Goal: Task Accomplishment & Management: Use online tool/utility

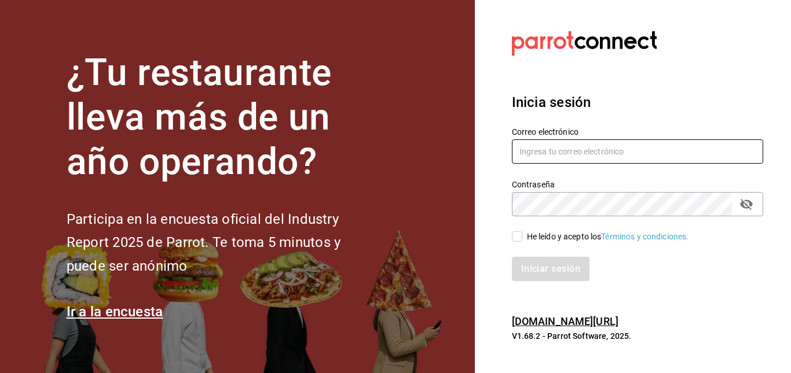
click at [621, 157] on input "text" at bounding box center [637, 152] width 251 height 24
type input "celiavaz.vegetalia@gmail.com"
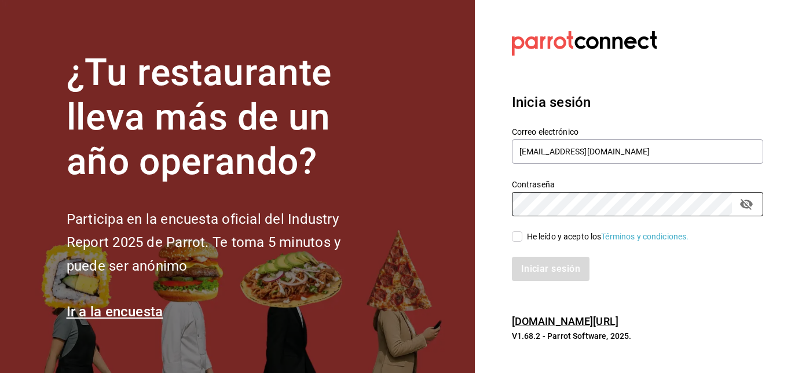
click at [516, 242] on input "He leído y acepto los Términos y condiciones." at bounding box center [517, 237] width 10 height 10
checkbox input "true"
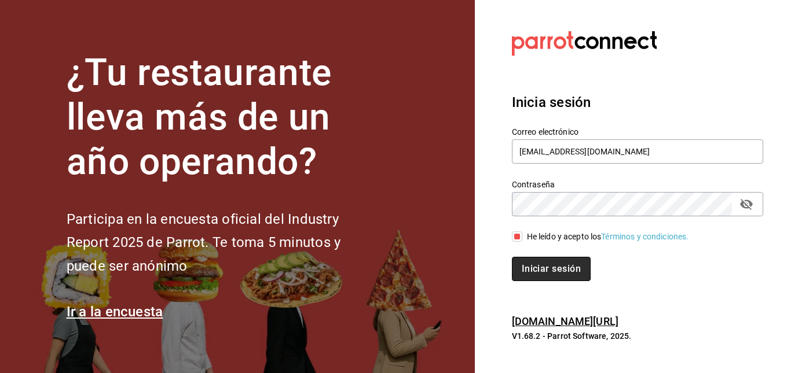
click at [534, 273] on button "Iniciar sesión" at bounding box center [551, 269] width 79 height 24
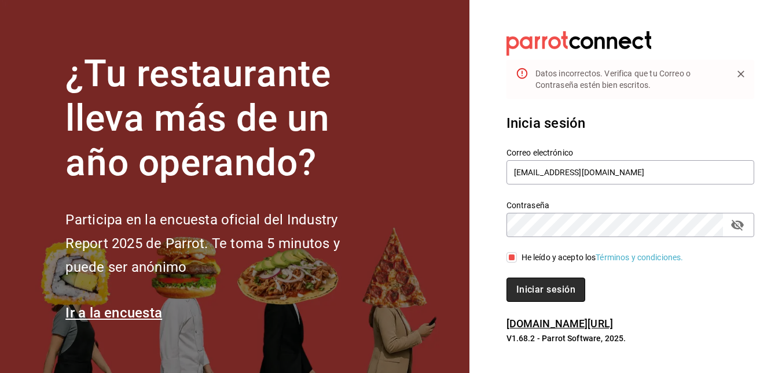
click at [553, 287] on button "Iniciar sesión" at bounding box center [546, 290] width 79 height 24
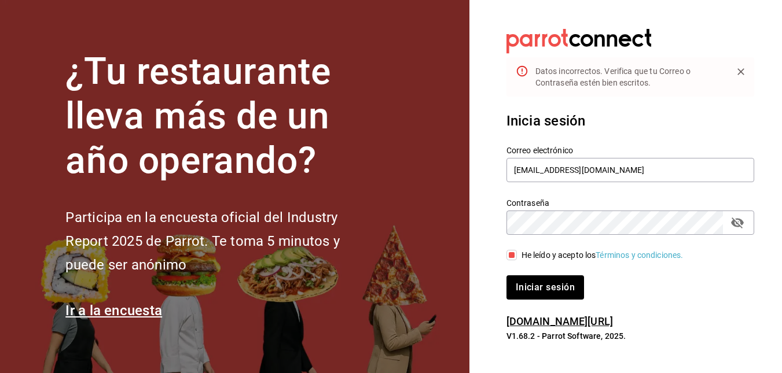
click at [743, 226] on icon "passwordField" at bounding box center [738, 223] width 14 height 14
click at [507, 276] on button "Iniciar sesión" at bounding box center [546, 288] width 78 height 24
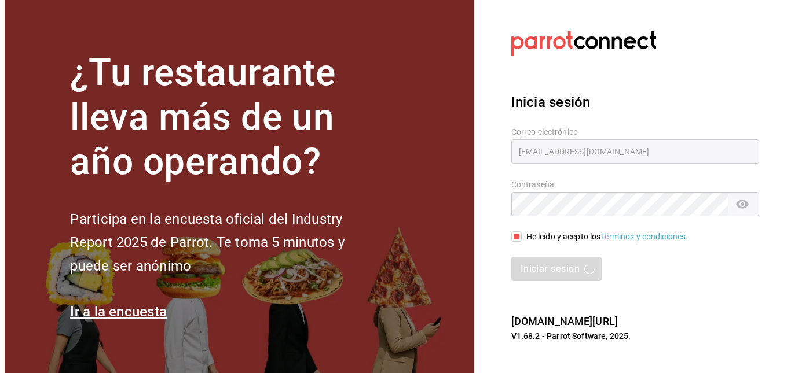
scroll to position [0, 0]
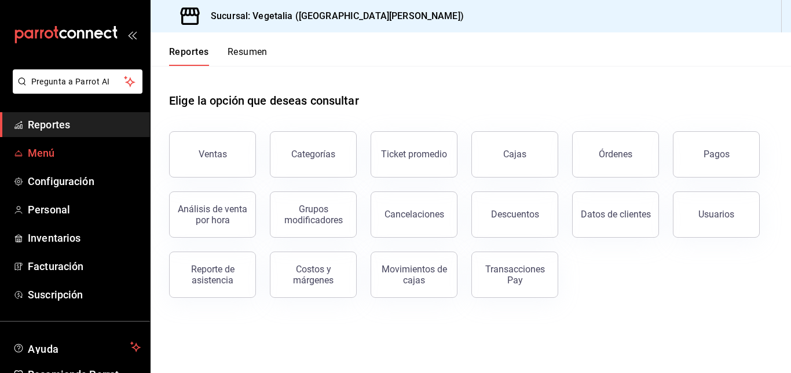
click at [75, 156] on span "Menú" at bounding box center [84, 153] width 113 height 16
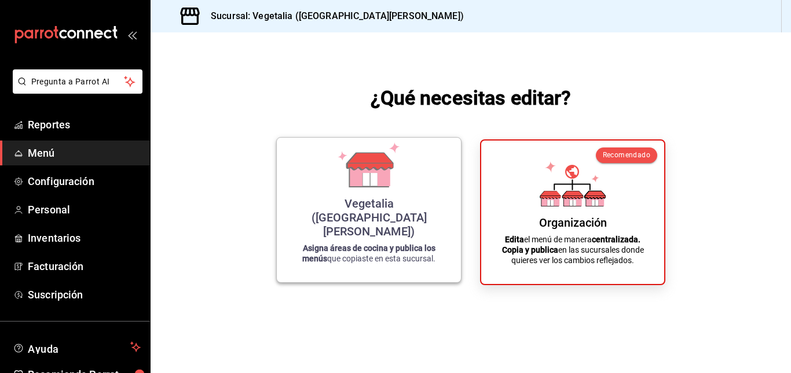
click at [419, 228] on div "Vegetalia ([GEOGRAPHIC_DATA][PERSON_NAME])" at bounding box center [369, 218] width 156 height 42
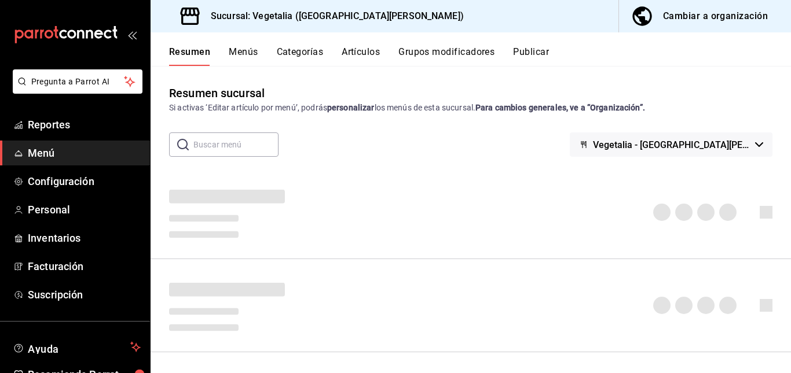
click at [746, 14] on div "Cambiar a organización" at bounding box center [715, 16] width 105 height 16
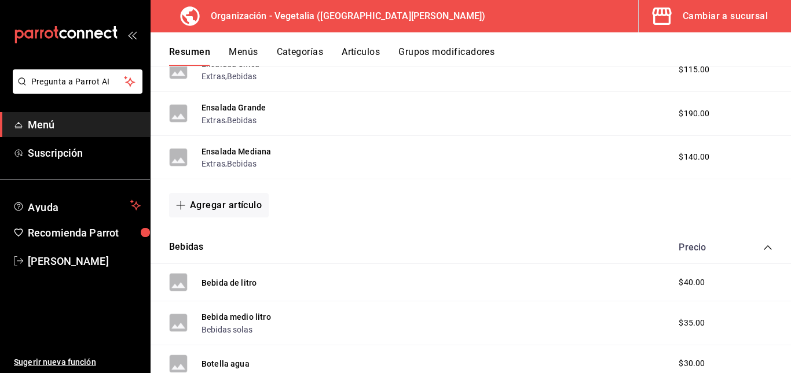
scroll to position [248, 0]
click at [687, 112] on span "$190.00" at bounding box center [694, 113] width 31 height 12
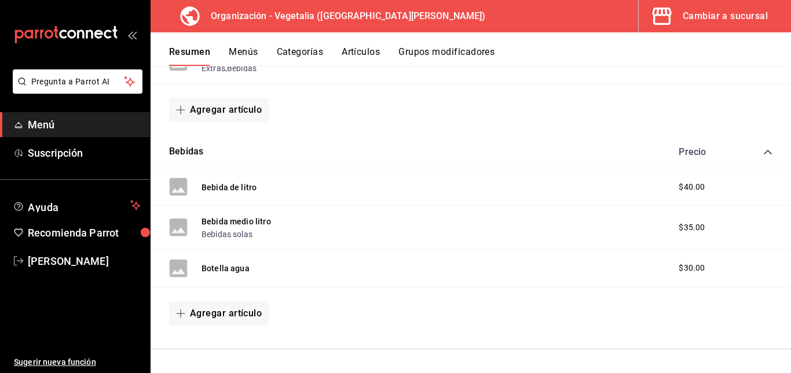
click at [681, 186] on span "$40.00" at bounding box center [692, 187] width 26 height 12
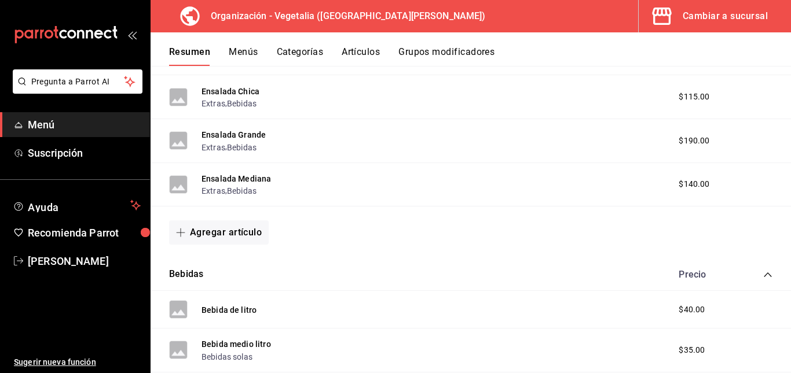
scroll to position [0, 0]
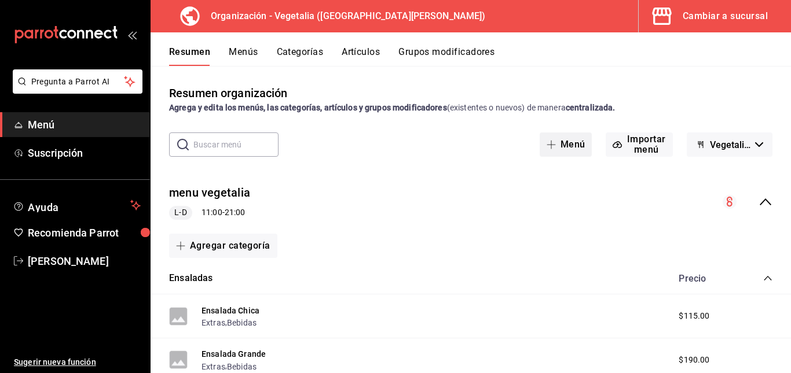
click at [550, 145] on icon "button" at bounding box center [551, 144] width 9 height 9
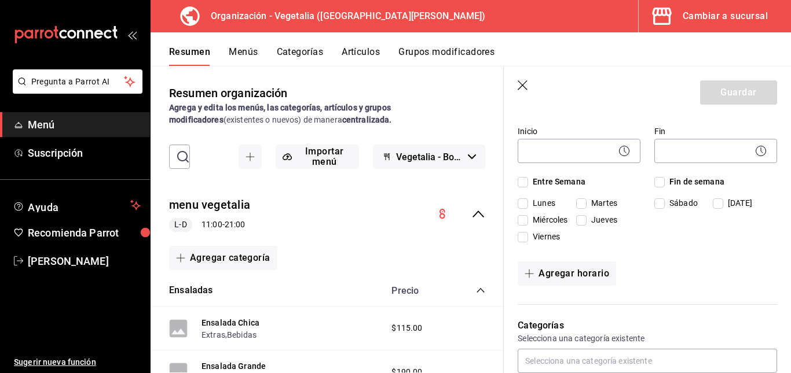
scroll to position [112, 0]
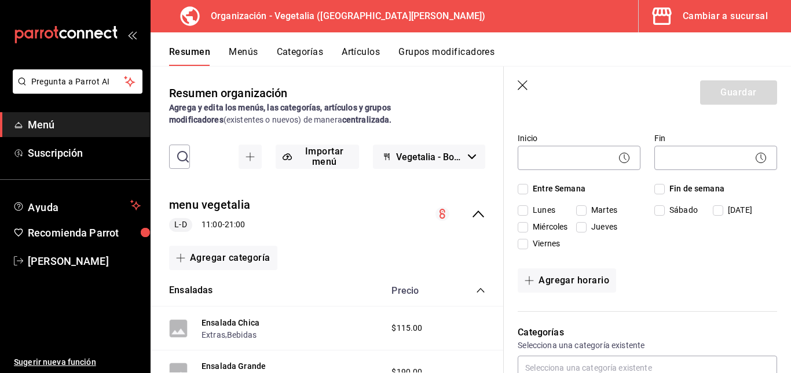
click at [521, 80] on header "Guardar" at bounding box center [647, 90] width 287 height 47
click at [523, 83] on icon "button" at bounding box center [524, 86] width 12 height 12
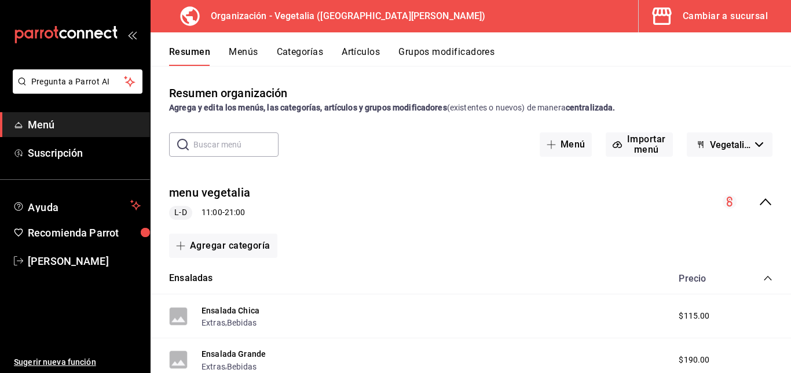
click at [247, 54] on button "Menús" at bounding box center [243, 56] width 29 height 20
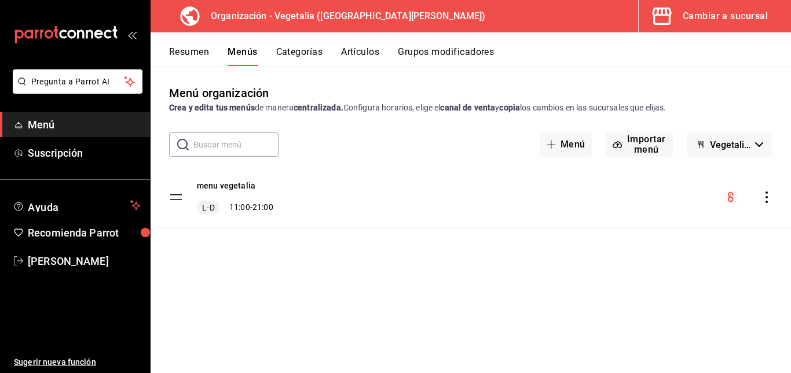
click at [769, 191] on div "menu-maker-table" at bounding box center [748, 197] width 49 height 14
click at [768, 193] on icon "actions" at bounding box center [767, 198] width 12 height 12
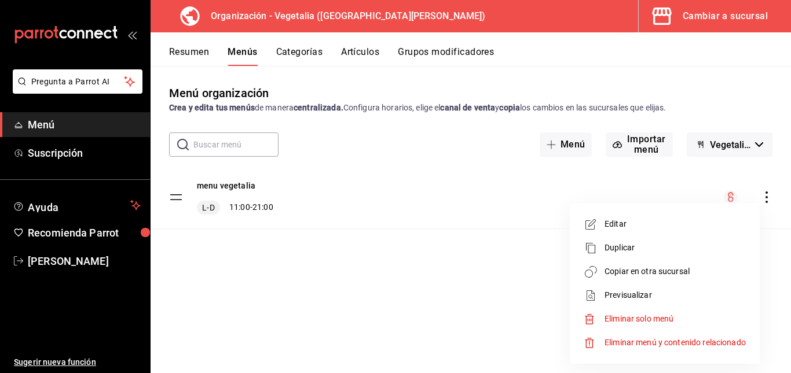
click at [595, 223] on icon at bounding box center [591, 225] width 14 height 14
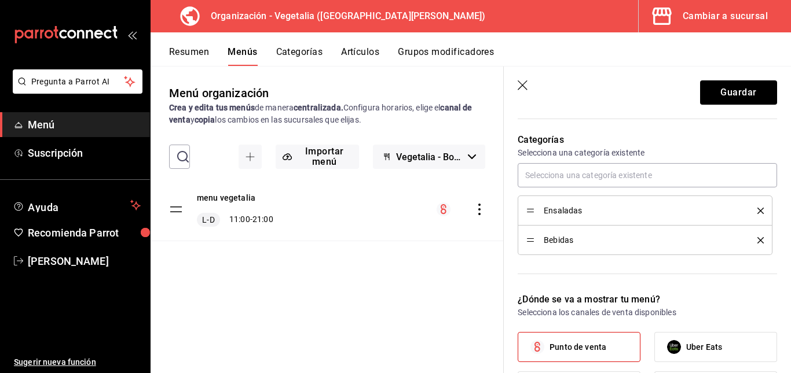
scroll to position [300, 0]
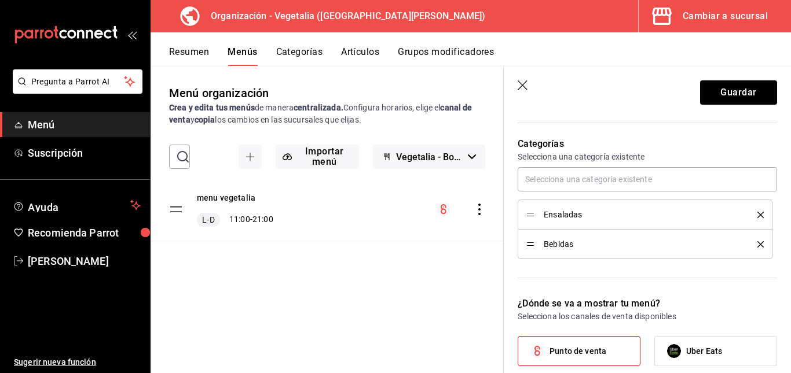
click at [563, 251] on div "Bebidas" at bounding box center [644, 244] width 237 height 13
click at [573, 240] on span "Bebidas" at bounding box center [642, 244] width 196 height 8
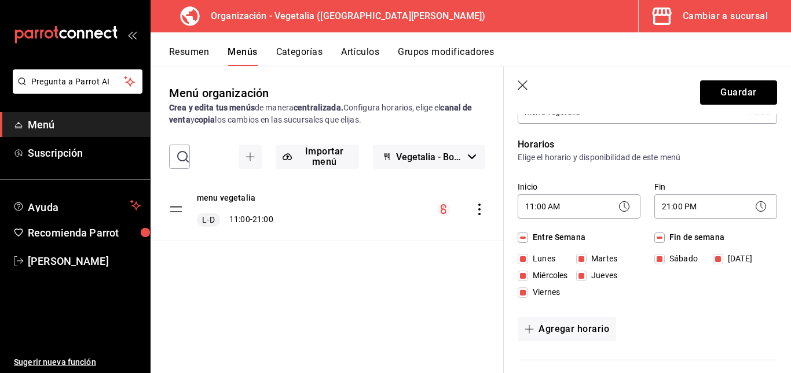
scroll to position [0, 0]
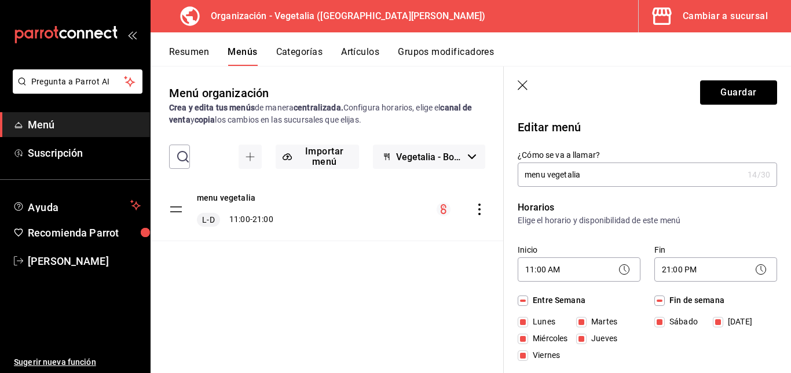
click at [313, 53] on button "Categorías" at bounding box center [299, 56] width 47 height 20
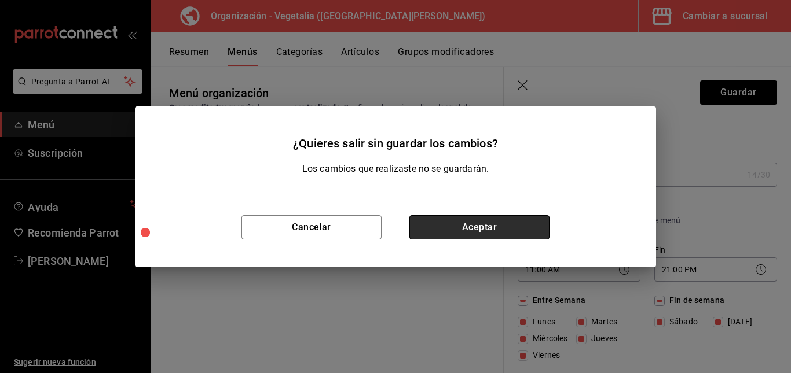
click at [476, 220] on button "Aceptar" at bounding box center [479, 227] width 140 height 24
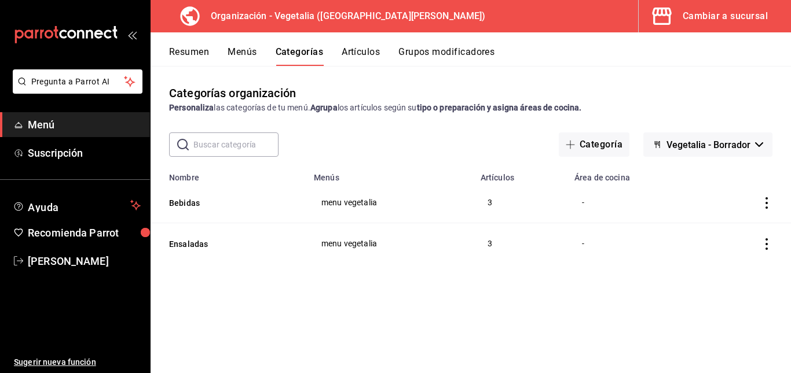
click at [763, 199] on icon "actions" at bounding box center [767, 203] width 12 height 12
click at [734, 226] on span "Editar" at bounding box center [732, 230] width 30 height 12
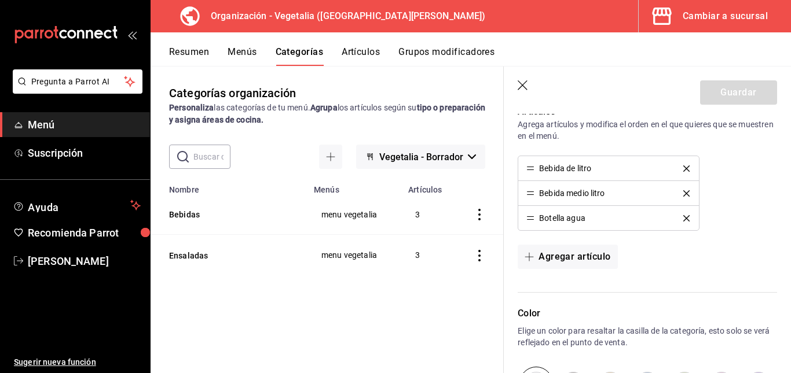
scroll to position [274, 0]
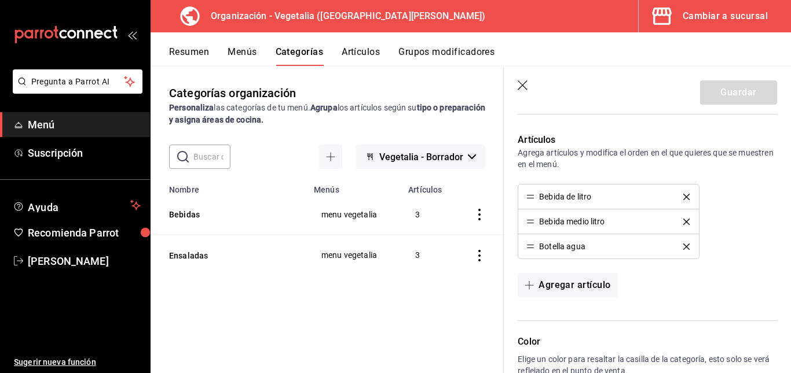
click at [574, 199] on div "Bebida de litro" at bounding box center [565, 197] width 52 height 8
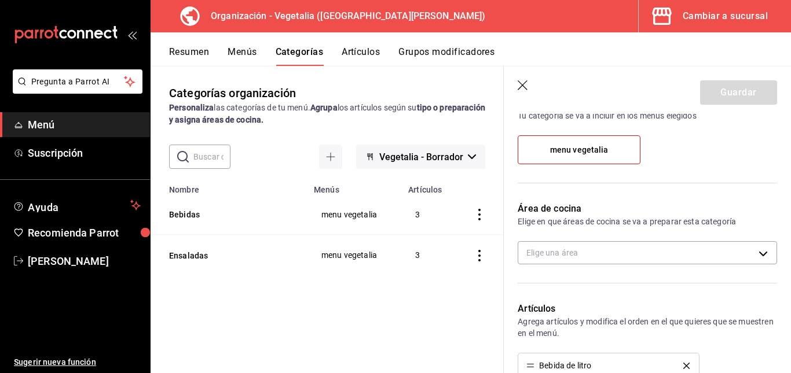
scroll to position [0, 0]
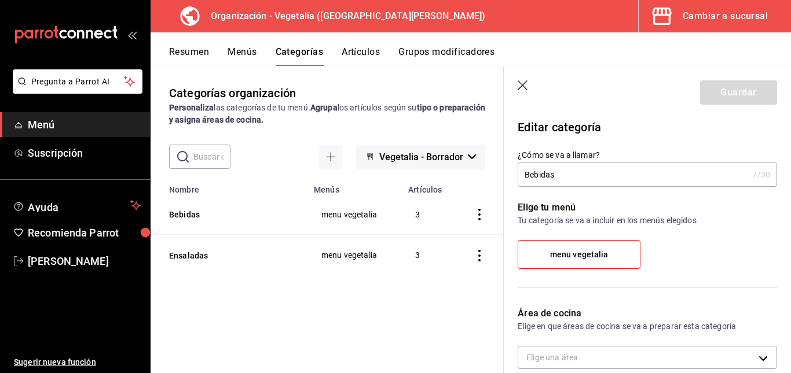
click at [580, 254] on span "menu vegetalia" at bounding box center [579, 255] width 58 height 10
click at [0, 0] on input "menu vegetalia" at bounding box center [0, 0] width 0 height 0
click at [571, 254] on span "menu vegetalia" at bounding box center [579, 255] width 58 height 10
click at [0, 0] on input "menu vegetalia" at bounding box center [0, 0] width 0 height 0
click at [690, 234] on div "Elige tu menú Tu categoría se va a incluir en los menús elegidos menu vegetalia" at bounding box center [640, 240] width 273 height 106
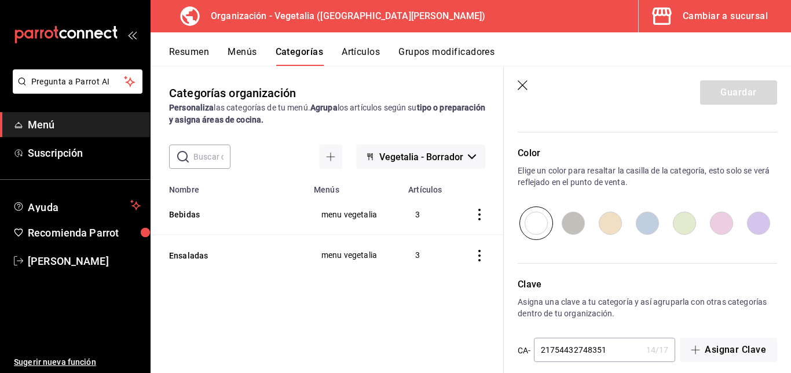
scroll to position [476, 0]
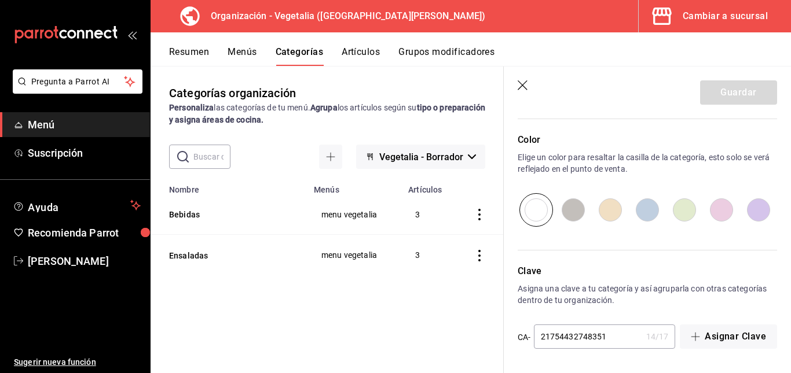
click at [529, 82] on icon "button" at bounding box center [524, 86] width 12 height 12
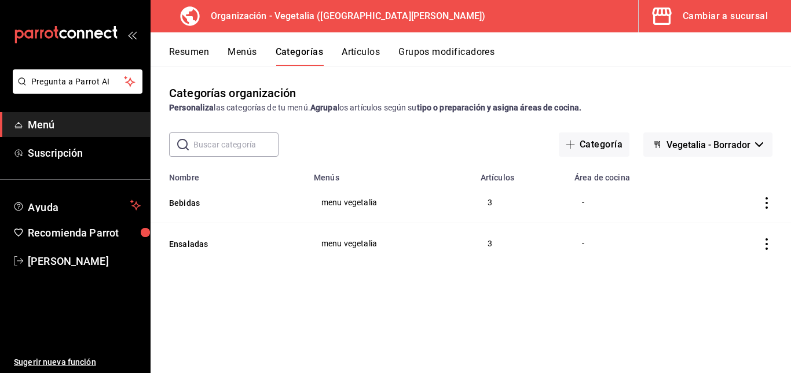
click at [754, 146] on button "Vegetalia - Borrador" at bounding box center [707, 145] width 129 height 24
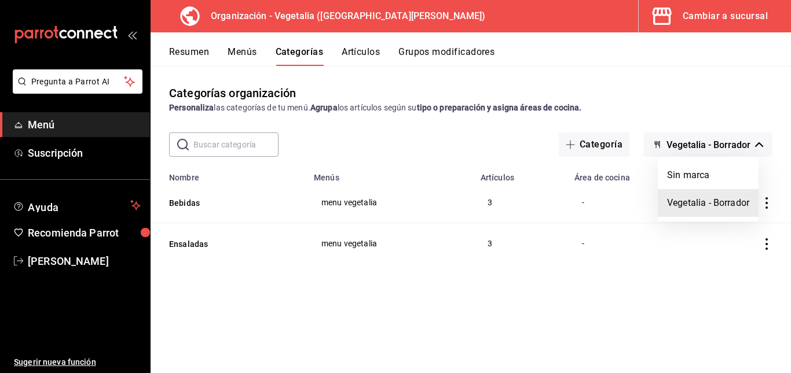
click at [754, 146] on div at bounding box center [395, 186] width 791 height 373
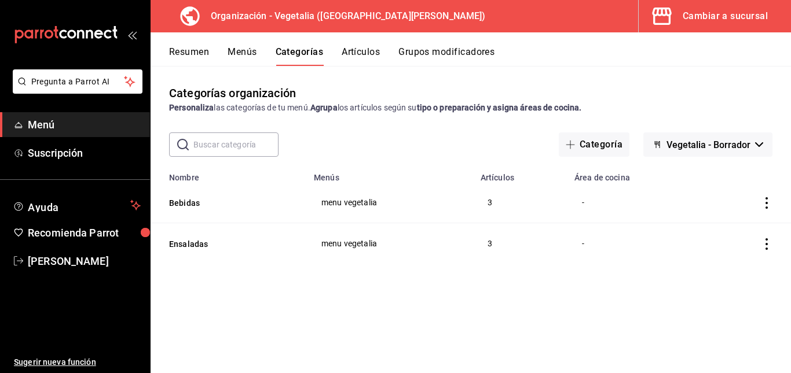
click at [364, 208] on td "menu vegetalia" at bounding box center [390, 202] width 167 height 41
click at [188, 207] on button "Bebidas" at bounding box center [227, 203] width 116 height 12
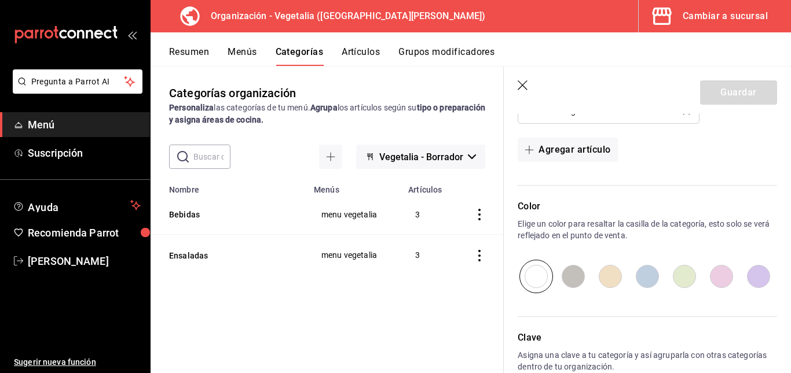
scroll to position [476, 0]
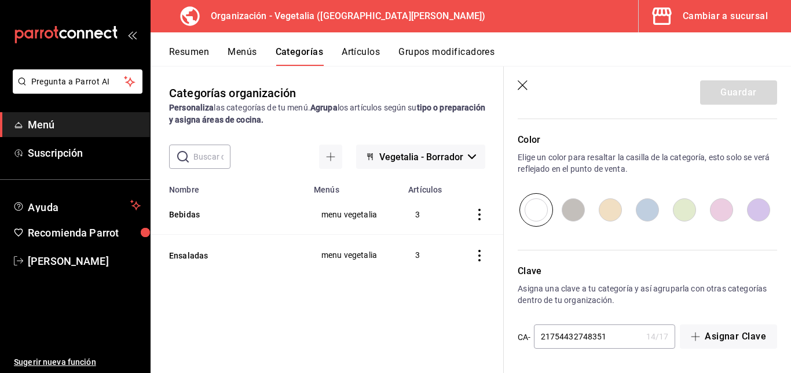
click at [532, 79] on header "Guardar" at bounding box center [647, 90] width 287 height 47
click at [523, 80] on icon "button" at bounding box center [524, 86] width 12 height 12
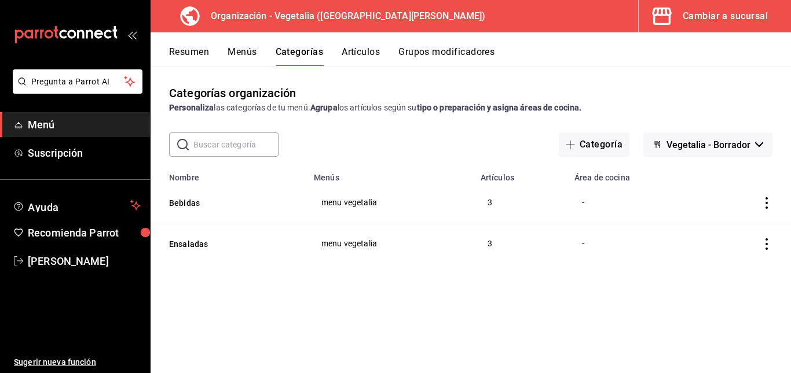
click at [359, 51] on button "Artículos" at bounding box center [361, 56] width 38 height 20
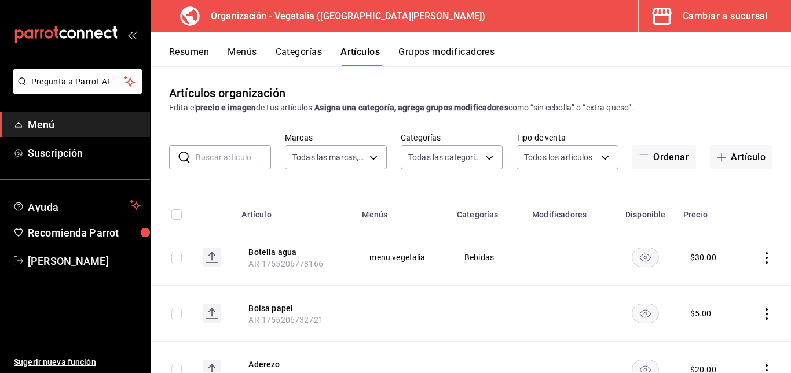
type input "7f1881e1-cfe4-407f-9fc3-412e5e8e1ae4"
type input "188458ff-b826-4e75-afa3-88915c9c0050,1f2442db-5df3-4703-8869-1918ed7c8d78"
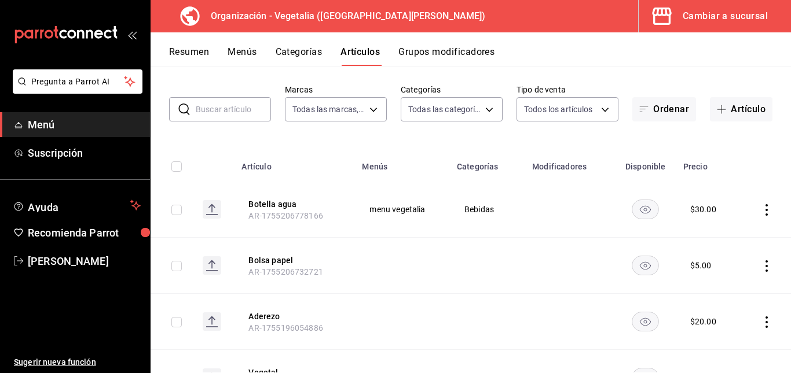
scroll to position [53, 0]
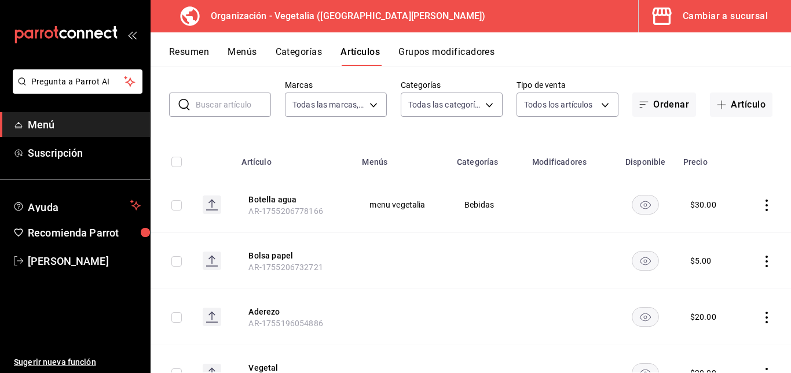
click at [761, 204] on icon "actions" at bounding box center [767, 206] width 12 height 12
click at [758, 204] on div at bounding box center [395, 186] width 791 height 373
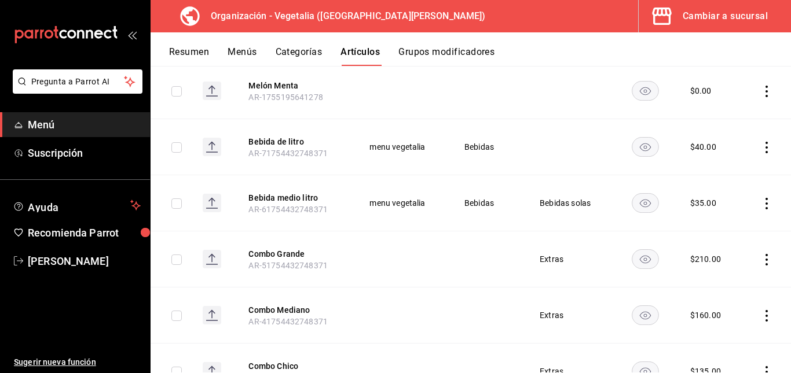
scroll to position [844, 0]
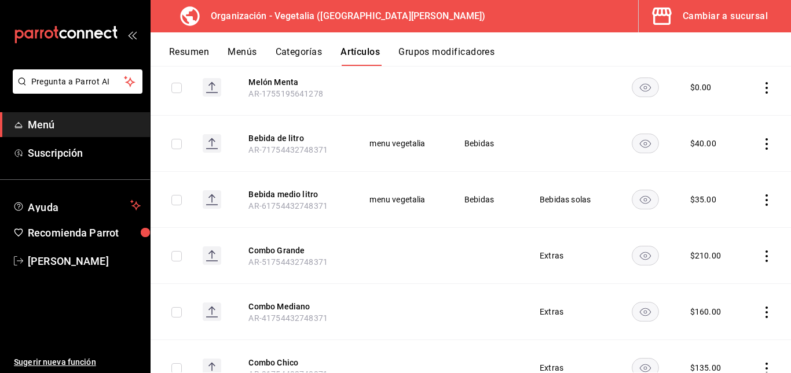
click at [764, 146] on td at bounding box center [766, 144] width 49 height 56
click at [761, 145] on icon "actions" at bounding box center [767, 144] width 12 height 12
click at [731, 167] on span "Editar" at bounding box center [723, 170] width 30 height 12
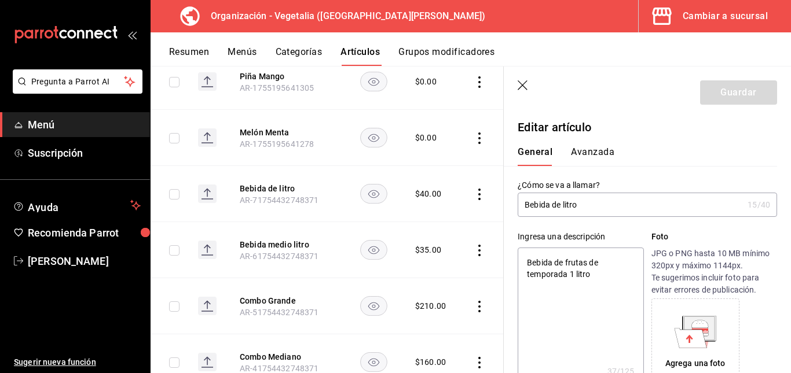
type textarea "x"
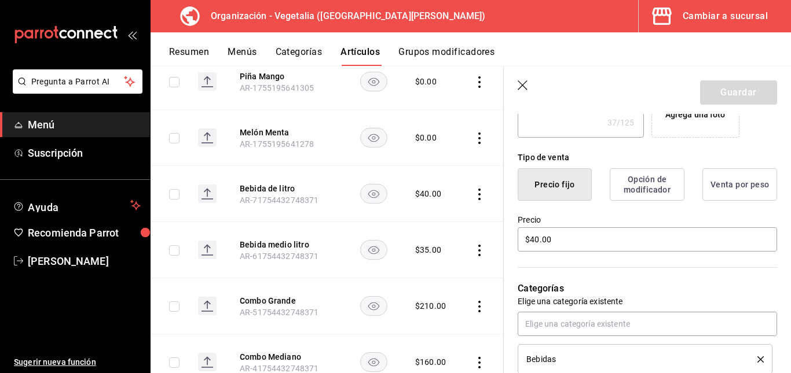
scroll to position [261, 0]
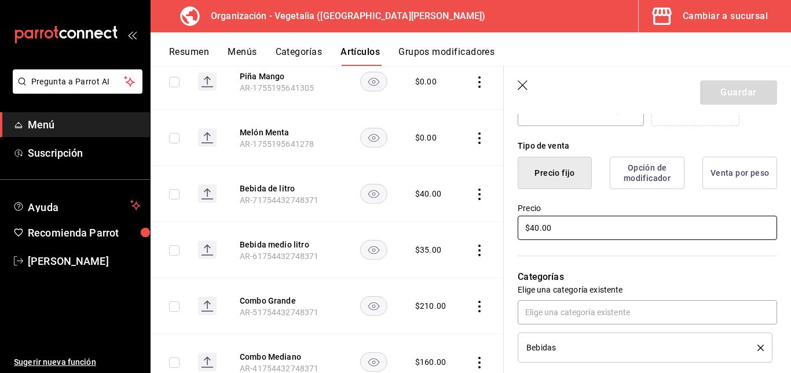
click at [536, 228] on input "$40.00" at bounding box center [647, 228] width 259 height 24
type input "$4.00"
type textarea "x"
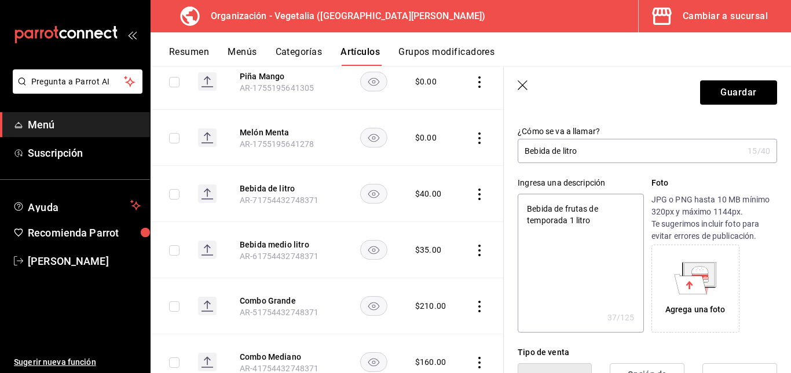
scroll to position [0, 0]
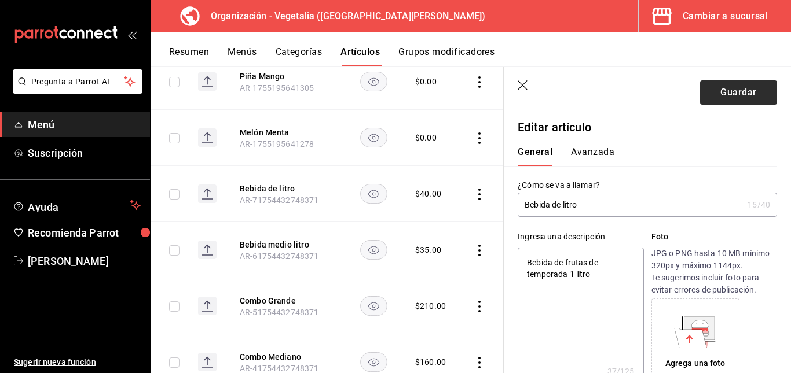
type input "$45.00"
click at [739, 95] on button "Guardar" at bounding box center [738, 92] width 77 height 24
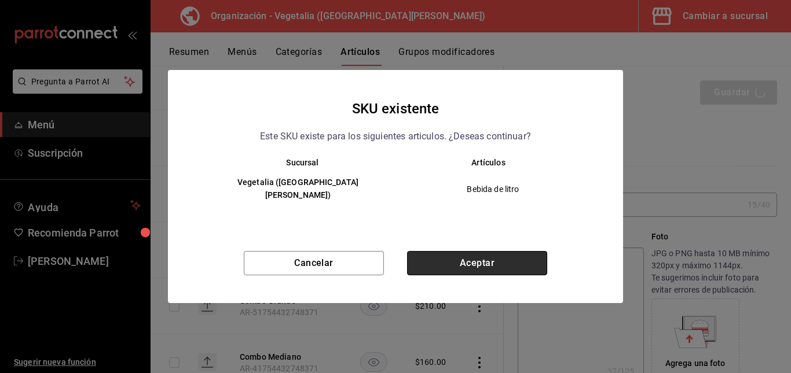
click at [470, 259] on button "Aceptar" at bounding box center [477, 263] width 140 height 24
type textarea "x"
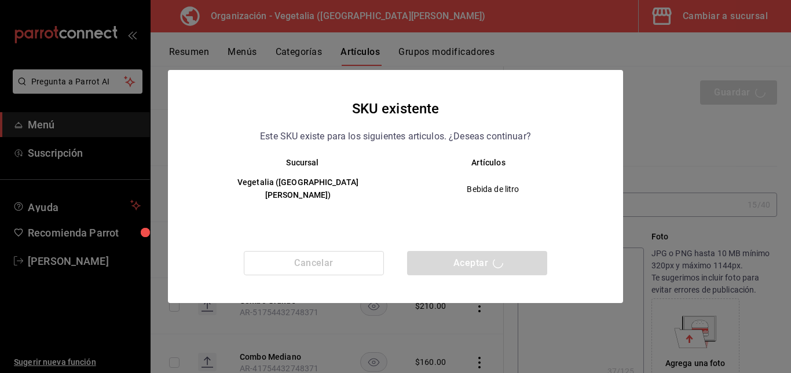
type textarea "x"
type input "AR-1755576172534"
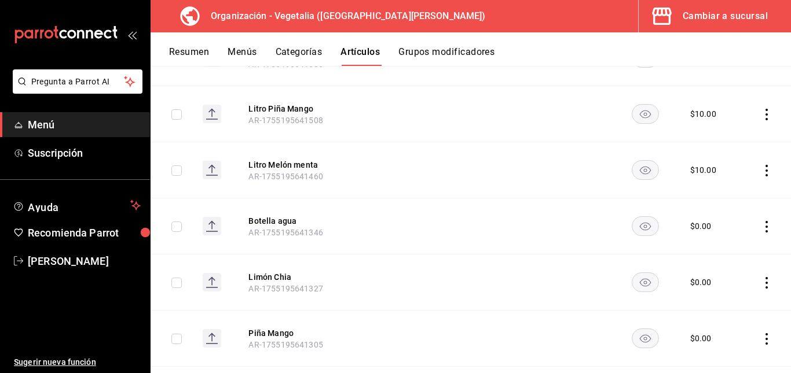
scroll to position [571, 0]
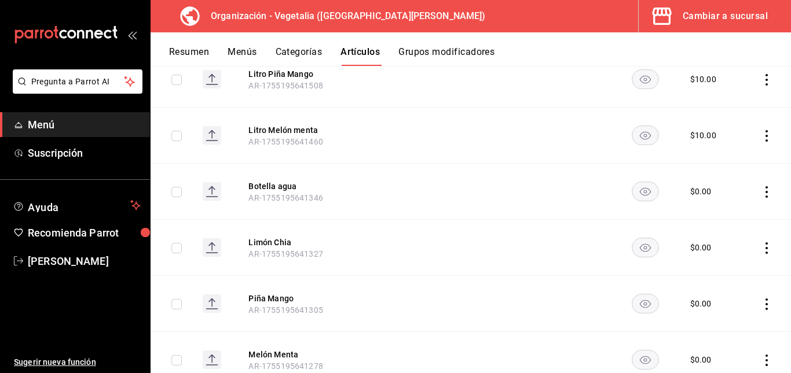
click at [465, 54] on button "Grupos modificadores" at bounding box center [446, 56] width 96 height 20
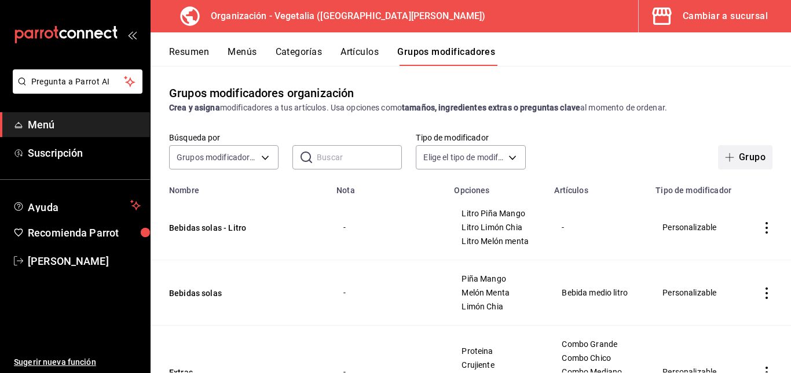
click at [725, 158] on icon "button" at bounding box center [729, 157] width 9 height 9
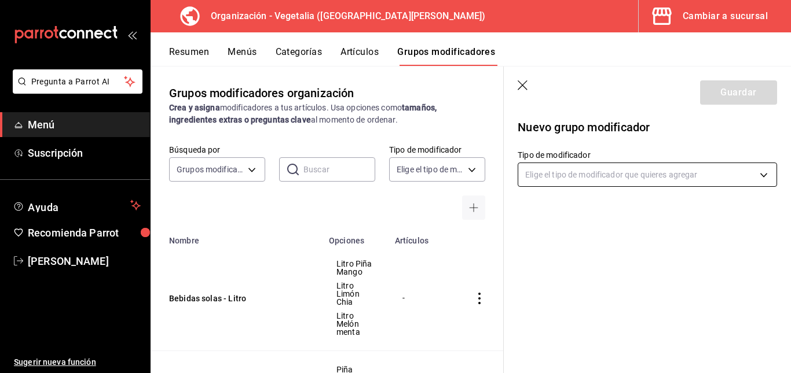
click at [708, 165] on body "Pregunta a Parrot AI Menú Suscripción Ayuda Recomienda Parrot celia vazquez Sug…" at bounding box center [395, 186] width 791 height 373
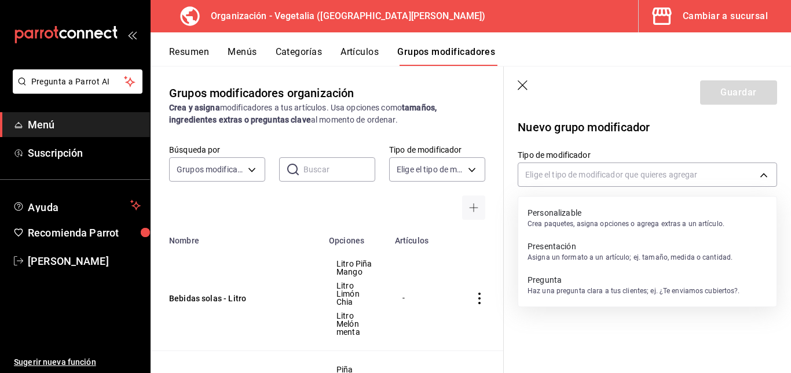
click at [304, 256] on div at bounding box center [395, 186] width 791 height 373
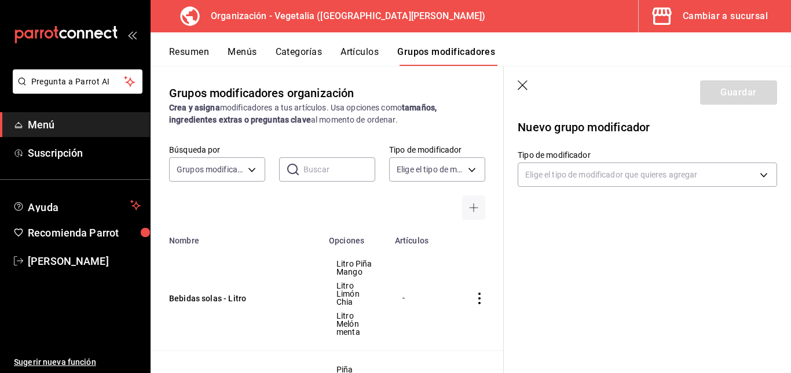
click at [521, 80] on icon "button" at bounding box center [524, 86] width 12 height 12
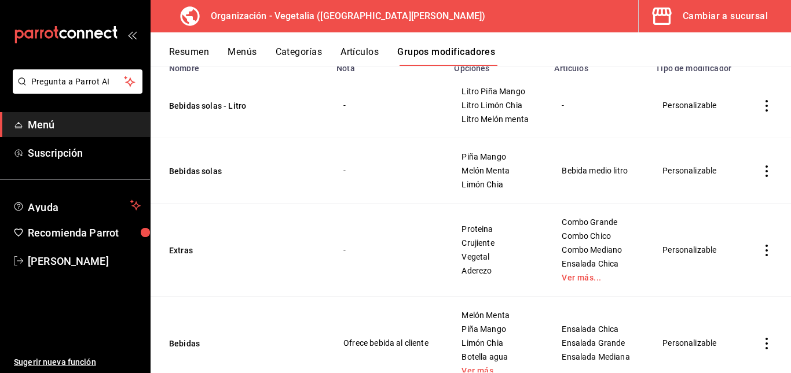
scroll to position [167, 0]
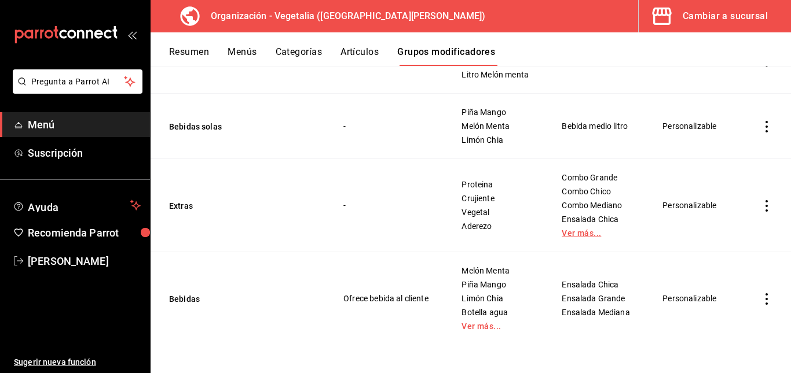
click at [575, 230] on link "Ver más..." at bounding box center [598, 233] width 72 height 8
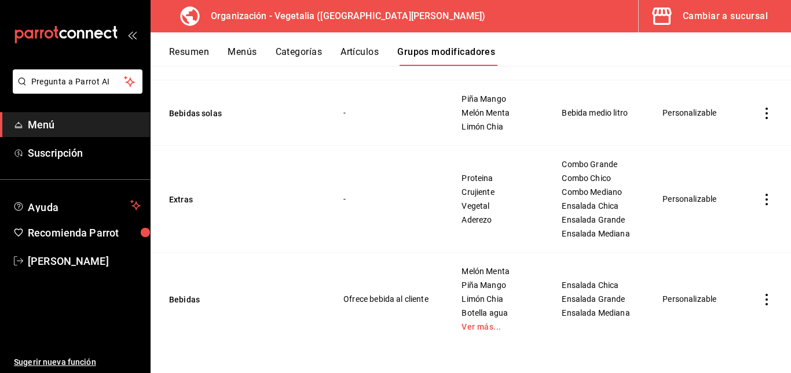
scroll to position [181, 0]
click at [481, 324] on link "Ver más..." at bounding box center [496, 326] width 71 height 8
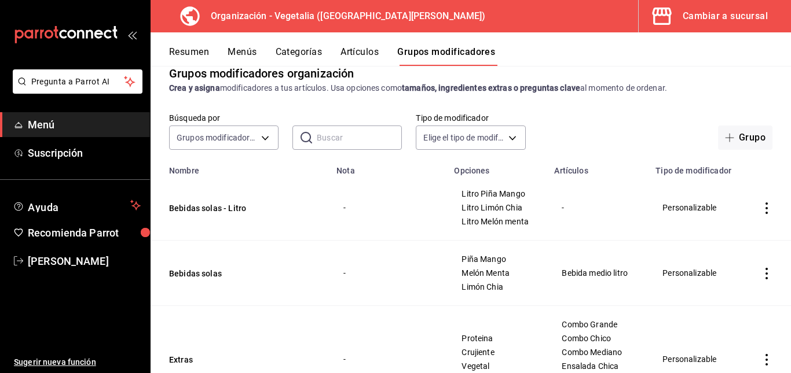
scroll to position [19, 0]
click at [728, 16] on div "Cambiar a sucursal" at bounding box center [725, 16] width 85 height 16
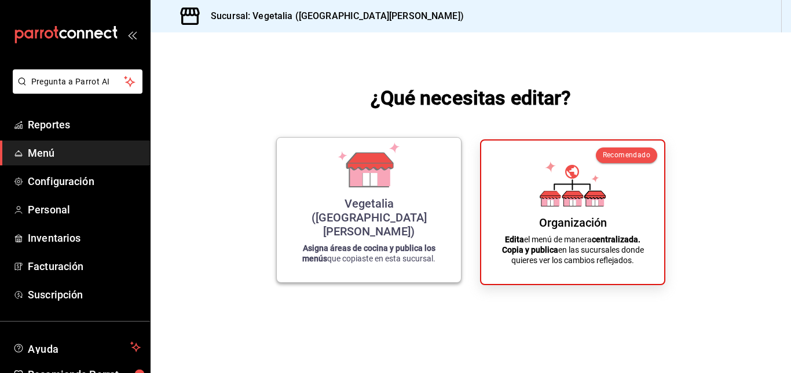
click at [392, 188] on icon at bounding box center [369, 164] width 66 height 45
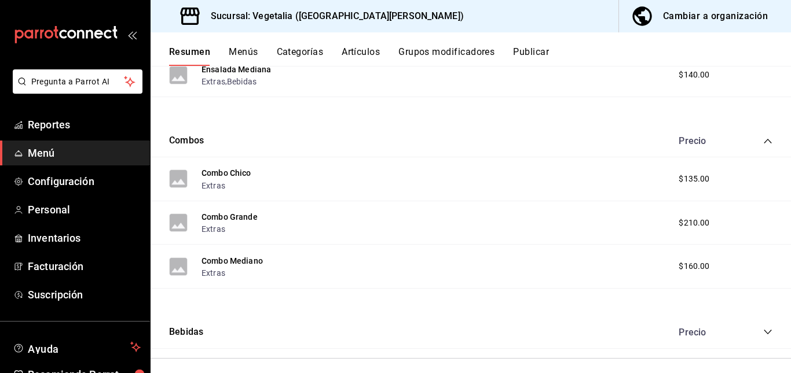
scroll to position [314, 0]
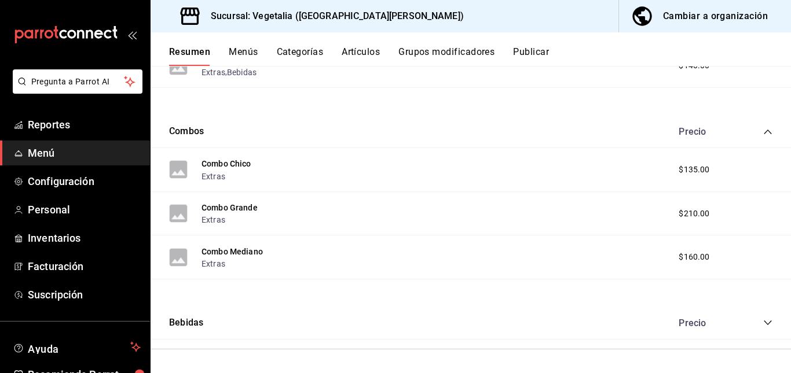
click at [753, 321] on div "Precio" at bounding box center [719, 323] width 105 height 11
click at [764, 324] on icon "collapse-category-row" at bounding box center [768, 323] width 8 height 5
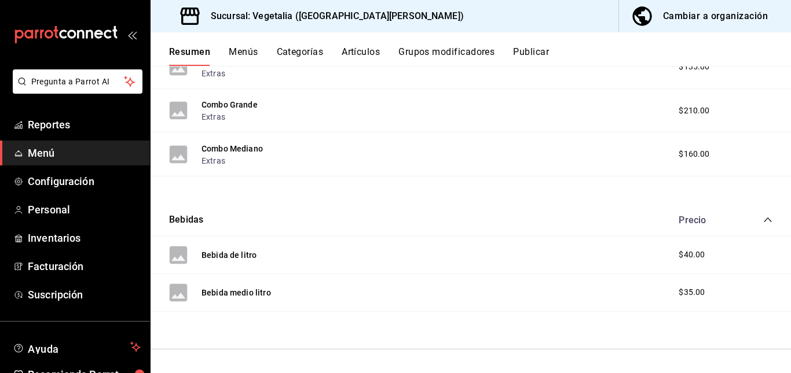
scroll to position [0, 0]
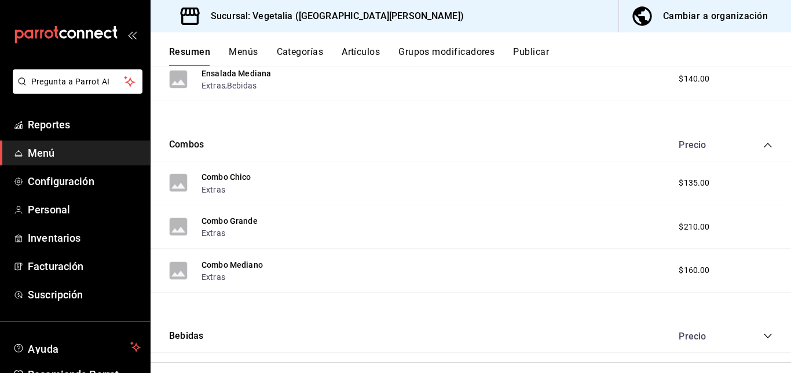
scroll to position [314, 0]
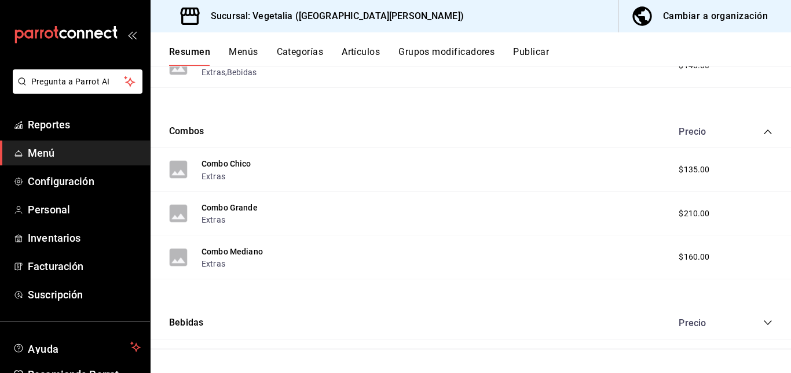
click at [761, 330] on div "Bebidas Precio" at bounding box center [471, 323] width 640 height 32
click at [764, 324] on icon "collapse-category-row" at bounding box center [768, 323] width 8 height 5
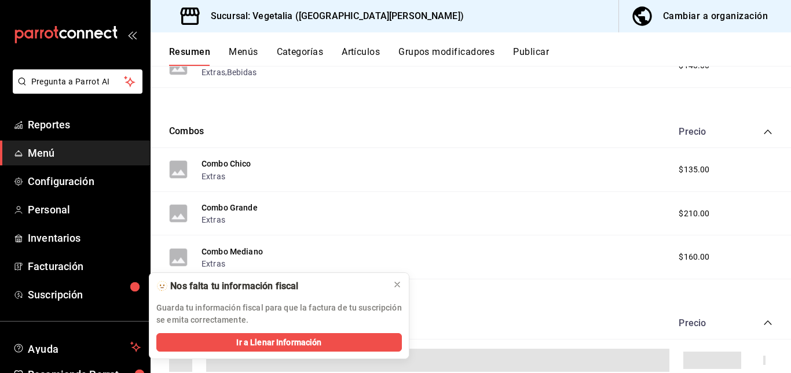
click at [763, 324] on icon "collapse-category-row" at bounding box center [767, 322] width 9 height 9
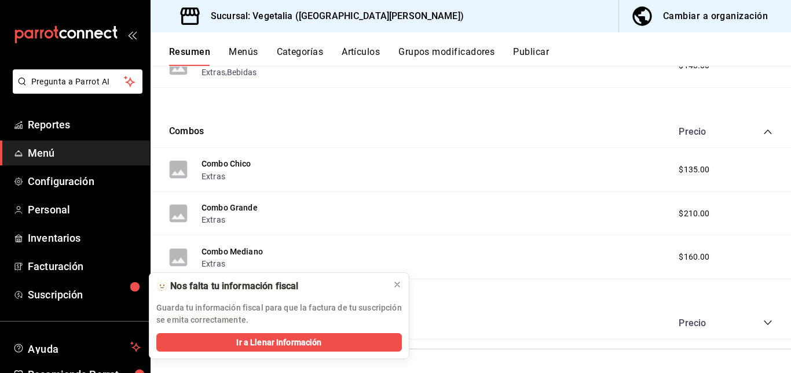
click at [763, 324] on icon "collapse-category-row" at bounding box center [767, 322] width 9 height 9
click at [394, 287] on icon at bounding box center [397, 284] width 9 height 9
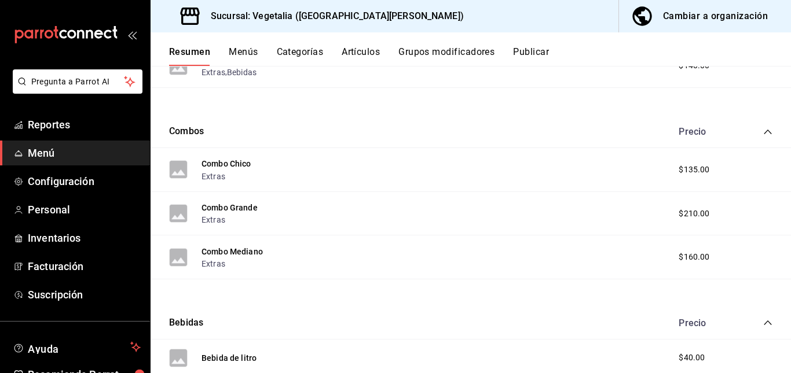
scroll to position [417, 0]
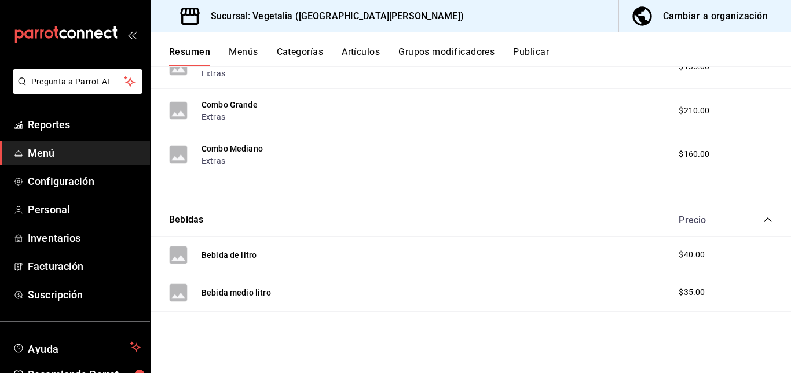
click at [688, 265] on div "Bebida de litro $40.00" at bounding box center [471, 256] width 640 height 38
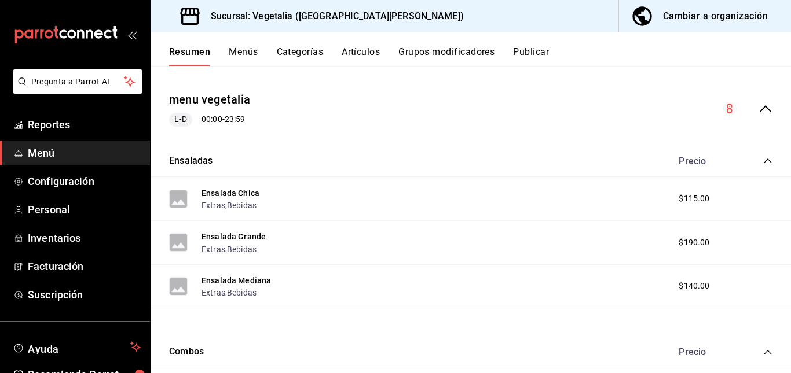
scroll to position [0, 0]
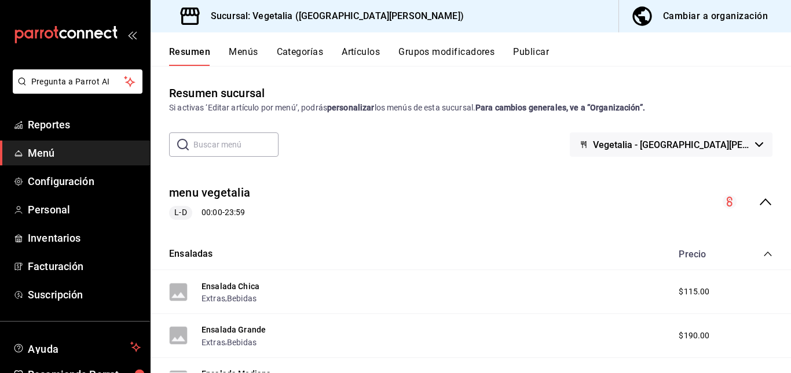
click at [676, 141] on span "Vegetalia - [GEOGRAPHIC_DATA][PERSON_NAME]" at bounding box center [671, 145] width 157 height 11
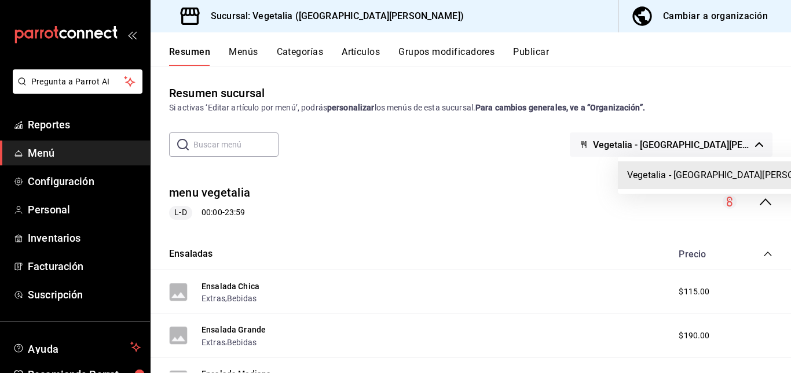
click at [676, 141] on div at bounding box center [395, 186] width 791 height 373
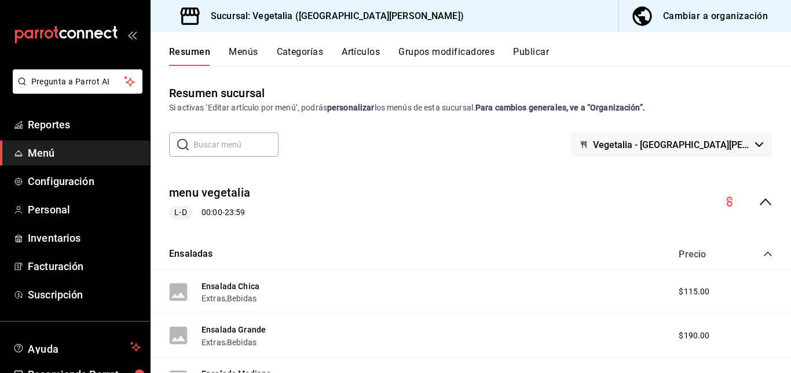
click at [719, 21] on div "Cambiar a organización" at bounding box center [715, 16] width 105 height 16
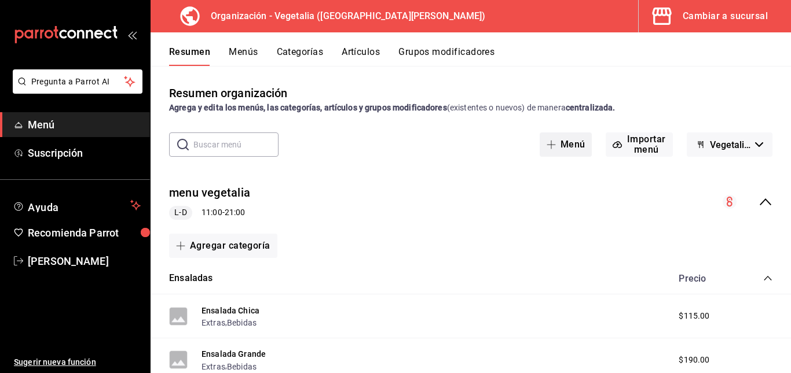
click at [571, 138] on button "Menú" at bounding box center [566, 145] width 53 height 24
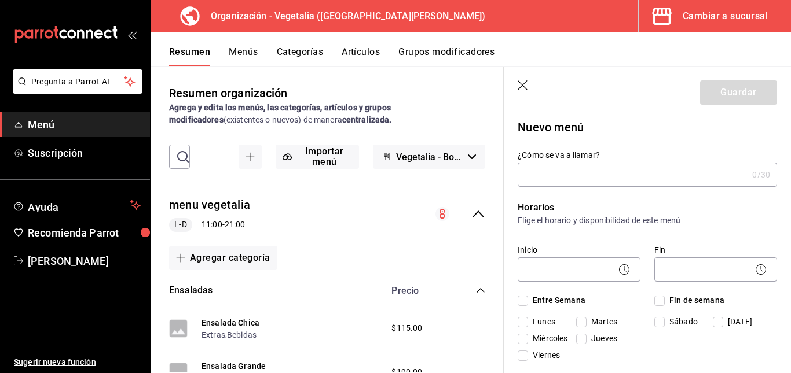
click at [514, 82] on header "Guardar" at bounding box center [647, 90] width 287 height 47
click at [518, 83] on icon "button" at bounding box center [524, 86] width 12 height 12
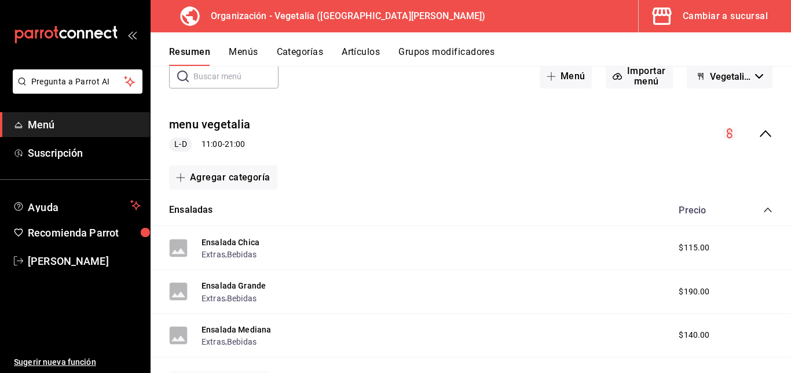
scroll to position [68, 0]
click at [240, 185] on button "Agregar categoría" at bounding box center [223, 178] width 108 height 24
click at [243, 236] on li "Categoría nueva" at bounding box center [218, 237] width 99 height 28
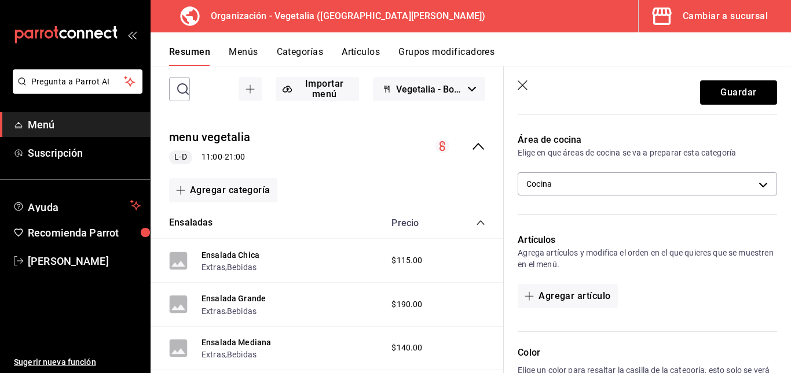
scroll to position [174, 0]
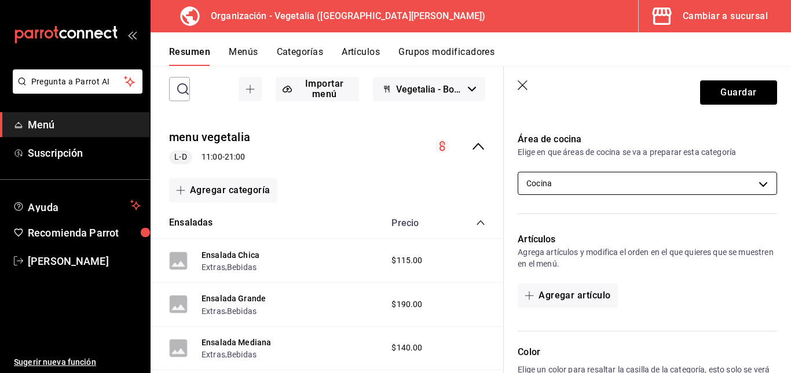
type input "extras"
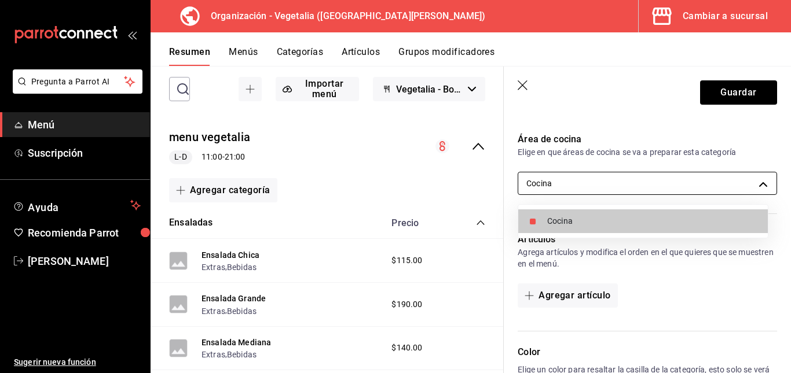
click at [606, 179] on body "Pregunta a Parrot AI Menú Suscripción Ayuda Recomienda Parrot celia vazquez Sug…" at bounding box center [395, 186] width 791 height 373
click at [606, 179] on div at bounding box center [395, 186] width 791 height 373
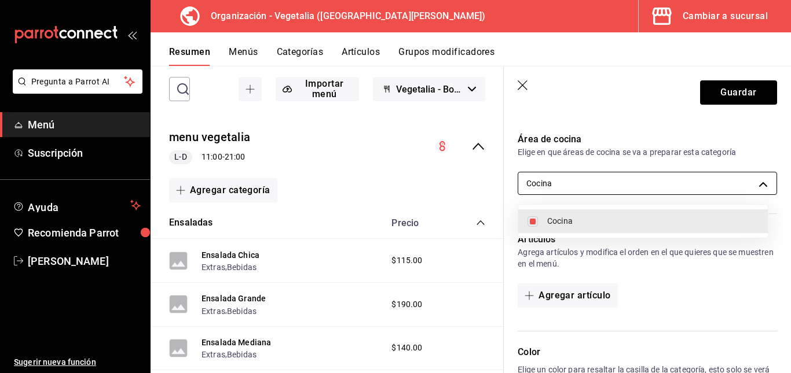
click at [750, 192] on body "Pregunta a Parrot AI Menú Suscripción Ayuda Recomienda Parrot celia vazquez Sug…" at bounding box center [395, 186] width 791 height 373
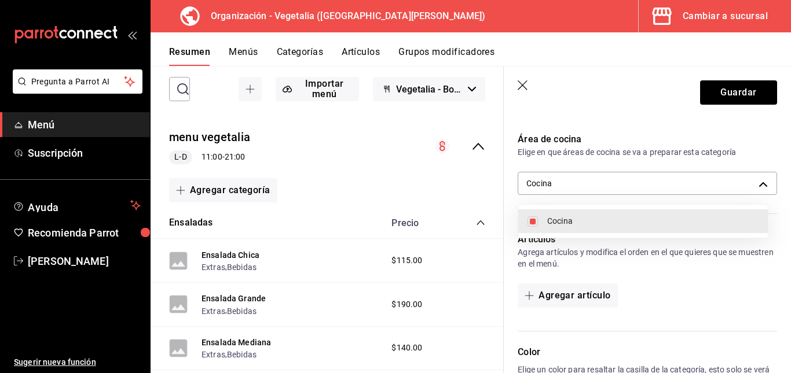
click at [750, 192] on div at bounding box center [395, 186] width 791 height 373
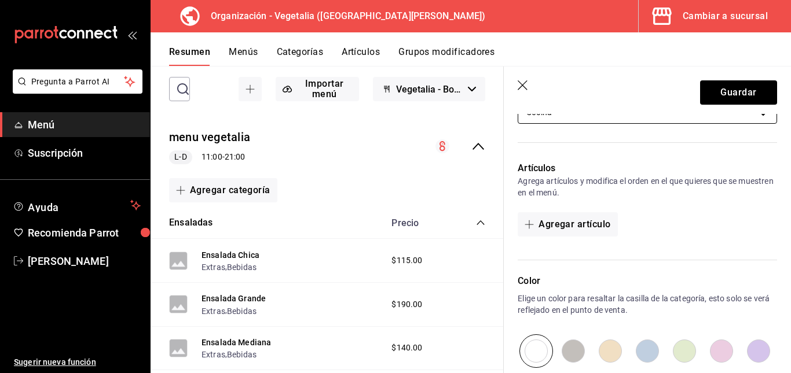
scroll to position [250, 0]
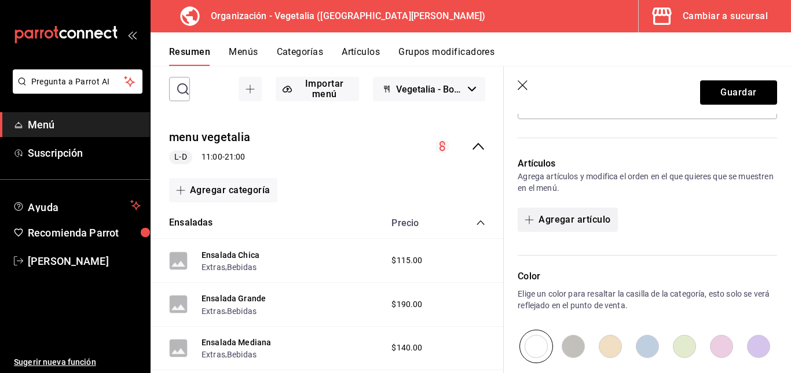
click at [529, 218] on icon "button" at bounding box center [529, 219] width 9 height 9
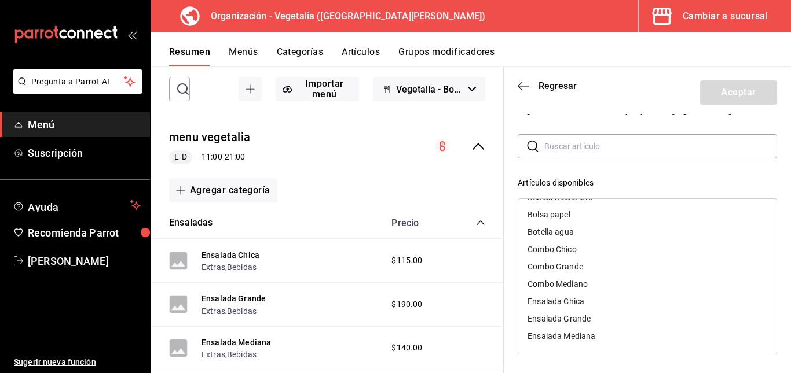
scroll to position [0, 0]
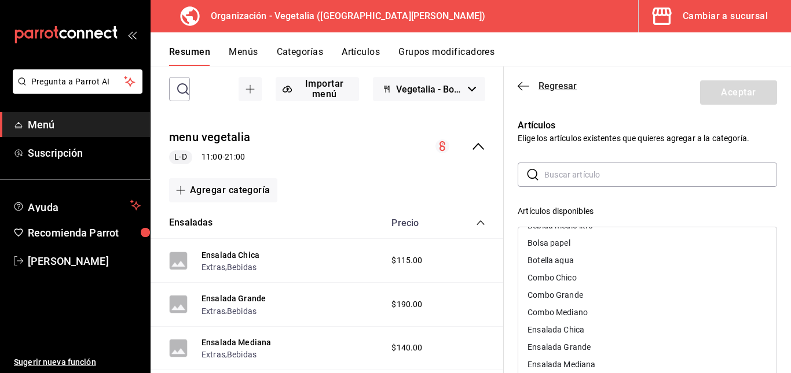
click at [527, 91] on icon "button" at bounding box center [524, 86] width 12 height 10
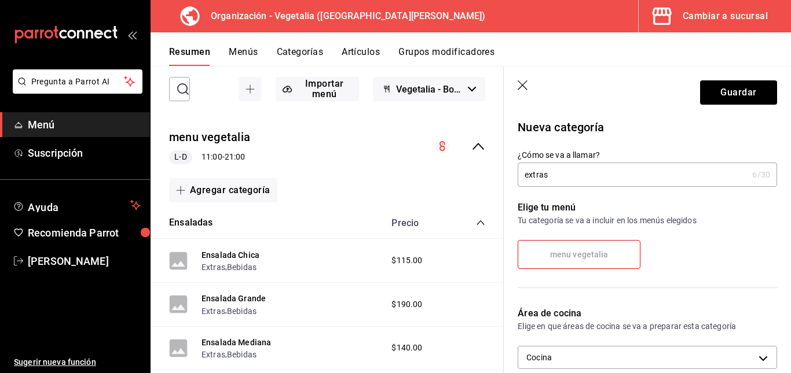
click at [524, 83] on icon "button" at bounding box center [524, 86] width 12 height 12
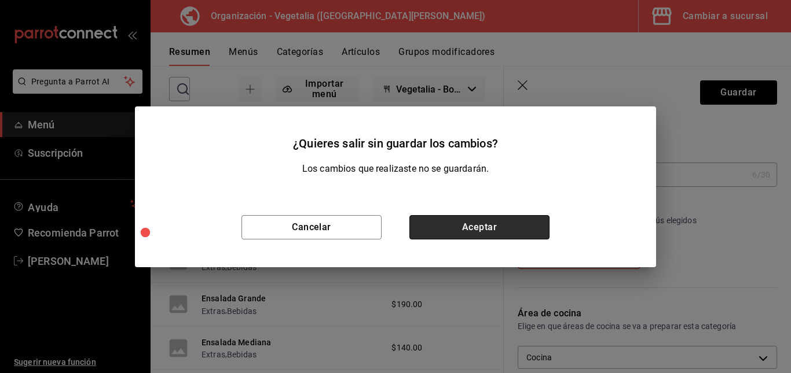
click at [464, 228] on button "Aceptar" at bounding box center [479, 227] width 140 height 24
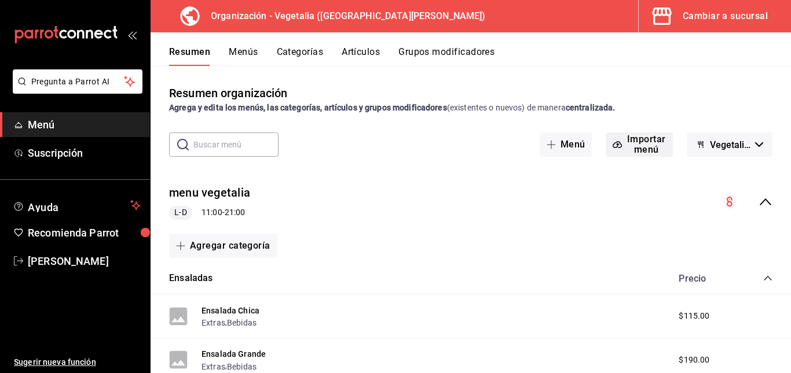
click at [613, 143] on icon "button" at bounding box center [617, 144] width 9 height 9
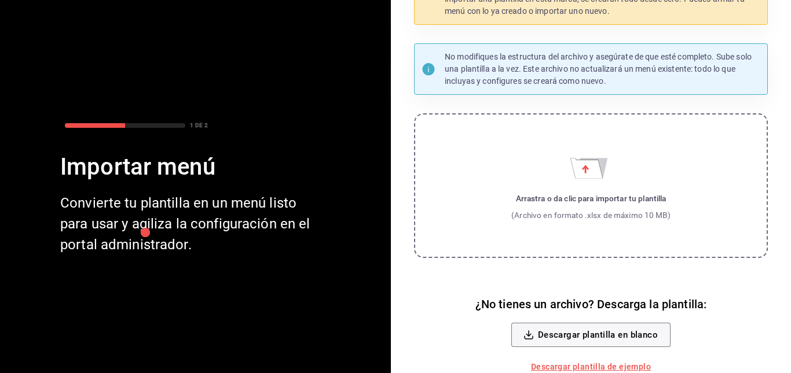
scroll to position [62, 0]
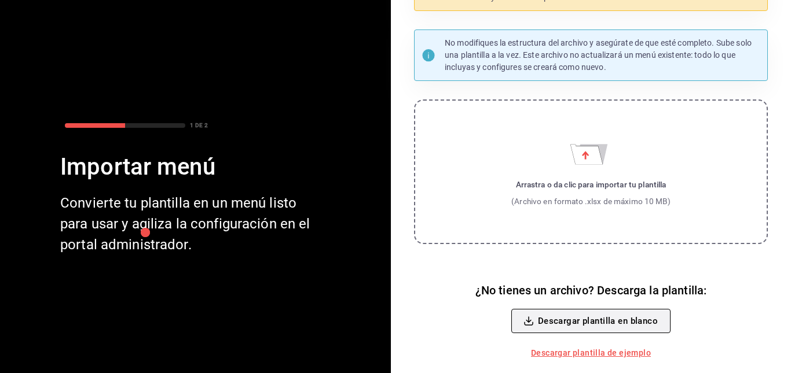
click at [546, 316] on button "Descargar plantilla en blanco" at bounding box center [590, 321] width 159 height 24
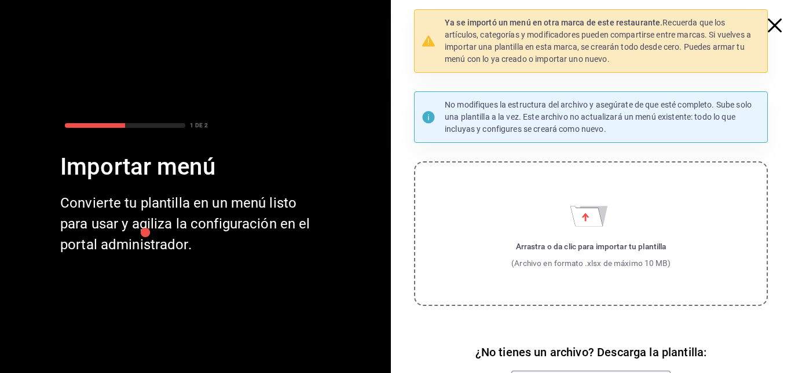
click at [772, 27] on icon "button" at bounding box center [775, 26] width 14 height 14
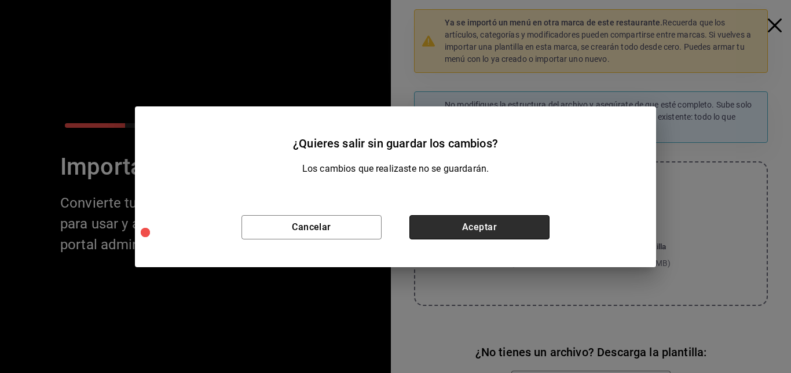
click at [459, 223] on button "Aceptar" at bounding box center [479, 227] width 140 height 24
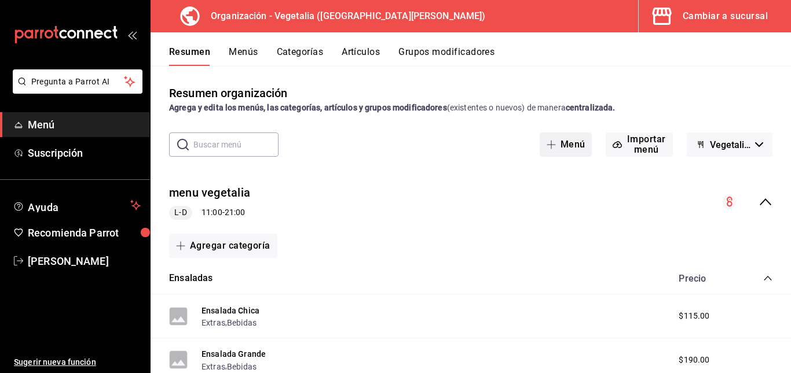
click at [570, 139] on button "Menú" at bounding box center [566, 145] width 53 height 24
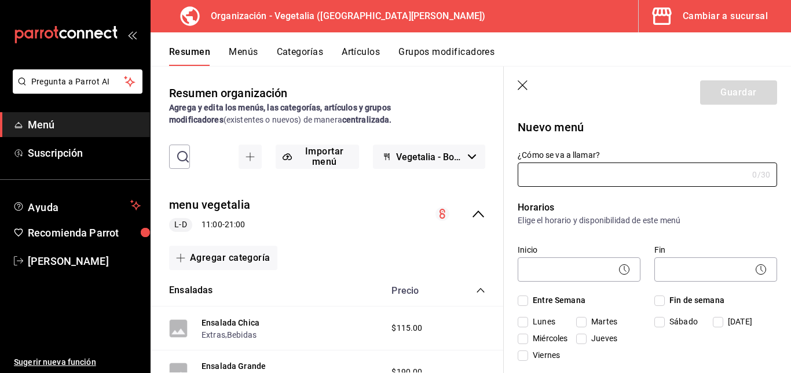
click at [523, 86] on icon "button" at bounding box center [523, 85] width 10 height 10
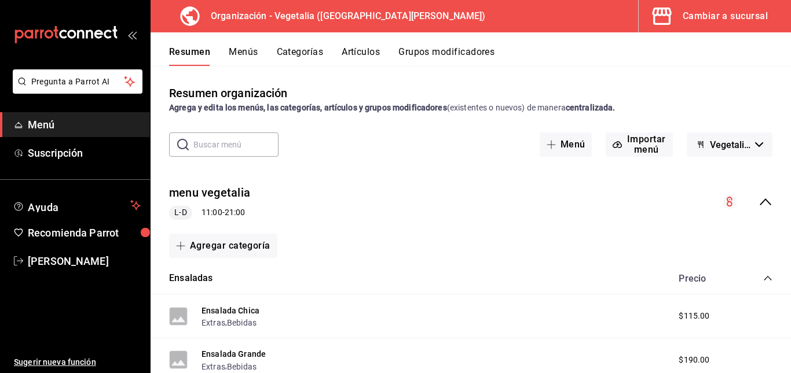
click at [726, 140] on span "Vegetalia - Borrador" at bounding box center [730, 145] width 41 height 11
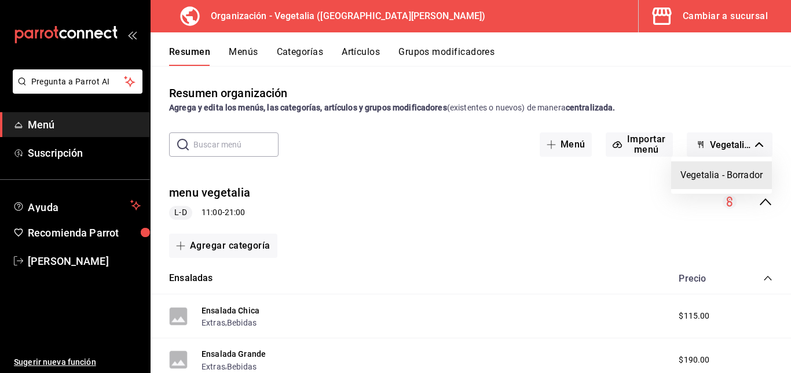
click at [726, 140] on div at bounding box center [395, 186] width 791 height 373
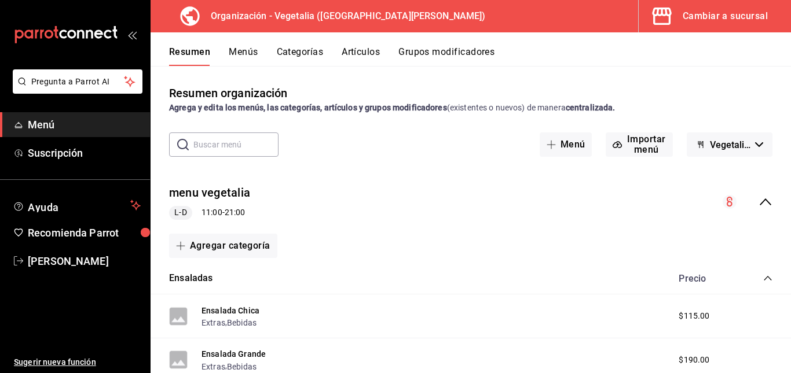
click at [252, 49] on button "Menús" at bounding box center [243, 56] width 29 height 20
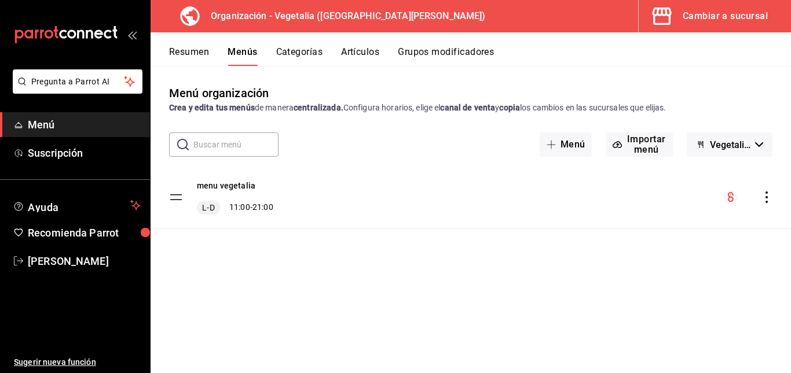
click at [295, 49] on button "Categorías" at bounding box center [299, 56] width 47 height 20
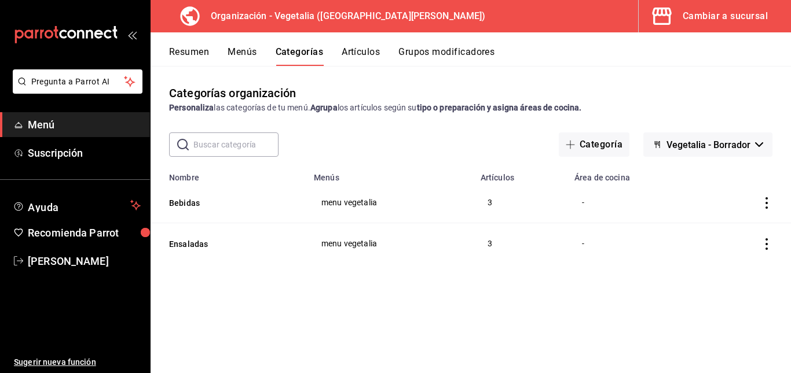
click at [309, 198] on td "menu vegetalia" at bounding box center [390, 202] width 167 height 41
click at [757, 196] on td "categoriesTable" at bounding box center [747, 202] width 87 height 41
click at [772, 204] on td "categoriesTable" at bounding box center [747, 202] width 87 height 41
click at [771, 204] on icon "actions" at bounding box center [767, 203] width 12 height 12
click at [746, 225] on span "Editar" at bounding box center [732, 230] width 30 height 12
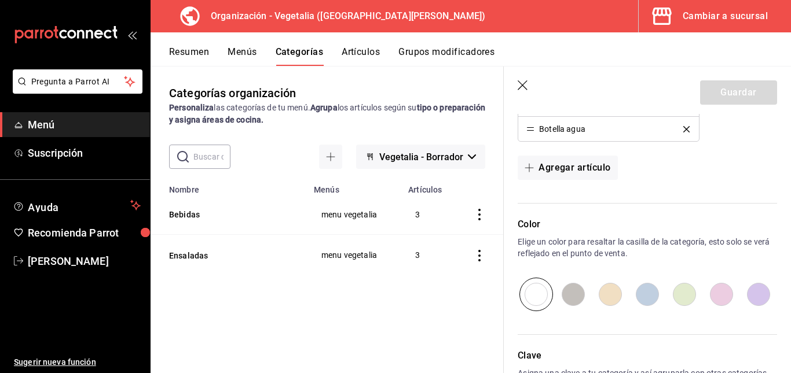
scroll to position [476, 0]
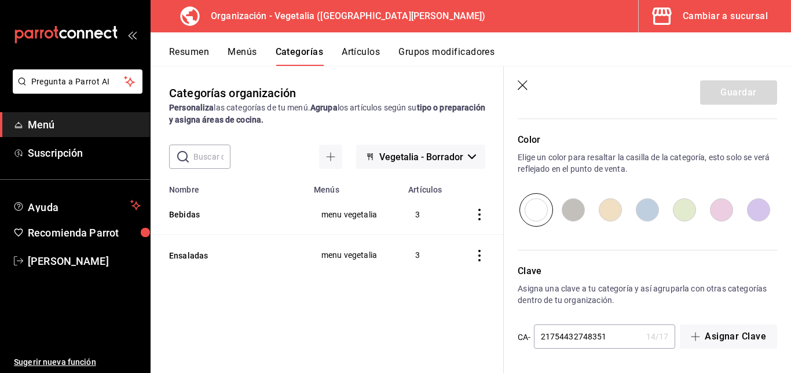
click at [522, 83] on icon "button" at bounding box center [524, 86] width 12 height 12
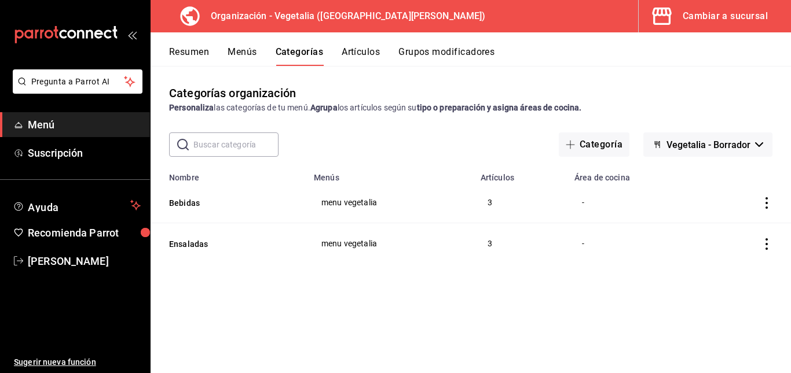
click at [713, 19] on div "Cambiar a sucursal" at bounding box center [725, 16] width 85 height 16
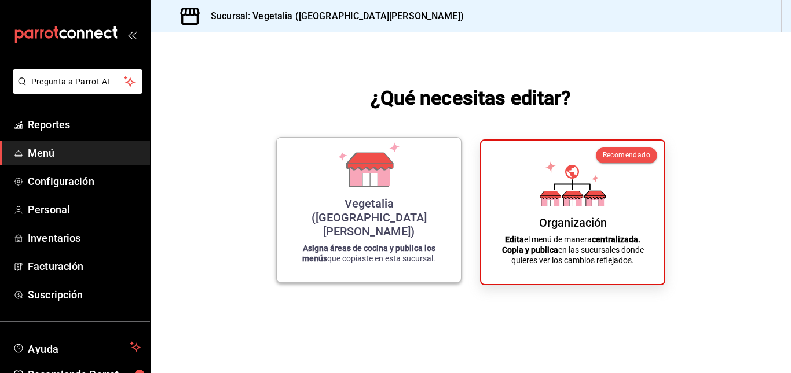
click at [409, 208] on div "Vegetalia (Plaza San Diego) Asigna áreas de cocina y publica los menús que copi…" at bounding box center [369, 210] width 156 height 126
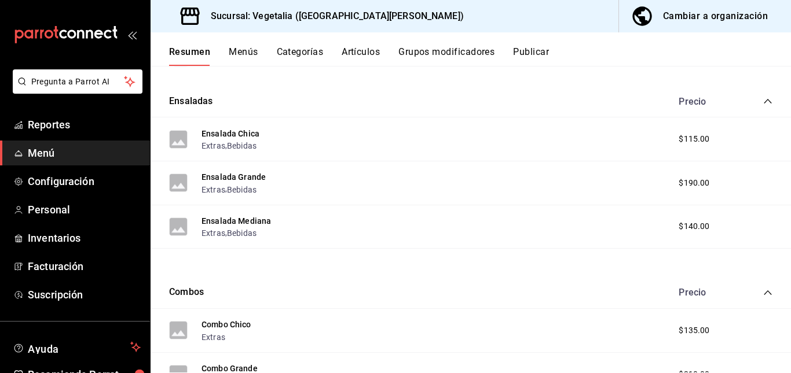
scroll to position [314, 0]
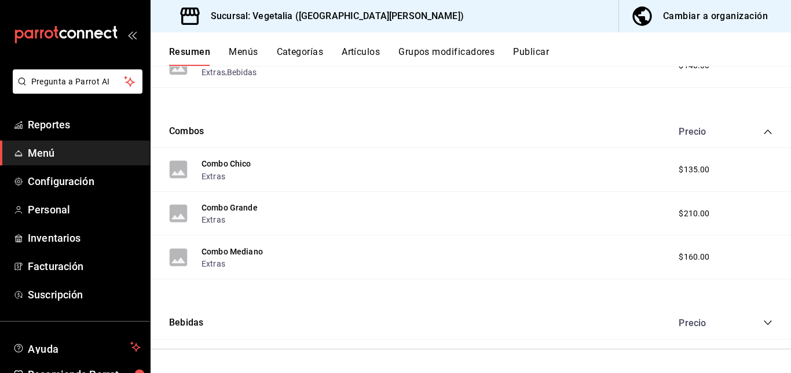
click at [753, 329] on div "Bebidas Precio" at bounding box center [471, 323] width 640 height 32
click at [763, 325] on icon "collapse-category-row" at bounding box center [767, 322] width 9 height 9
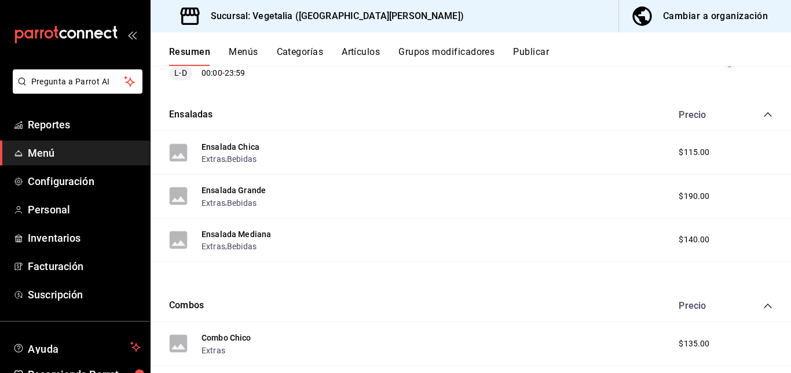
scroll to position [0, 0]
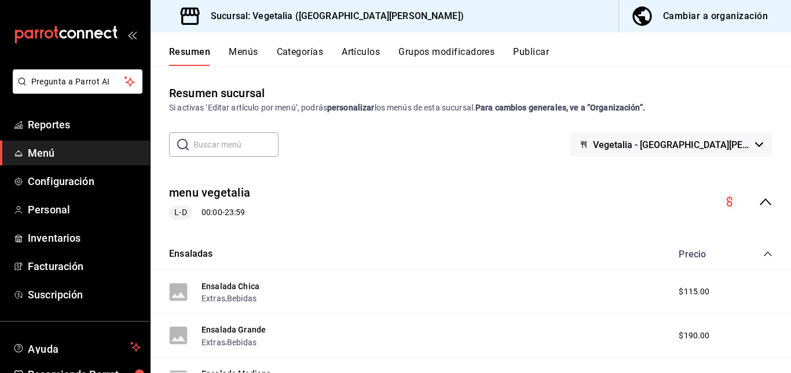
click at [251, 144] on input "text" at bounding box center [235, 144] width 85 height 23
click at [292, 10] on h3 "Sucursal: Vegetalia ([GEOGRAPHIC_DATA][PERSON_NAME])" at bounding box center [332, 16] width 262 height 14
click at [56, 183] on span "Configuración" at bounding box center [84, 182] width 113 height 16
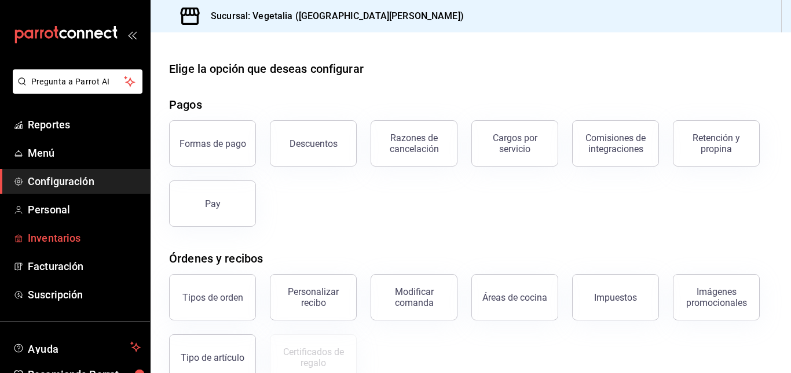
click at [53, 239] on span "Inventarios" at bounding box center [84, 238] width 113 height 16
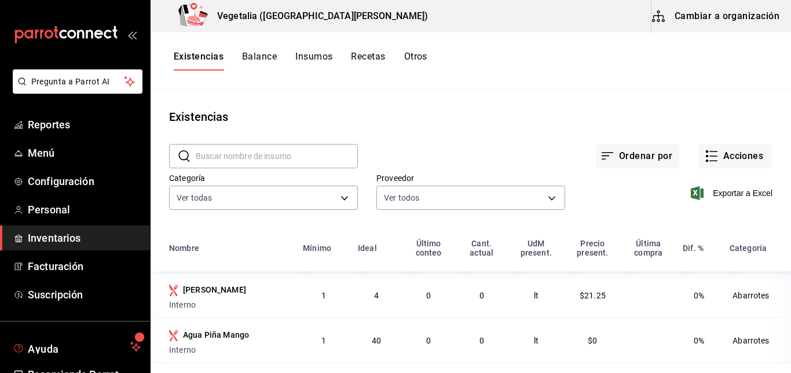
scroll to position [64, 0]
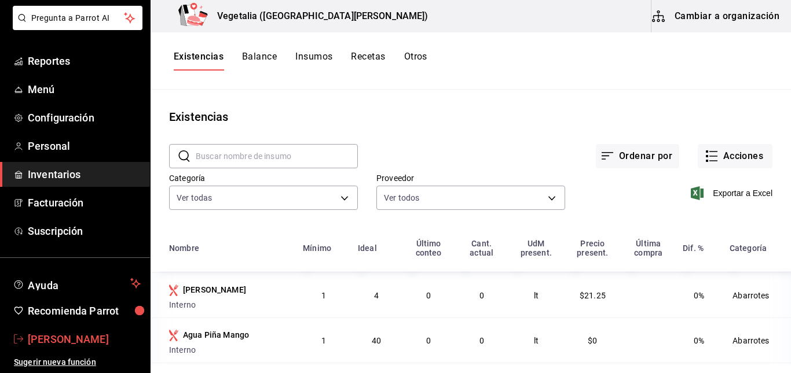
click at [86, 332] on span "celia vazquez" at bounding box center [84, 340] width 113 height 16
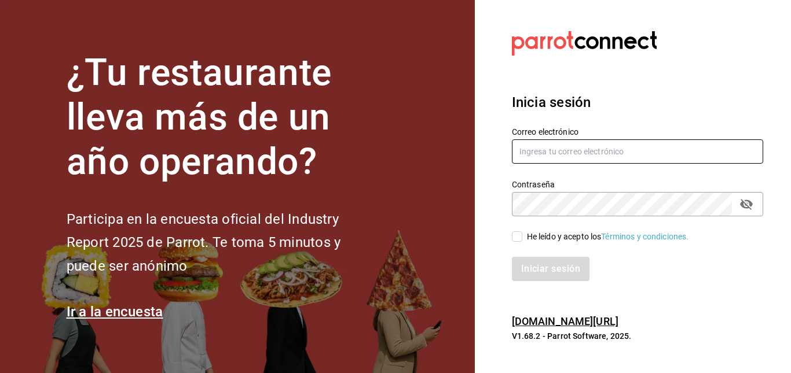
click at [544, 163] on input "text" at bounding box center [637, 152] width 251 height 24
type input "yobalpedro@gmail.com"
click at [516, 237] on input "He leído y acepto los Términos y condiciones." at bounding box center [517, 237] width 10 height 10
checkbox input "true"
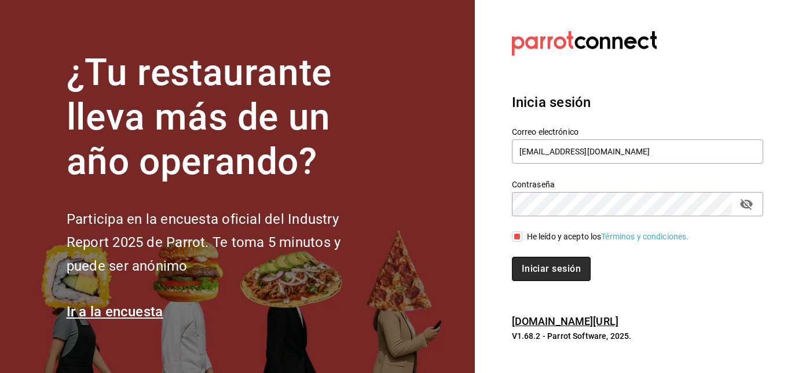
click at [537, 265] on button "Iniciar sesión" at bounding box center [551, 269] width 79 height 24
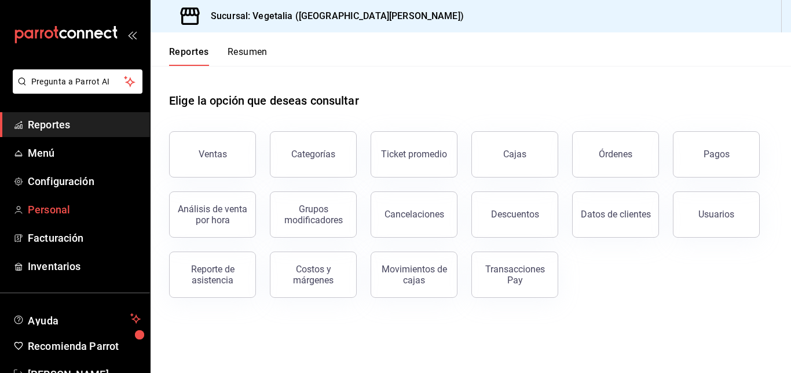
scroll to position [25, 0]
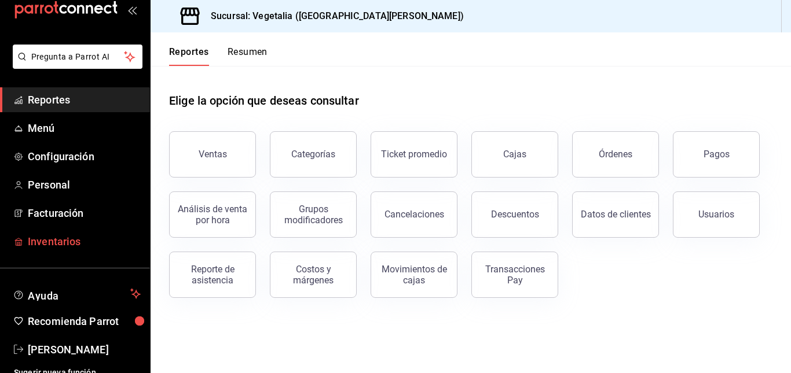
click at [67, 234] on span "Inventarios" at bounding box center [84, 242] width 113 height 16
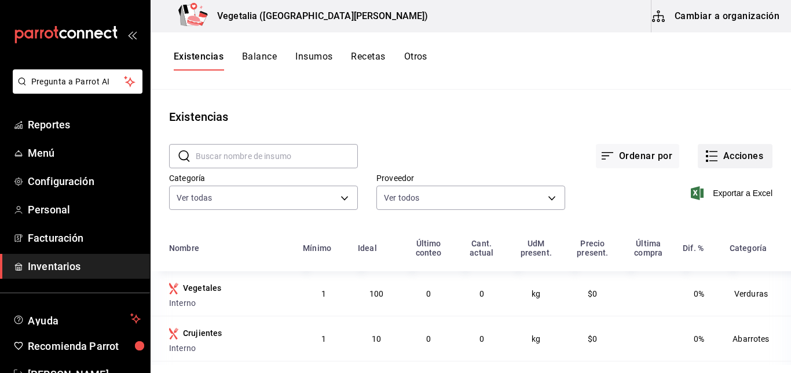
click at [728, 152] on button "Acciones" at bounding box center [735, 156] width 75 height 24
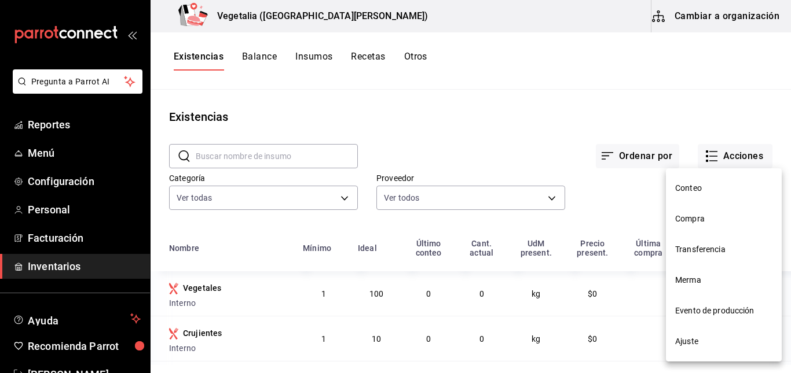
click at [728, 154] on div at bounding box center [395, 186] width 791 height 373
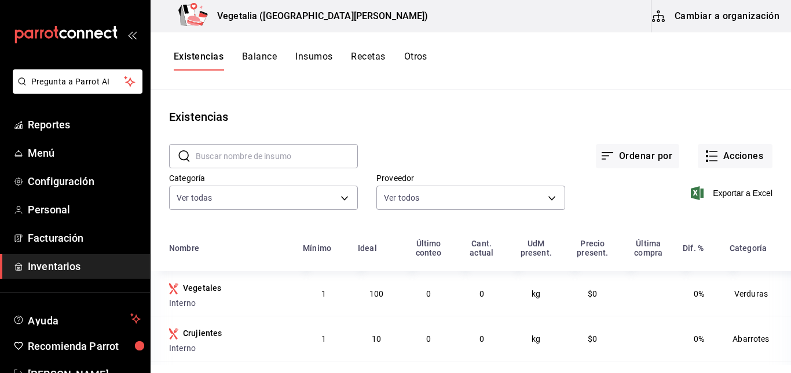
click at [754, 21] on button "Cambiar a organización" at bounding box center [716, 16] width 130 height 32
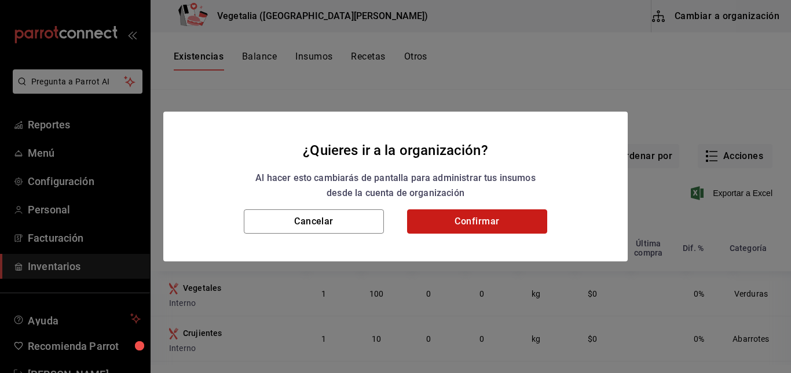
click at [474, 218] on button "Confirmar" at bounding box center [477, 222] width 140 height 24
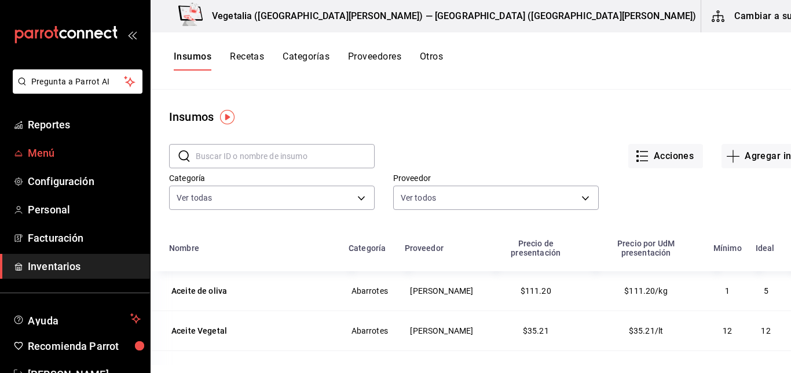
click at [87, 151] on span "Menú" at bounding box center [84, 153] width 113 height 16
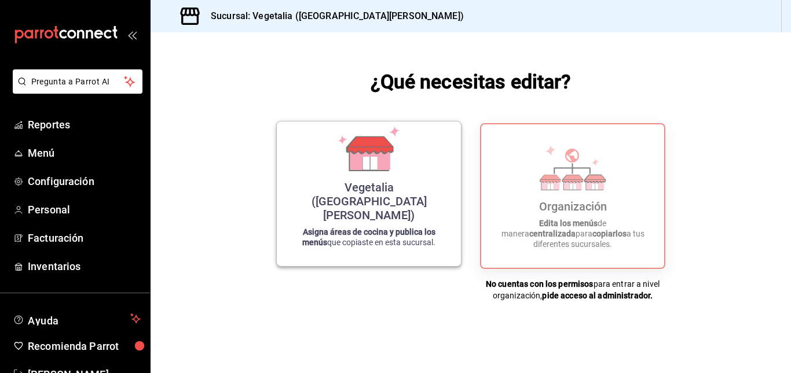
click at [348, 199] on div "Vegetalia ([GEOGRAPHIC_DATA][PERSON_NAME]) Asigna áreas de cocina y publica los…" at bounding box center [369, 194] width 156 height 126
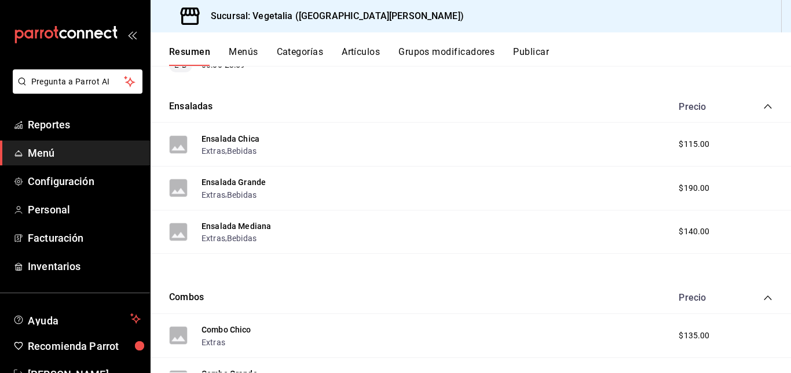
scroll to position [314, 0]
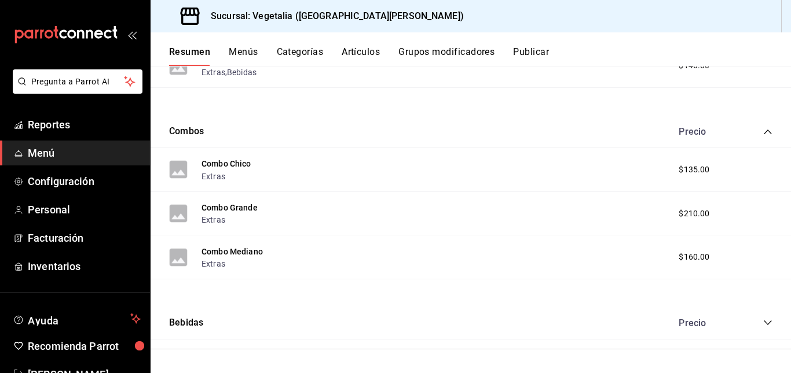
click at [754, 317] on div "Bebidas Precio" at bounding box center [471, 323] width 640 height 32
click at [763, 324] on icon "collapse-category-row" at bounding box center [767, 322] width 9 height 9
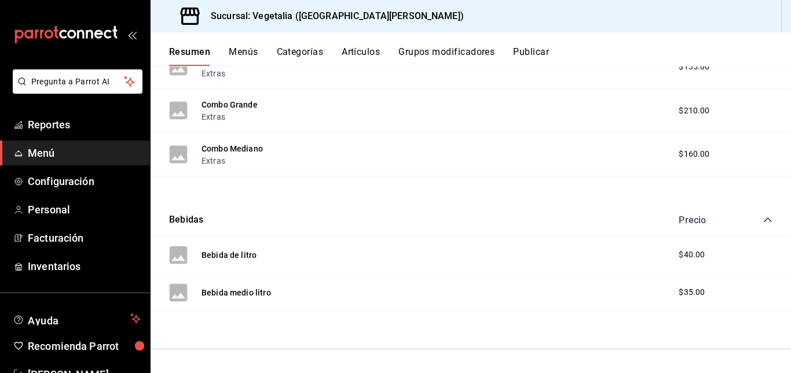
click at [687, 261] on span "$40.00" at bounding box center [692, 255] width 26 height 12
click at [679, 254] on span "$40.00" at bounding box center [692, 255] width 26 height 12
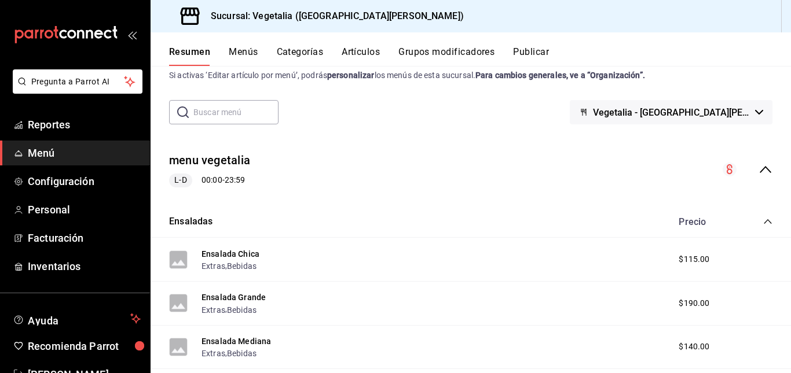
scroll to position [0, 0]
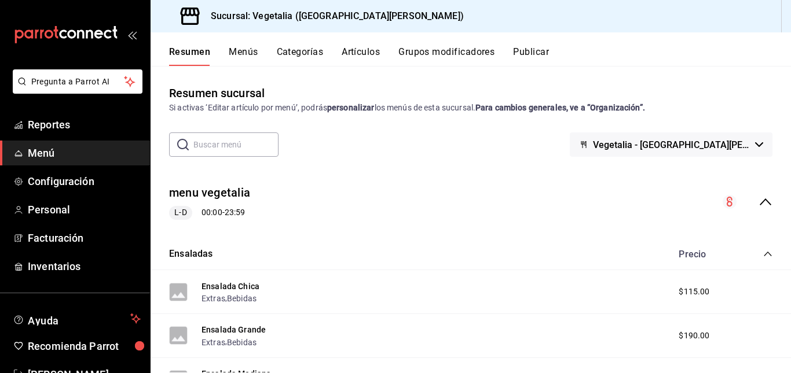
click at [527, 99] on div "Resumen sucursal Si activas ‘Editar artículo por menú’, podrás personalizar los…" at bounding box center [471, 100] width 640 height 30
click at [81, 263] on span "Inventarios" at bounding box center [84, 267] width 113 height 16
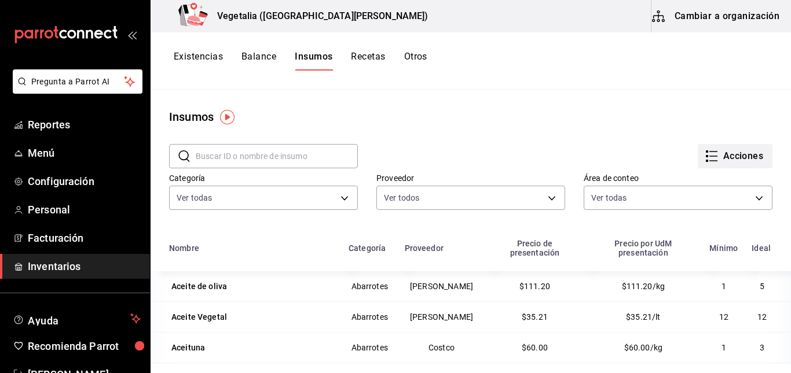
scroll to position [47, 0]
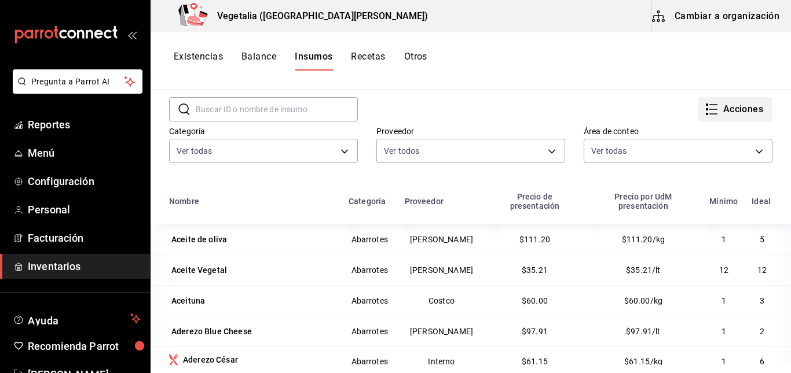
click at [734, 108] on button "Acciones" at bounding box center [735, 109] width 75 height 24
click at [541, 100] on div at bounding box center [395, 186] width 791 height 373
click at [718, 108] on button "Acciones" at bounding box center [735, 109] width 75 height 24
click at [593, 104] on div at bounding box center [395, 186] width 791 height 373
click at [695, 16] on button "Cambiar a organización" at bounding box center [716, 16] width 130 height 32
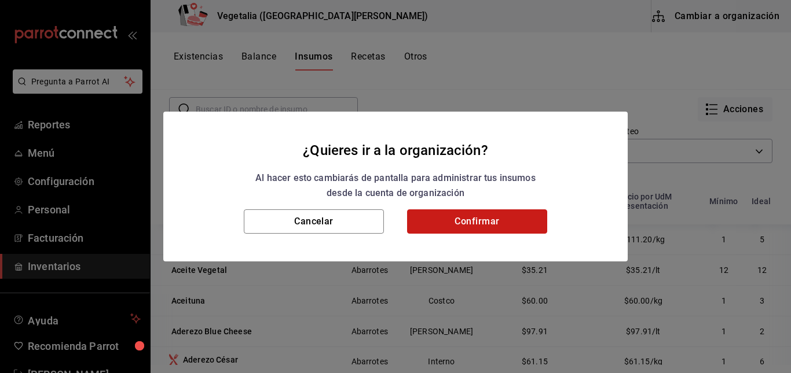
click at [474, 217] on button "Confirmar" at bounding box center [477, 222] width 140 height 24
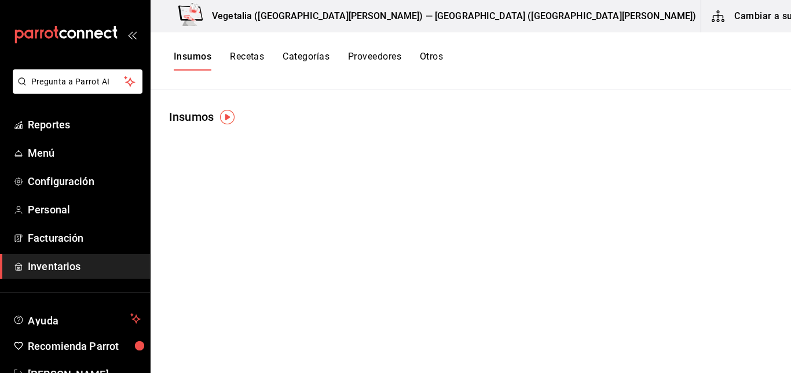
scroll to position [0, 0]
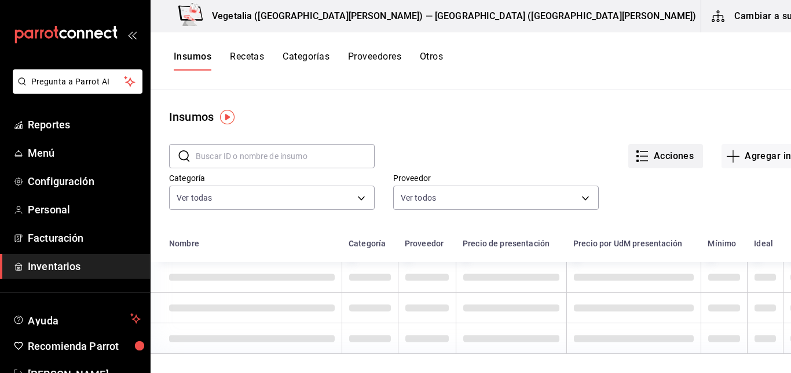
click at [628, 160] on button "Acciones" at bounding box center [665, 156] width 75 height 24
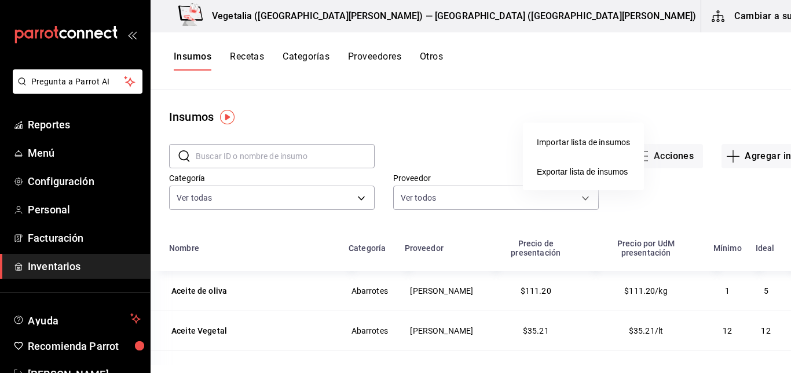
click at [631, 203] on div at bounding box center [395, 186] width 791 height 373
click at [628, 153] on button "Acciones" at bounding box center [665, 156] width 75 height 24
click at [729, 13] on div at bounding box center [395, 186] width 791 height 373
click at [729, 13] on button "Cambiar a sucursal" at bounding box center [766, 16] width 130 height 32
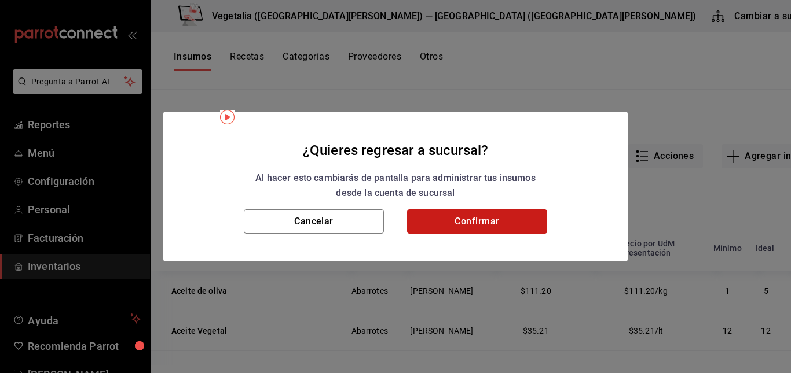
click at [472, 227] on button "Confirmar" at bounding box center [477, 222] width 140 height 24
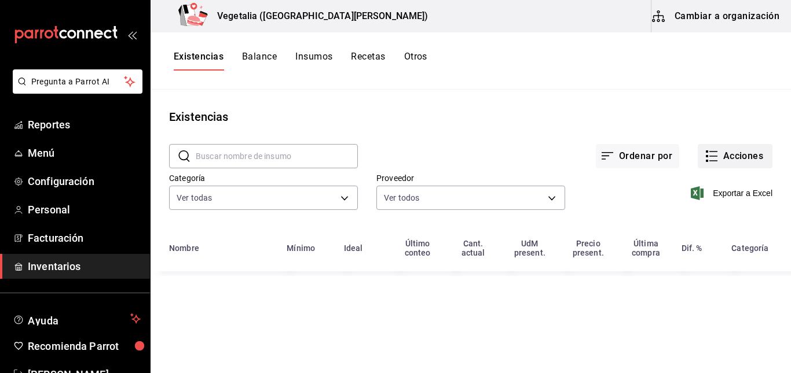
click at [739, 147] on button "Acciones" at bounding box center [735, 156] width 75 height 24
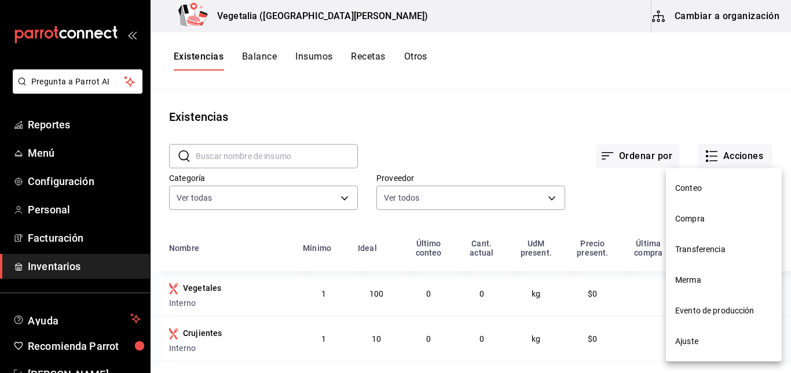
click at [687, 215] on span "Compra" at bounding box center [723, 219] width 97 height 12
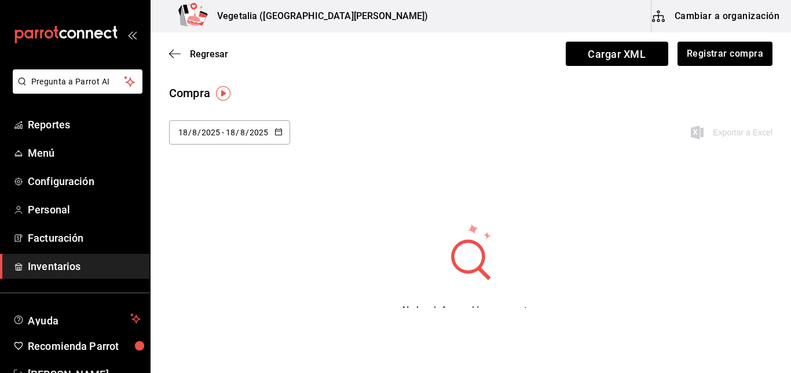
click at [725, 130] on div "Exportar a Excel" at bounding box center [719, 132] width 107 height 24
click at [723, 58] on button "Registrar compra" at bounding box center [724, 54] width 96 height 24
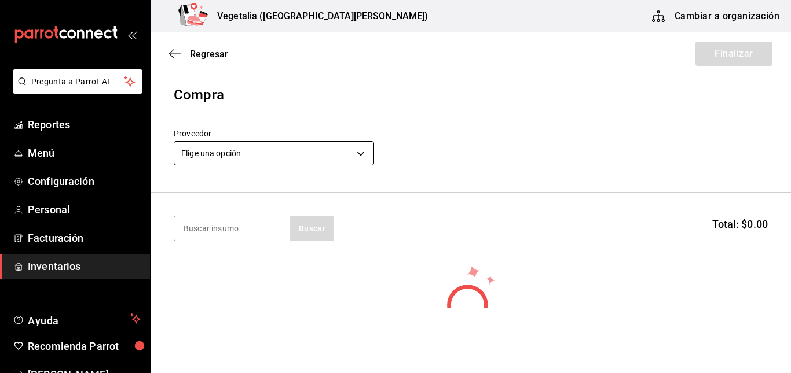
click at [318, 151] on body "Pregunta a Parrot AI Reportes Menú Configuración Personal Facturación Inventari…" at bounding box center [395, 154] width 791 height 308
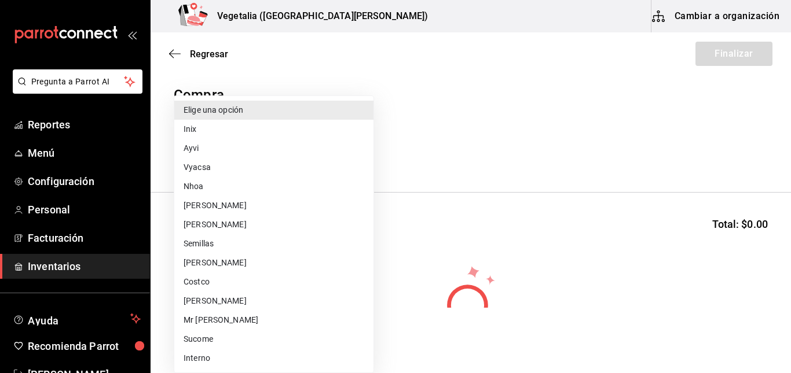
click at [236, 130] on li "Inix" at bounding box center [273, 129] width 199 height 19
type input "1d2d5959-9081-4d2b-a500-0d41816665ac"
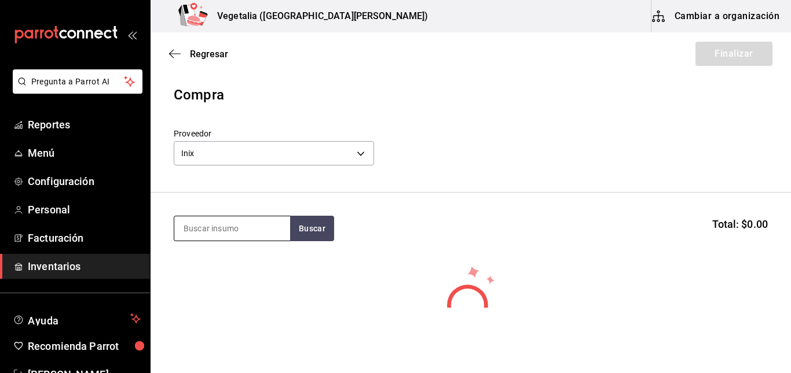
click at [263, 221] on input at bounding box center [232, 229] width 116 height 24
click at [306, 229] on button "Buscar" at bounding box center [312, 228] width 44 height 25
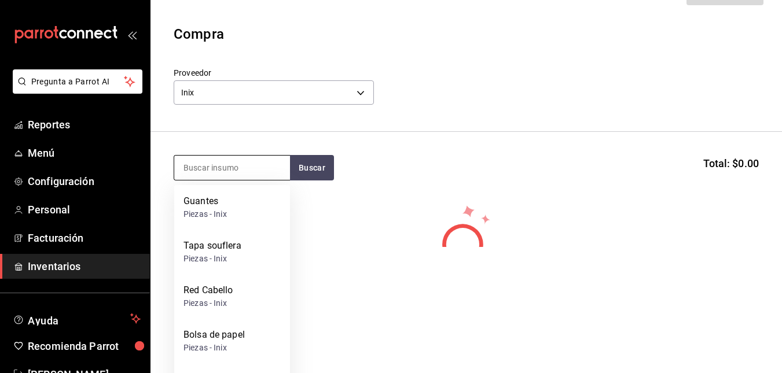
click at [238, 171] on input at bounding box center [232, 168] width 116 height 24
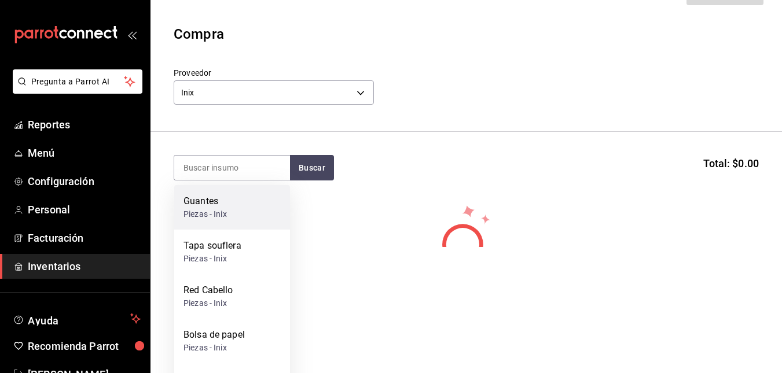
click at [233, 201] on div "Guantes Piezas - Inix" at bounding box center [232, 207] width 116 height 45
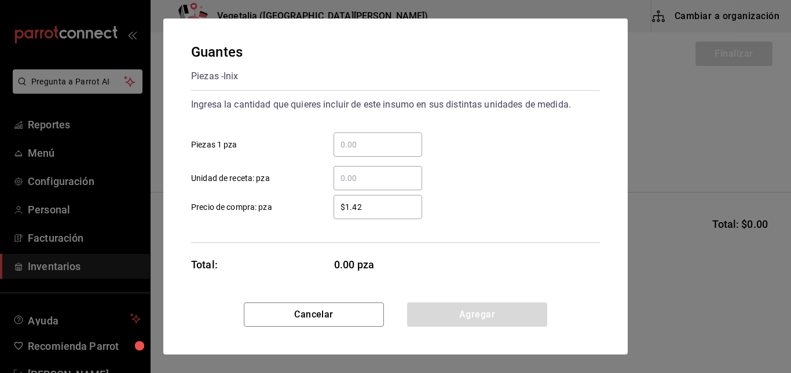
click at [374, 152] on div "​" at bounding box center [377, 145] width 89 height 24
click at [374, 152] on input "​ Piezas 1 pza" at bounding box center [377, 145] width 89 height 14
click at [386, 147] on input "​ Piezas 1 pza" at bounding box center [377, 145] width 89 height 14
type input "0"
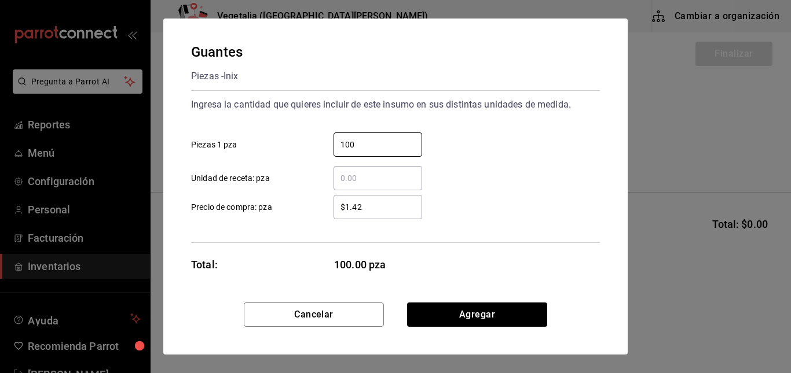
type input "100"
click at [371, 175] on input "​ Unidad de receta: pza" at bounding box center [377, 178] width 89 height 14
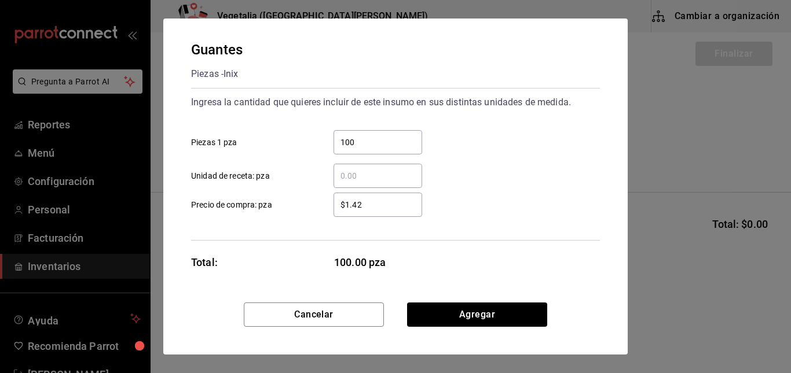
click at [388, 202] on input "$1.42" at bounding box center [377, 205] width 89 height 14
click at [371, 170] on input "​ Unidad de receta: pza" at bounding box center [377, 176] width 89 height 14
click at [370, 210] on input "$1.42" at bounding box center [377, 205] width 89 height 14
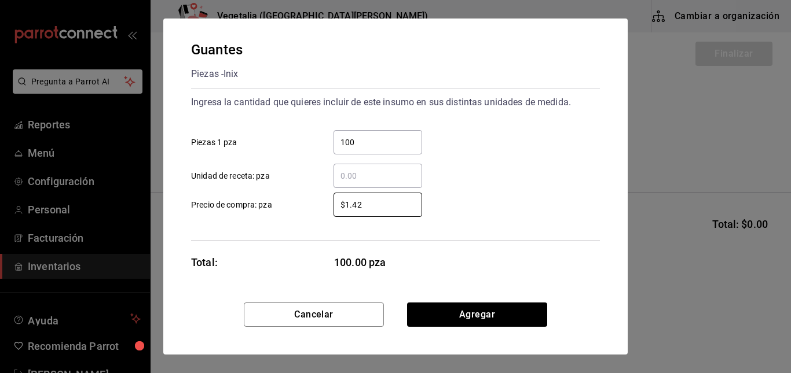
click at [474, 205] on div "$1.42 ​ Precio de compra: pza" at bounding box center [391, 201] width 418 height 34
click at [400, 206] on input "$1.42" at bounding box center [377, 205] width 89 height 14
type input "$1.42"
click at [359, 173] on input "​ Unidad de receta: pza" at bounding box center [377, 176] width 89 height 14
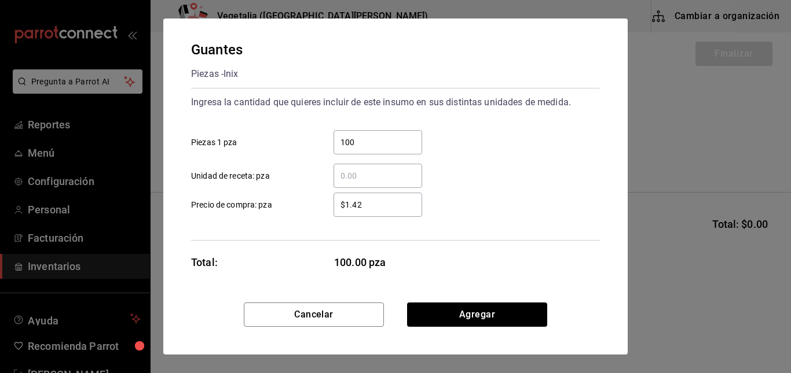
type input "1"
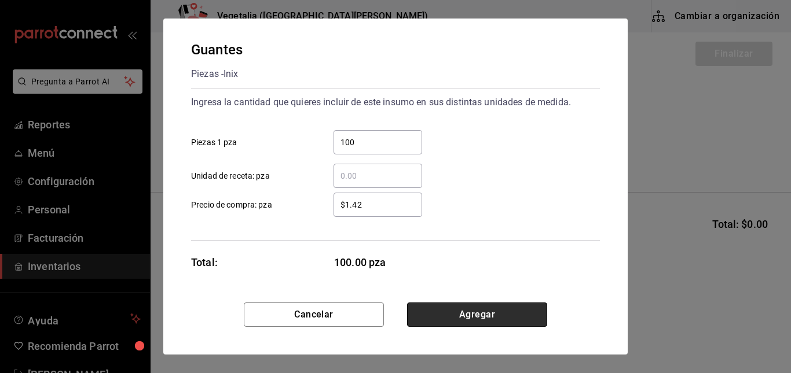
click at [448, 318] on button "Agregar" at bounding box center [477, 315] width 140 height 24
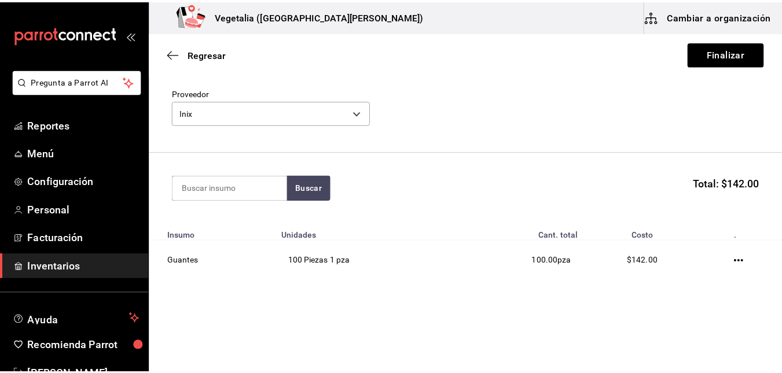
scroll to position [50, 0]
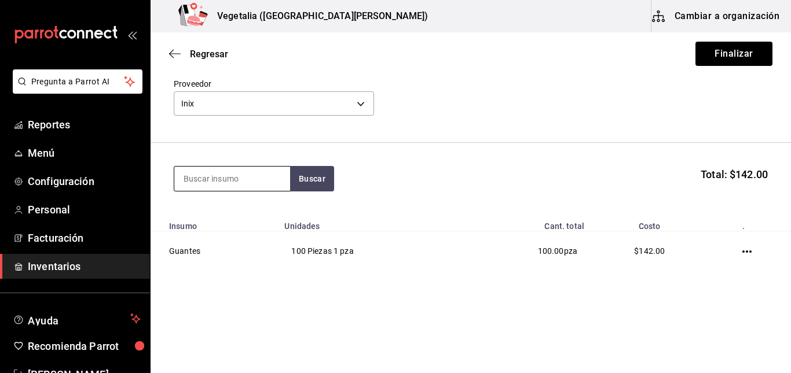
click at [247, 177] on input at bounding box center [232, 179] width 116 height 24
click at [312, 181] on button "Buscar" at bounding box center [312, 178] width 44 height 25
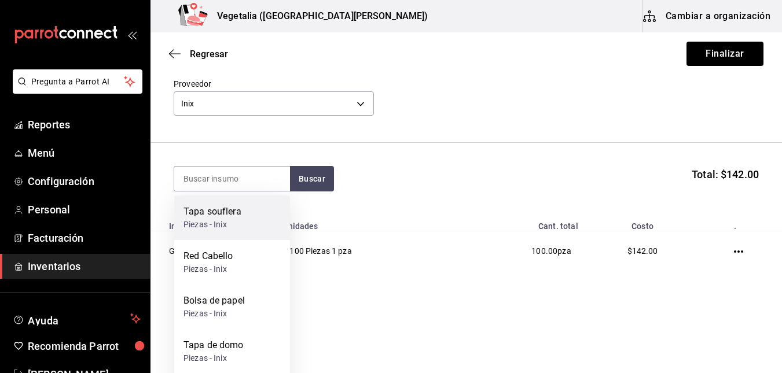
click at [235, 225] on div "Piezas - Inix" at bounding box center [213, 225] width 58 height 12
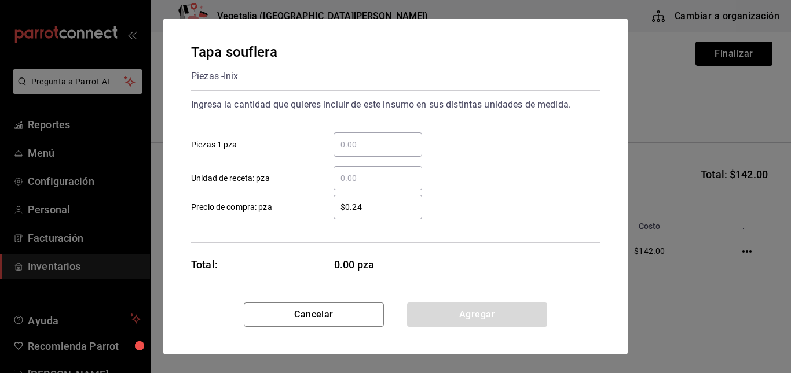
click at [383, 138] on input "​ Piezas 1 pza" at bounding box center [377, 145] width 89 height 14
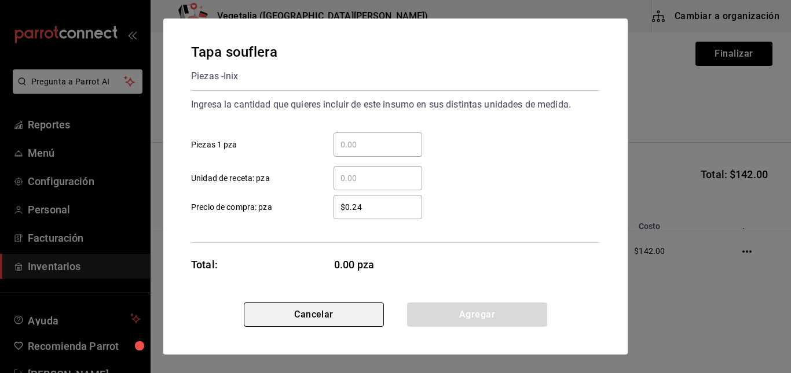
click at [348, 317] on button "Cancelar" at bounding box center [314, 315] width 140 height 24
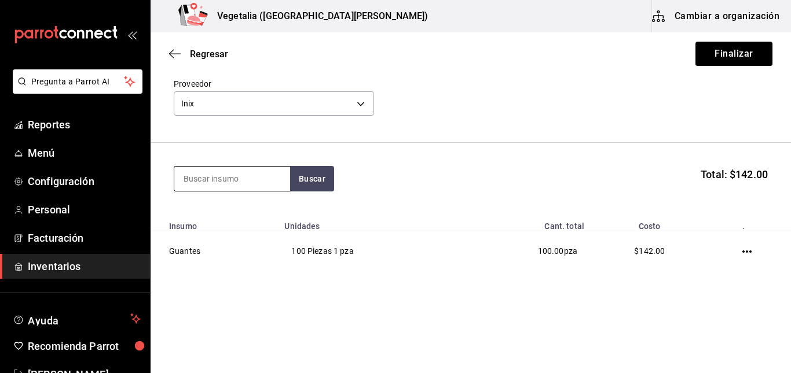
click at [263, 187] on input at bounding box center [232, 179] width 116 height 24
click at [298, 184] on button "Buscar" at bounding box center [312, 178] width 44 height 25
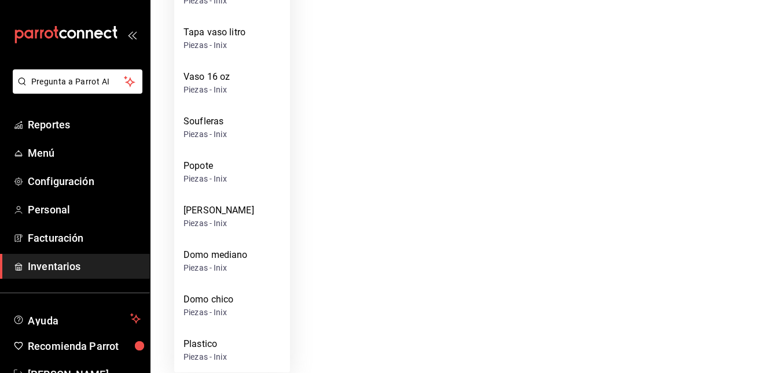
scroll to position [496, 0]
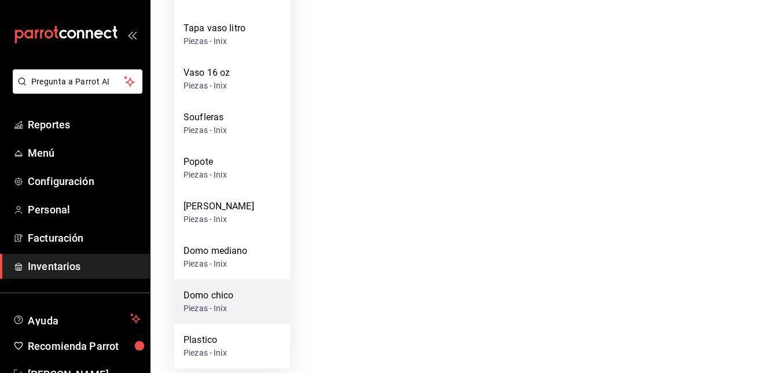
click at [240, 314] on div "Domo chico Piezas - Inix" at bounding box center [232, 302] width 116 height 45
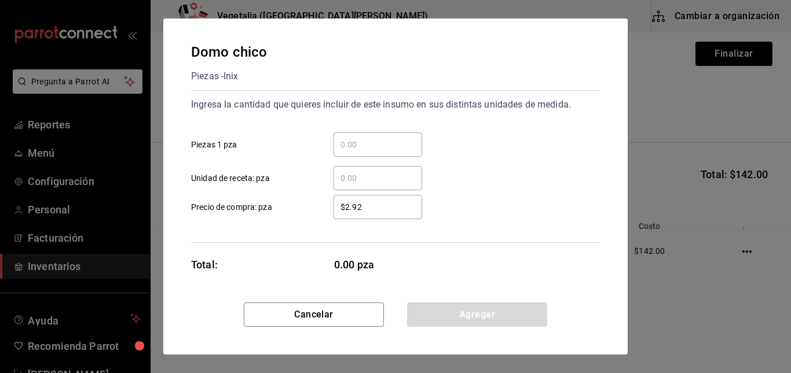
click at [363, 150] on input "​ Piezas 1 pza" at bounding box center [377, 145] width 89 height 14
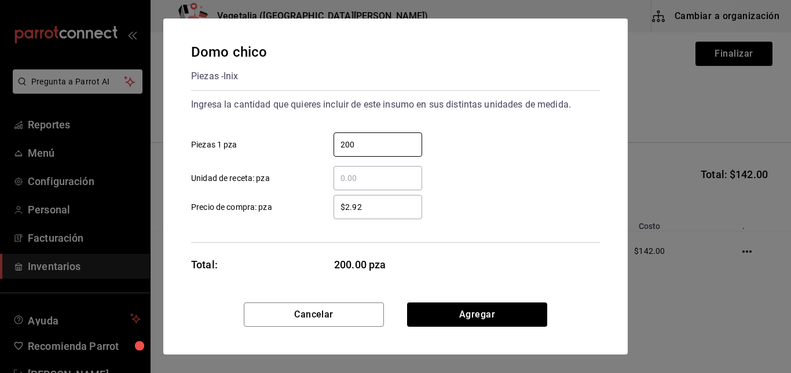
type input "200"
click at [376, 201] on input "$2.92" at bounding box center [377, 207] width 89 height 14
type input "$5.84"
click at [369, 168] on div "​" at bounding box center [377, 178] width 89 height 24
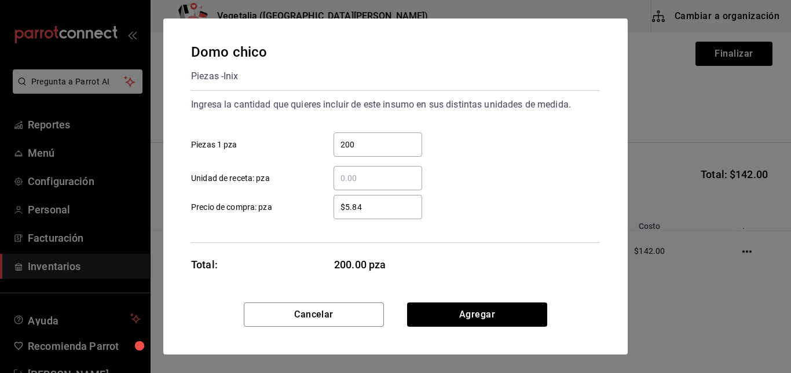
click at [369, 171] on input "​ Unidad de receta: pza" at bounding box center [377, 178] width 89 height 14
type input "1"
type input "2"
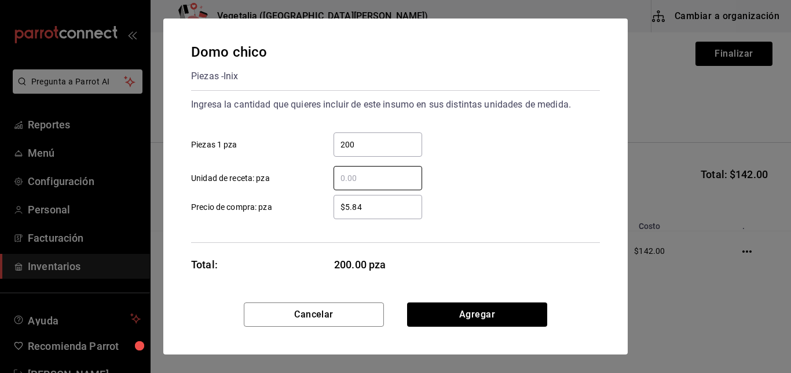
click at [377, 146] on input "200" at bounding box center [377, 145] width 89 height 14
type input "1"
click at [349, 182] on input "​ Unidad de receta: pza" at bounding box center [377, 178] width 89 height 14
type input "200"
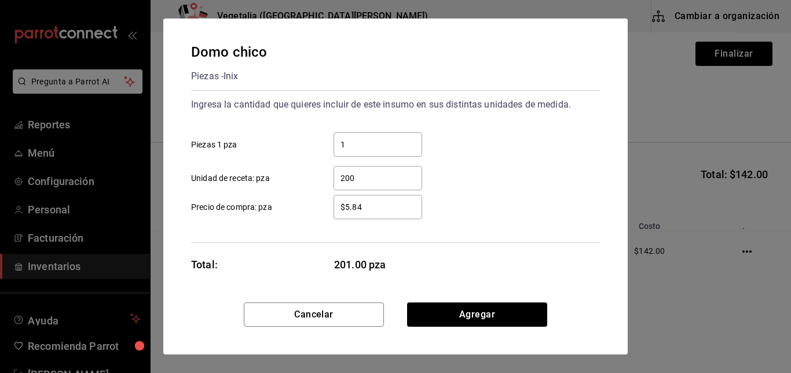
click at [371, 145] on input "1" at bounding box center [377, 145] width 89 height 14
click at [293, 156] on label "1 ​ Piezas 1 pza" at bounding box center [306, 145] width 231 height 24
click at [333, 152] on input "1" at bounding box center [377, 145] width 89 height 14
type input "200"
click at [362, 182] on input "200" at bounding box center [377, 178] width 89 height 14
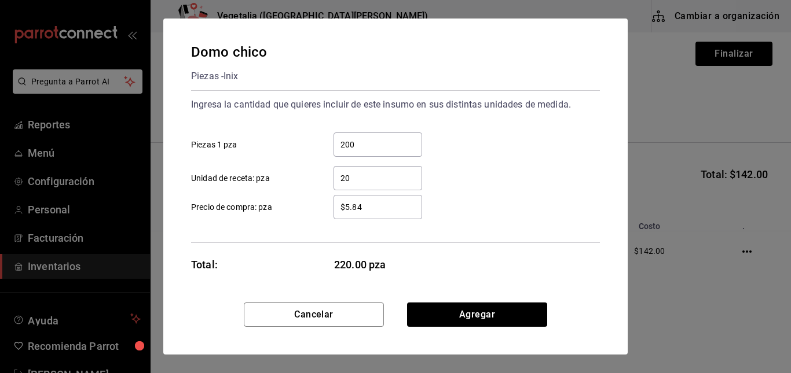
type input "2"
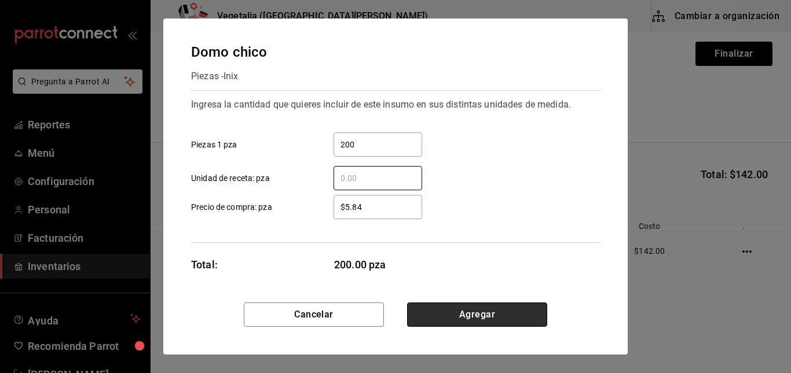
click at [487, 310] on button "Agregar" at bounding box center [477, 315] width 140 height 24
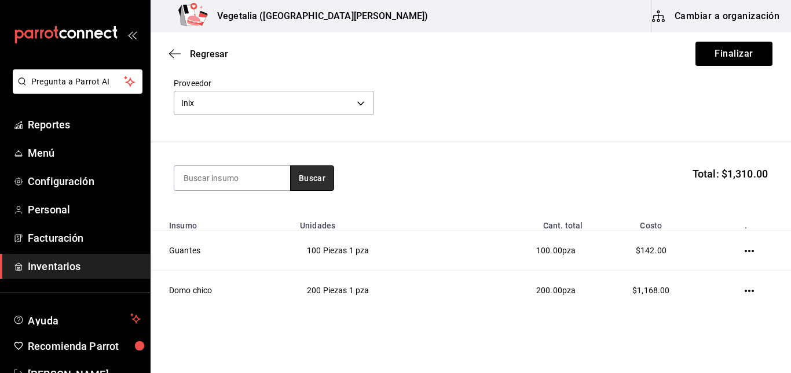
click at [307, 178] on button "Buscar" at bounding box center [312, 178] width 44 height 25
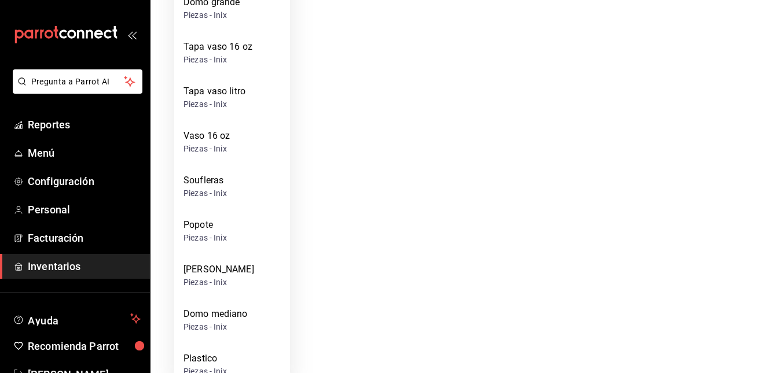
scroll to position [411, 0]
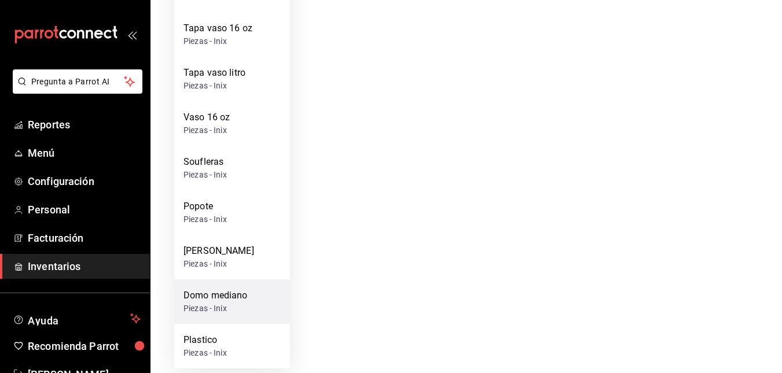
click at [241, 295] on div "Domo mediano" at bounding box center [216, 296] width 64 height 14
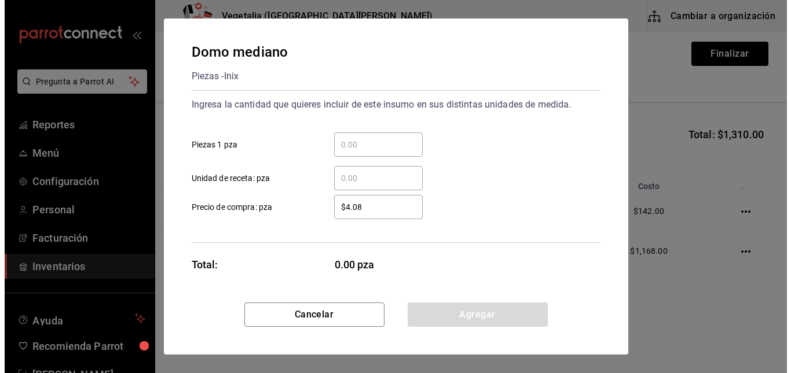
scroll to position [0, 0]
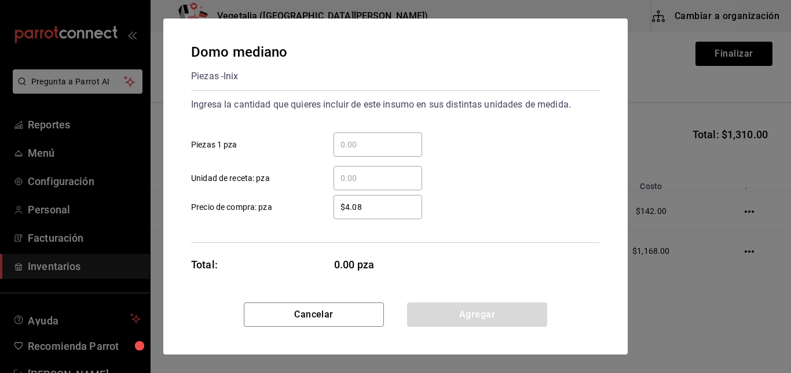
click at [384, 145] on input "​ Piezas 1 pza" at bounding box center [377, 145] width 89 height 14
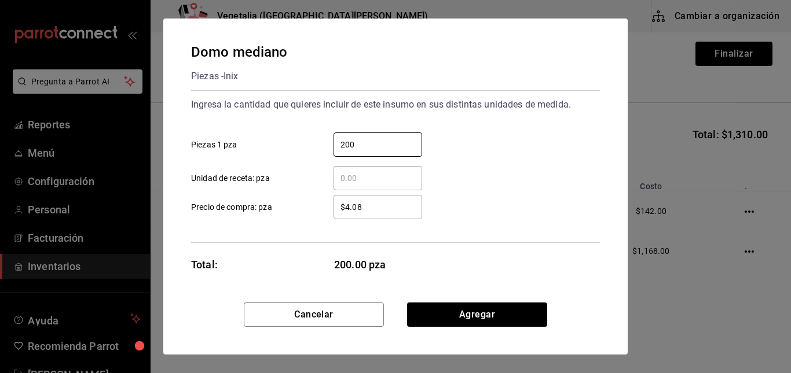
type input "200"
click at [382, 204] on input "$4.08" at bounding box center [377, 207] width 89 height 14
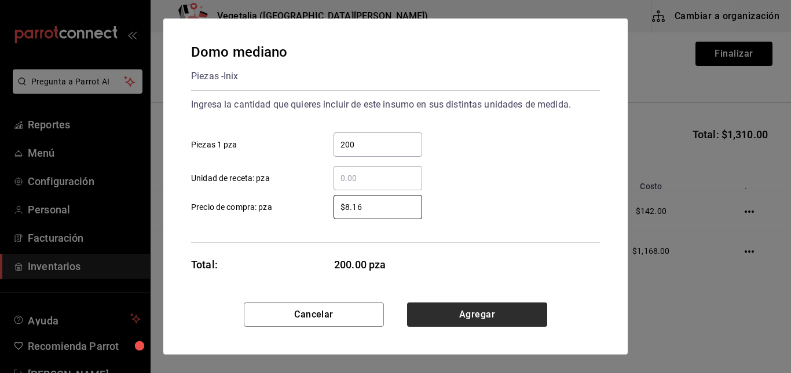
type input "$8.16"
click at [465, 308] on button "Agregar" at bounding box center [477, 315] width 140 height 24
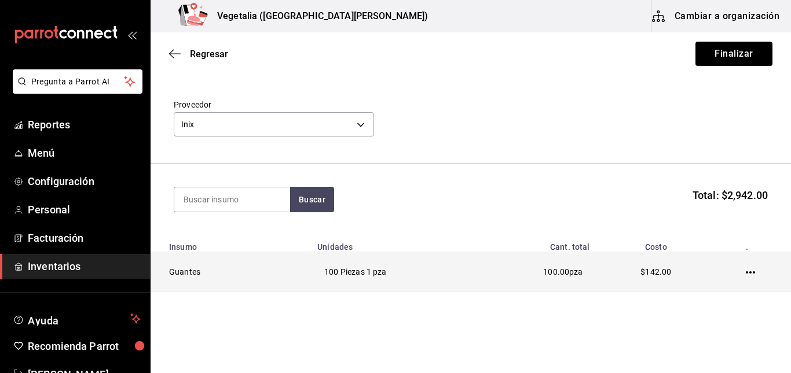
scroll to position [27, 0]
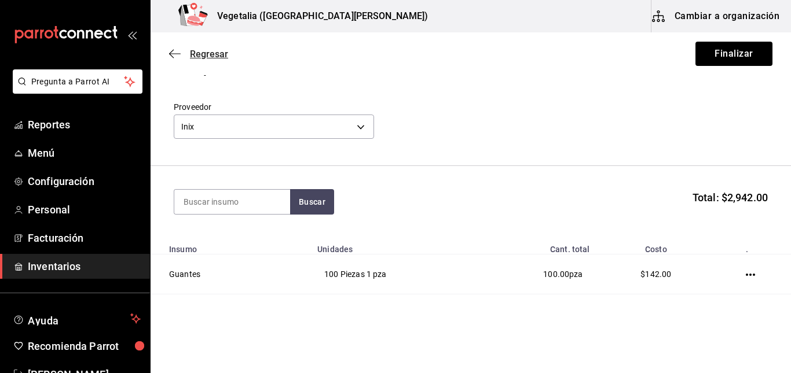
click at [175, 57] on icon "button" at bounding box center [175, 54] width 12 height 10
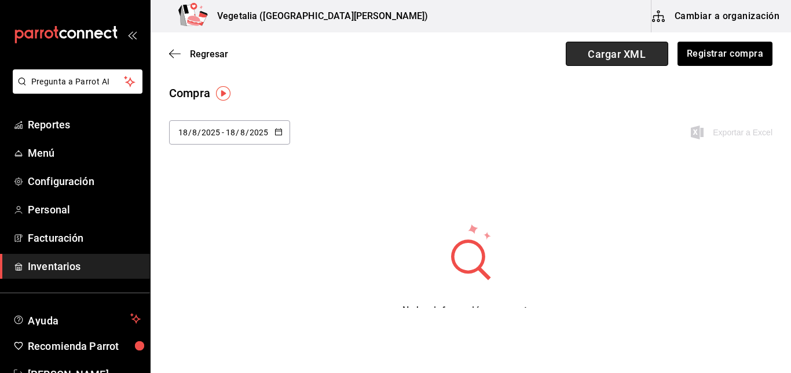
click at [617, 60] on span "Cargar XML" at bounding box center [617, 54] width 102 height 24
click at [0, 0] on input "Cargar XML" at bounding box center [0, 0] width 0 height 0
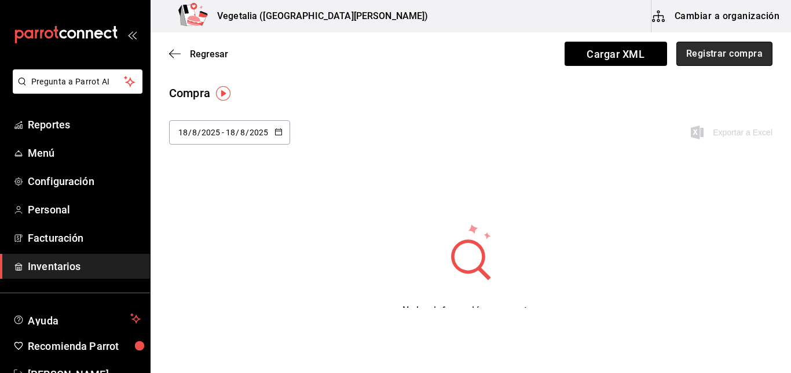
click at [714, 54] on button "Registrar compra" at bounding box center [724, 54] width 96 height 24
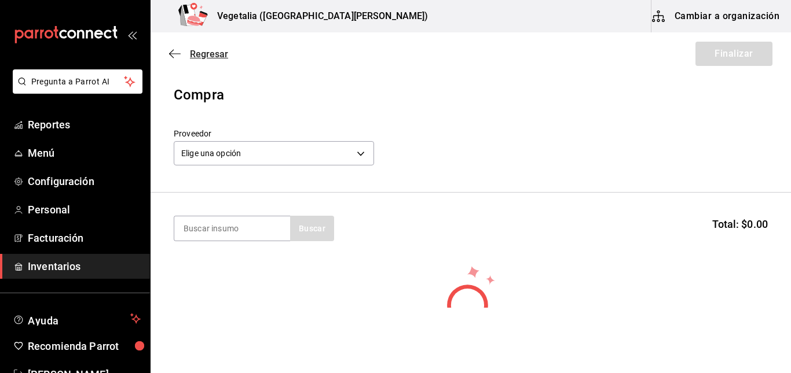
click at [174, 50] on icon "button" at bounding box center [175, 54] width 12 height 10
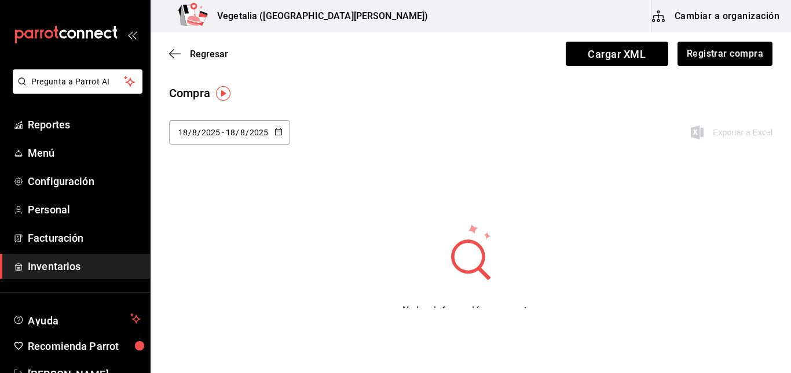
click at [715, 128] on div "Exportar a Excel" at bounding box center [719, 132] width 107 height 24
click at [225, 91] on img "button" at bounding box center [223, 93] width 14 height 14
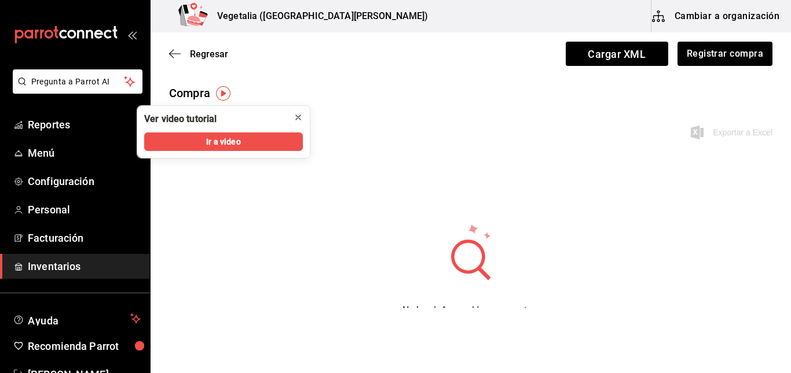
click at [300, 118] on icon "close" at bounding box center [298, 117] width 9 height 9
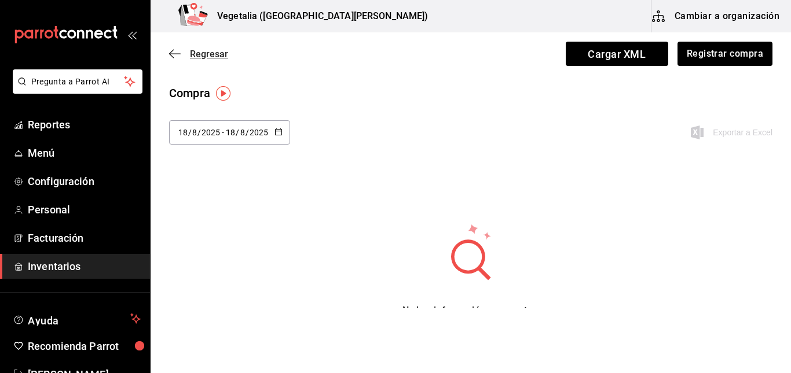
click at [175, 50] on icon "button" at bounding box center [175, 54] width 12 height 10
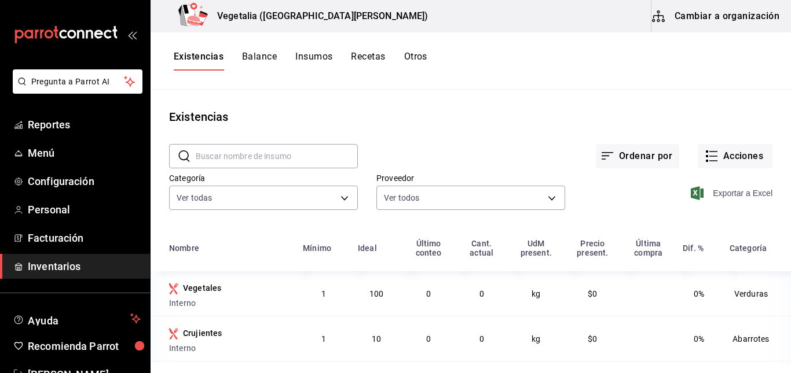
click at [714, 189] on span "Exportar a Excel" at bounding box center [732, 193] width 79 height 14
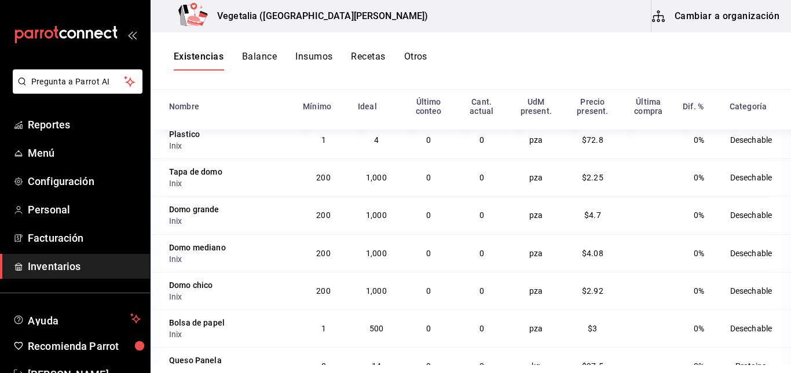
scroll to position [1950, 0]
click at [584, 221] on span "$4.7" at bounding box center [592, 215] width 17 height 9
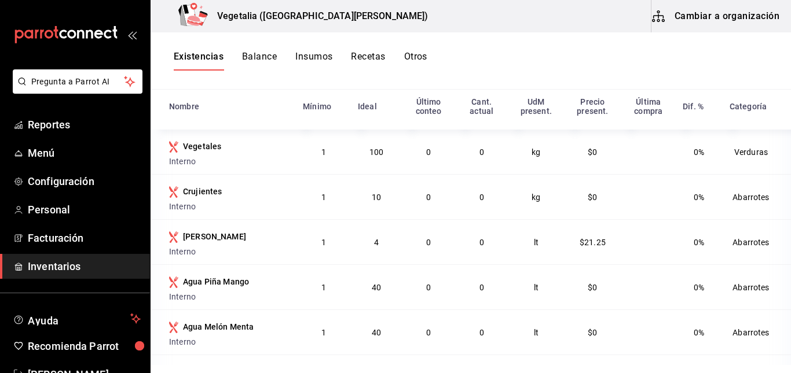
scroll to position [0, 0]
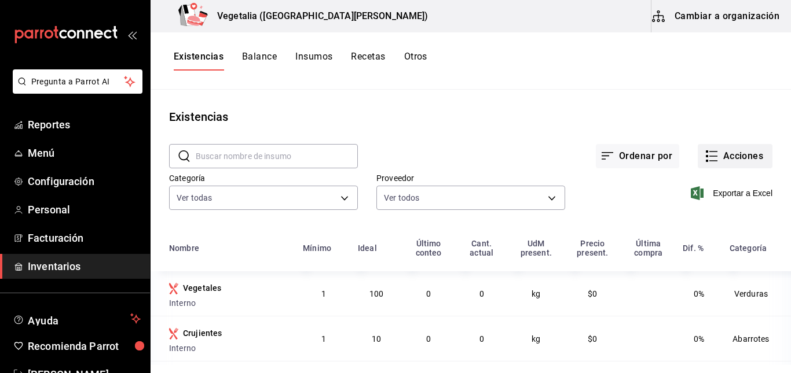
click at [716, 164] on button "Acciones" at bounding box center [735, 156] width 75 height 24
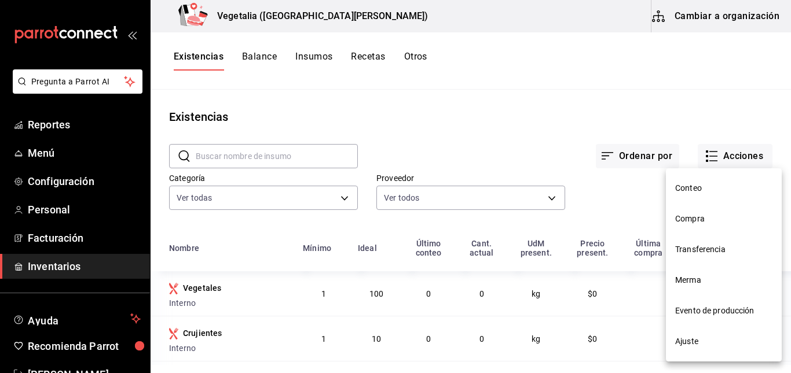
click at [710, 221] on span "Compra" at bounding box center [723, 219] width 97 height 12
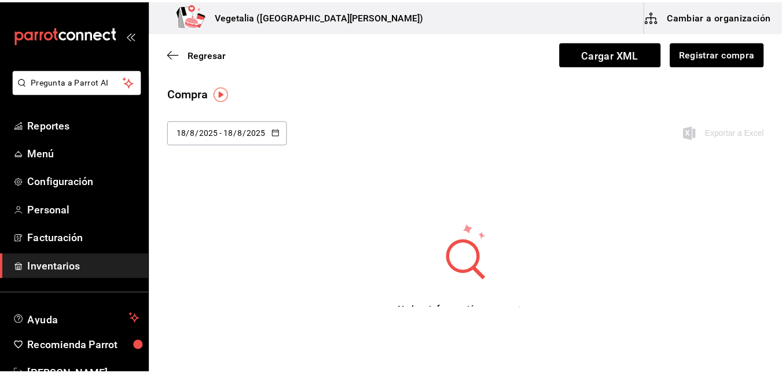
scroll to position [46, 0]
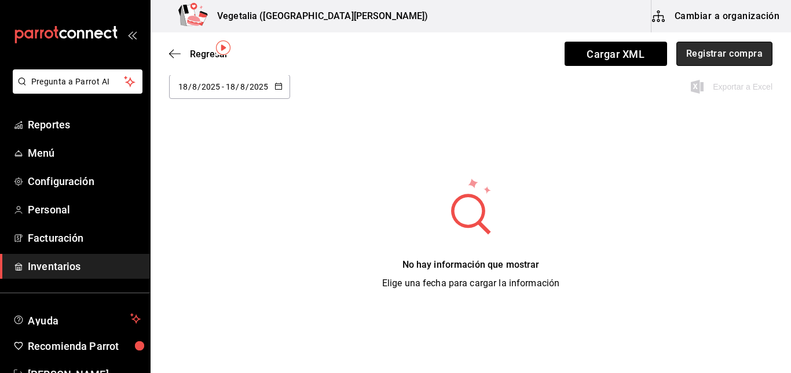
click at [690, 55] on button "Registrar compra" at bounding box center [724, 54] width 96 height 24
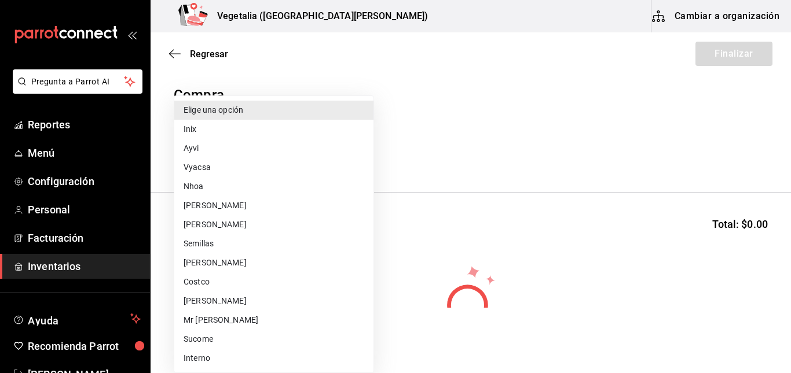
click at [296, 165] on body "Pregunta a Parrot AI Reportes Menú Configuración Personal Facturación Inventari…" at bounding box center [395, 154] width 791 height 308
click at [262, 133] on li "Inix" at bounding box center [273, 129] width 199 height 19
type input "1d2d5959-9081-4d2b-a500-0d41816665ac"
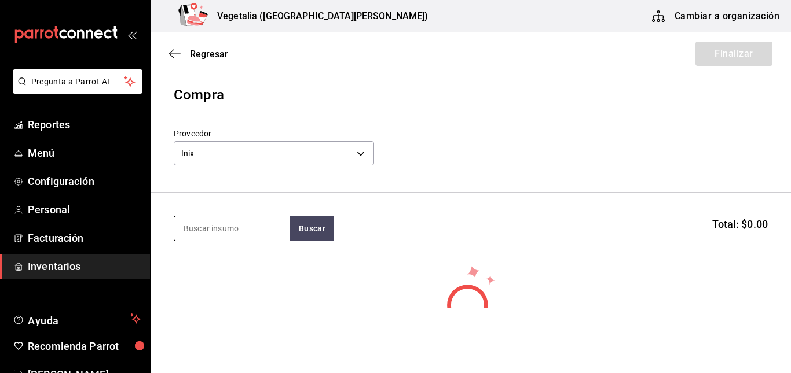
click at [248, 217] on input at bounding box center [232, 229] width 116 height 24
click at [240, 229] on input at bounding box center [232, 229] width 116 height 24
click at [319, 232] on button "Buscar" at bounding box center [312, 228] width 44 height 25
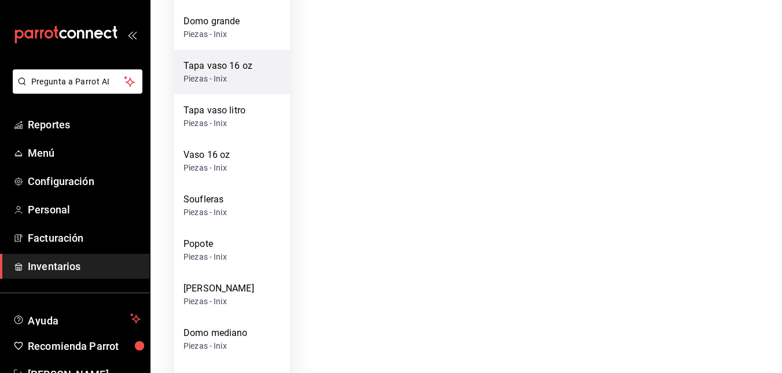
scroll to position [486, 0]
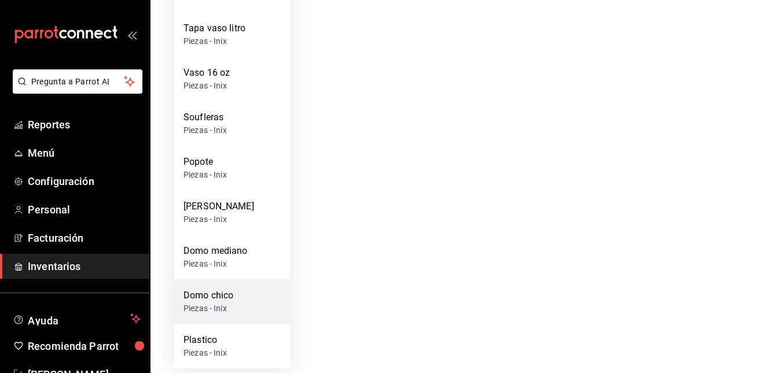
click at [233, 296] on div "Domo chico" at bounding box center [209, 296] width 50 height 14
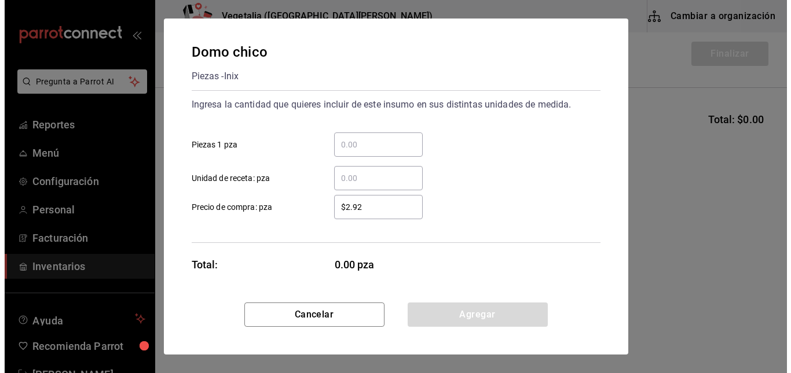
scroll to position [0, 0]
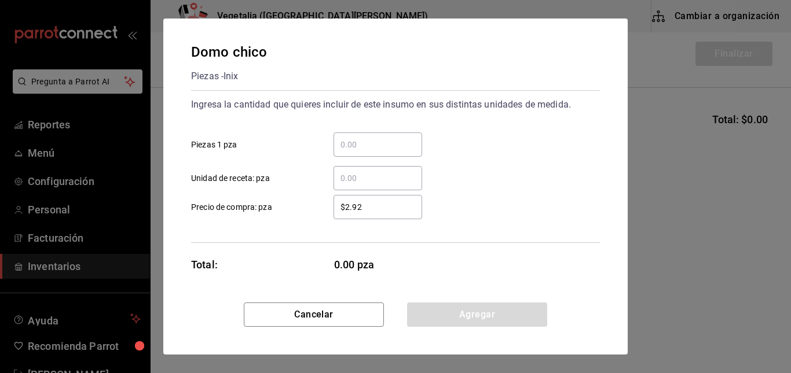
click at [383, 151] on input "​ Piezas 1 pza" at bounding box center [377, 145] width 89 height 14
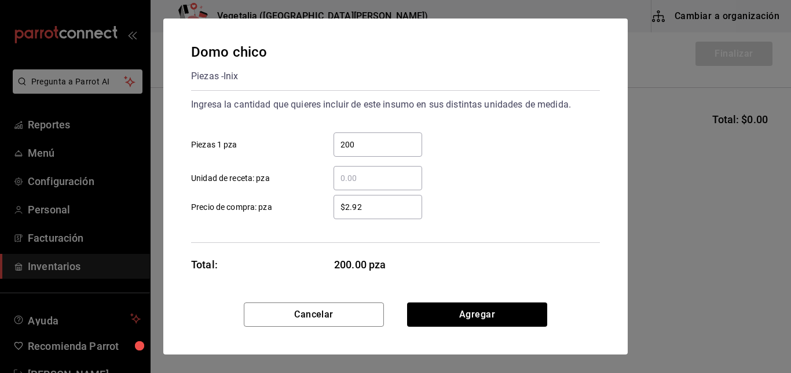
type input "200"
click at [376, 214] on input "$2.92" at bounding box center [377, 207] width 89 height 14
type input "$5.84"
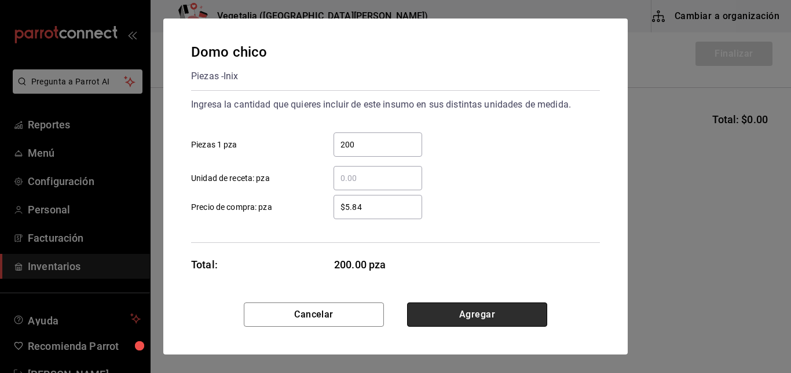
click at [437, 309] on button "Agregar" at bounding box center [477, 315] width 140 height 24
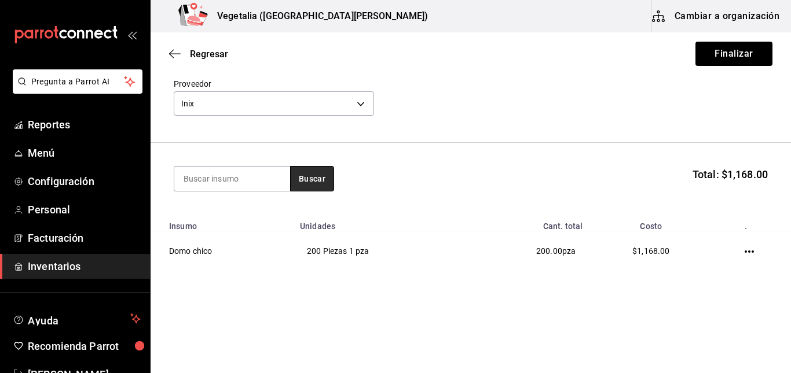
click at [309, 188] on button "Buscar" at bounding box center [312, 178] width 44 height 25
type input "domo"
click at [309, 177] on button "Buscar" at bounding box center [312, 178] width 44 height 25
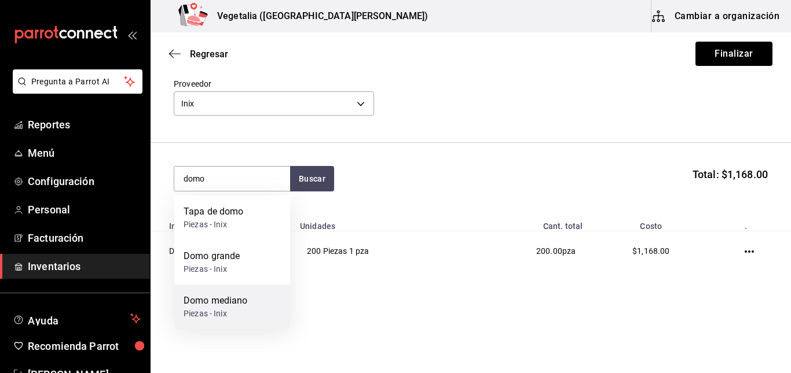
click at [243, 312] on div "Piezas - Inix" at bounding box center [216, 314] width 64 height 12
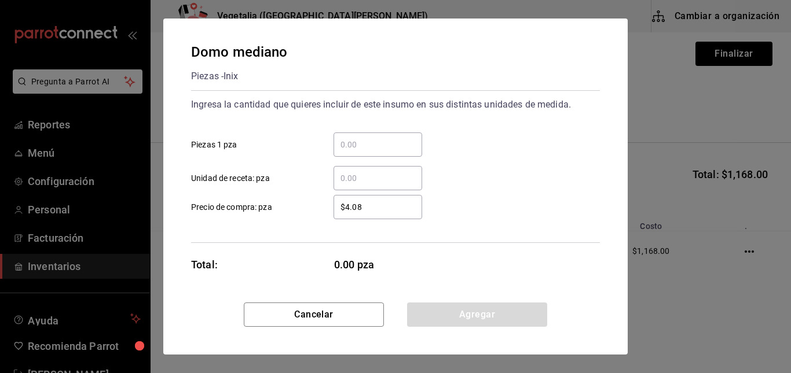
click at [383, 142] on input "​ Piezas 1 pza" at bounding box center [377, 145] width 89 height 14
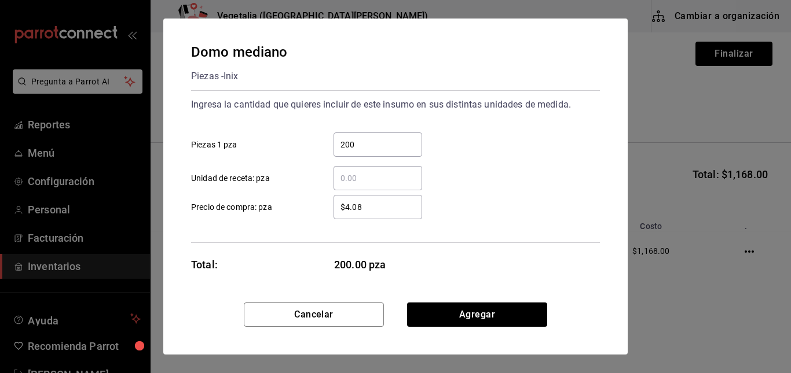
type input "200"
click at [368, 208] on input "$4.08" at bounding box center [377, 207] width 89 height 14
type input "$8.16"
click at [477, 328] on div "Cancelar Agregar" at bounding box center [395, 329] width 464 height 52
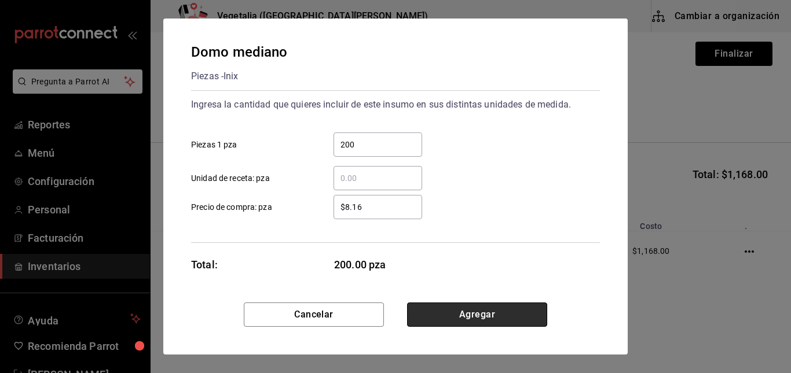
click at [479, 325] on button "Agregar" at bounding box center [477, 315] width 140 height 24
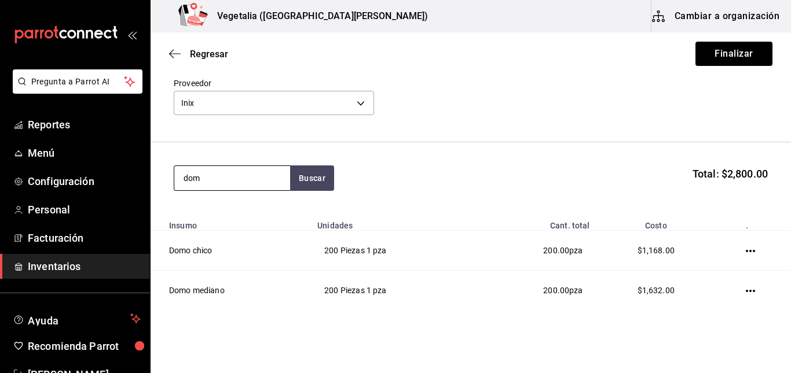
type input "domo"
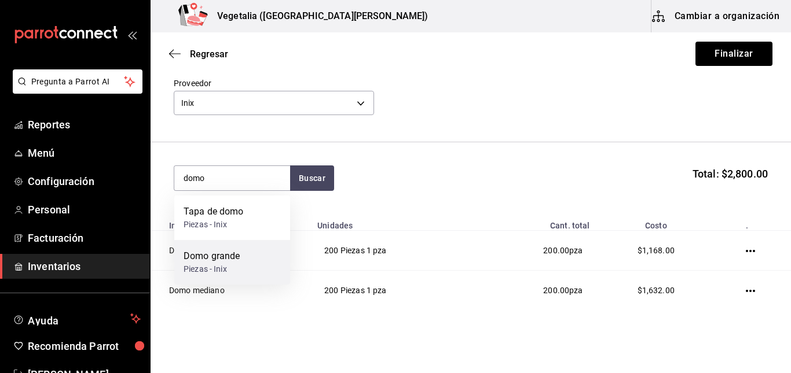
click at [265, 255] on div "Domo grande Piezas - Inix" at bounding box center [232, 262] width 116 height 45
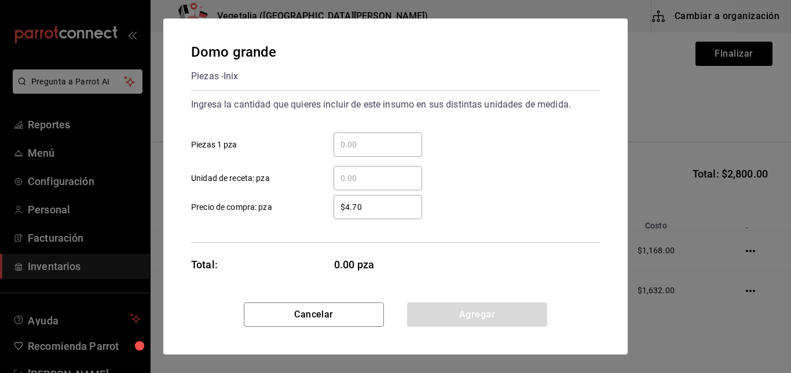
click at [372, 148] on input "​ Piezas 1 pza" at bounding box center [377, 145] width 89 height 14
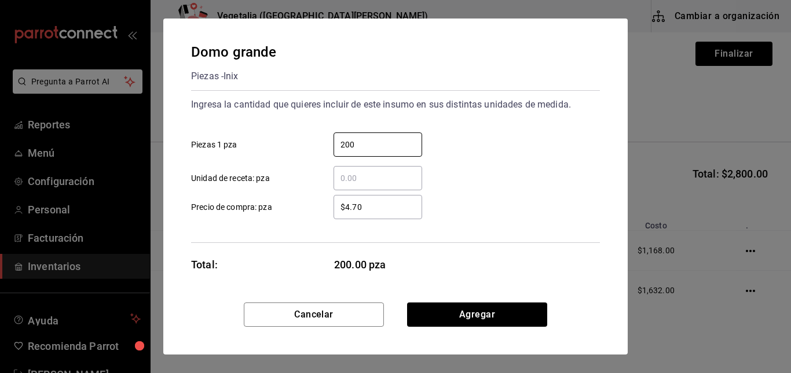
type input "200"
click at [390, 213] on input "$4.70" at bounding box center [377, 207] width 89 height 14
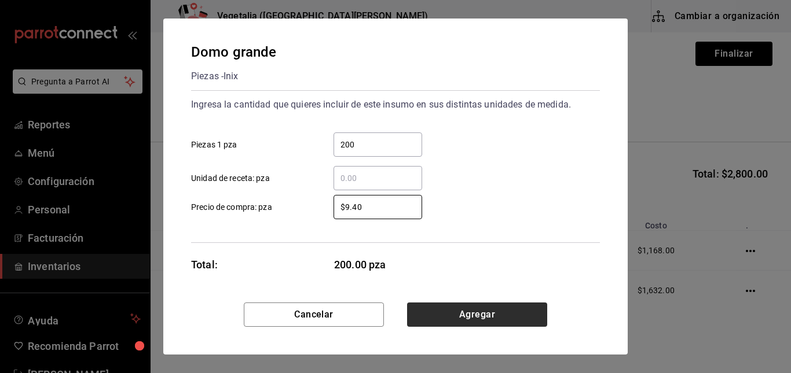
type input "$9.40"
click at [473, 311] on button "Agregar" at bounding box center [477, 315] width 140 height 24
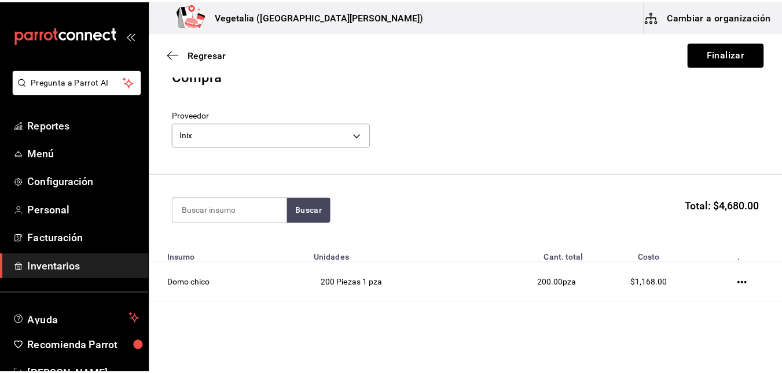
scroll to position [15, 0]
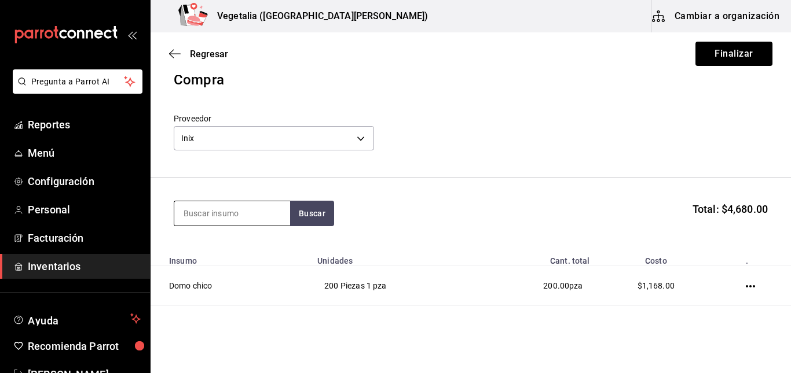
click at [247, 221] on input at bounding box center [232, 213] width 116 height 24
type input "t"
type input "domo"
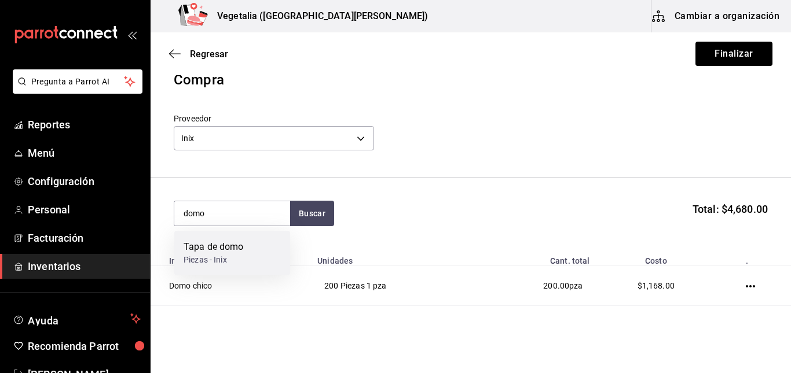
click at [246, 258] on div "Tapa de domo Piezas - Inix" at bounding box center [232, 253] width 116 height 45
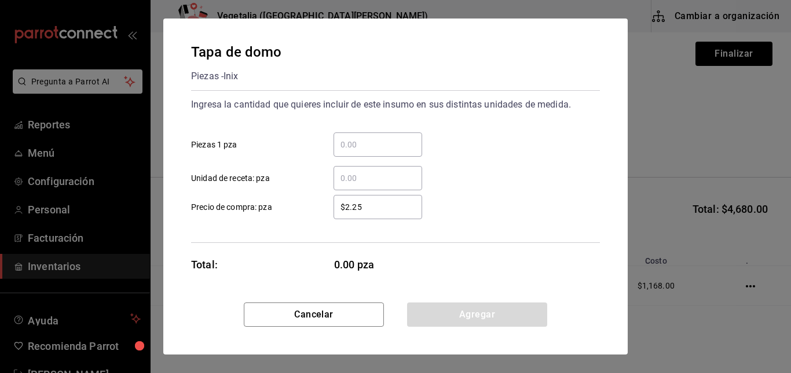
click at [379, 142] on input "​ Piezas 1 pza" at bounding box center [377, 145] width 89 height 14
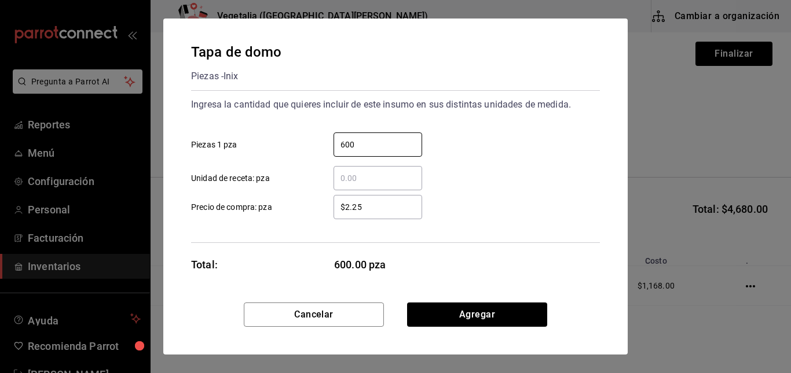
type input "600"
click at [406, 203] on input "$2.25" at bounding box center [377, 207] width 89 height 14
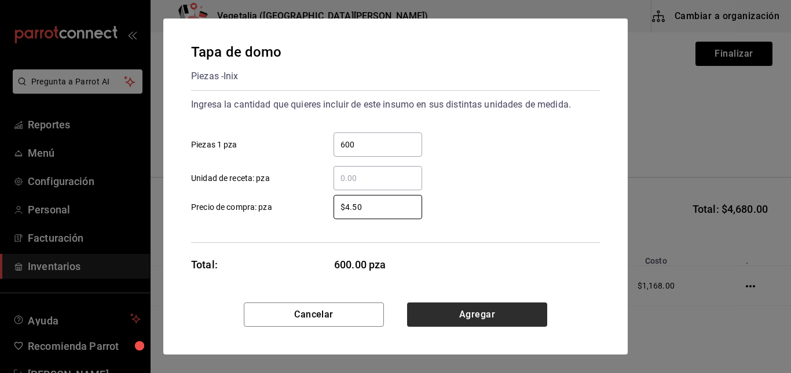
type input "$4.50"
click at [512, 316] on button "Agregar" at bounding box center [477, 315] width 140 height 24
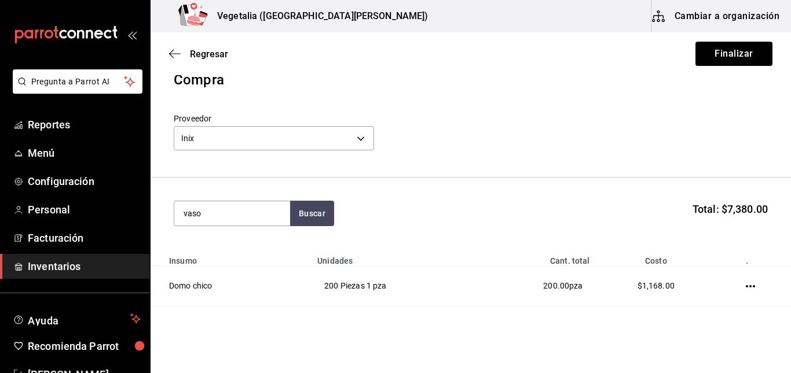
type input "vaso"
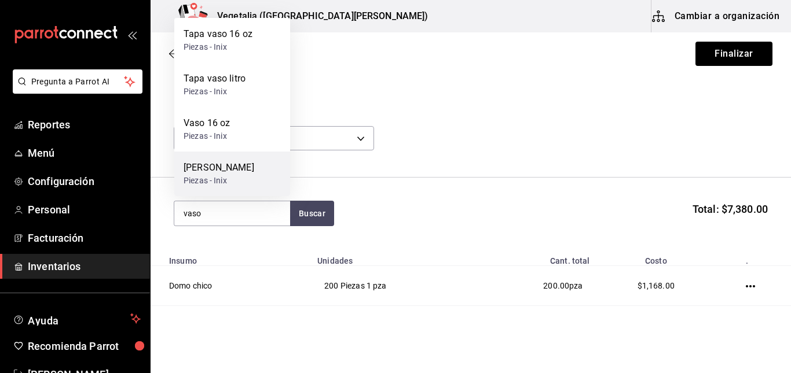
click at [232, 166] on div "Vaso Litro Piezas - Inix" at bounding box center [232, 174] width 116 height 45
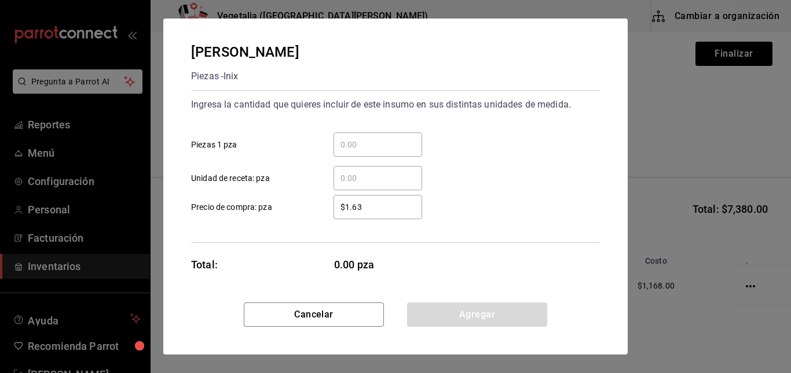
click at [389, 145] on input "​ Piezas 1 pza" at bounding box center [377, 145] width 89 height 14
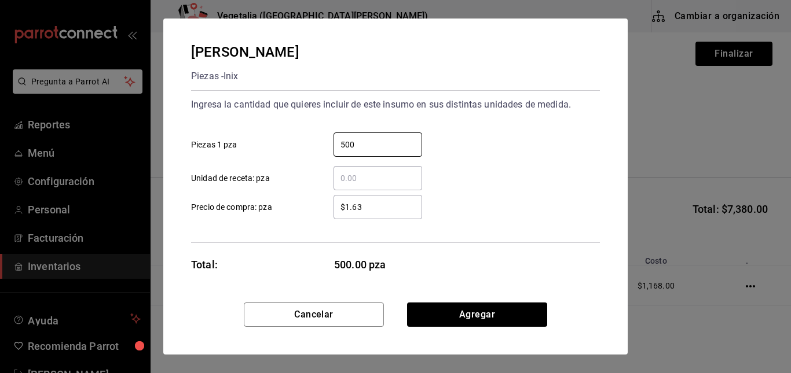
type input "500"
click at [399, 211] on input "$1.63" at bounding box center [377, 207] width 89 height 14
click at [396, 213] on input "$1.63" at bounding box center [377, 207] width 89 height 14
type input "$1.63"
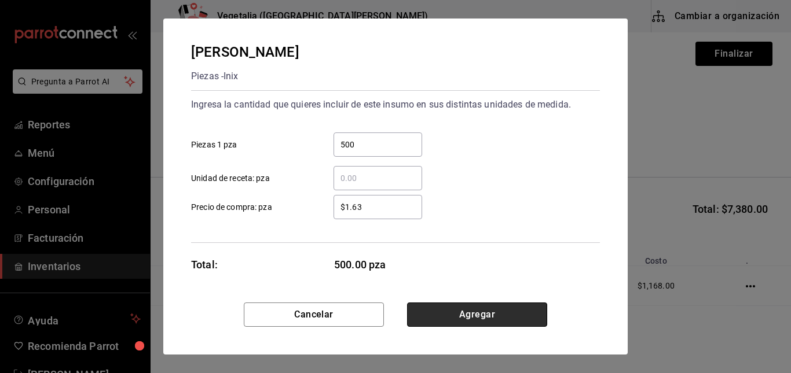
click at [492, 319] on button "Agregar" at bounding box center [477, 315] width 140 height 24
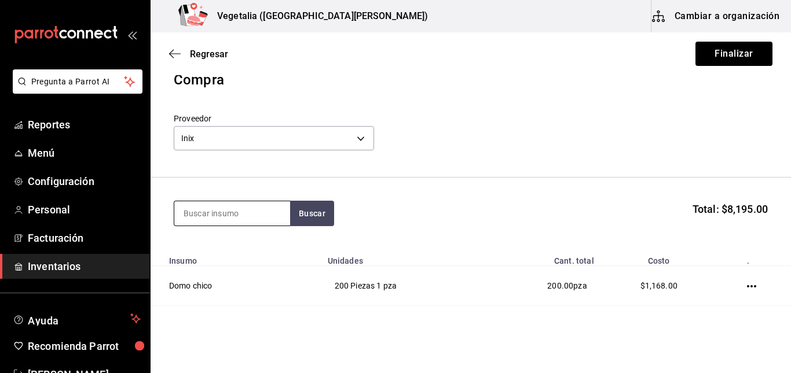
click at [180, 214] on input at bounding box center [232, 213] width 116 height 24
click at [317, 215] on button "Buscar" at bounding box center [312, 213] width 44 height 25
type input "tapa"
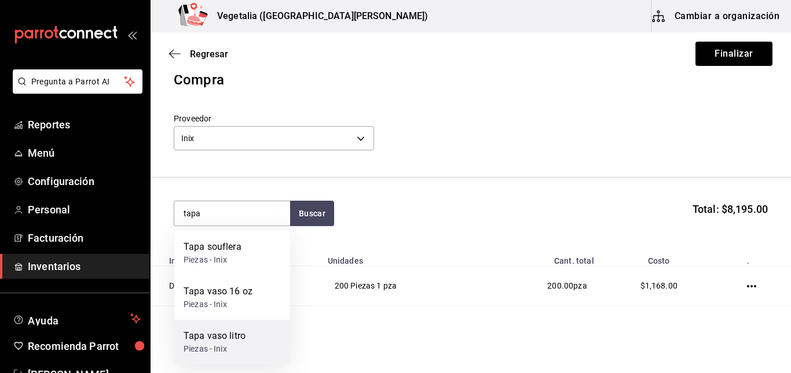
click at [242, 337] on div "Tapa vaso litro" at bounding box center [215, 336] width 62 height 14
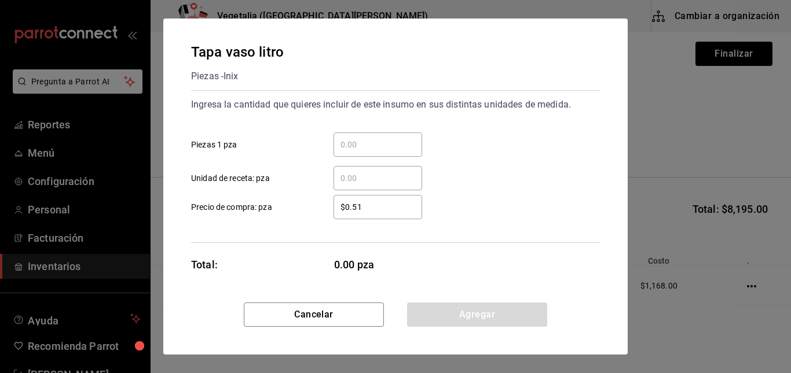
click at [371, 144] on input "​ Piezas 1 pza" at bounding box center [377, 145] width 89 height 14
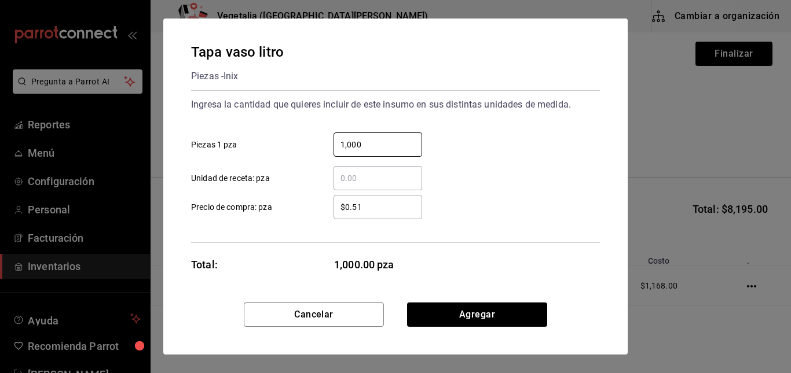
type input "1,000"
click at [376, 203] on input "$0.51" at bounding box center [377, 207] width 89 height 14
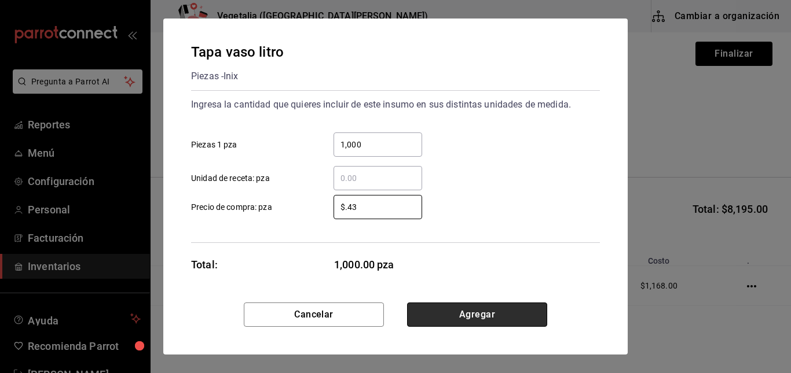
type input "$0.43"
click at [508, 310] on button "Agregar" at bounding box center [477, 315] width 140 height 24
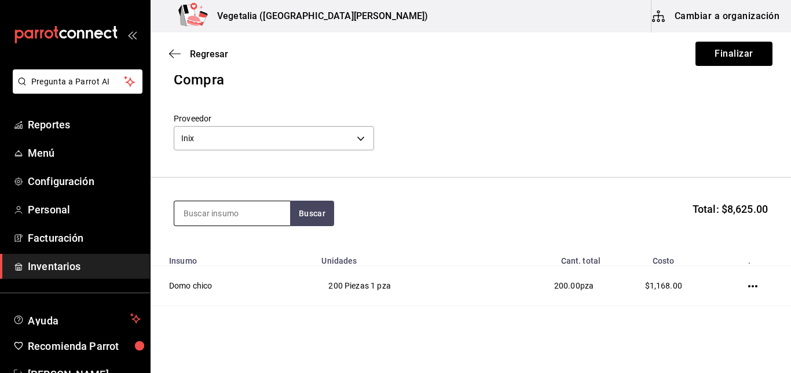
click at [267, 223] on input at bounding box center [232, 213] width 116 height 24
type input "1"
type input "sou"
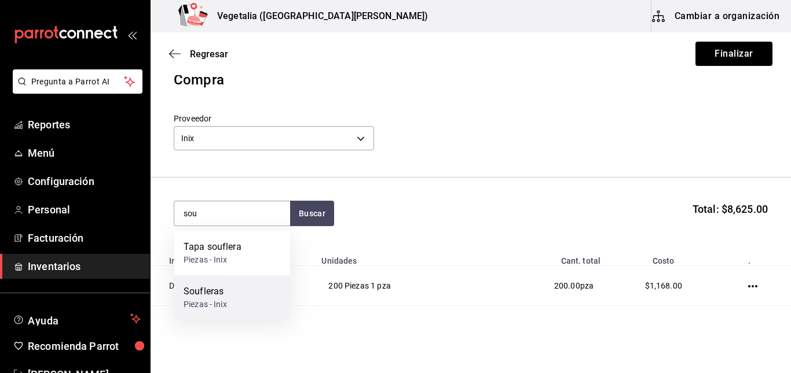
click at [244, 292] on div "Soufleras Piezas - Inix" at bounding box center [232, 298] width 116 height 45
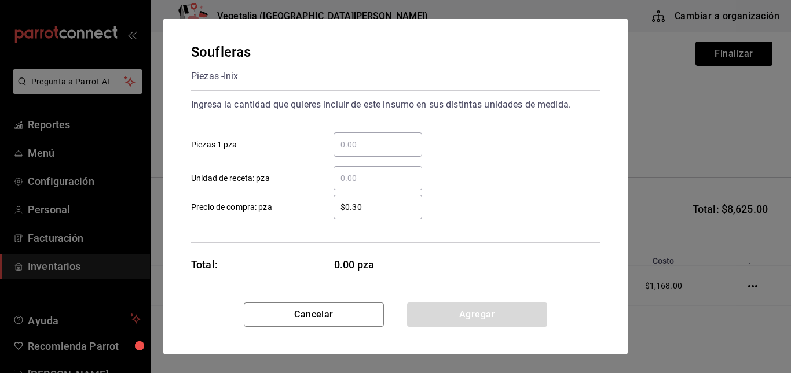
click at [364, 153] on div "​" at bounding box center [377, 145] width 89 height 24
click at [364, 152] on input "​ Piezas 1 pza" at bounding box center [377, 145] width 89 height 14
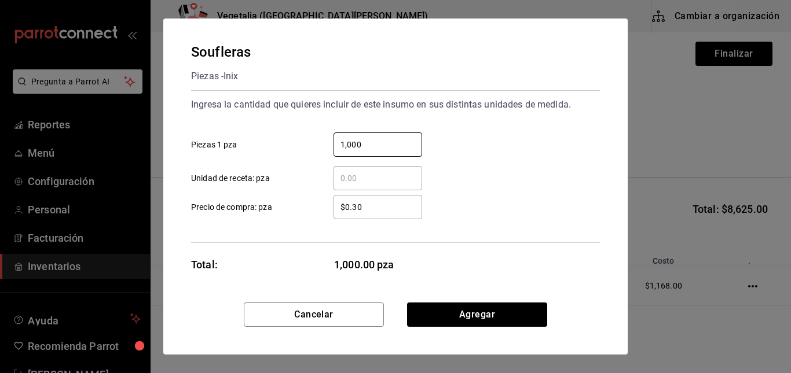
type input "1,000"
click at [371, 203] on input "$0.30" at bounding box center [377, 207] width 89 height 14
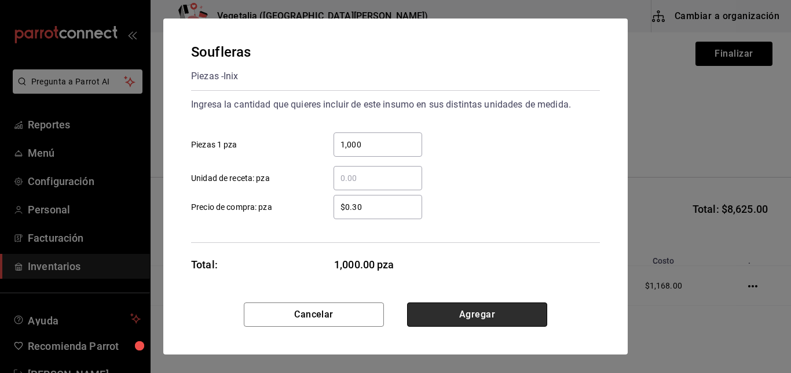
click at [502, 314] on button "Agregar" at bounding box center [477, 315] width 140 height 24
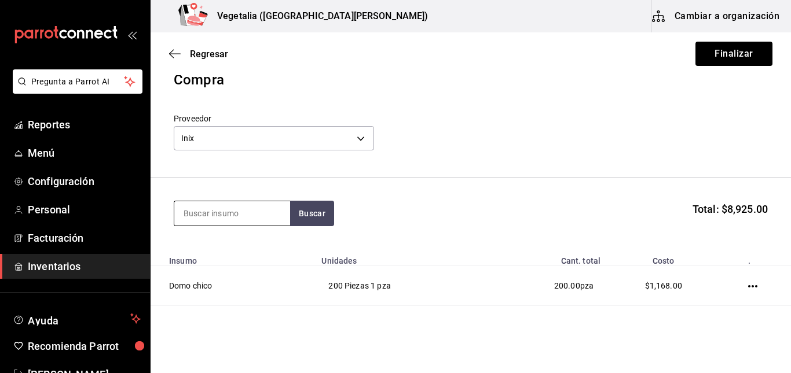
type input "1"
type input "tap"
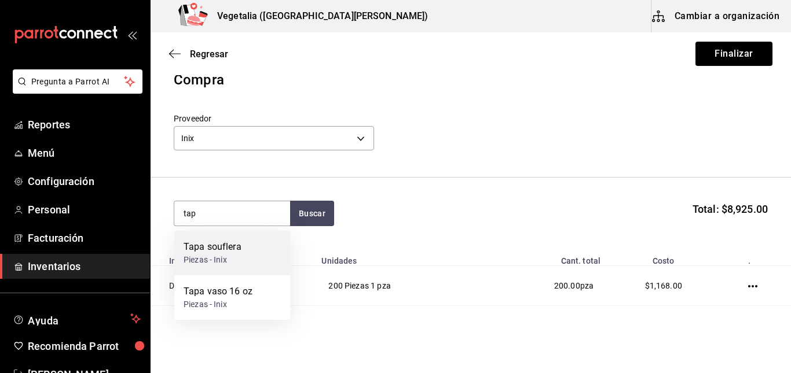
click at [250, 261] on div "Tapa souflera Piezas - Inix" at bounding box center [232, 253] width 116 height 45
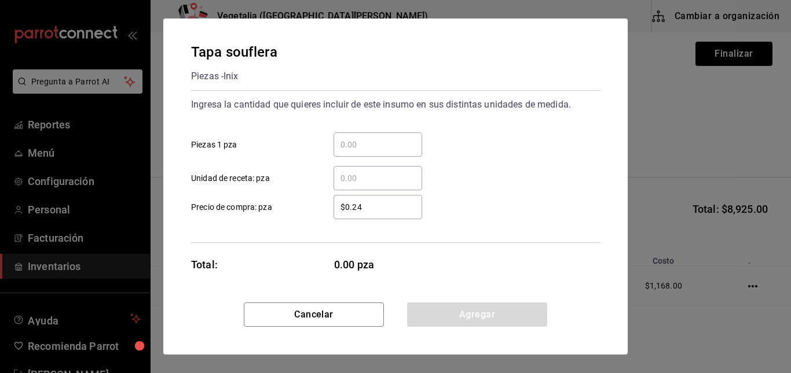
click at [376, 152] on div "​" at bounding box center [377, 145] width 89 height 24
click at [376, 152] on input "​ Piezas 1 pza" at bounding box center [377, 145] width 89 height 14
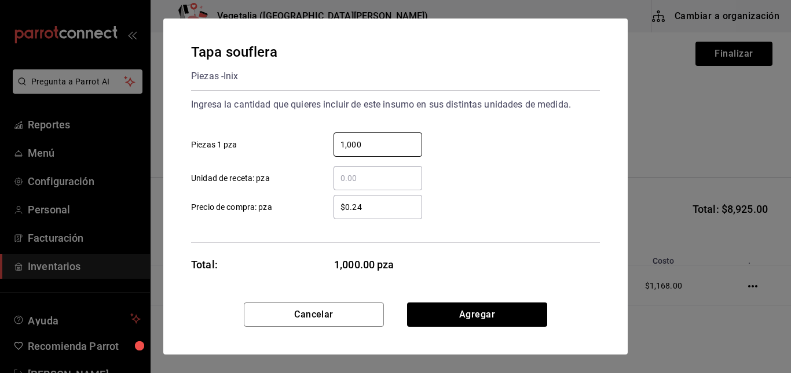
type input "1,000"
click at [387, 209] on input "$0.24" at bounding box center [377, 207] width 89 height 14
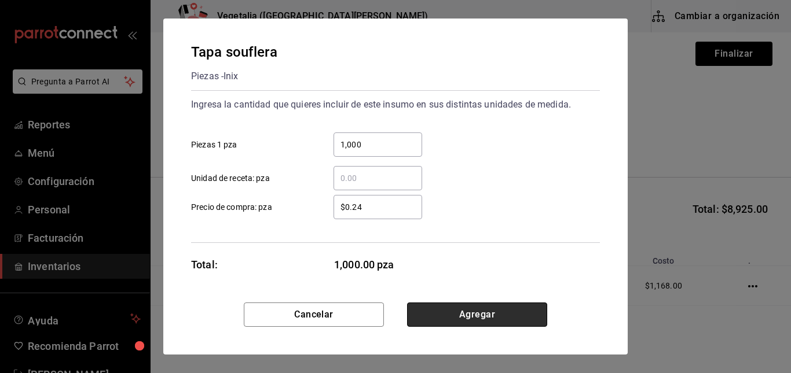
click at [456, 313] on button "Agregar" at bounding box center [477, 315] width 140 height 24
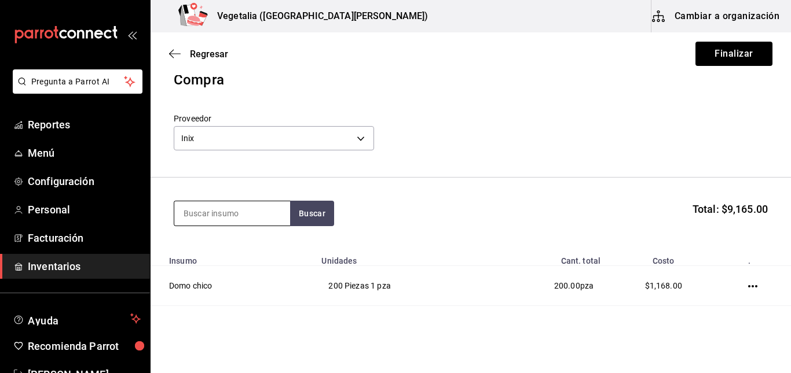
click at [254, 210] on input at bounding box center [232, 213] width 116 height 24
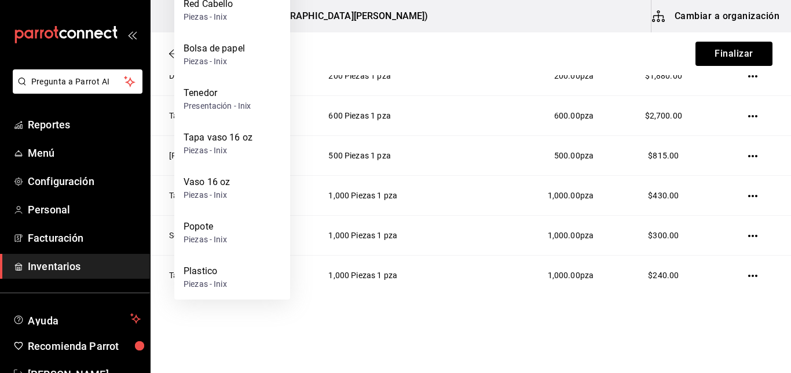
scroll to position [303, 0]
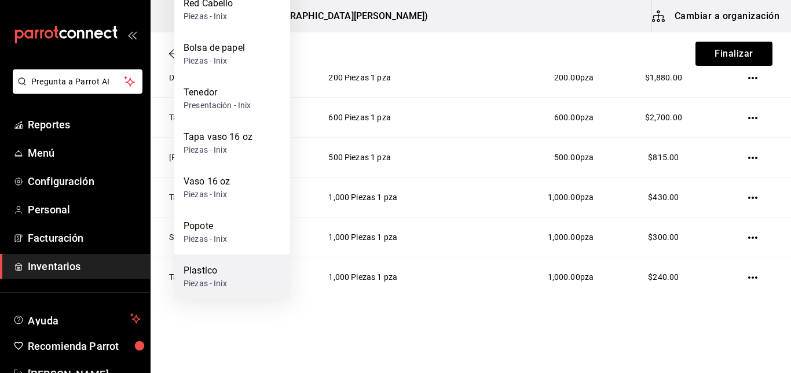
click at [243, 266] on div "Plastico Piezas - Inix" at bounding box center [232, 277] width 116 height 45
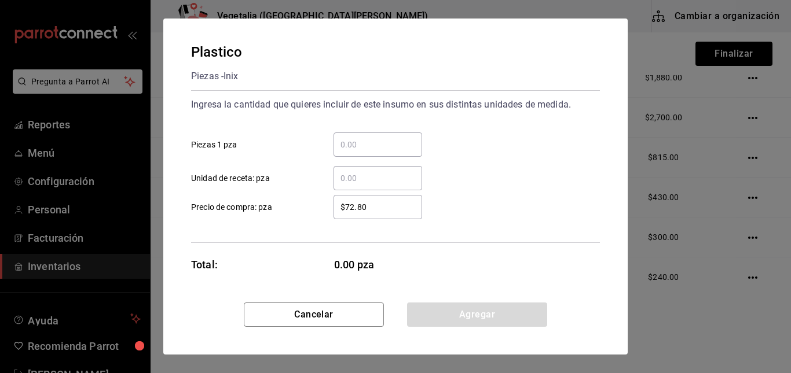
click at [373, 141] on input "​ Piezas 1 pza" at bounding box center [377, 145] width 89 height 14
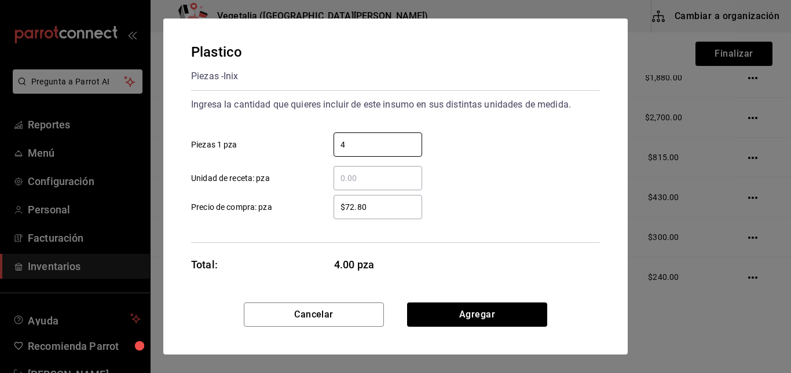
type input "4"
click at [390, 210] on input "$72.80" at bounding box center [377, 207] width 89 height 14
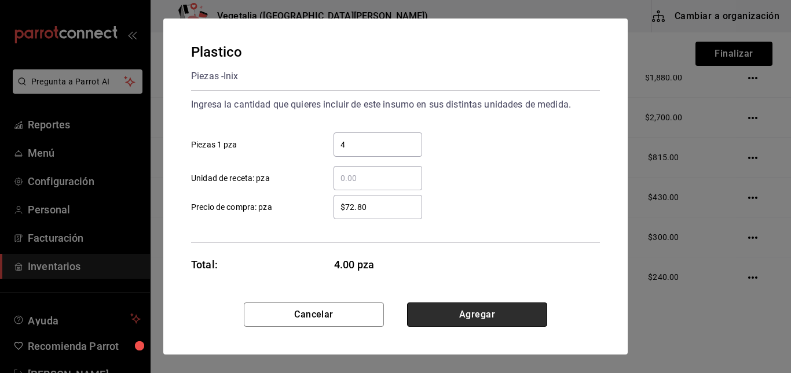
click at [445, 322] on button "Agregar" at bounding box center [477, 315] width 140 height 24
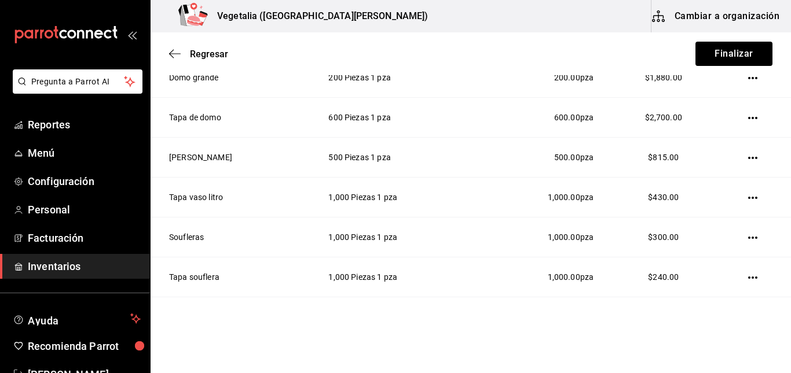
scroll to position [58, 0]
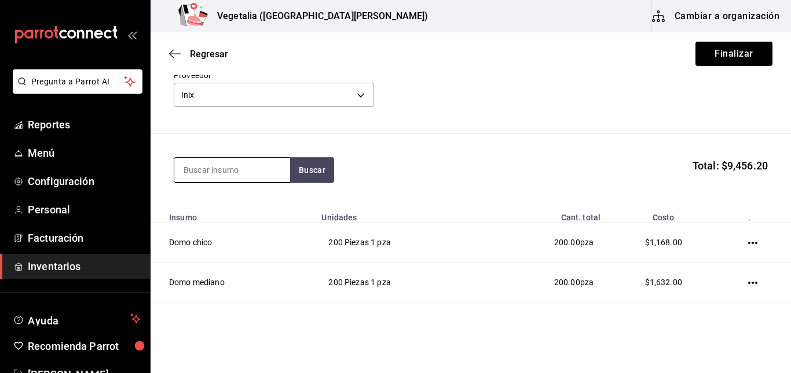
click at [267, 164] on input at bounding box center [232, 170] width 116 height 24
type input "tene"
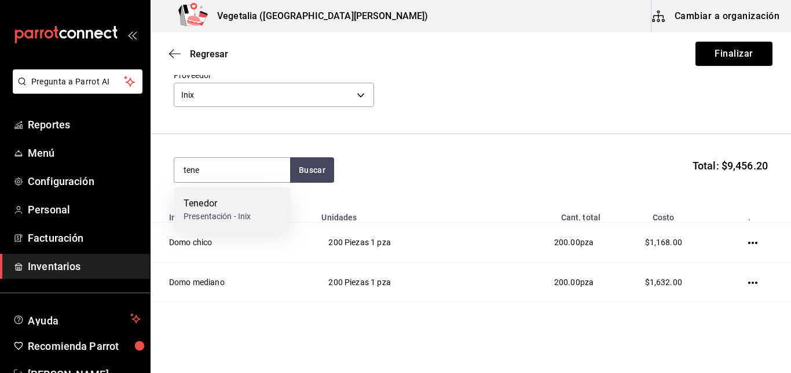
click at [266, 210] on div "Tenedor Presentación - Inix" at bounding box center [232, 210] width 116 height 45
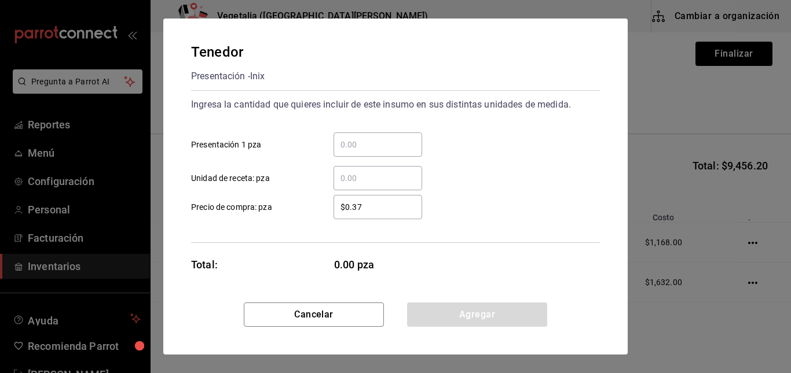
click at [350, 145] on input "​ Presentación 1 pza" at bounding box center [377, 145] width 89 height 14
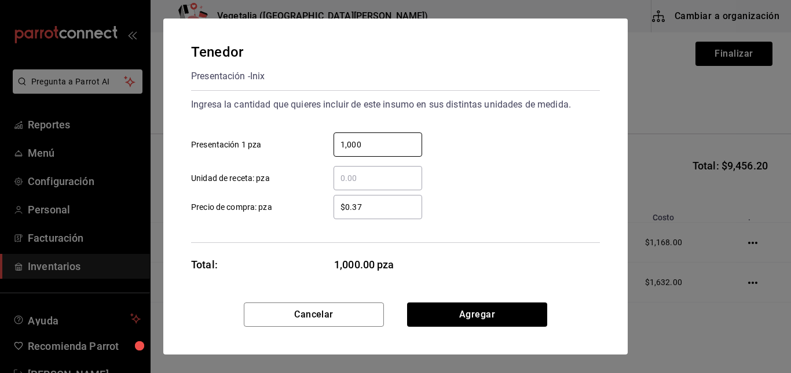
type input "1,000"
click at [367, 210] on input "$0.37" at bounding box center [377, 207] width 89 height 14
click at [387, 211] on input "$0.37" at bounding box center [377, 207] width 89 height 14
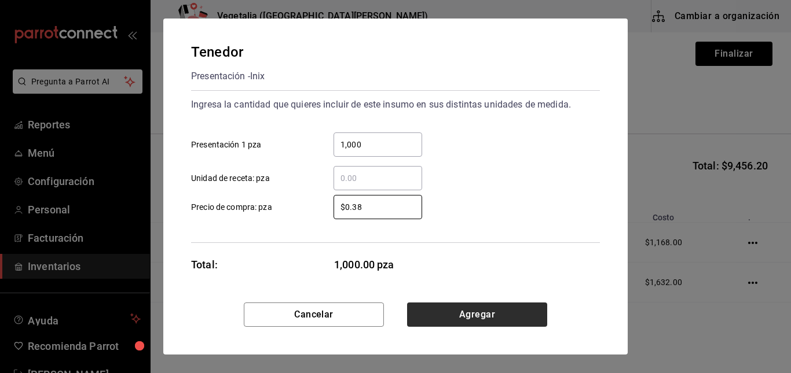
type input "$0.38"
click at [485, 320] on button "Agregar" at bounding box center [477, 315] width 140 height 24
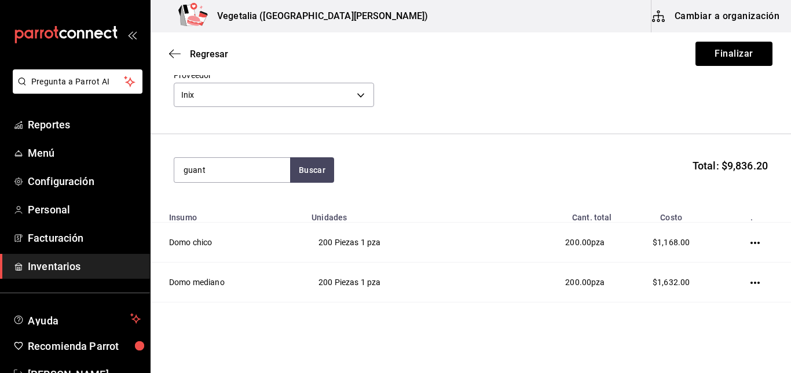
type input "guant"
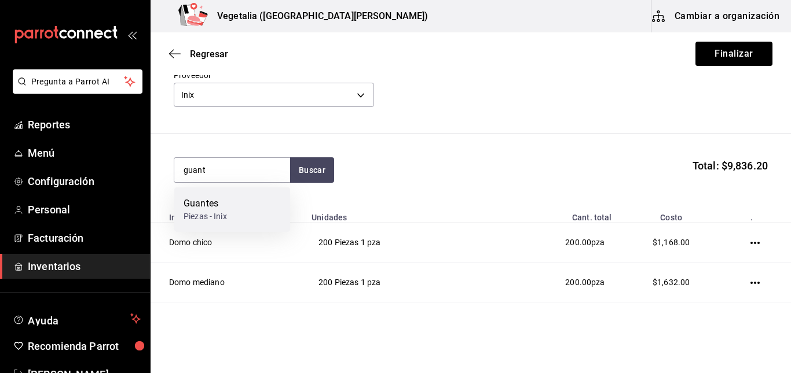
click at [274, 219] on div "Guantes Piezas - Inix" at bounding box center [232, 210] width 116 height 45
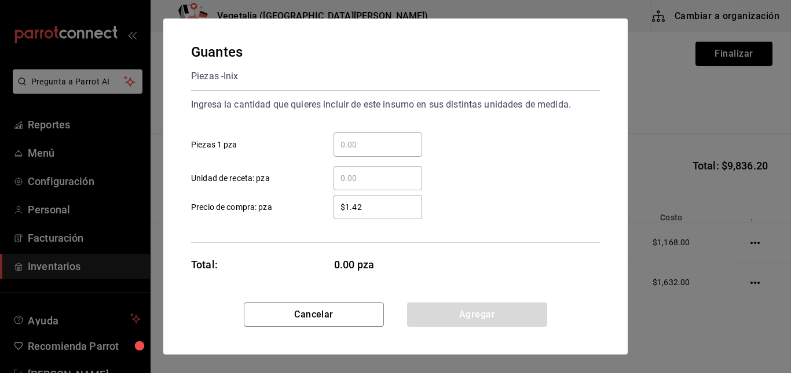
click at [375, 156] on div "​ Piezas 1 pza ​ Unidad de receta: pza" at bounding box center [391, 156] width 418 height 67
click at [375, 156] on div "​" at bounding box center [377, 145] width 89 height 24
click at [375, 152] on input "​ Piezas 1 pza" at bounding box center [377, 145] width 89 height 14
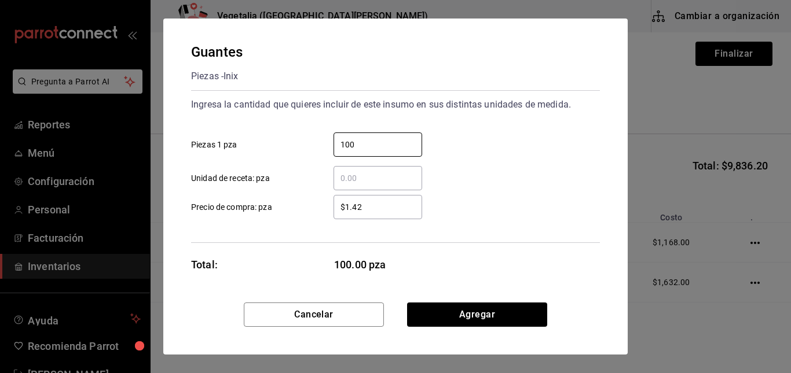
type input "100"
click at [412, 203] on input "$1.42" at bounding box center [377, 207] width 89 height 14
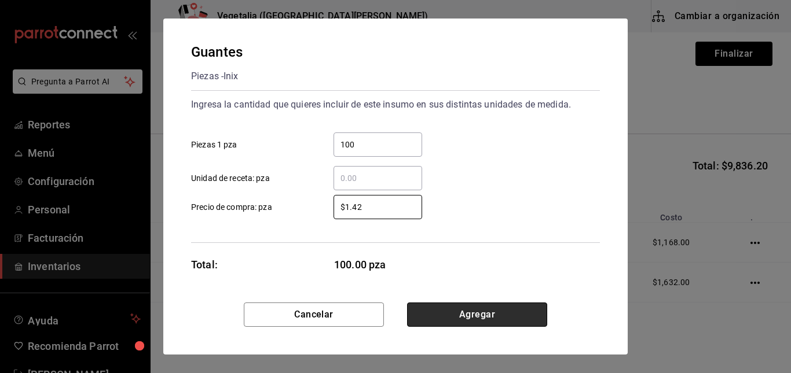
click at [472, 314] on button "Agregar" at bounding box center [477, 315] width 140 height 24
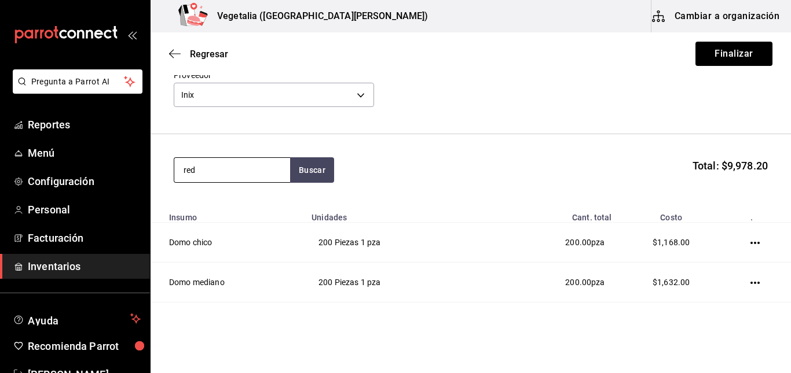
type input "red"
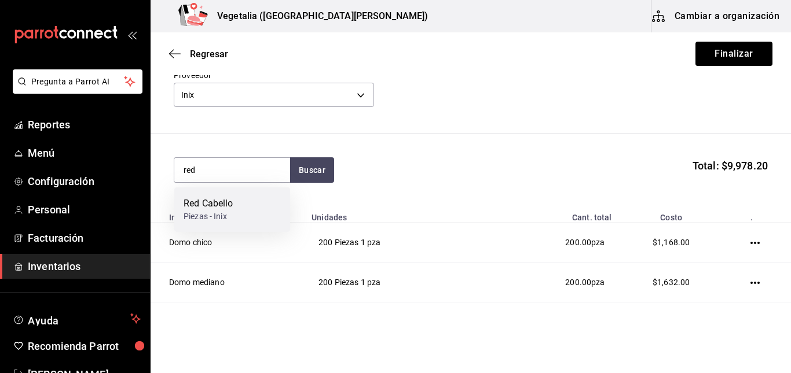
click at [256, 203] on div "Red Cabello Piezas - Inix" at bounding box center [232, 210] width 116 height 45
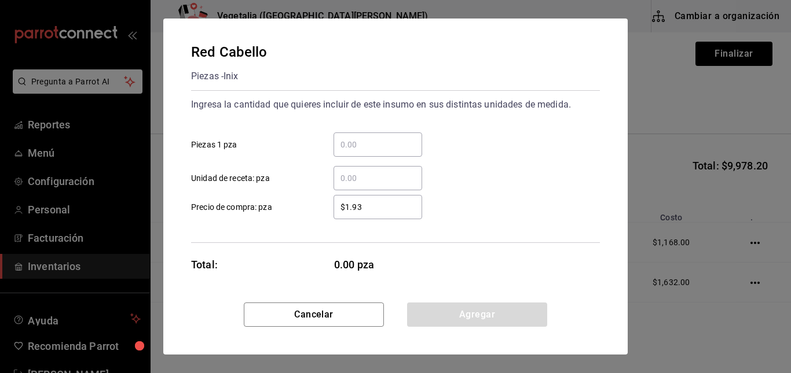
click at [386, 150] on input "​ Piezas 1 pza" at bounding box center [377, 145] width 89 height 14
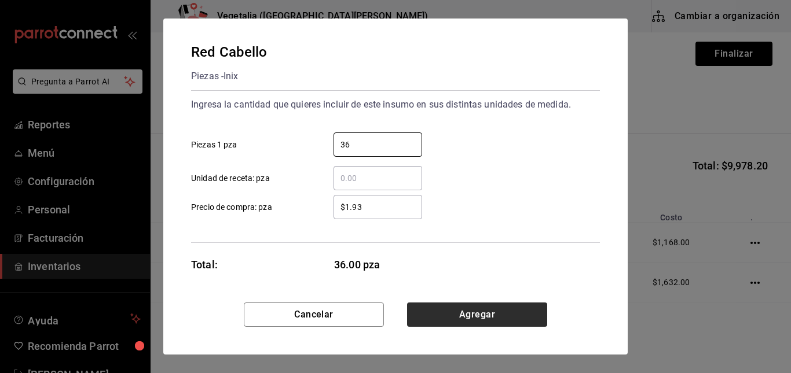
type input "36"
click at [461, 309] on button "Agregar" at bounding box center [477, 315] width 140 height 24
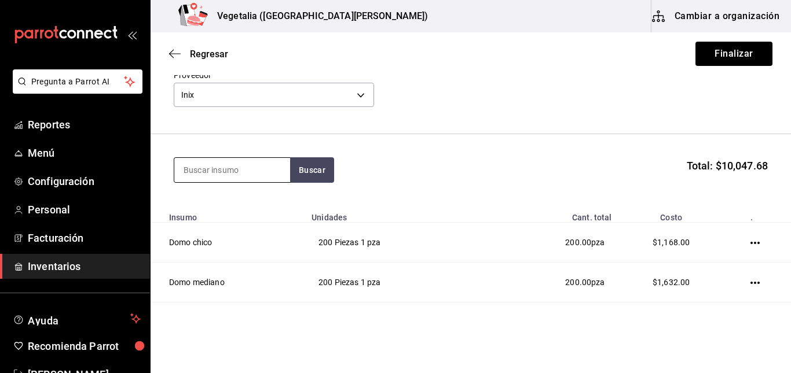
click at [196, 173] on input at bounding box center [232, 170] width 116 height 24
type input "pop"
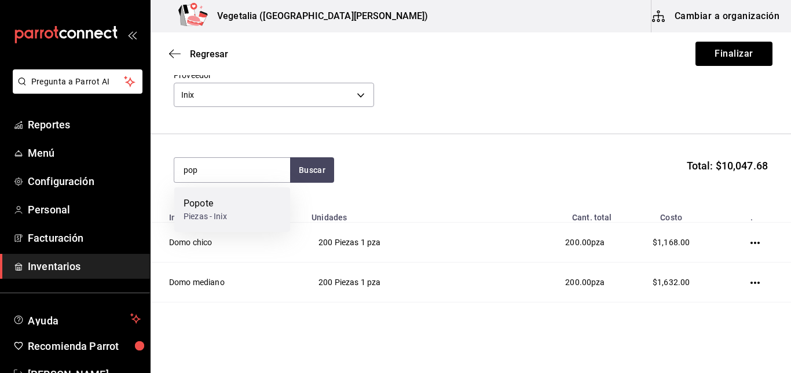
click at [214, 204] on div "Popote" at bounding box center [205, 204] width 43 height 14
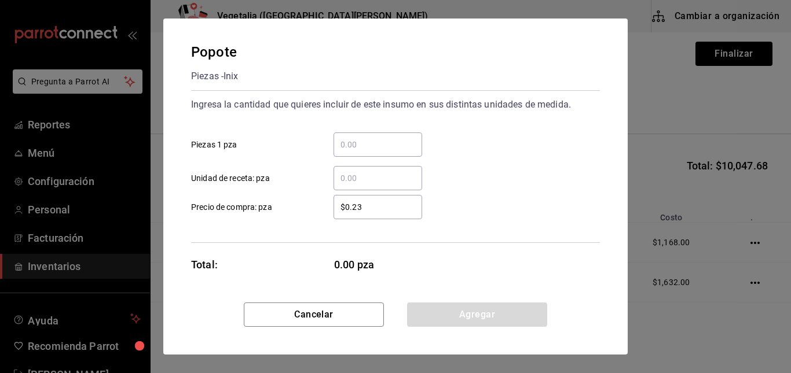
click at [375, 142] on input "​ Piezas 1 pza" at bounding box center [377, 145] width 89 height 14
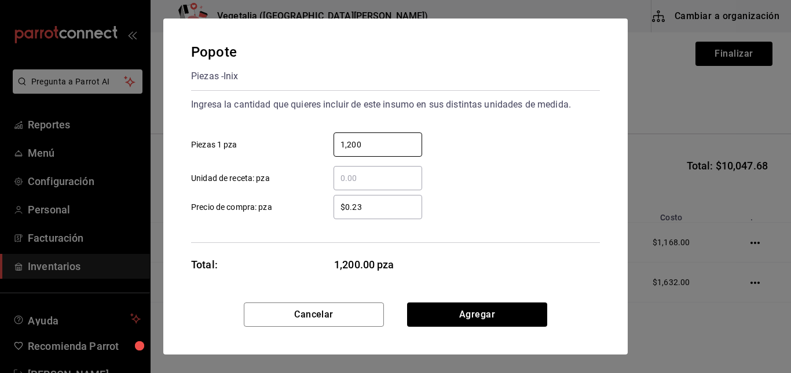
type input "1,200"
click at [391, 203] on input "$0.23" at bounding box center [377, 207] width 89 height 14
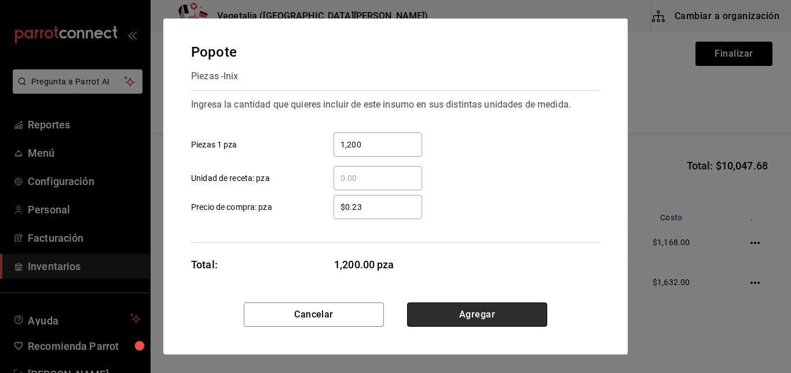
click at [472, 309] on button "Agregar" at bounding box center [477, 315] width 140 height 24
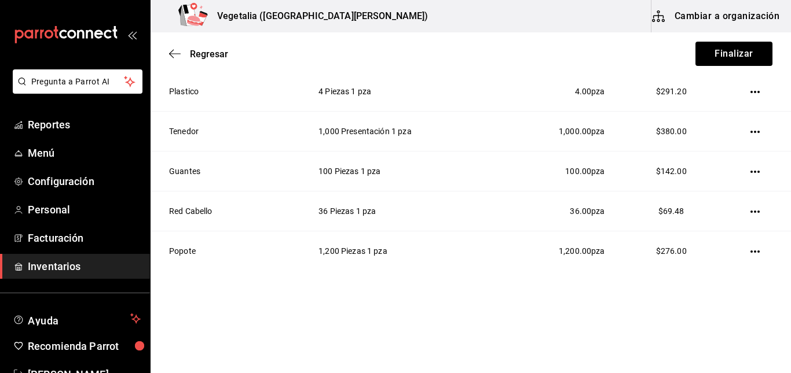
scroll to position [0, 0]
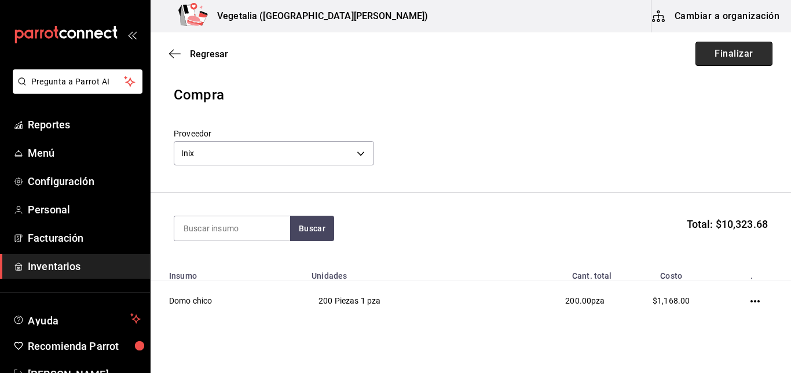
click at [714, 58] on button "Finalizar" at bounding box center [733, 54] width 77 height 24
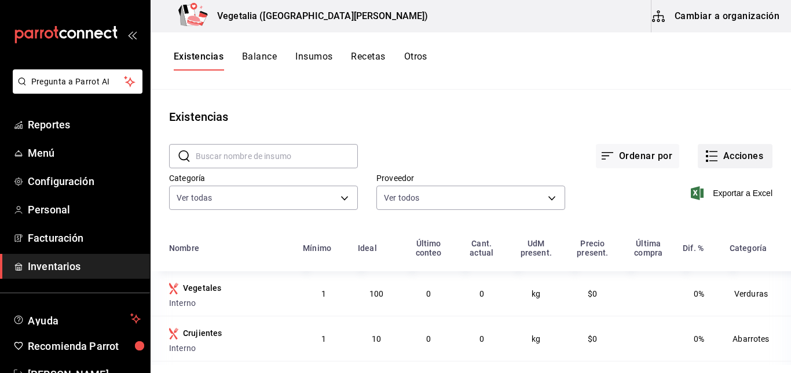
click at [713, 148] on button "Acciones" at bounding box center [735, 156] width 75 height 24
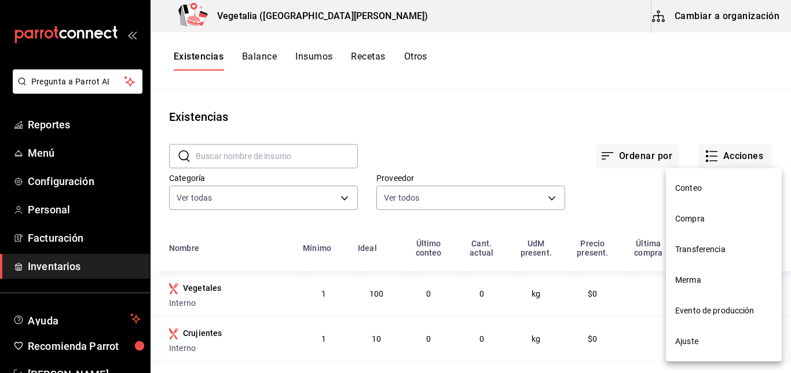
click at [677, 199] on li "Conteo" at bounding box center [724, 188] width 116 height 31
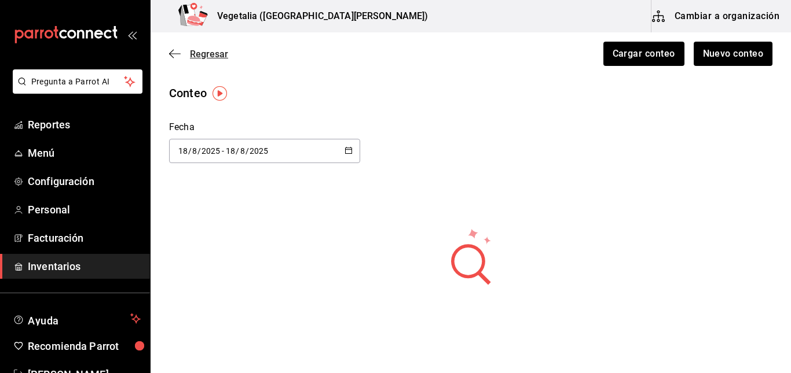
click at [177, 56] on icon "button" at bounding box center [175, 54] width 12 height 10
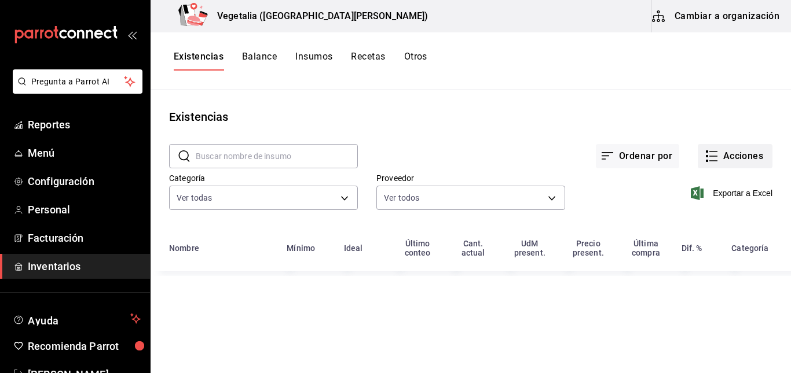
click at [723, 147] on button "Acciones" at bounding box center [735, 156] width 75 height 24
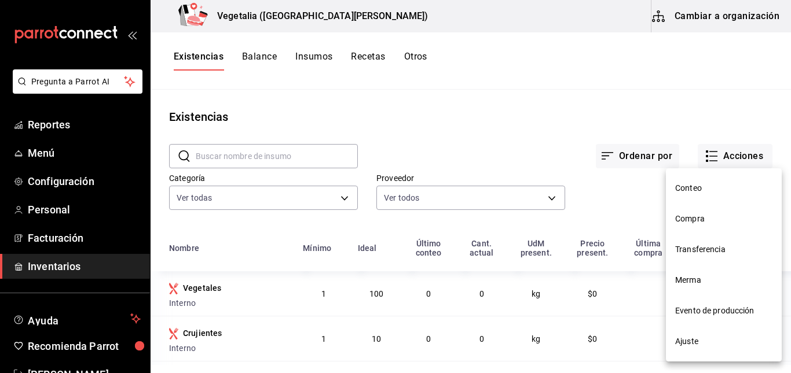
click at [720, 214] on span "Compra" at bounding box center [723, 219] width 97 height 12
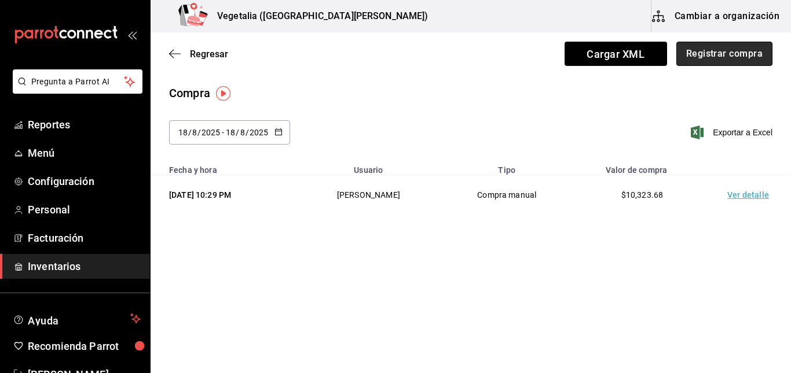
click at [709, 51] on button "Registrar compra" at bounding box center [724, 54] width 96 height 24
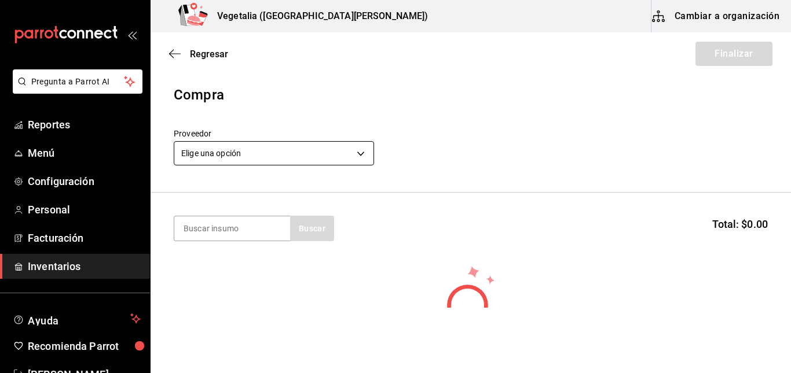
click at [250, 156] on body "Pregunta a Parrot AI Reportes Menú Configuración Personal Facturación Inventari…" at bounding box center [395, 154] width 791 height 308
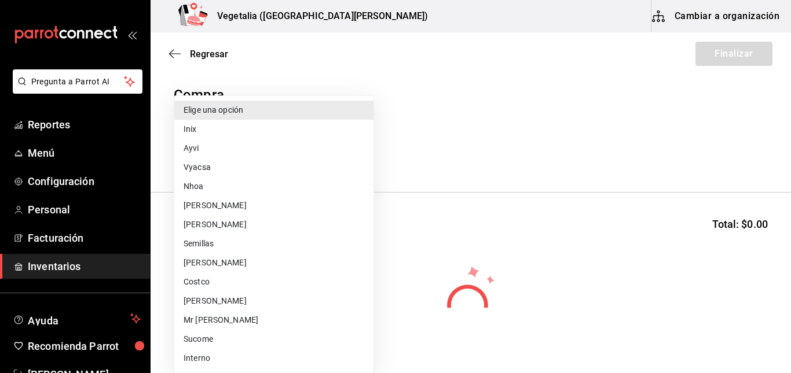
click at [206, 320] on li "Mr Lucky" at bounding box center [273, 320] width 199 height 19
type input "8f072684-e297-4901-bac3-6e5c00e7461e"
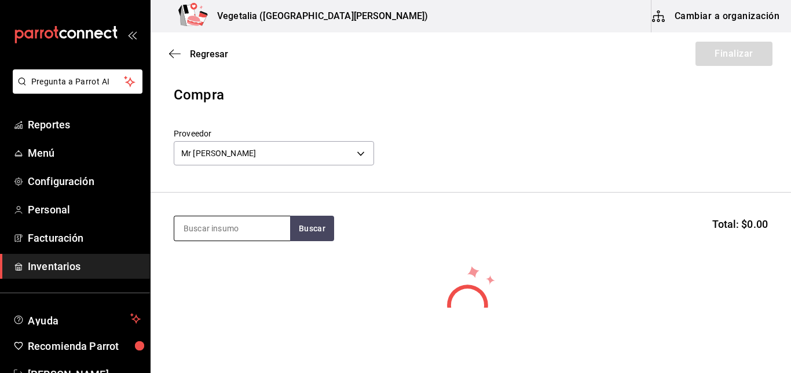
click at [237, 230] on input at bounding box center [232, 229] width 116 height 24
click at [307, 232] on button "Buscar" at bounding box center [312, 228] width 44 height 25
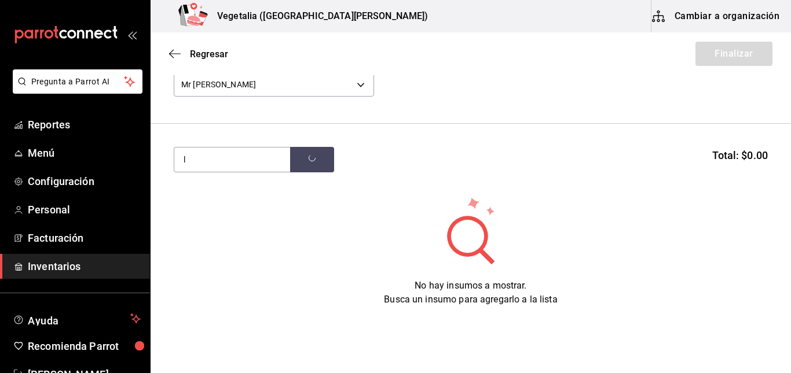
scroll to position [84, 0]
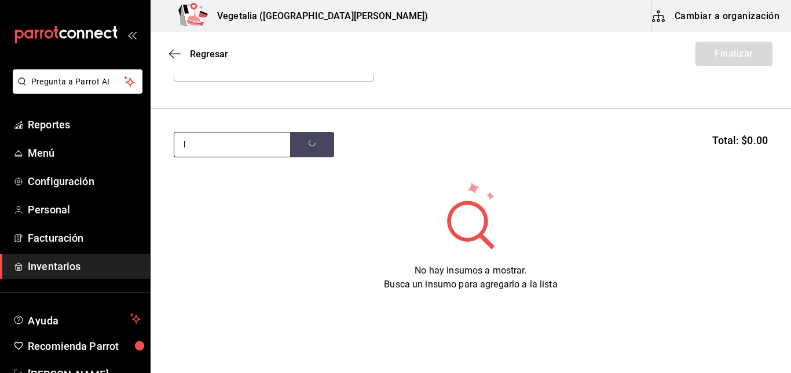
click at [239, 146] on input "l" at bounding box center [232, 145] width 116 height 24
type input "lechuga"
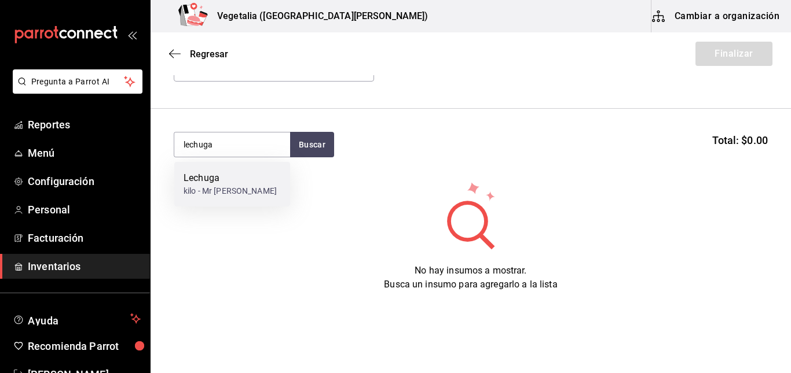
click at [234, 181] on div "Lechuga" at bounding box center [230, 178] width 93 height 14
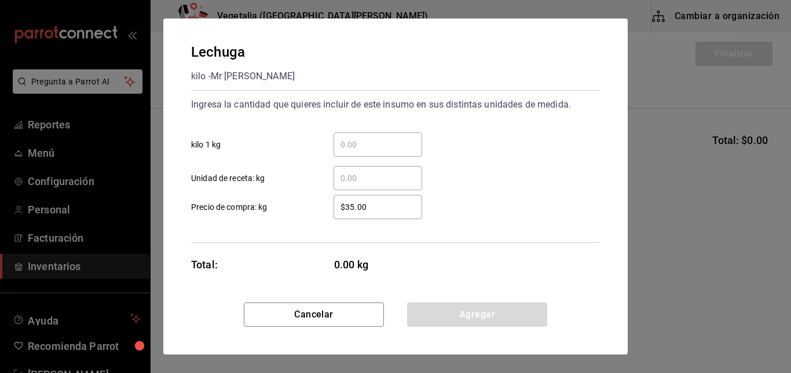
click at [407, 142] on input "​ kilo 1 kg" at bounding box center [377, 145] width 89 height 14
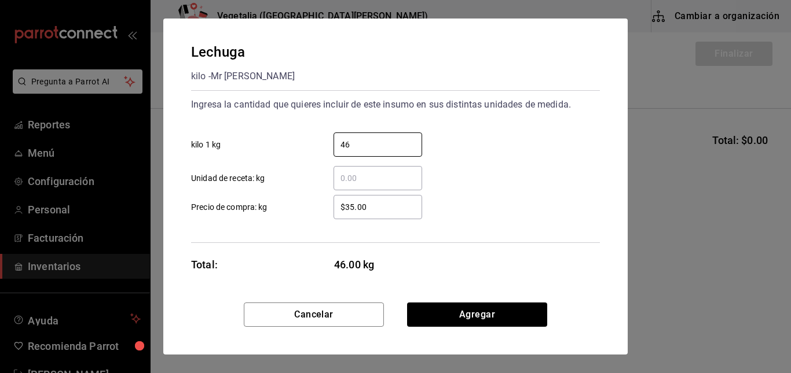
type input "46"
click at [377, 203] on input "$35.00" at bounding box center [377, 207] width 89 height 14
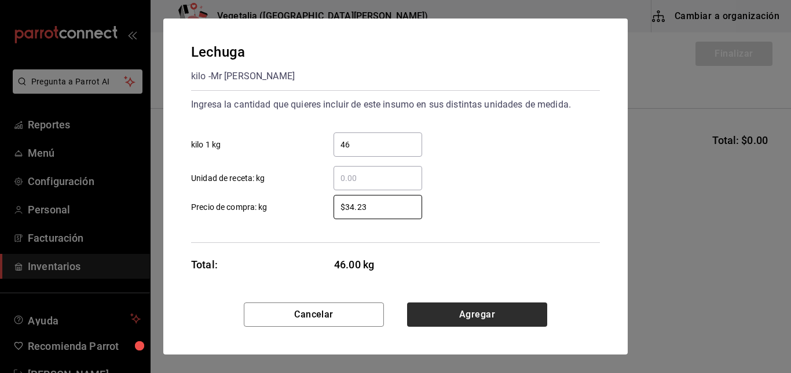
type input "$34.23"
click at [476, 313] on button "Agregar" at bounding box center [477, 315] width 140 height 24
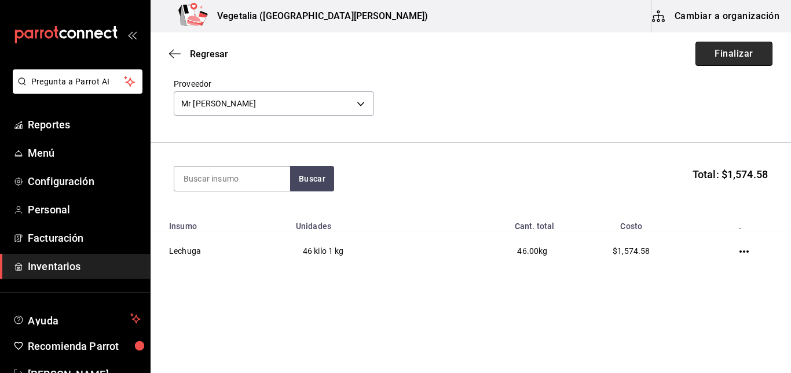
click at [717, 60] on button "Finalizar" at bounding box center [733, 54] width 77 height 24
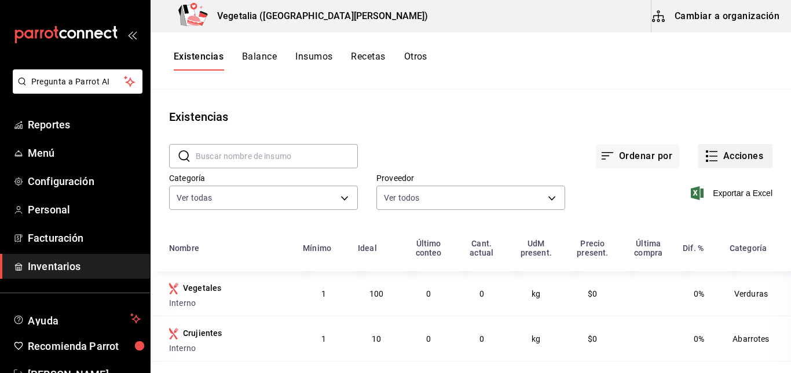
click at [745, 159] on button "Acciones" at bounding box center [735, 156] width 75 height 24
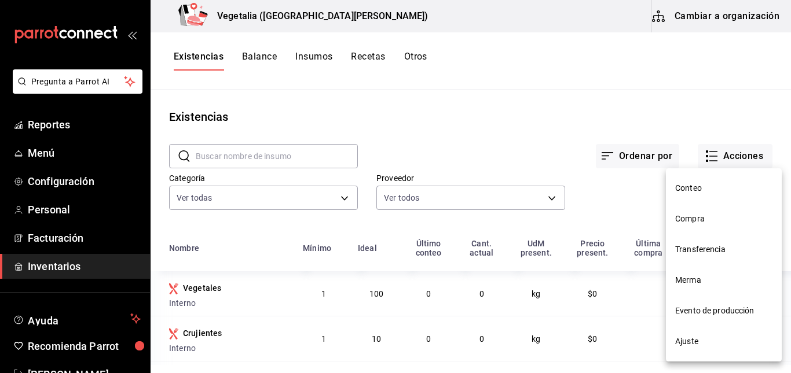
click at [702, 213] on span "Compra" at bounding box center [723, 219] width 97 height 12
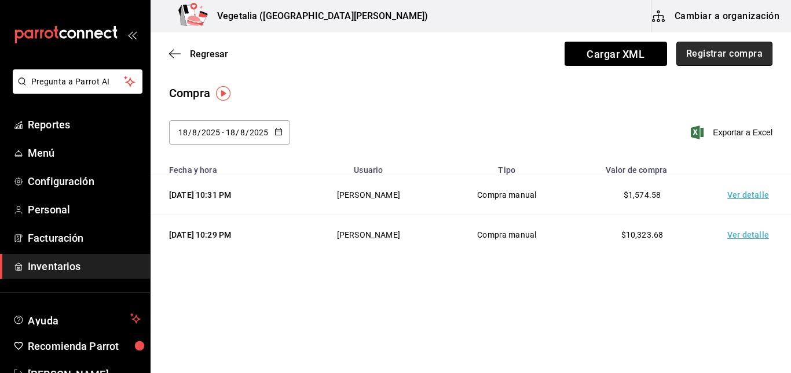
click at [719, 47] on button "Registrar compra" at bounding box center [724, 54] width 96 height 24
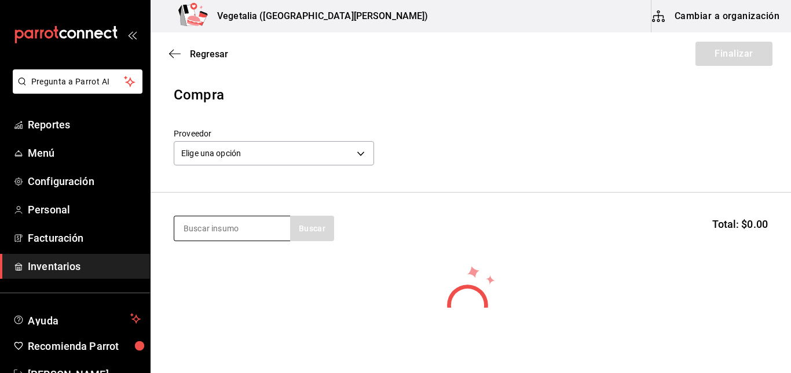
click at [252, 229] on input at bounding box center [232, 229] width 116 height 24
click at [335, 146] on body "Pregunta a Parrot AI Reportes Menú Configuración Personal Facturación Inventari…" at bounding box center [395, 154] width 791 height 308
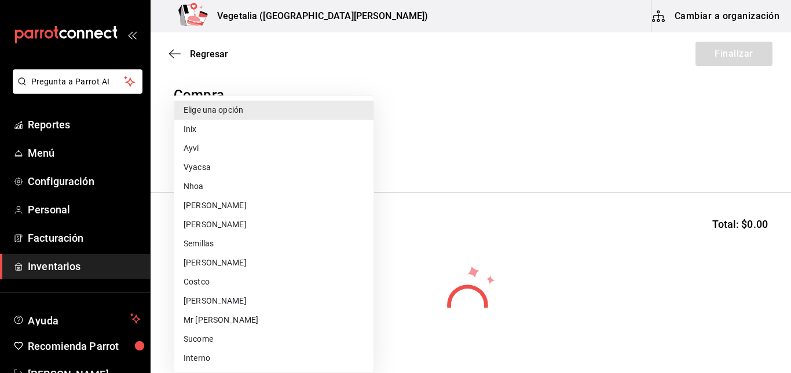
click at [224, 167] on li "Vyacsa" at bounding box center [273, 167] width 199 height 19
type input "021386e8-fcce-47e9-85e4-907afd8cdd5b"
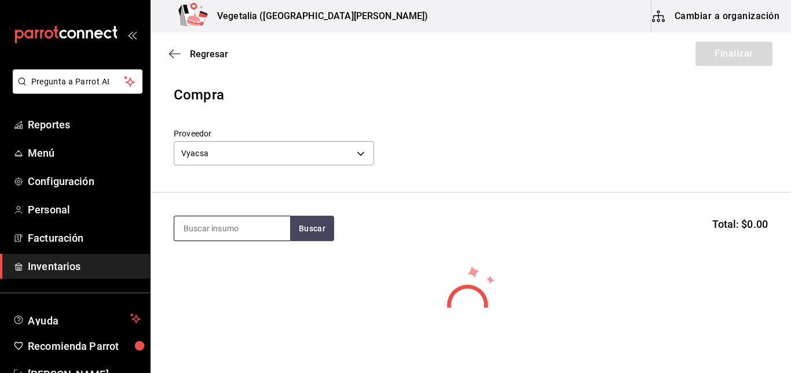
click at [223, 229] on input at bounding box center [232, 229] width 116 height 24
type input "panela"
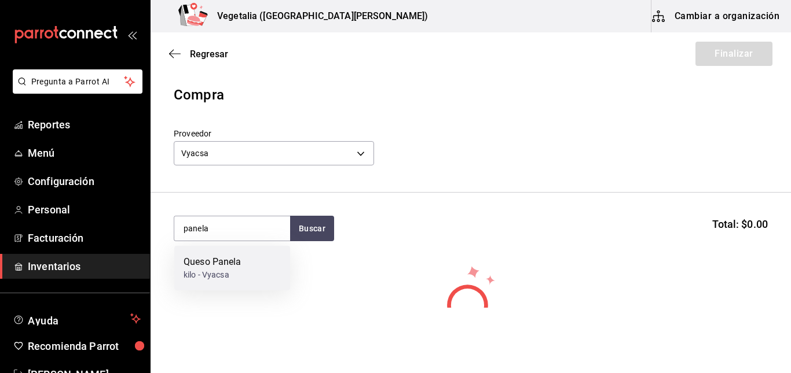
click at [236, 269] on div "Queso Panela" at bounding box center [213, 262] width 58 height 14
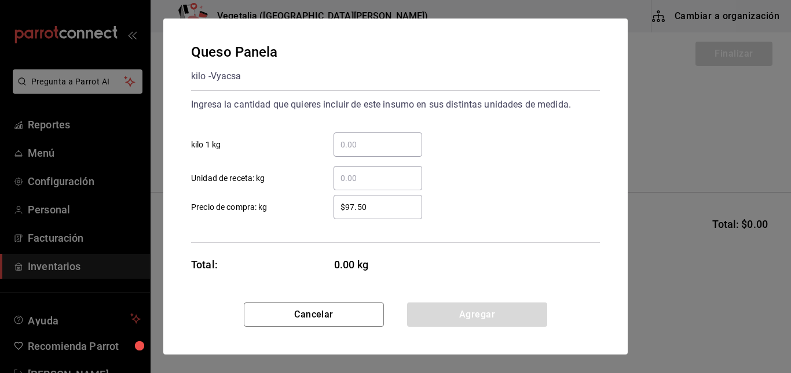
click at [372, 146] on input "​ kilo 1 kg" at bounding box center [377, 145] width 89 height 14
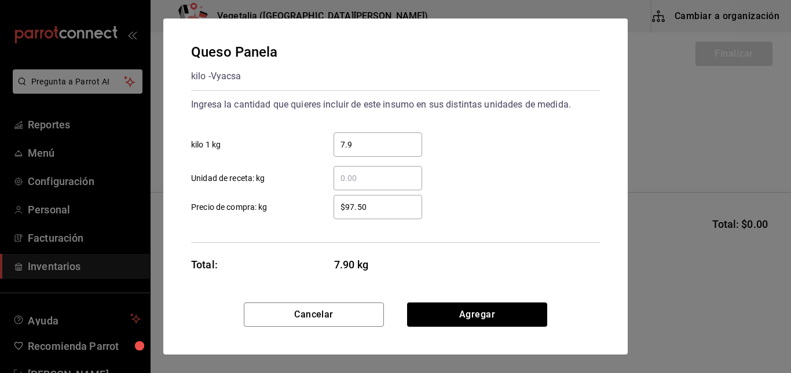
type input "7.9"
click at [387, 206] on input "$97.50" at bounding box center [377, 207] width 89 height 14
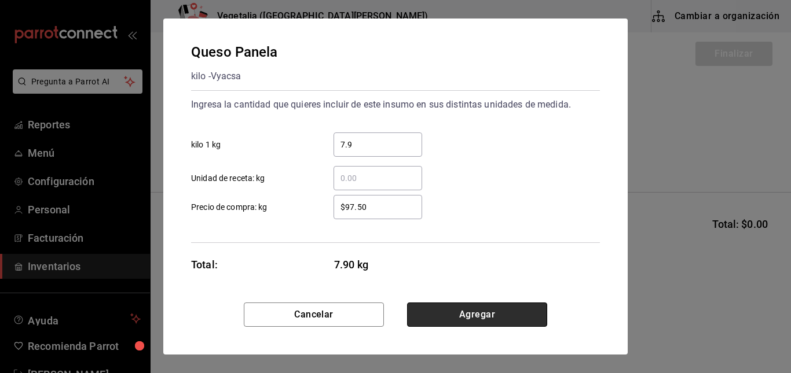
click at [474, 313] on button "Agregar" at bounding box center [477, 315] width 140 height 24
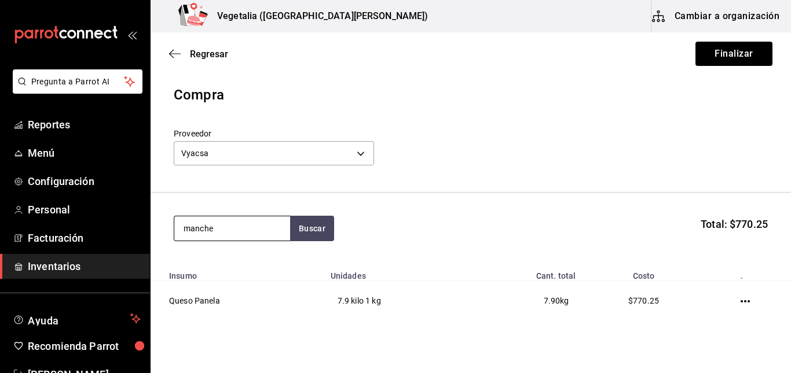
type input "manche"
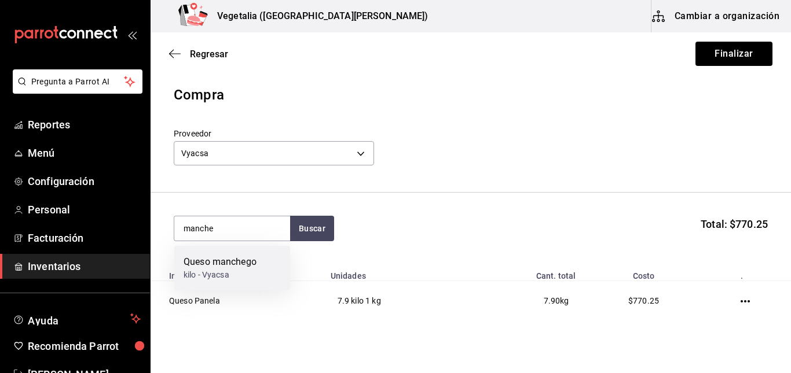
click at [274, 279] on div "Queso manchego kilo - Vyacsa" at bounding box center [232, 268] width 116 height 45
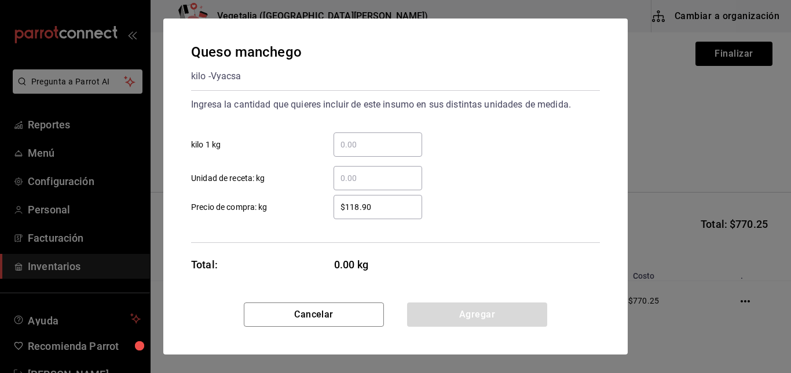
click at [389, 149] on input "​ kilo 1 kg" at bounding box center [377, 145] width 89 height 14
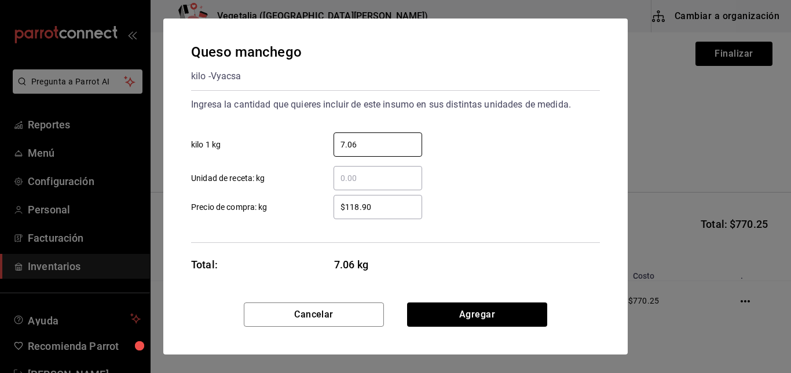
type input "7.06"
click at [393, 210] on input "$118.90" at bounding box center [377, 207] width 89 height 14
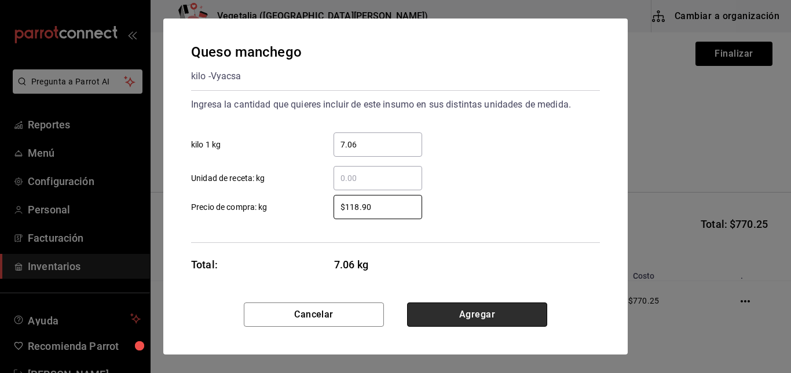
click at [481, 317] on button "Agregar" at bounding box center [477, 315] width 140 height 24
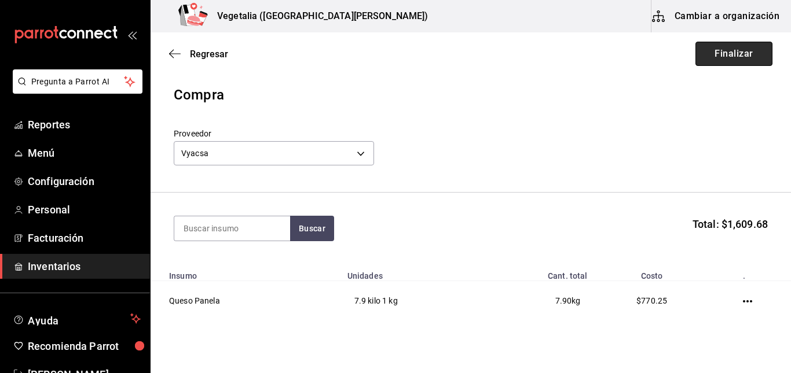
click at [713, 54] on button "Finalizar" at bounding box center [733, 54] width 77 height 24
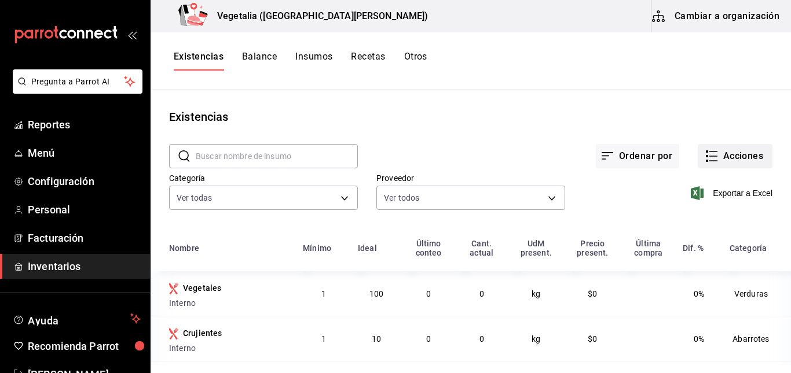
click at [700, 163] on button "Acciones" at bounding box center [735, 156] width 75 height 24
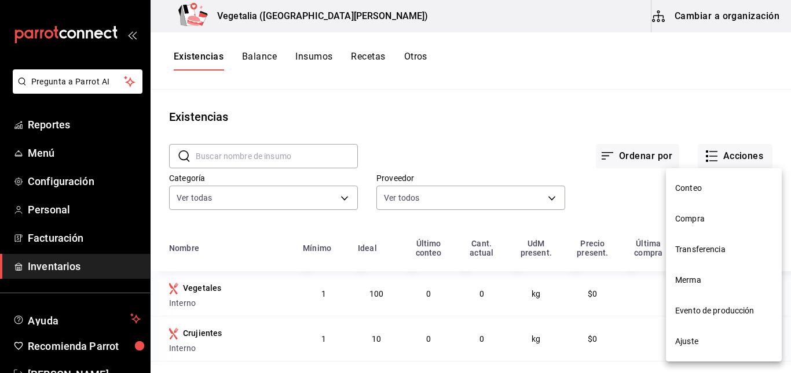
click at [696, 222] on span "Compra" at bounding box center [723, 219] width 97 height 12
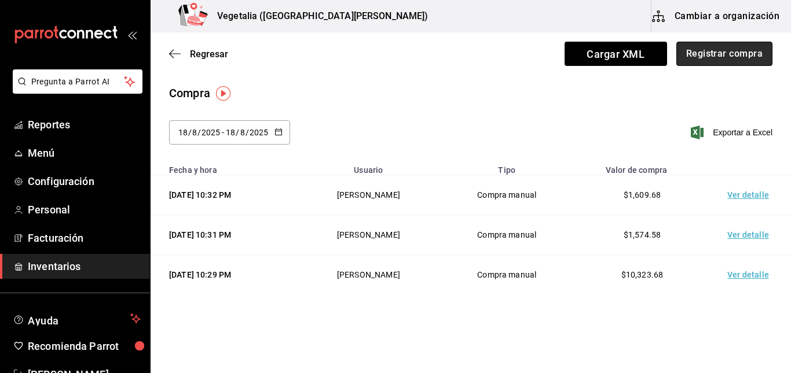
click at [731, 58] on button "Registrar compra" at bounding box center [724, 54] width 96 height 24
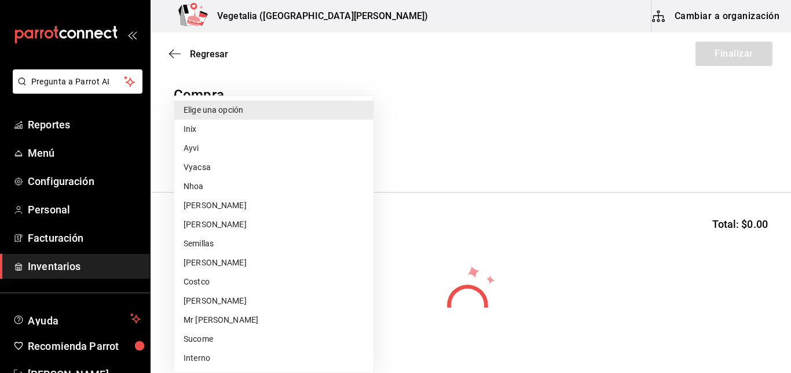
click at [268, 162] on body "Pregunta a Parrot AI Reportes Menú Configuración Personal Facturación Inventari…" at bounding box center [395, 154] width 791 height 308
click at [215, 283] on li "Costco" at bounding box center [273, 282] width 199 height 19
type input "90b13690-7f09-4534-b1b0-3d3009f42965"
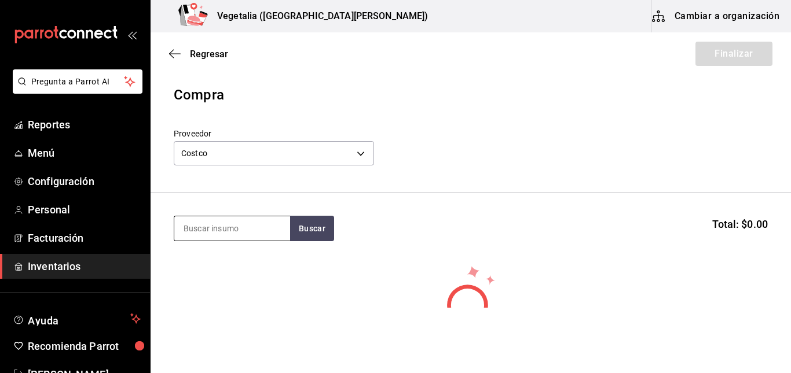
click at [241, 230] on input at bounding box center [232, 229] width 116 height 24
type input "mayon"
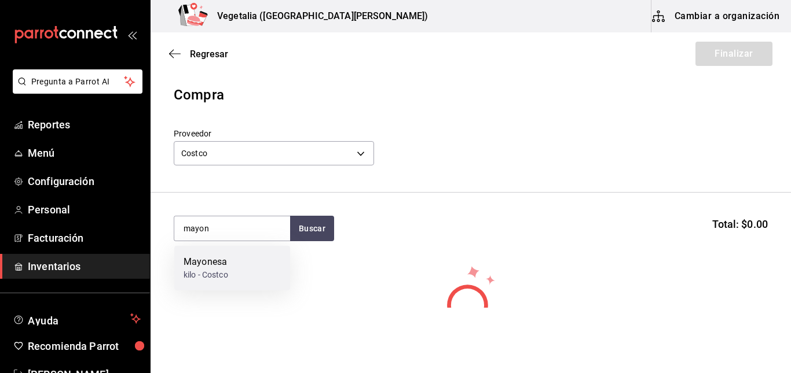
click at [237, 280] on div "Mayonesa kilo - Costco" at bounding box center [232, 268] width 116 height 45
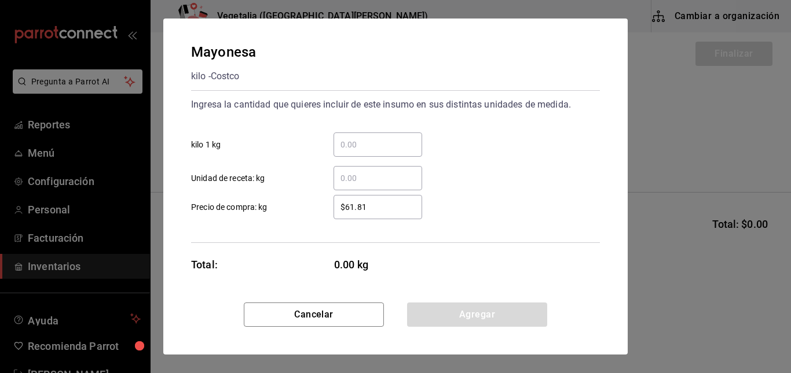
click at [383, 141] on input "​ kilo 1 kg" at bounding box center [377, 145] width 89 height 14
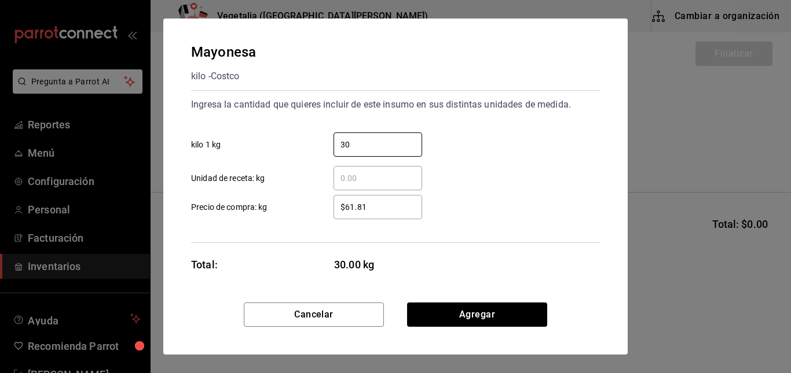
type input "30"
click at [401, 215] on div "$61.81 ​" at bounding box center [377, 207] width 89 height 24
click at [401, 214] on input "$61.81" at bounding box center [377, 207] width 89 height 14
click at [401, 215] on div "$61.81 ​" at bounding box center [377, 207] width 89 height 24
click at [401, 214] on input "$61.81" at bounding box center [377, 207] width 89 height 14
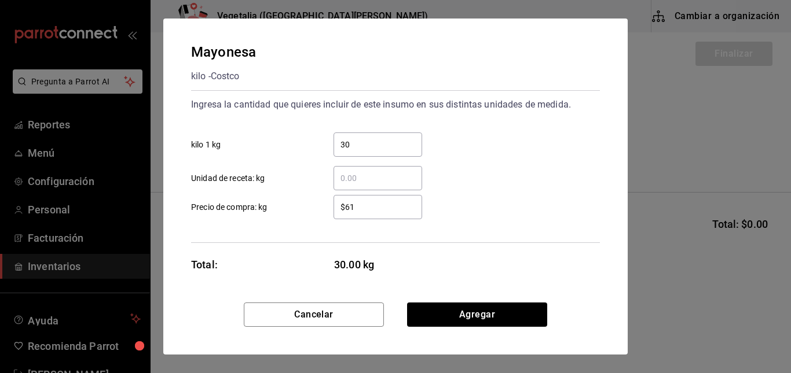
type input "$6"
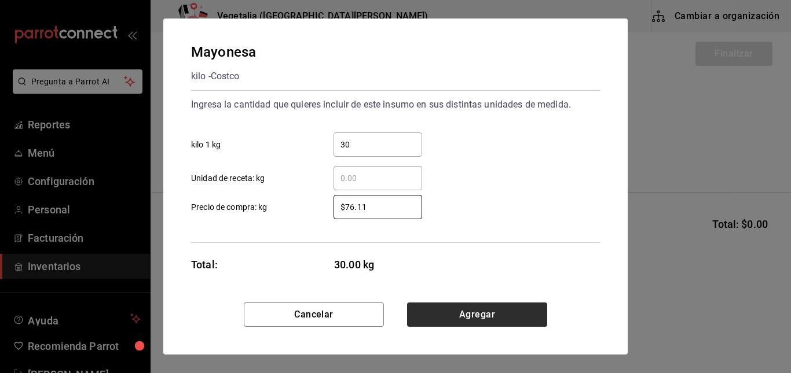
type input "$76.11"
click at [483, 312] on button "Agregar" at bounding box center [477, 315] width 140 height 24
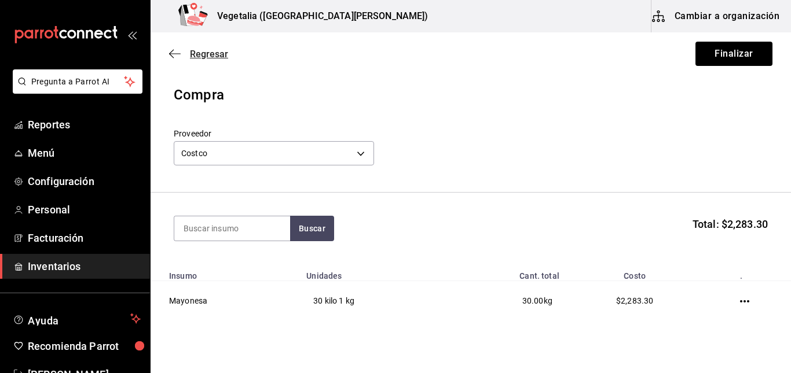
click at [194, 54] on span "Regresar" at bounding box center [209, 54] width 38 height 11
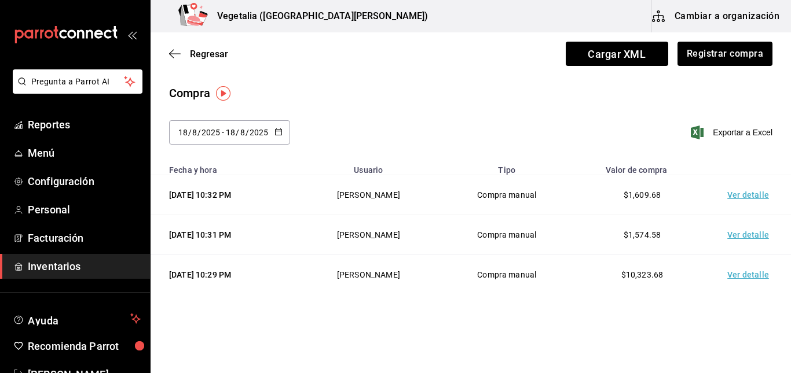
click at [738, 201] on td "Ver detalle" at bounding box center [750, 195] width 81 height 40
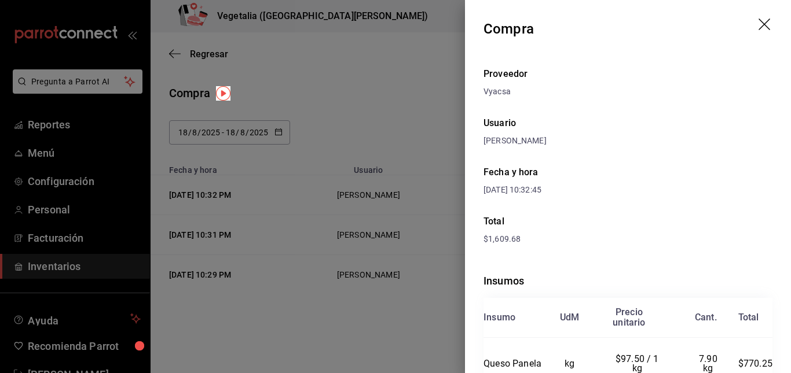
click at [758, 30] on icon "drag" at bounding box center [765, 26] width 14 height 14
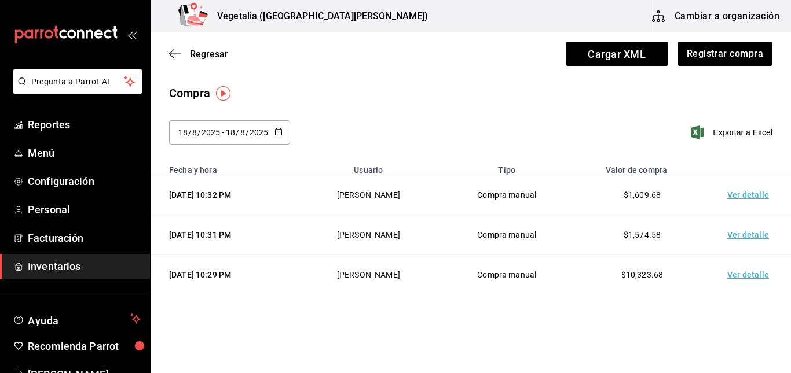
click at [85, 263] on span "Inventarios" at bounding box center [84, 267] width 113 height 16
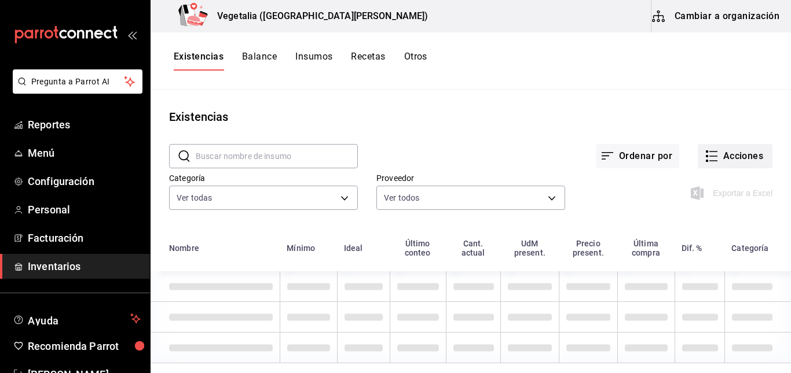
click at [719, 148] on button "Acciones" at bounding box center [735, 156] width 75 height 24
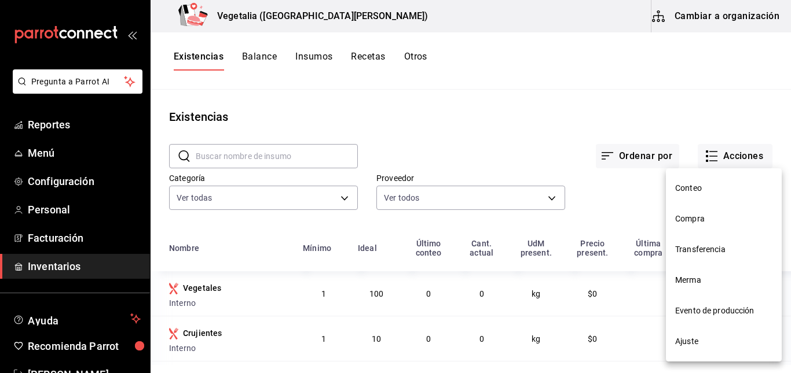
click at [714, 186] on span "Conteo" at bounding box center [723, 188] width 97 height 12
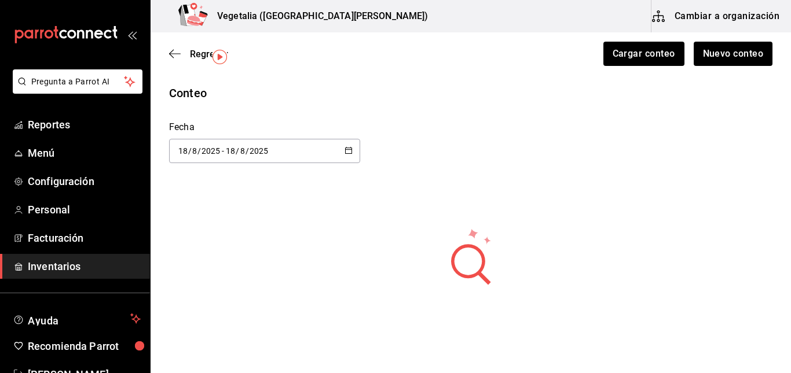
scroll to position [50, 0]
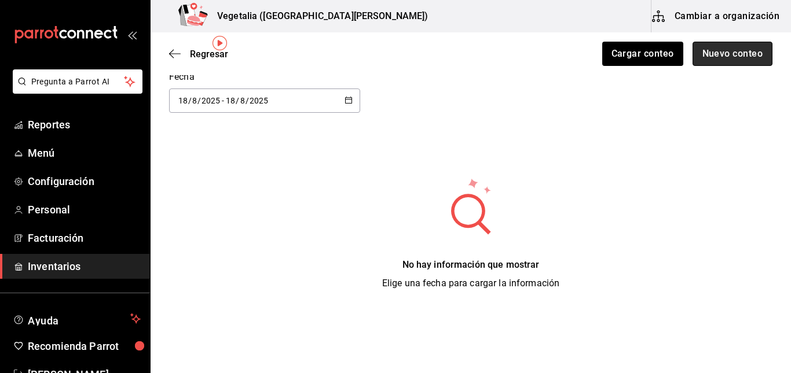
click at [746, 48] on button "Nuevo conteo" at bounding box center [732, 54] width 80 height 24
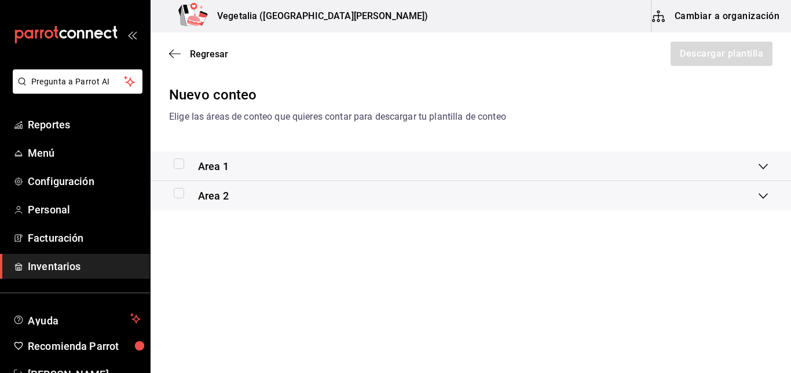
click at [764, 168] on icon at bounding box center [762, 166] width 9 height 9
click at [379, 227] on li "Aceite de oliva" at bounding box center [471, 219] width 640 height 52
click at [234, 218] on div "Aceite de oliva" at bounding box center [237, 219] width 63 height 14
click at [636, 211] on li "Aceite de oliva" at bounding box center [471, 219] width 640 height 52
click at [719, 56] on div "Regresar Descargar plantilla" at bounding box center [471, 53] width 640 height 43
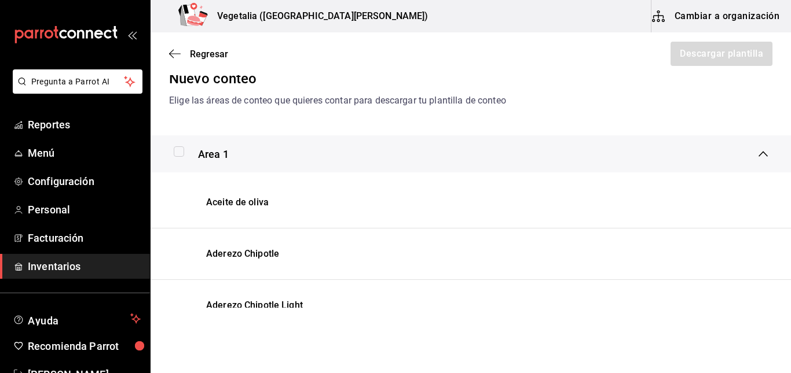
scroll to position [17, 0]
click at [181, 148] on input "checkbox" at bounding box center [179, 151] width 10 height 10
checkbox input "true"
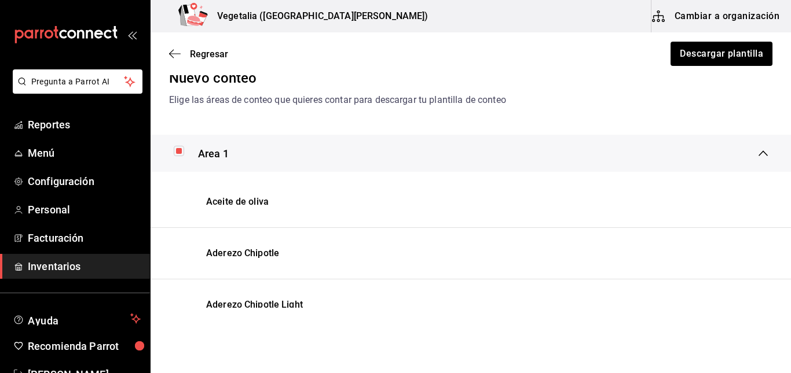
click at [764, 155] on div "Area 1" at bounding box center [471, 153] width 640 height 37
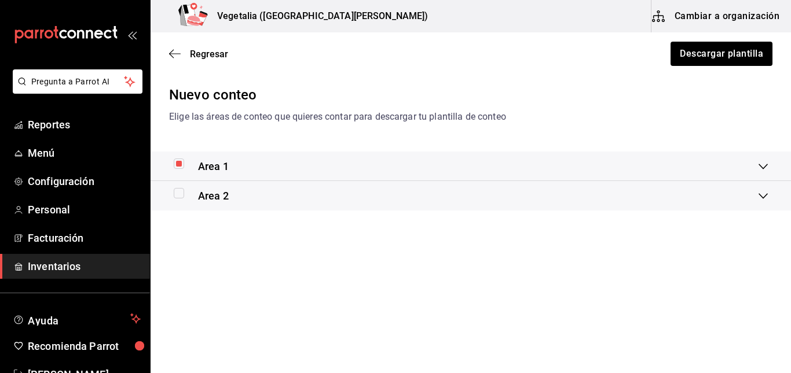
scroll to position [0, 0]
click at [175, 195] on input "checkbox" at bounding box center [179, 193] width 10 height 10
click at [770, 189] on div "Area 2" at bounding box center [471, 196] width 640 height 30
click at [762, 209] on icon at bounding box center [762, 208] width 9 height 9
click at [759, 49] on button "Descargar plantilla" at bounding box center [720, 54] width 103 height 24
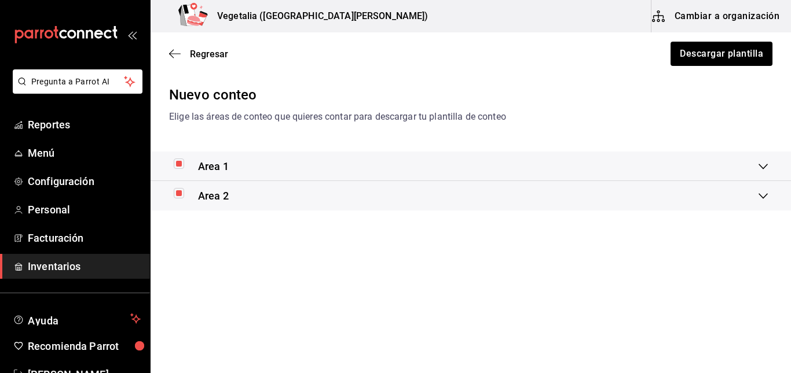
drag, startPoint x: 439, startPoint y: 222, endPoint x: 174, endPoint y: 189, distance: 266.6
click at [174, 189] on div "Nuevo conteo Elige las áreas de conteo que quieres contar para descargar tu pla…" at bounding box center [471, 157] width 640 height 145
click at [174, 189] on input "checkbox" at bounding box center [179, 193] width 10 height 10
checkbox input "false"
click at [768, 188] on div "Area 2" at bounding box center [471, 196] width 640 height 30
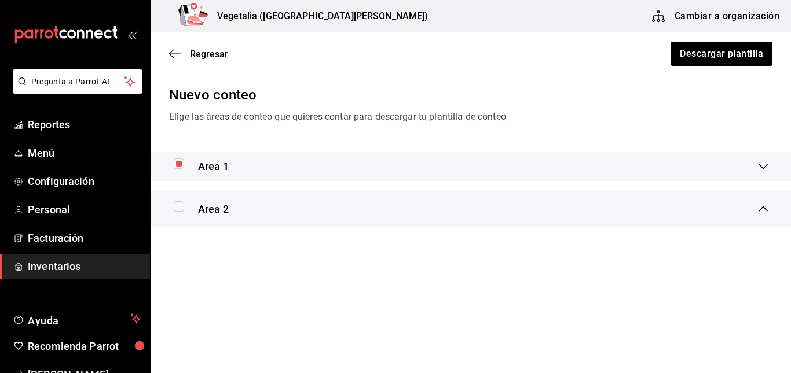
click at [763, 204] on icon at bounding box center [762, 208] width 9 height 9
click at [178, 159] on input "checkbox" at bounding box center [179, 164] width 10 height 10
checkbox input "false"
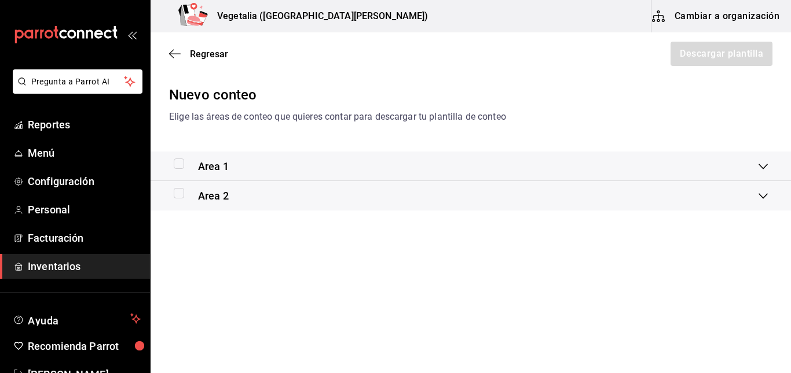
click at [782, 186] on div "Area 2" at bounding box center [471, 196] width 640 height 30
click at [758, 208] on div "Area 2" at bounding box center [466, 209] width 585 height 16
click at [768, 164] on div "Area 1" at bounding box center [471, 167] width 640 height 30
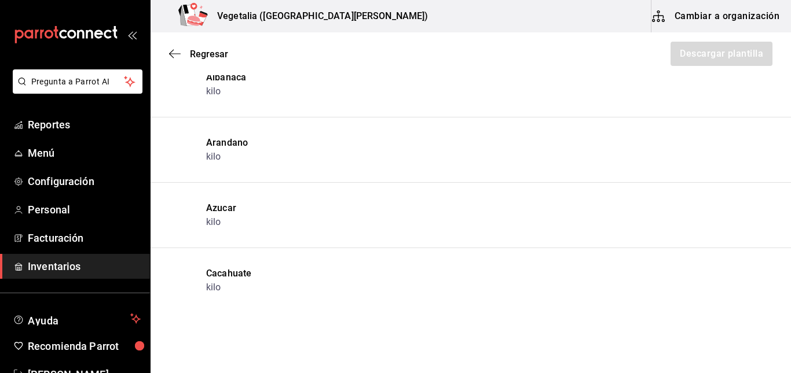
scroll to position [4350, 0]
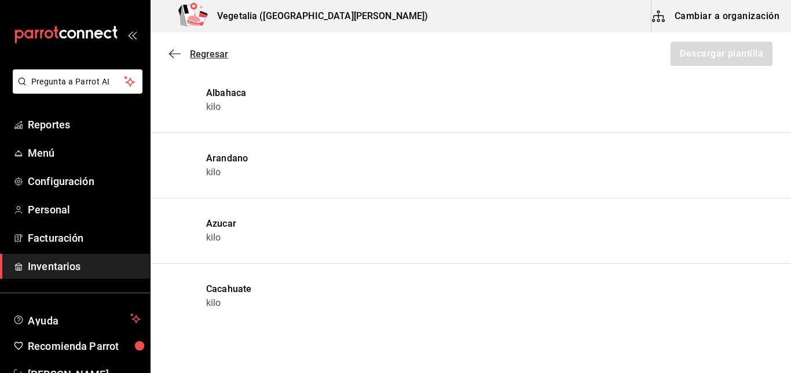
drag, startPoint x: 164, startPoint y: 52, endPoint x: 179, endPoint y: 49, distance: 14.8
click at [179, 49] on div "Regresar Descargar plantilla" at bounding box center [471, 53] width 640 height 43
click at [179, 49] on icon "button" at bounding box center [175, 54] width 12 height 10
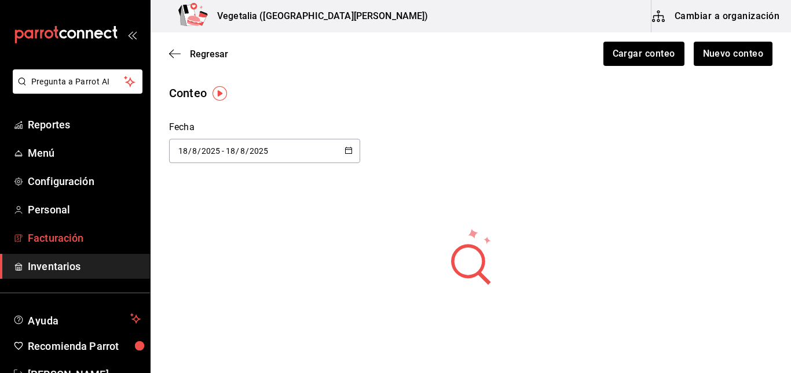
click at [72, 226] on link "Facturación" at bounding box center [75, 238] width 150 height 25
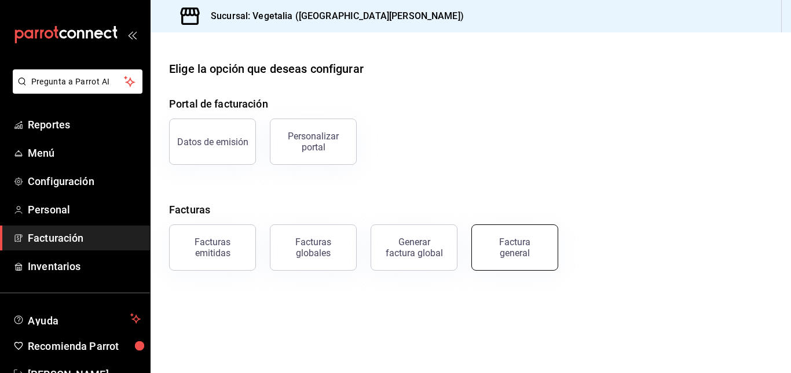
click at [492, 250] on div "Factura general" at bounding box center [515, 248] width 58 height 22
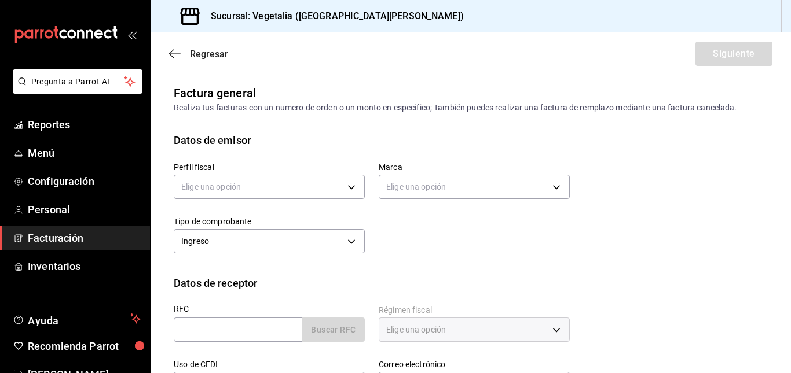
click at [171, 55] on icon "button" at bounding box center [171, 54] width 5 height 9
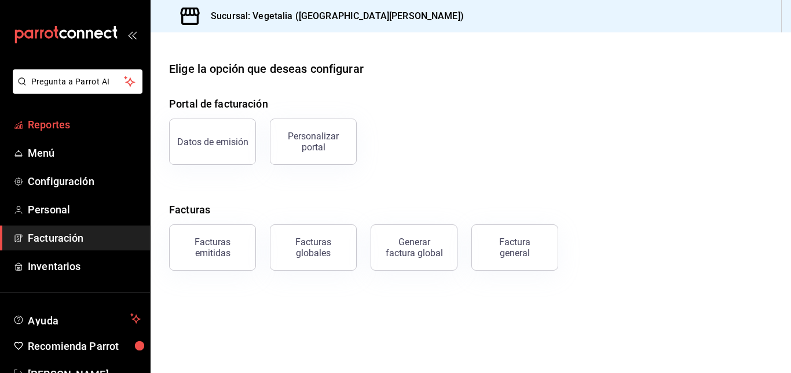
click at [71, 127] on span "Reportes" at bounding box center [84, 125] width 113 height 16
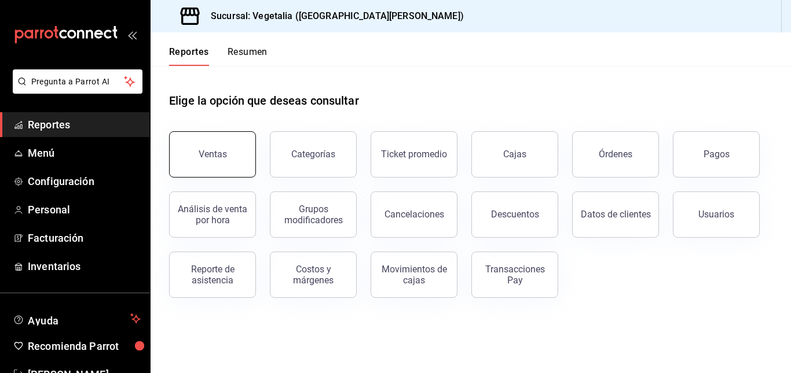
click at [199, 162] on button "Ventas" at bounding box center [212, 154] width 87 height 46
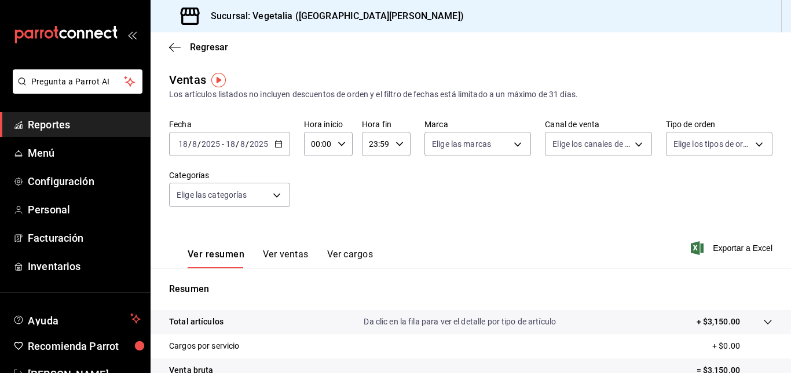
click at [301, 252] on button "Ver ventas" at bounding box center [286, 259] width 46 height 20
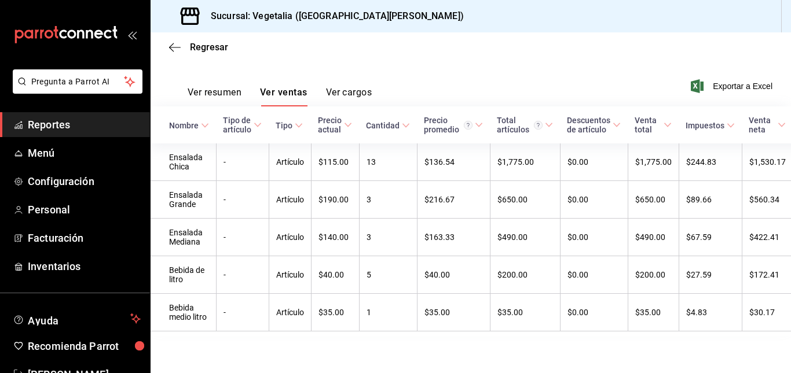
scroll to position [0, 15]
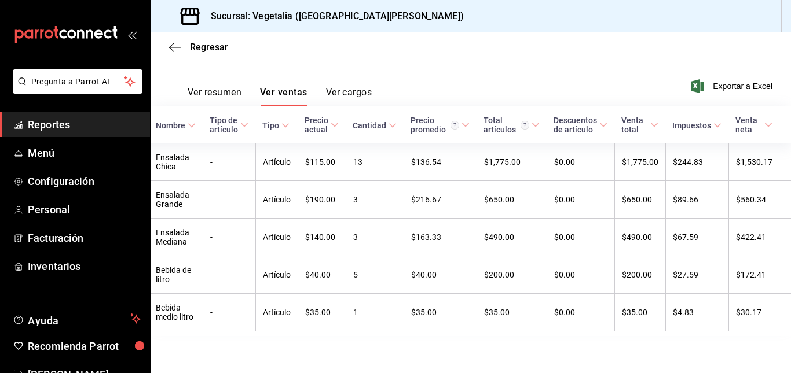
click at [357, 87] on button "Ver cargos" at bounding box center [349, 97] width 46 height 20
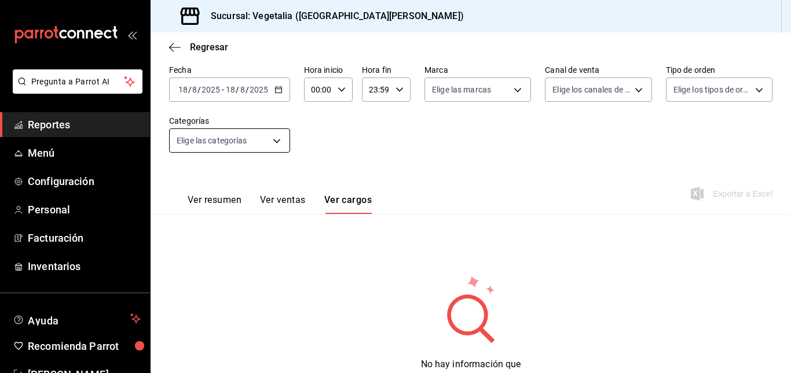
scroll to position [103, 0]
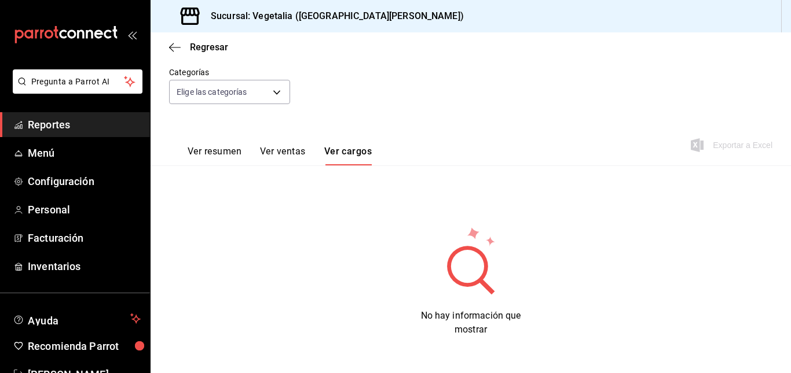
click at [305, 151] on button "Ver ventas" at bounding box center [283, 156] width 46 height 20
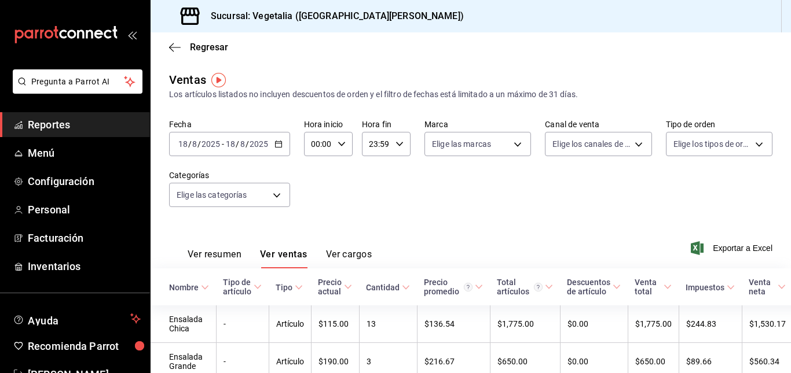
click at [169, 41] on div "Regresar" at bounding box center [471, 47] width 640 height 30
click at [173, 47] on icon "button" at bounding box center [175, 47] width 12 height 1
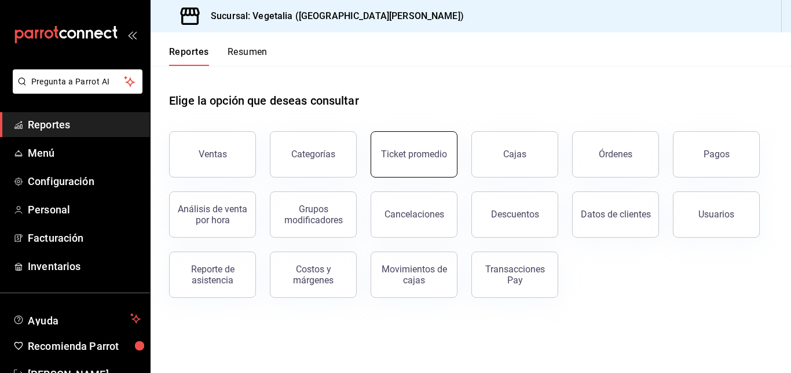
click at [426, 161] on button "Ticket promedio" at bounding box center [414, 154] width 87 height 46
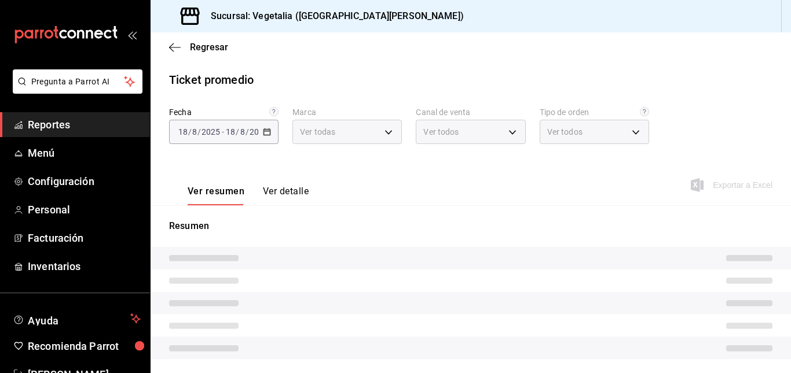
type input "6fc0fab6-dabb-47fd-aa86-78c547d42d02"
type input "PARROT,UBER_EATS,RAPPI,DIDI_FOOD,ONLINE"
type input "6c228cad-7438-4eb4-87ab-4e4c1798beb9,3b750401-5db5-45d8-b02b-2aa8b4e4708c,EXTER…"
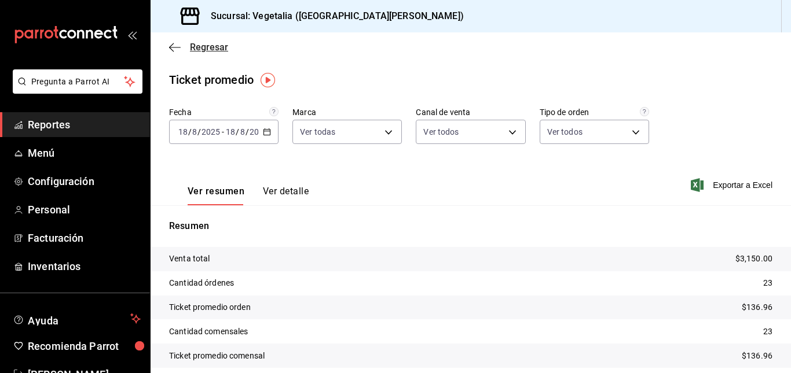
click at [178, 50] on icon "button" at bounding box center [175, 47] width 12 height 10
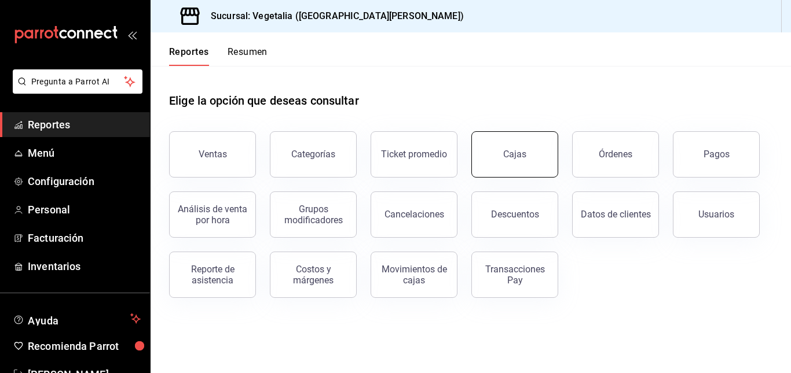
click at [542, 164] on button "Cajas" at bounding box center [514, 154] width 87 height 46
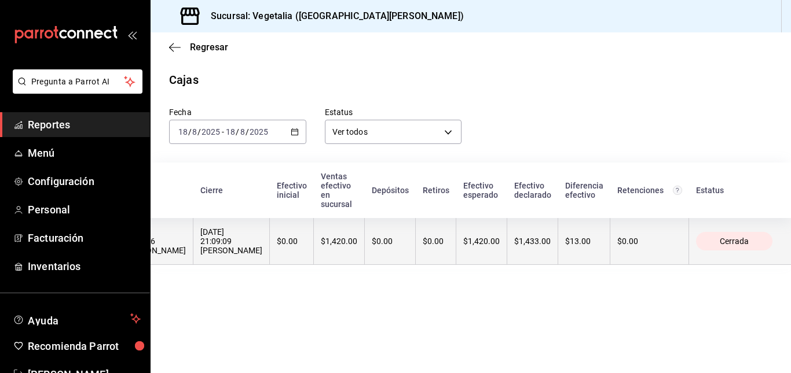
scroll to position [0, 51]
click at [728, 244] on span "Cerrada" at bounding box center [734, 241] width 38 height 9
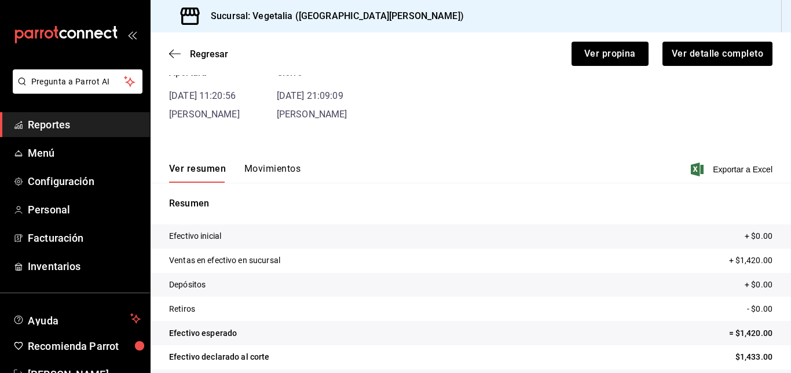
scroll to position [99, 0]
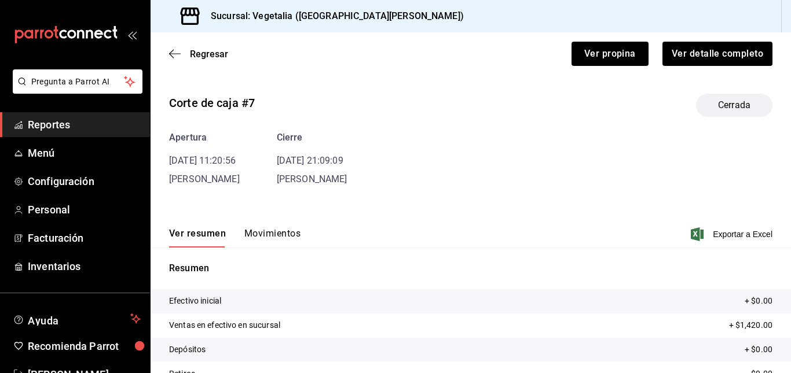
scroll to position [99, 0]
click at [176, 53] on icon "button" at bounding box center [175, 54] width 12 height 10
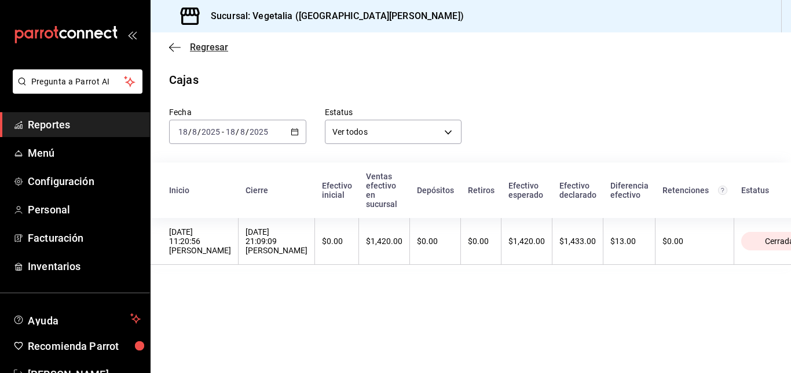
click at [171, 49] on icon "button" at bounding box center [175, 47] width 12 height 10
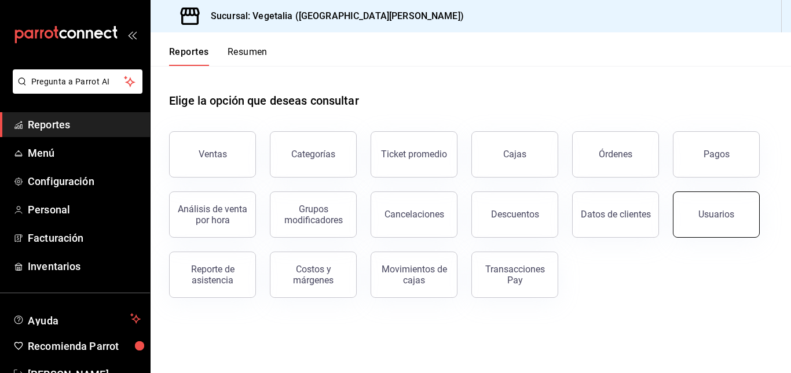
click at [734, 214] on button "Usuarios" at bounding box center [716, 215] width 87 height 46
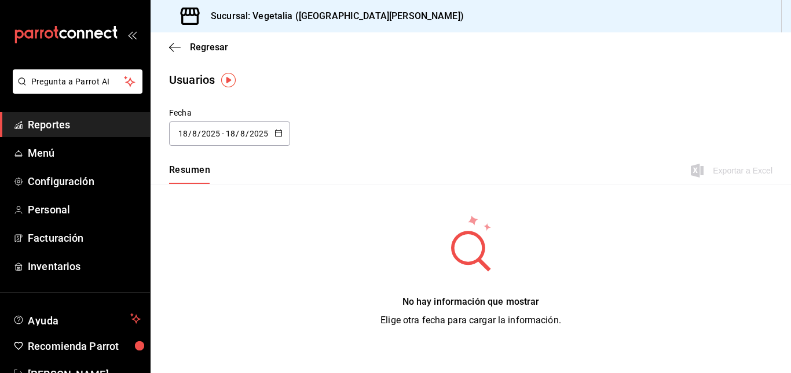
click at [229, 80] on img "button" at bounding box center [228, 80] width 14 height 14
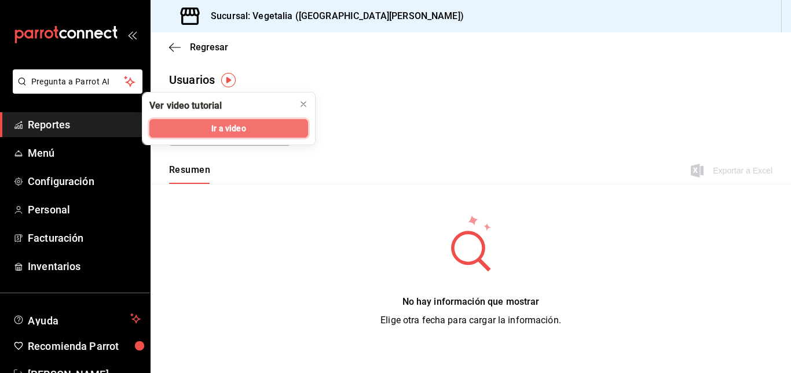
click at [240, 126] on span "Ir a video" at bounding box center [228, 129] width 34 height 12
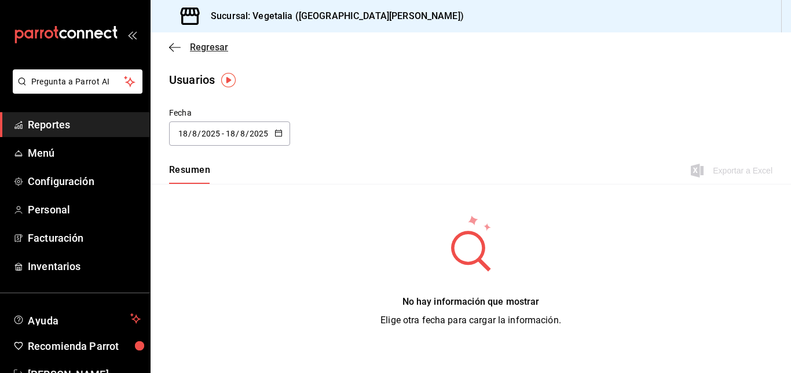
click at [174, 45] on icon "button" at bounding box center [175, 47] width 12 height 10
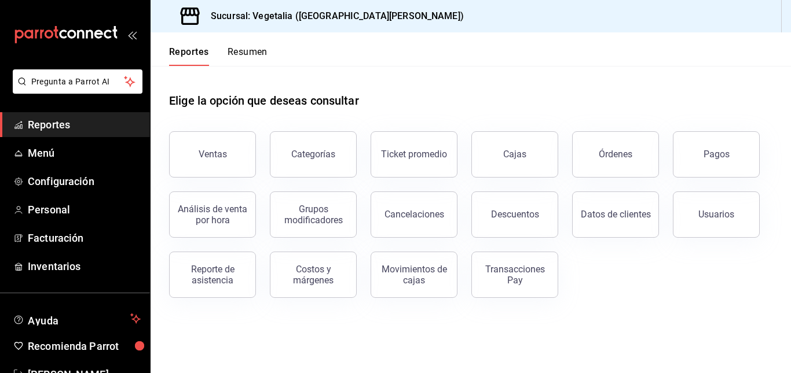
click at [234, 52] on button "Resumen" at bounding box center [248, 56] width 40 height 20
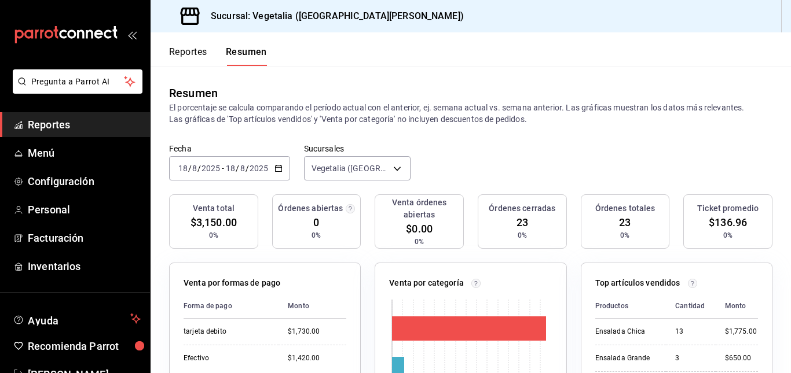
click at [177, 53] on button "Reportes" at bounding box center [188, 56] width 38 height 20
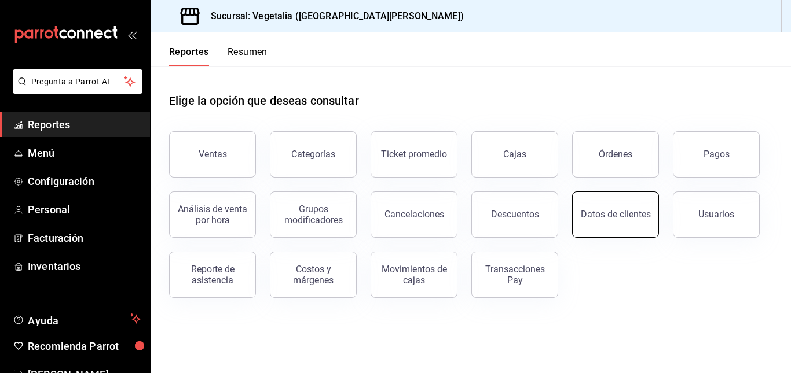
click at [631, 217] on div "Datos de clientes" at bounding box center [616, 214] width 70 height 11
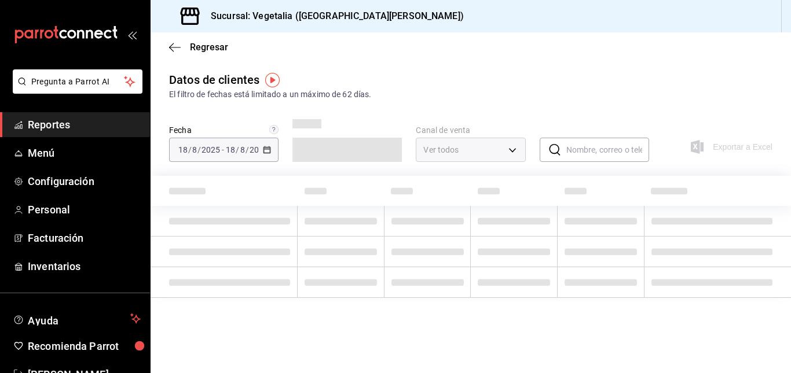
type input "PARROT,DIDI_FOOD,ONLINE"
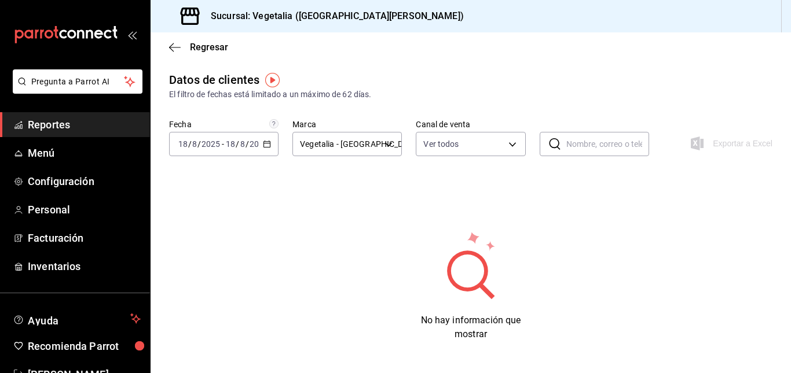
click at [245, 142] on span "/" at bounding box center [246, 144] width 3 height 9
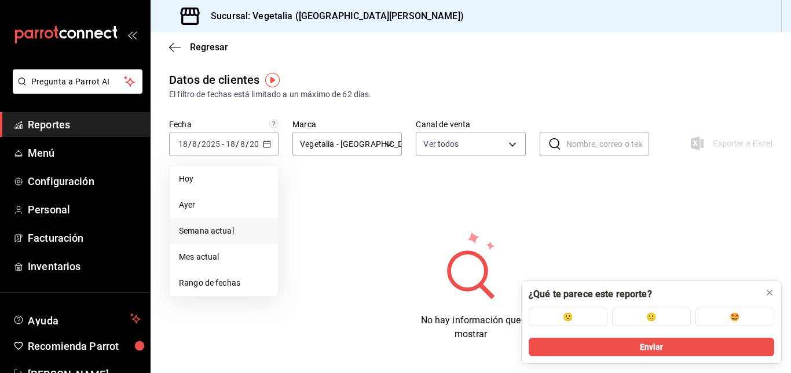
click at [252, 236] on span "Semana actual" at bounding box center [224, 231] width 90 height 12
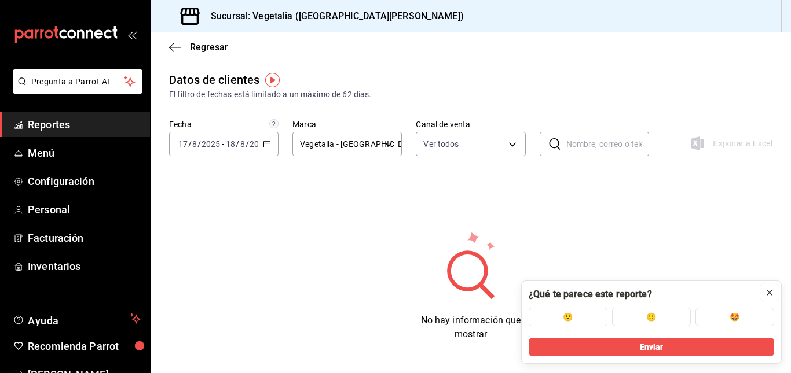
click at [765, 293] on icon at bounding box center [769, 292] width 9 height 9
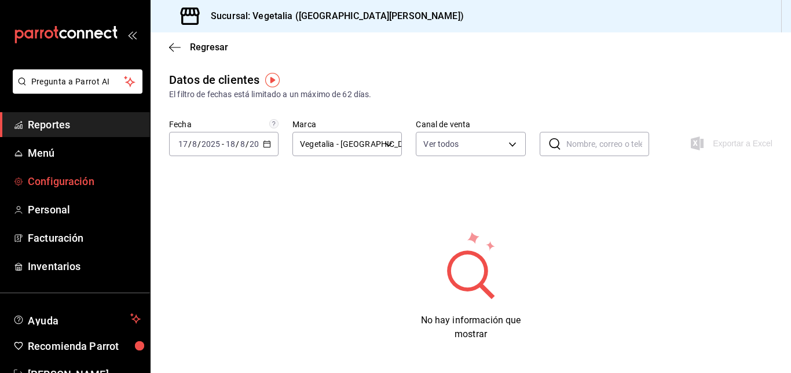
click at [89, 174] on span "Configuración" at bounding box center [84, 182] width 113 height 16
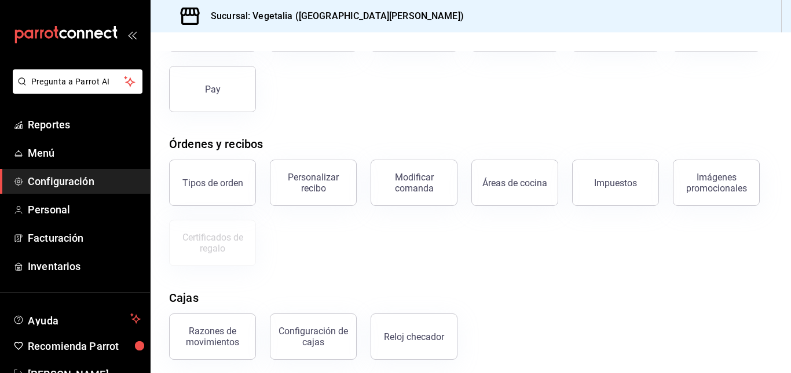
scroll to position [118, 0]
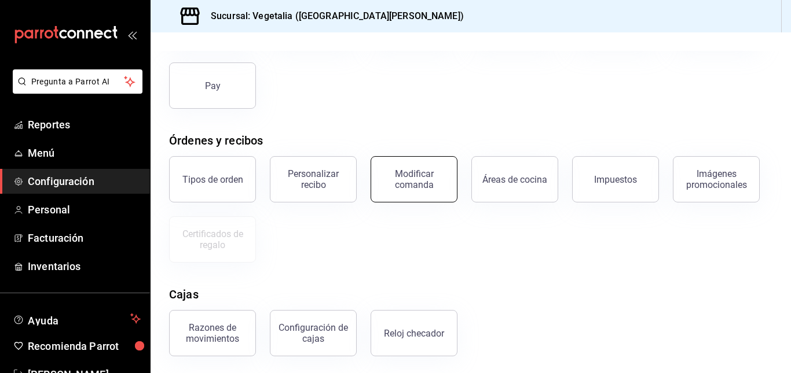
click at [406, 184] on div "Modificar comanda" at bounding box center [414, 179] width 72 height 22
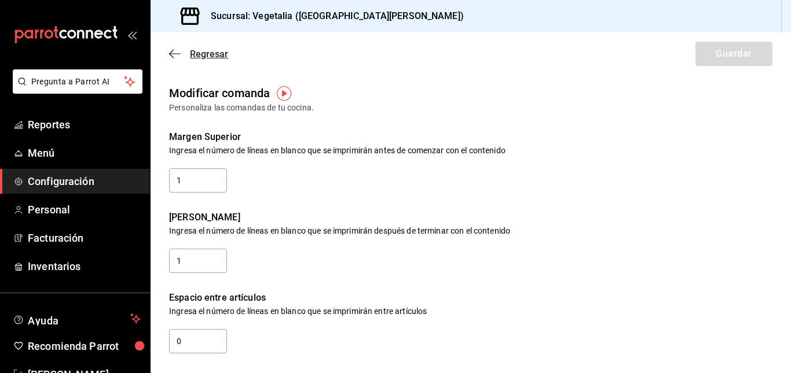
click at [178, 50] on icon "button" at bounding box center [175, 54] width 12 height 10
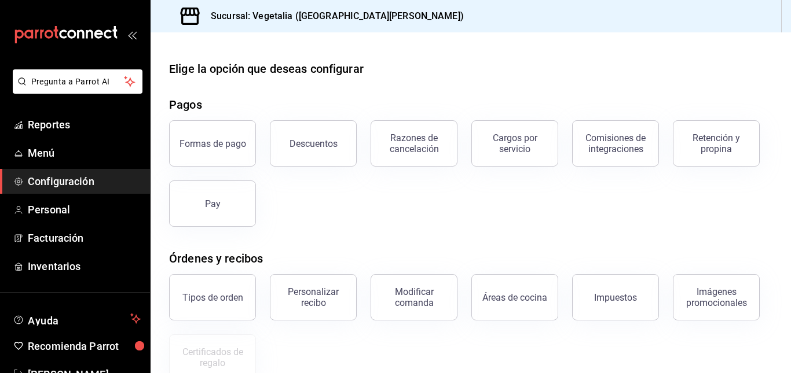
click at [694, 167] on div "Formas de pago Descuentos Razones de cancelación Cargos por servicio Comisiones…" at bounding box center [463, 167] width 617 height 120
click at [698, 159] on button "Retención y propina" at bounding box center [716, 143] width 87 height 46
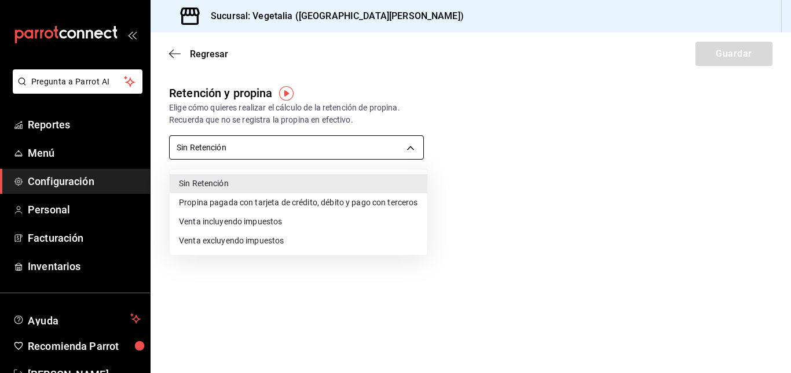
click at [362, 146] on body "Pregunta a Parrot AI Reportes Menú Configuración Personal Facturación Inventari…" at bounding box center [395, 186] width 791 height 373
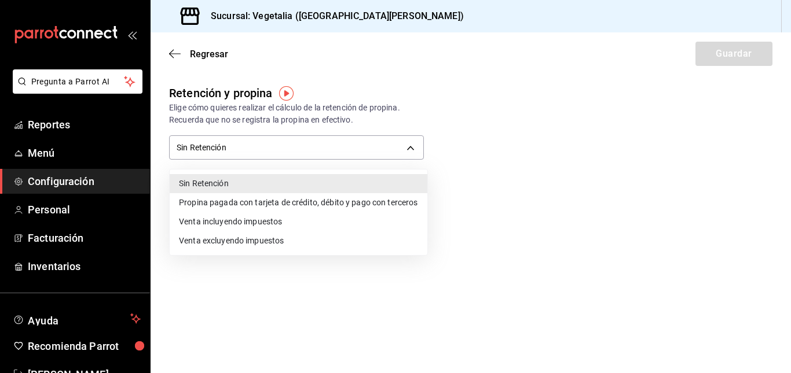
click at [295, 290] on div at bounding box center [395, 186] width 791 height 373
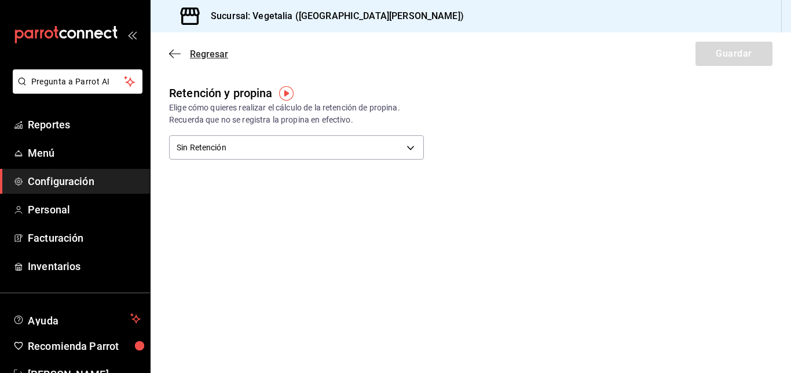
click at [179, 50] on icon "button" at bounding box center [175, 54] width 12 height 10
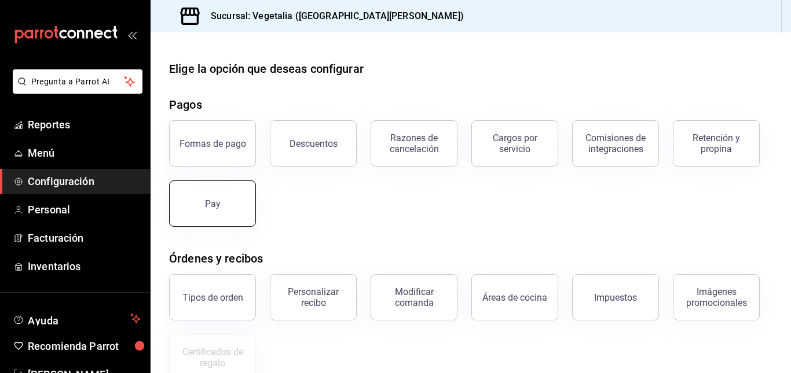
click at [177, 218] on button "Pay" at bounding box center [212, 204] width 87 height 46
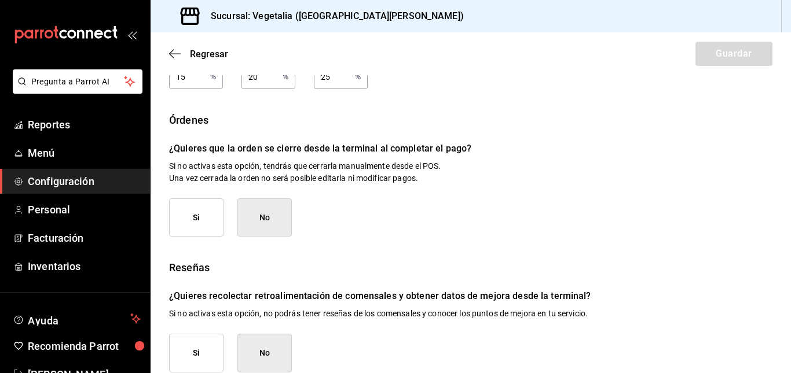
scroll to position [218, 0]
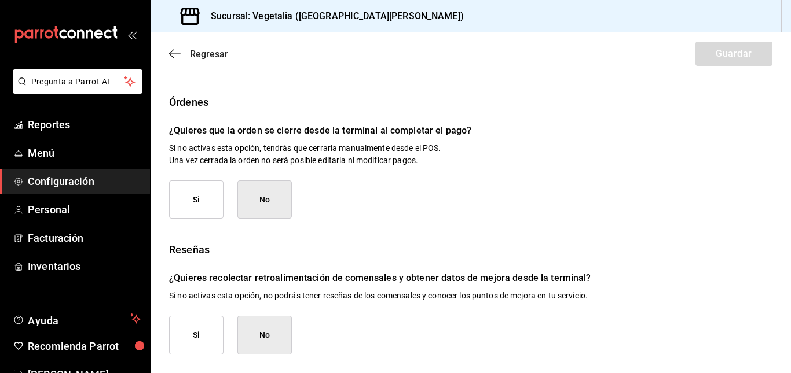
click at [182, 53] on span "Regresar" at bounding box center [198, 54] width 59 height 11
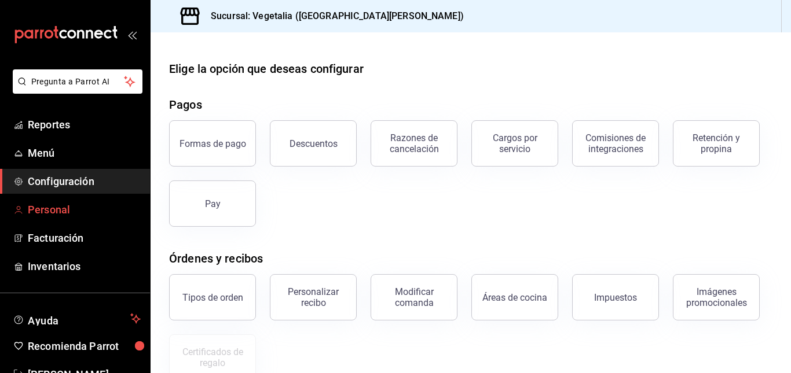
click at [100, 204] on span "Personal" at bounding box center [84, 210] width 113 height 16
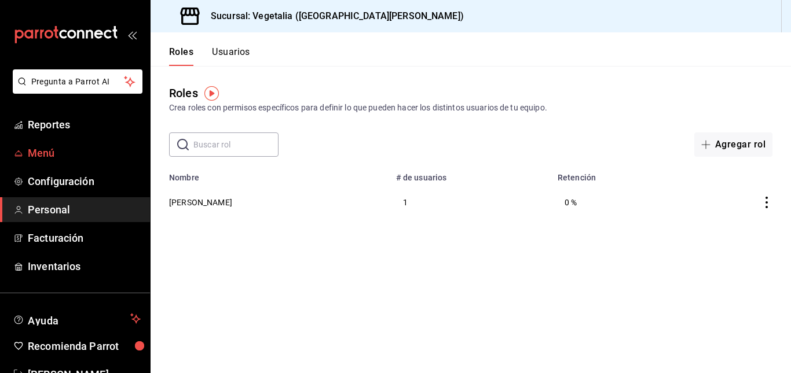
click at [80, 157] on span "Menú" at bounding box center [84, 153] width 113 height 16
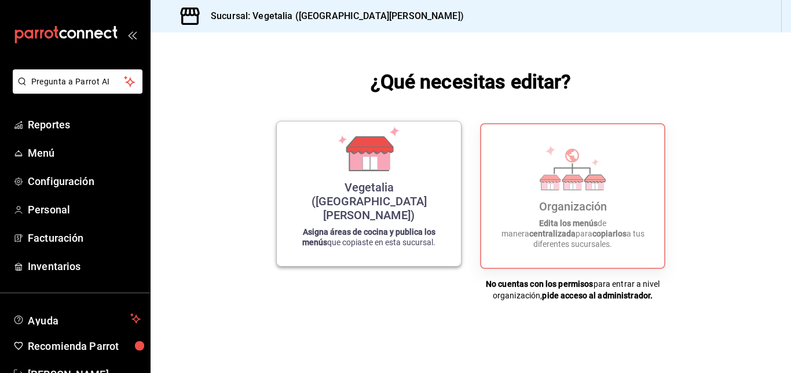
click at [435, 204] on div "Vegetalia (Plaza San Diego) Asigna áreas de cocina y publica los menús que copi…" at bounding box center [369, 194] width 156 height 126
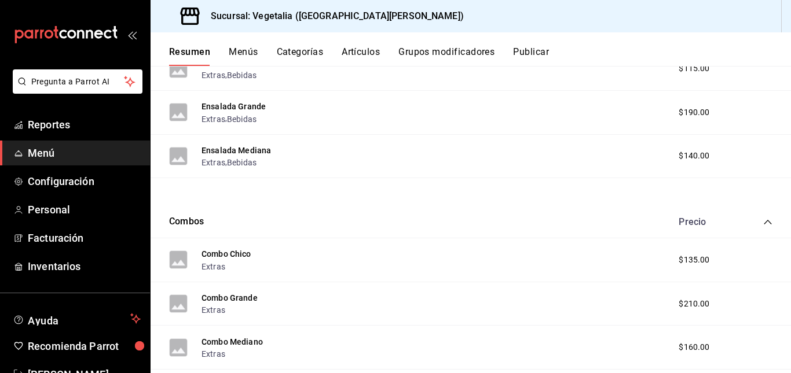
scroll to position [314, 0]
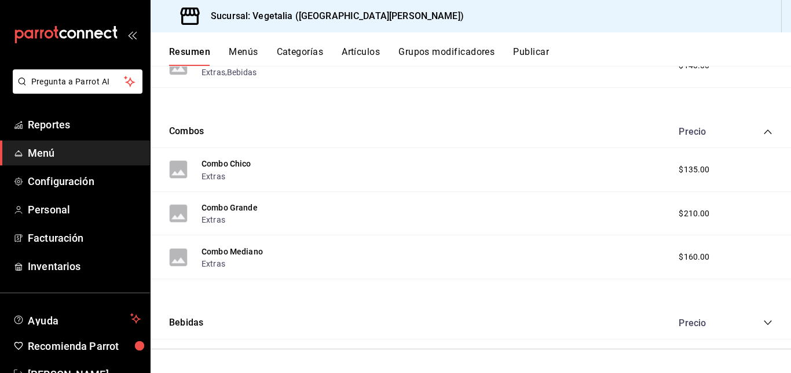
click at [763, 326] on icon "collapse-category-row" at bounding box center [767, 322] width 9 height 9
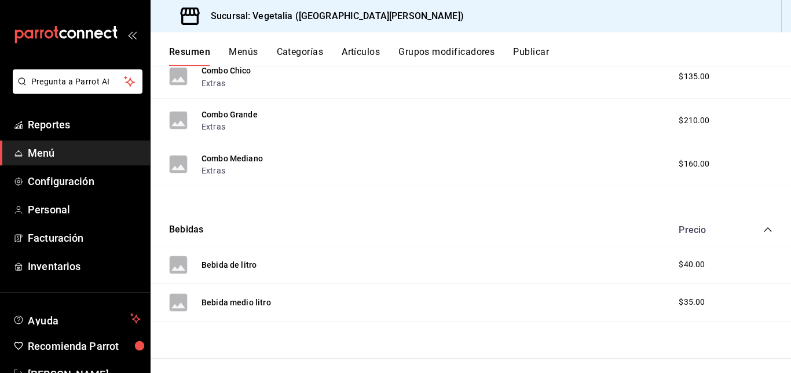
scroll to position [417, 0]
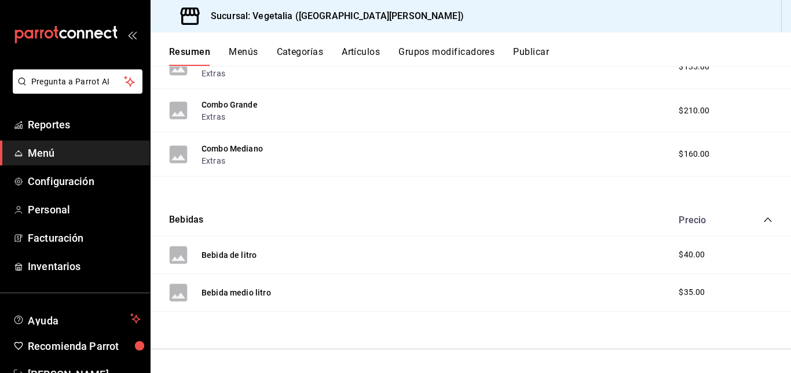
click at [681, 248] on div "Bebida de litro $40.00" at bounding box center [471, 256] width 640 height 38
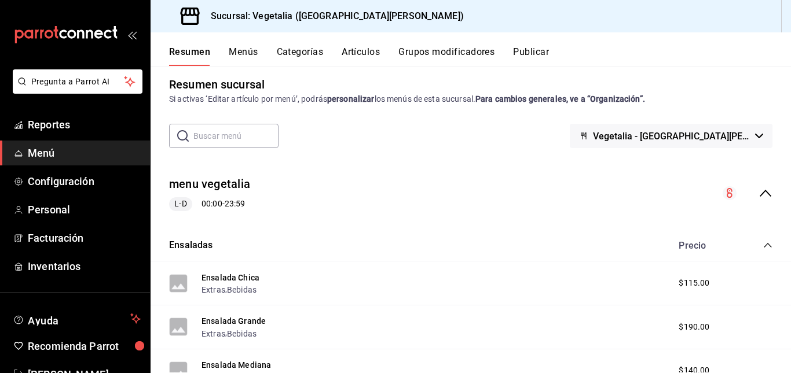
scroll to position [0, 0]
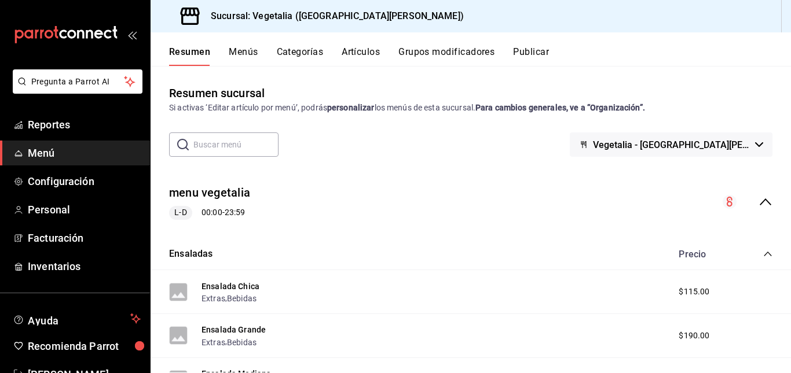
click at [520, 53] on button "Publicar" at bounding box center [531, 56] width 36 height 20
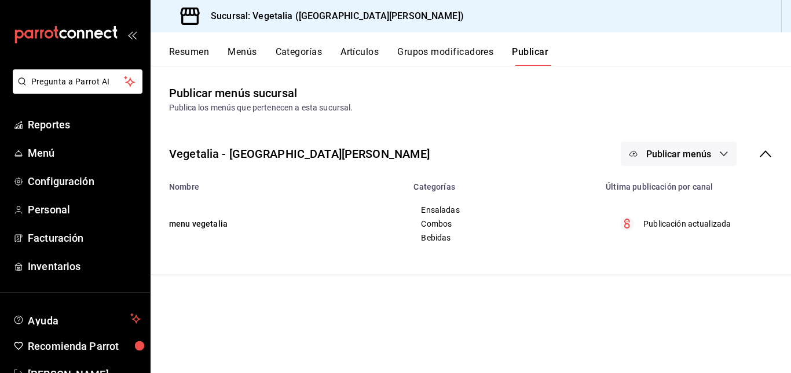
click at [425, 49] on button "Grupos modificadores" at bounding box center [445, 56] width 96 height 20
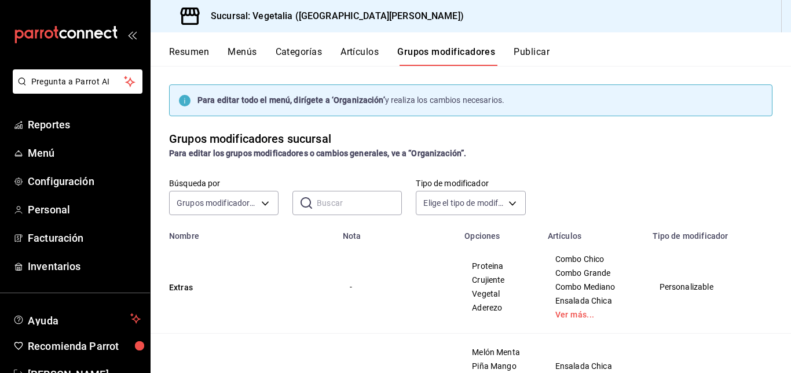
click at [527, 48] on button "Publicar" at bounding box center [532, 56] width 36 height 20
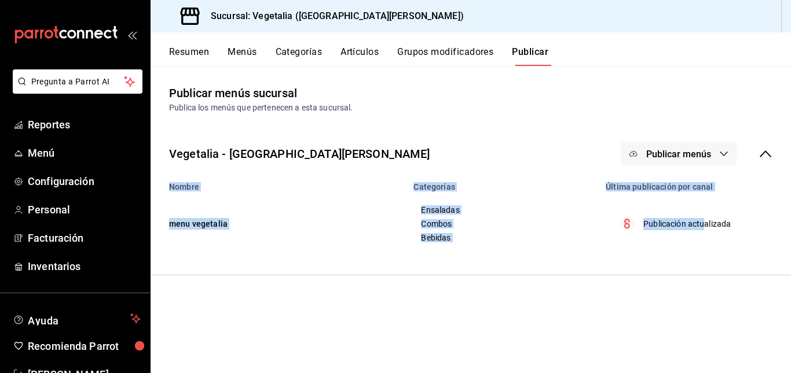
drag, startPoint x: 706, startPoint y: 224, endPoint x: 693, endPoint y: 155, distance: 70.6
click at [693, 155] on div "Vegetalia - Plaza San Diego Publicar menús Nombre Categorías Última publicación…" at bounding box center [471, 199] width 640 height 152
click at [693, 155] on span "Publicar menús" at bounding box center [678, 154] width 65 height 11
click at [695, 194] on span "Punto de venta" at bounding box center [696, 192] width 56 height 12
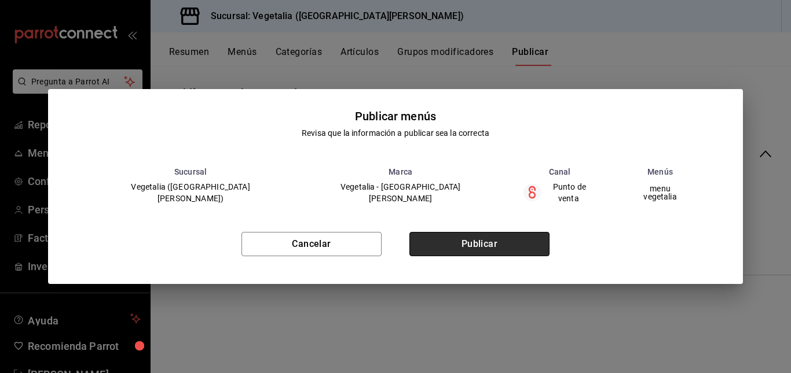
click at [492, 244] on button "Publicar" at bounding box center [479, 244] width 140 height 24
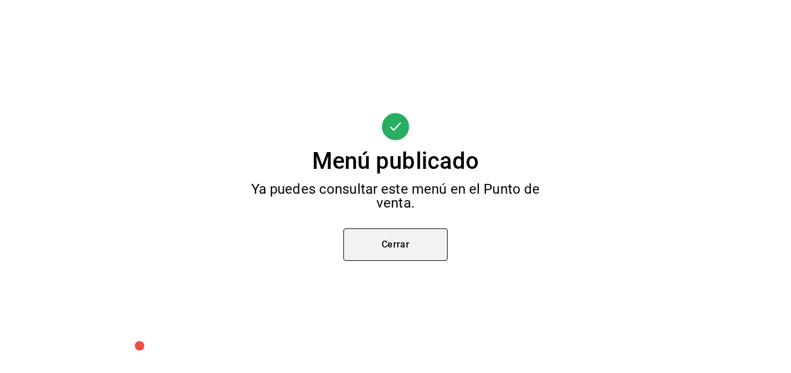
click at [426, 244] on button "Cerrar" at bounding box center [395, 245] width 104 height 32
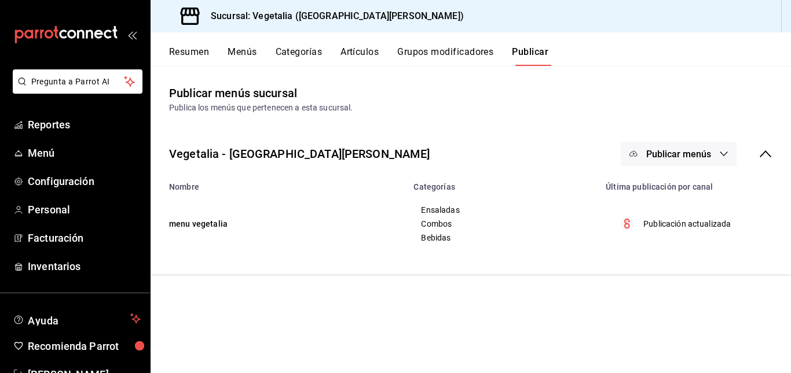
scroll to position [35, 0]
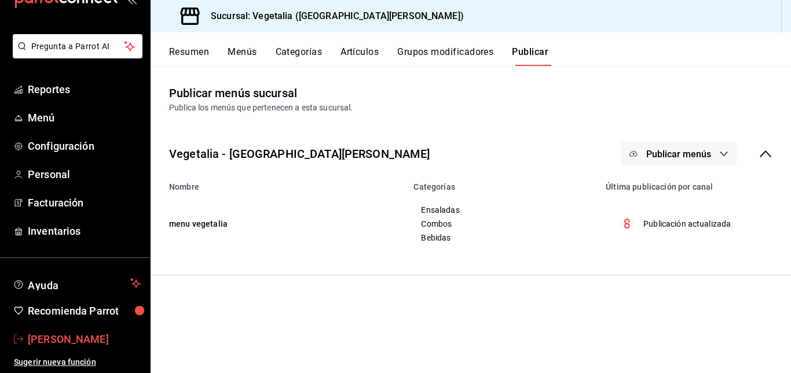
click at [73, 342] on span "[PERSON_NAME]" at bounding box center [84, 340] width 113 height 16
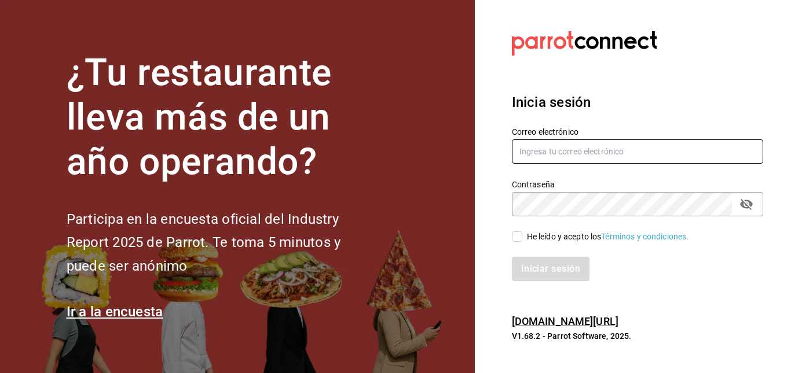
click at [563, 152] on input "text" at bounding box center [637, 152] width 251 height 24
type input "celiavaz.vegetalia@gmail.com"
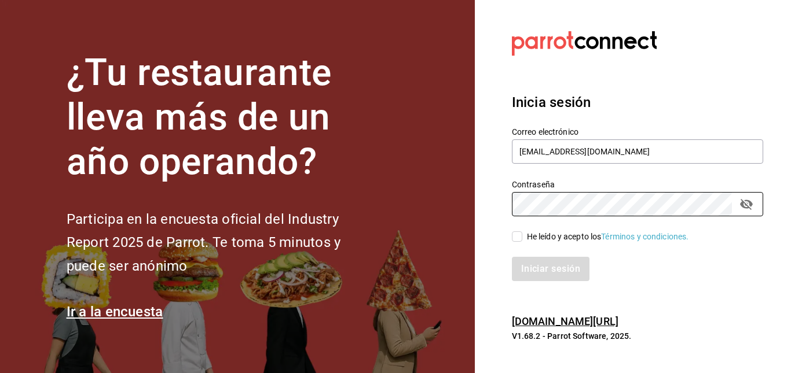
click at [515, 237] on input "He leído y acepto los Términos y condiciones." at bounding box center [517, 237] width 10 height 10
checkbox input "true"
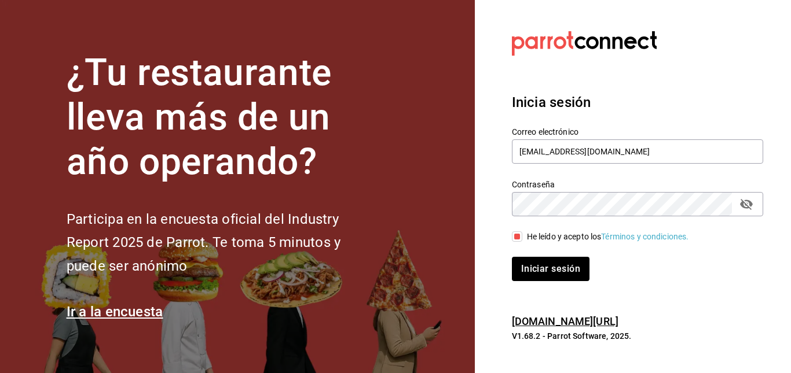
click at [529, 256] on div "Iniciar sesión" at bounding box center [630, 262] width 265 height 38
click at [535, 272] on button "Iniciar sesión" at bounding box center [551, 269] width 79 height 24
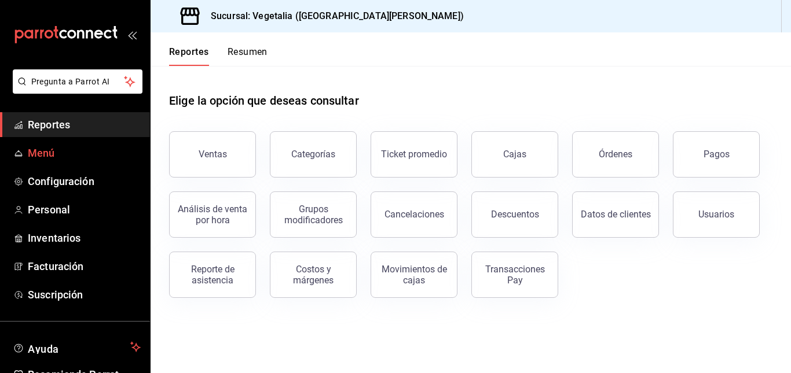
click at [96, 148] on span "Menú" at bounding box center [84, 153] width 113 height 16
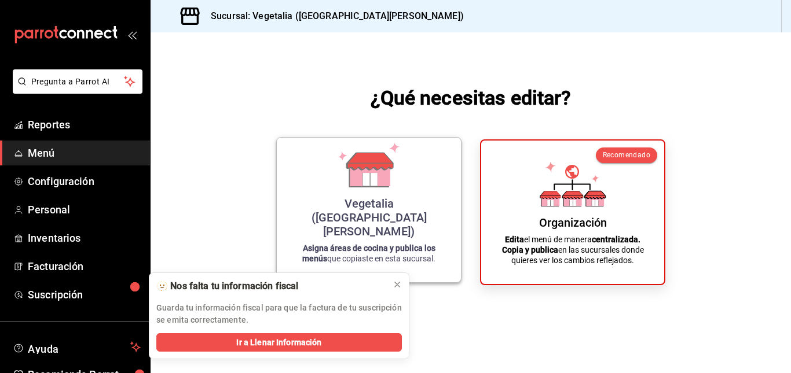
click at [410, 192] on div "Vegetalia ([GEOGRAPHIC_DATA][PERSON_NAME]) Asigna áreas de cocina y publica los…" at bounding box center [369, 210] width 156 height 126
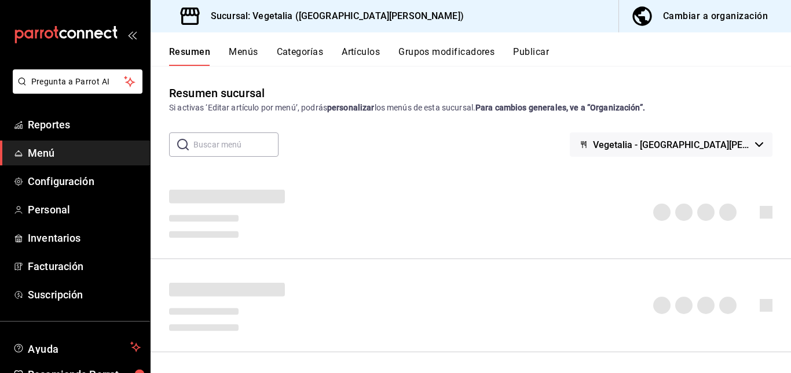
click at [538, 46] on div "Resumen Menús Categorías Artículos Grupos modificadores Publicar" at bounding box center [471, 49] width 640 height 34
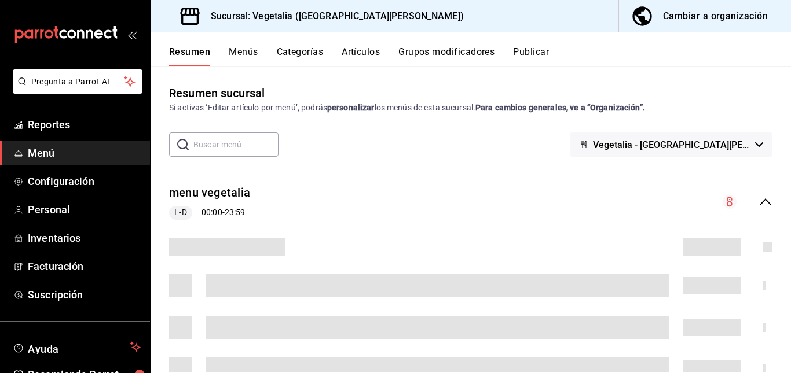
click at [538, 50] on button "Publicar" at bounding box center [531, 56] width 36 height 20
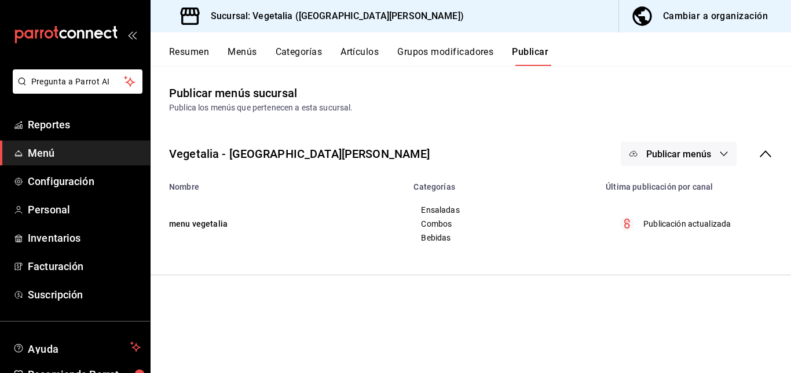
click at [697, 157] on span "Publicar menús" at bounding box center [678, 154] width 65 height 11
click at [698, 192] on span "Punto de venta" at bounding box center [696, 192] width 56 height 12
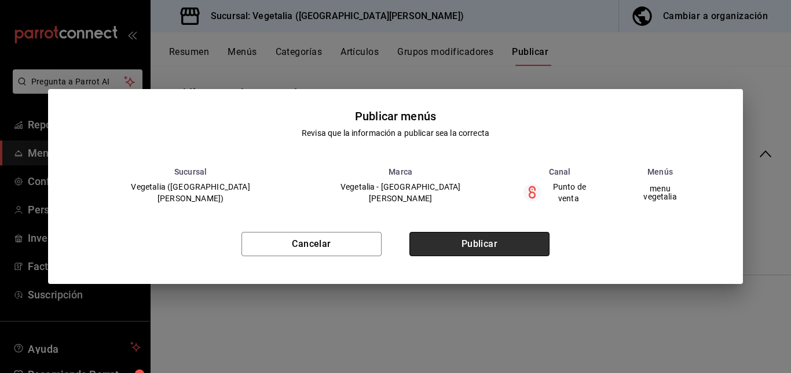
click at [472, 234] on button "Publicar" at bounding box center [479, 244] width 140 height 24
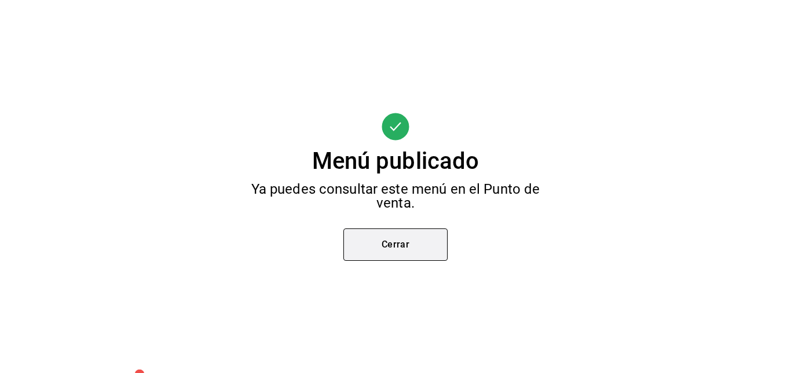
click at [405, 246] on button "Cerrar" at bounding box center [395, 245] width 104 height 32
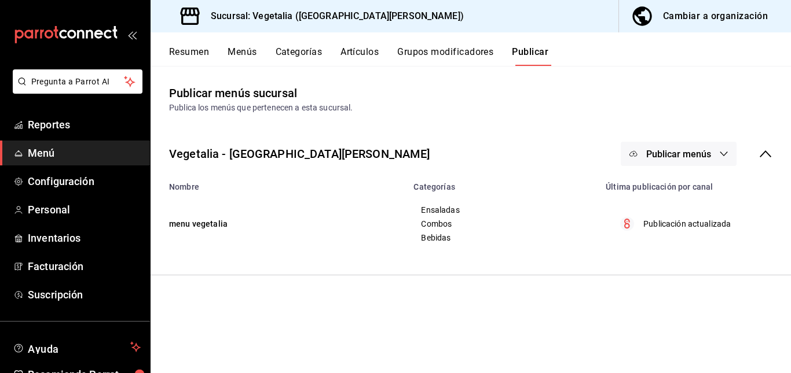
click at [241, 52] on button "Menús" at bounding box center [242, 56] width 29 height 20
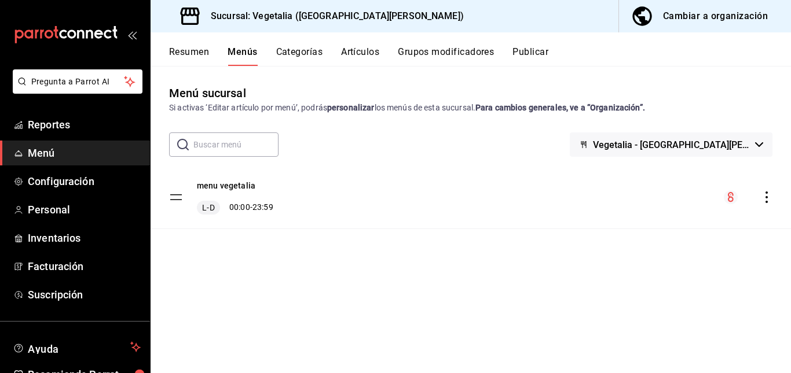
click at [203, 49] on button "Resumen" at bounding box center [189, 56] width 40 height 20
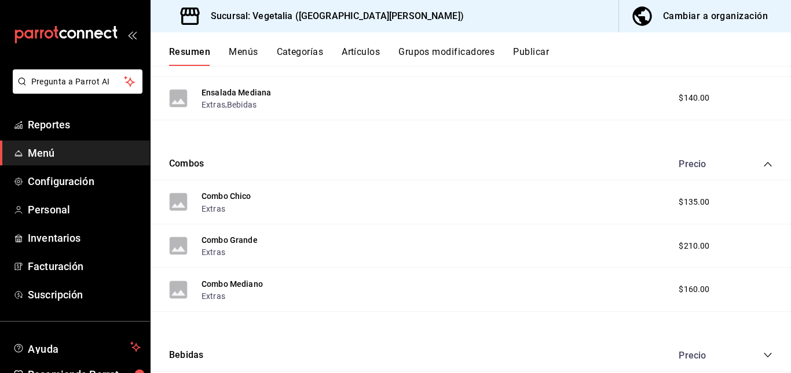
scroll to position [314, 0]
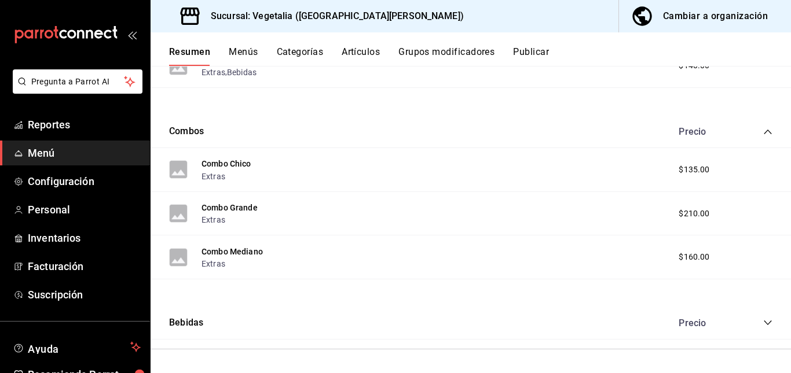
click at [763, 325] on icon "collapse-category-row" at bounding box center [767, 322] width 9 height 9
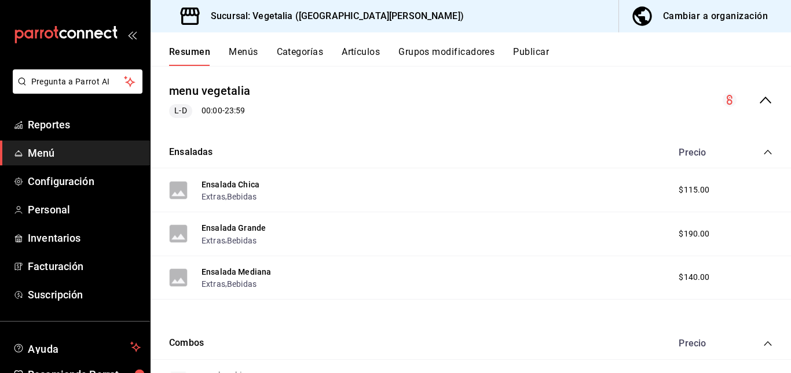
scroll to position [101, 0]
click at [357, 49] on button "Artículos" at bounding box center [361, 56] width 38 height 20
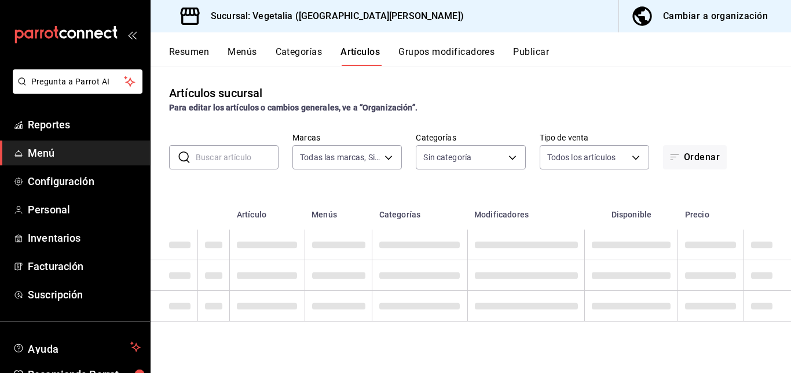
type input "6fc0fab6-dabb-47fd-aa86-78c547d42d02"
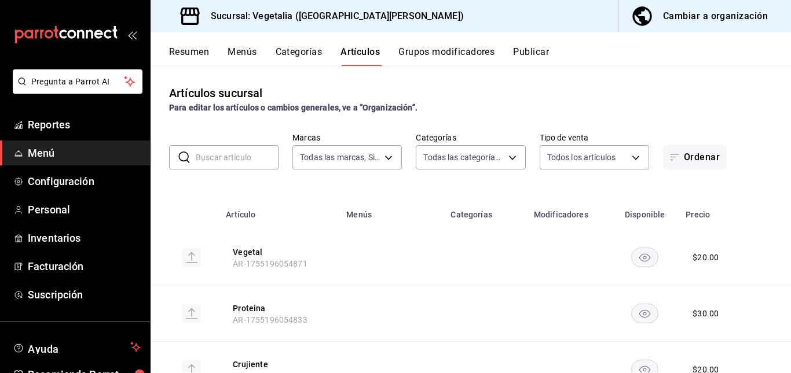
type input "33754903-af68-4026-928d-74ee3c52c857,d00ec3b5-1bdf-45de-a957-4d67b39c8a61,7389d…"
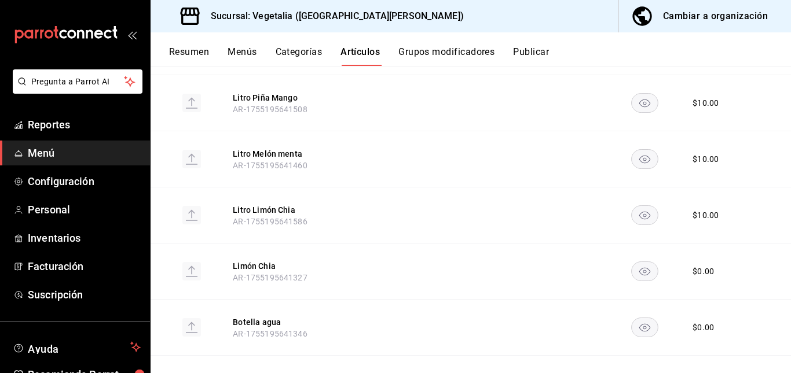
scroll to position [495, 0]
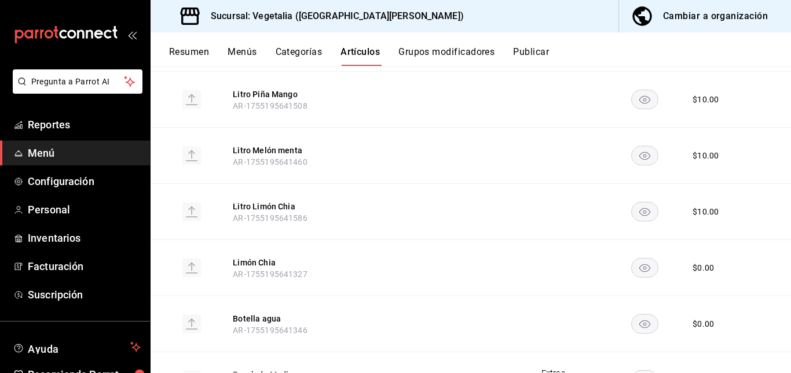
click at [698, 8] on button "Cambiar a organización" at bounding box center [700, 16] width 163 height 32
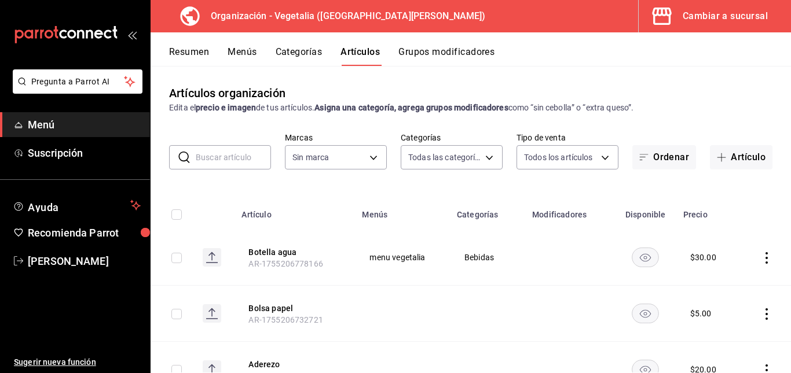
type input "188458ff-b826-4e75-afa3-88915c9c0050,1f2442db-5df3-4703-8869-1918ed7c8d78"
type input "7f1881e1-cfe4-407f-9fc3-412e5e8e1ae4"
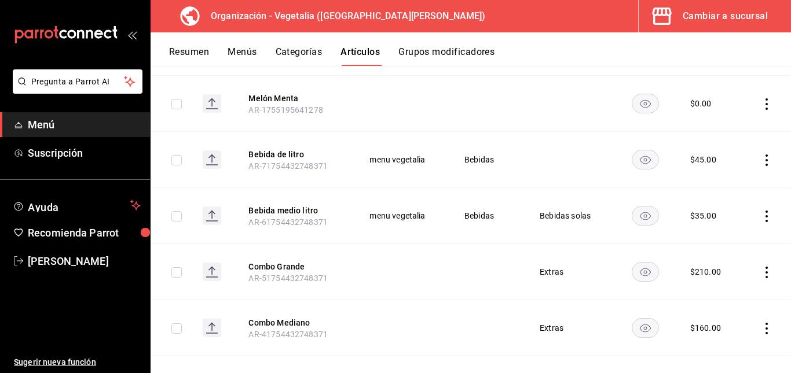
scroll to position [825, 0]
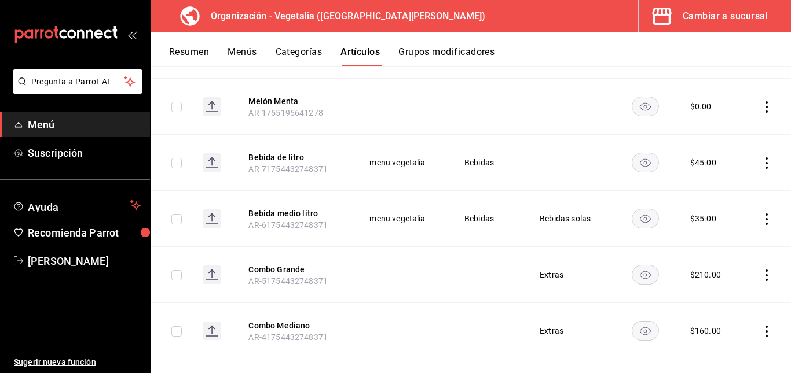
click at [179, 164] on input "checkbox" at bounding box center [176, 163] width 10 height 10
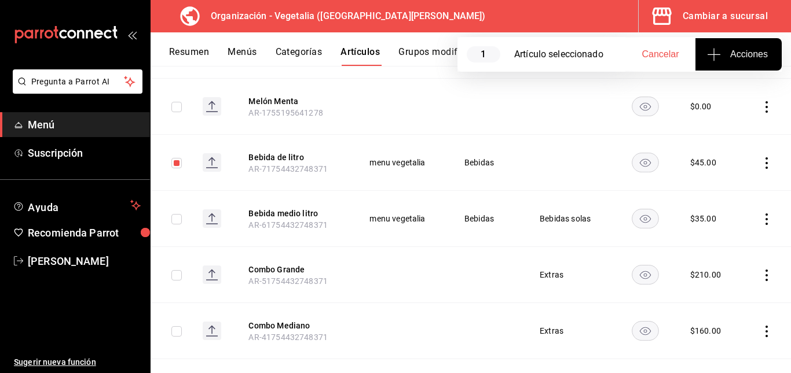
click at [761, 159] on icon "actions" at bounding box center [767, 163] width 12 height 12
click at [757, 159] on div at bounding box center [395, 186] width 791 height 373
click at [738, 55] on span "Acciones" at bounding box center [738, 54] width 58 height 14
click at [732, 95] on span "Agregar tipo" at bounding box center [738, 91] width 68 height 12
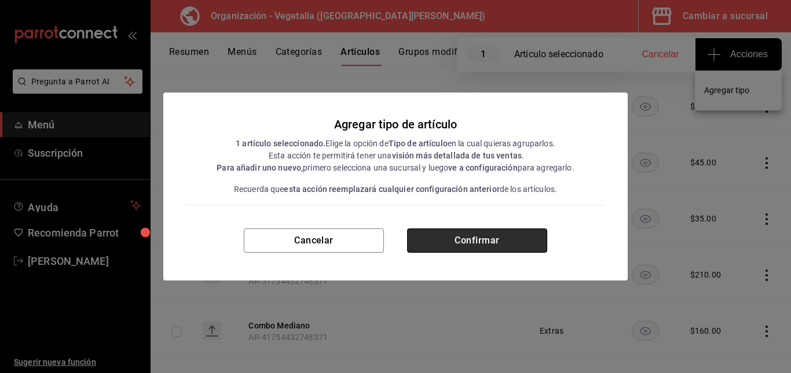
click at [505, 244] on button "Confirmar" at bounding box center [477, 241] width 140 height 24
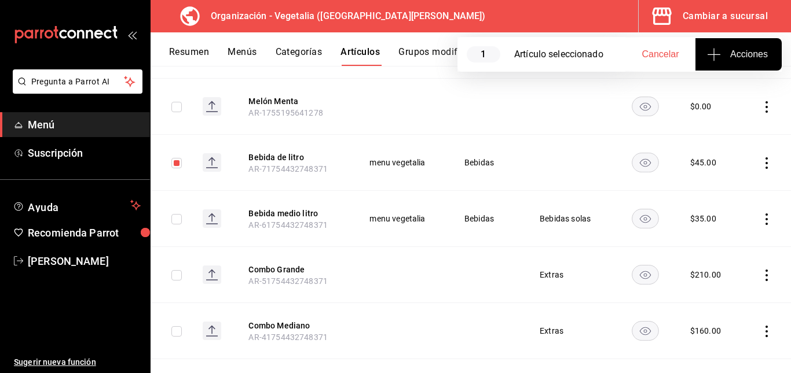
click at [175, 162] on input "checkbox" at bounding box center [176, 163] width 10 height 10
checkbox input "false"
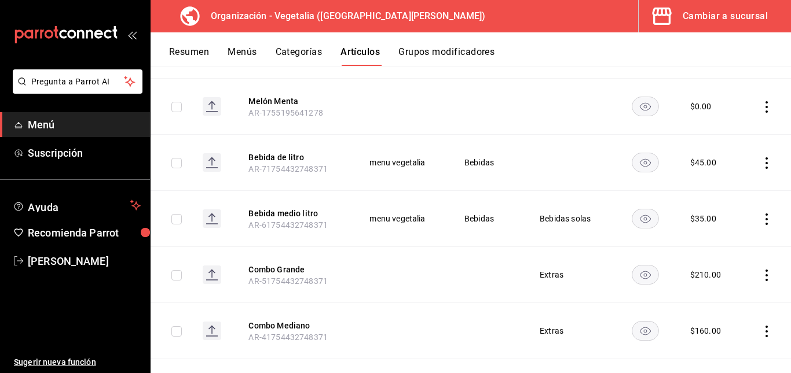
click at [761, 162] on icon "actions" at bounding box center [767, 163] width 12 height 12
click at [715, 188] on span "Editar" at bounding box center [723, 190] width 30 height 12
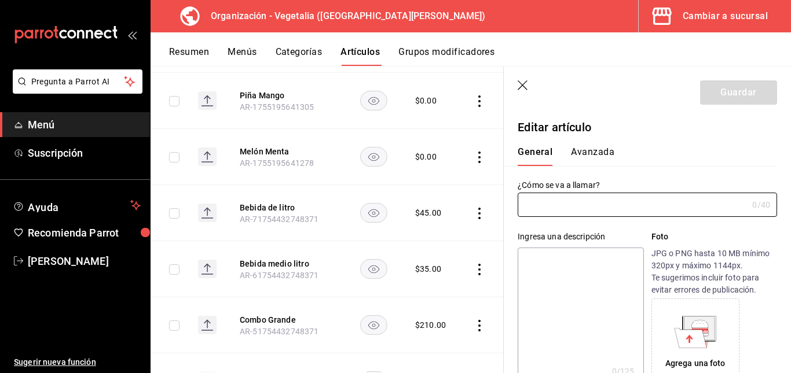
type input "Bebida de litro"
type textarea "Bebida de frutas de temporada 1 litro"
type textarea "x"
type input "AR-71754432748371"
type textarea "x"
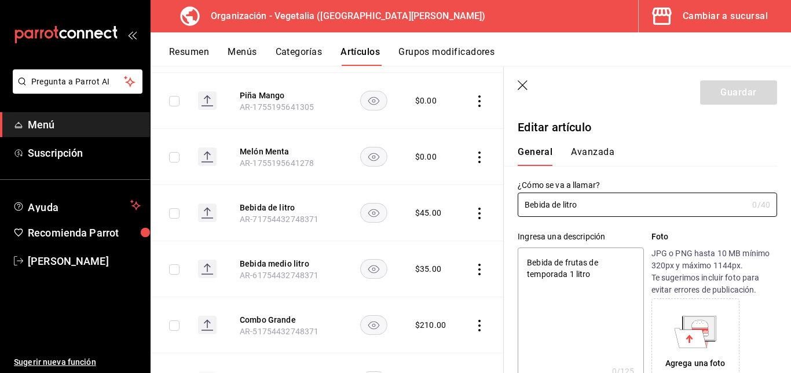
type input "$45.00"
click at [591, 150] on button "Avanzada" at bounding box center [592, 156] width 43 height 20
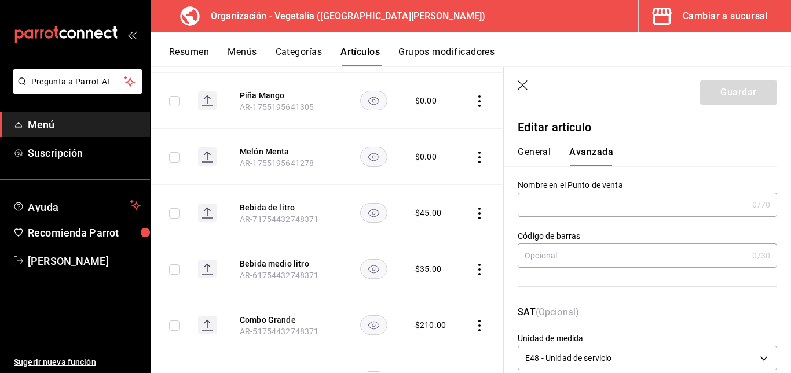
click at [533, 155] on button "General" at bounding box center [534, 156] width 33 height 20
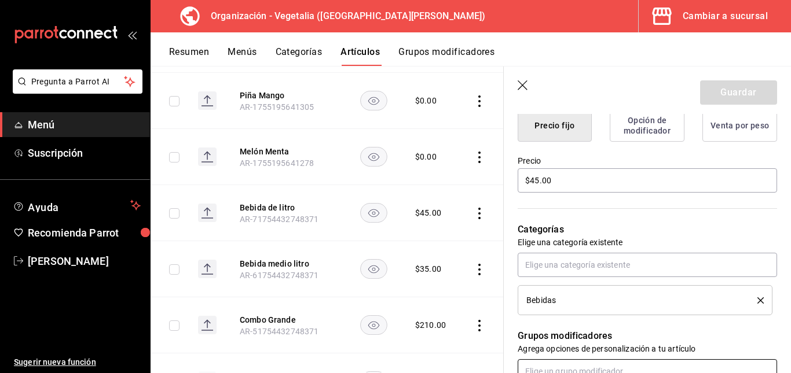
scroll to position [307, 0]
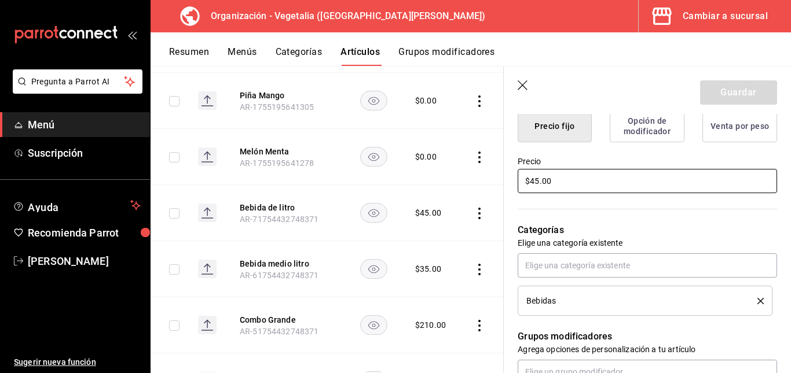
click at [594, 178] on input "$45.00" at bounding box center [647, 181] width 259 height 24
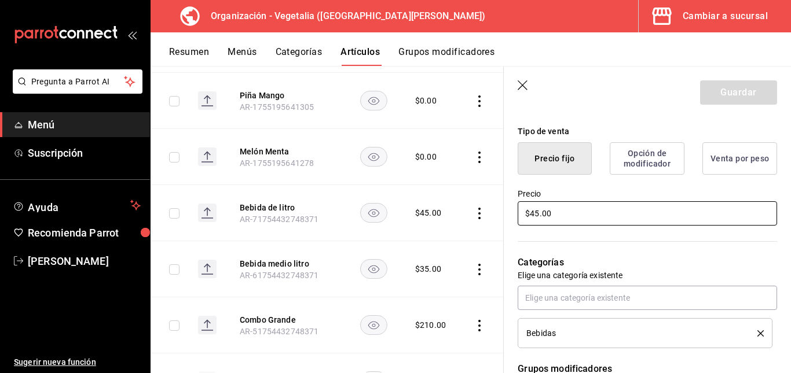
scroll to position [274, 0]
click at [633, 171] on button "Opción de modificador" at bounding box center [647, 159] width 75 height 32
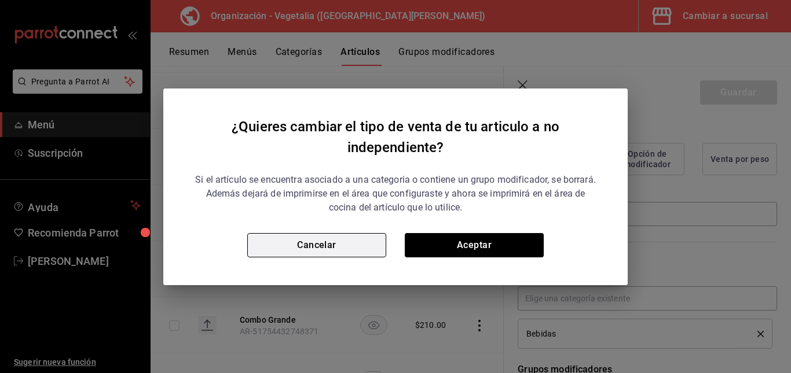
click at [329, 247] on button "Cancelar" at bounding box center [316, 245] width 139 height 24
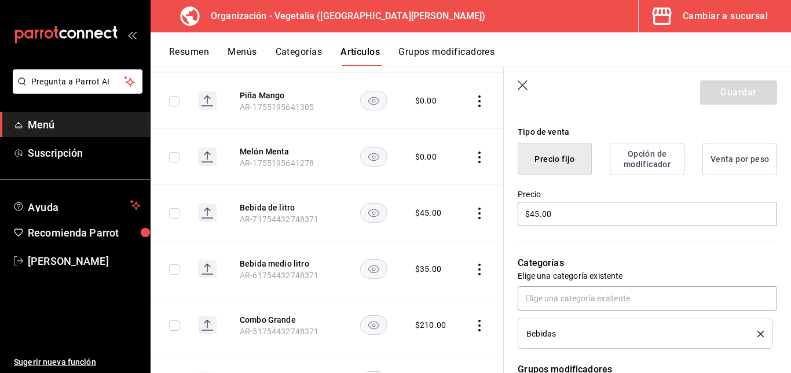
click at [720, 157] on button "Venta por peso" at bounding box center [739, 159] width 75 height 32
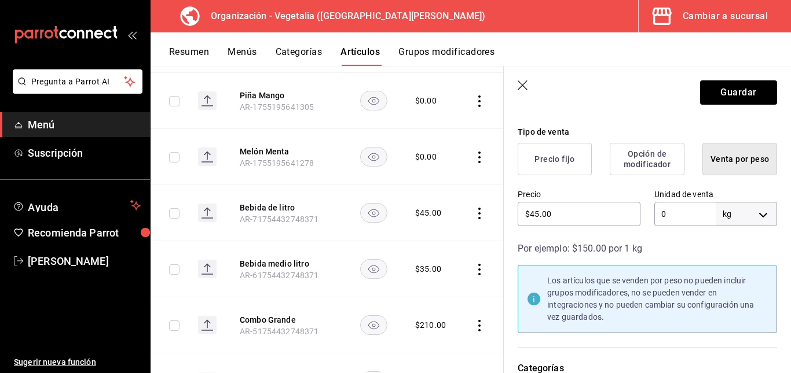
click at [552, 167] on button "Precio fijo" at bounding box center [555, 159] width 74 height 32
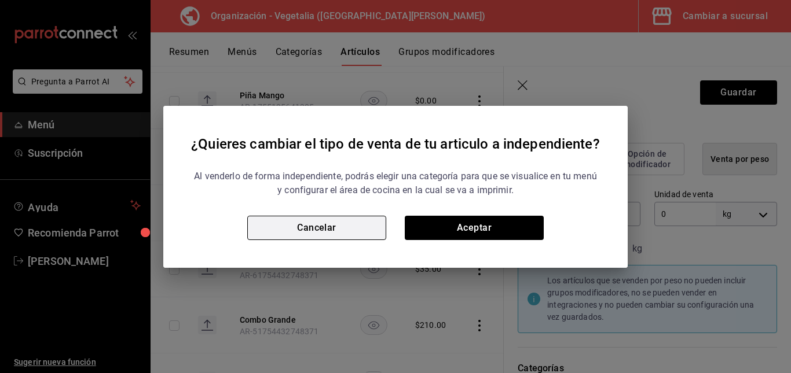
click at [343, 222] on button "Cancelar" at bounding box center [316, 228] width 139 height 24
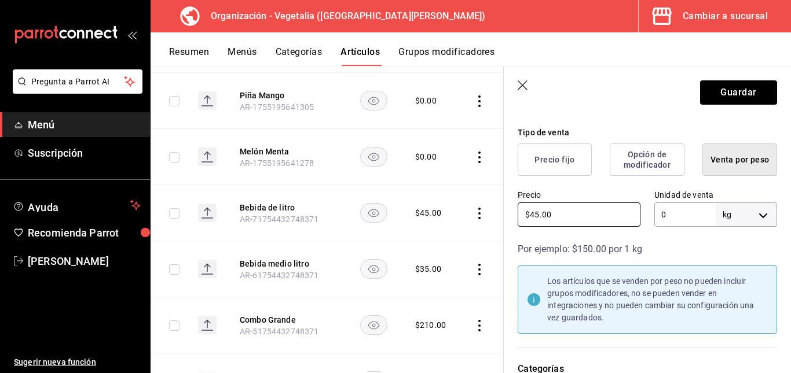
scroll to position [273, 0]
click at [559, 164] on button "Precio fijo" at bounding box center [555, 160] width 74 height 32
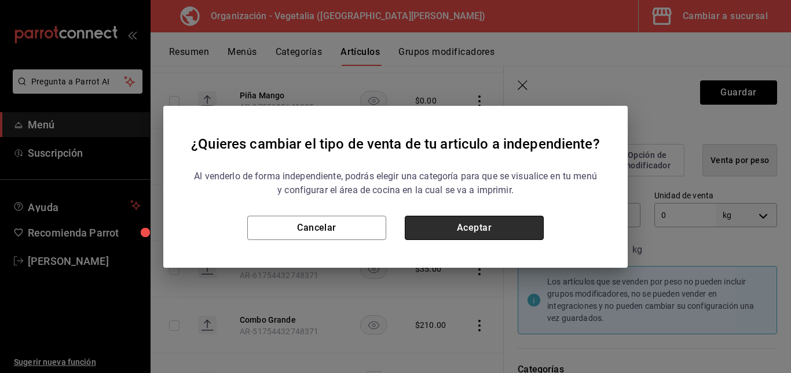
click at [477, 230] on button "Aceptar" at bounding box center [474, 228] width 139 height 24
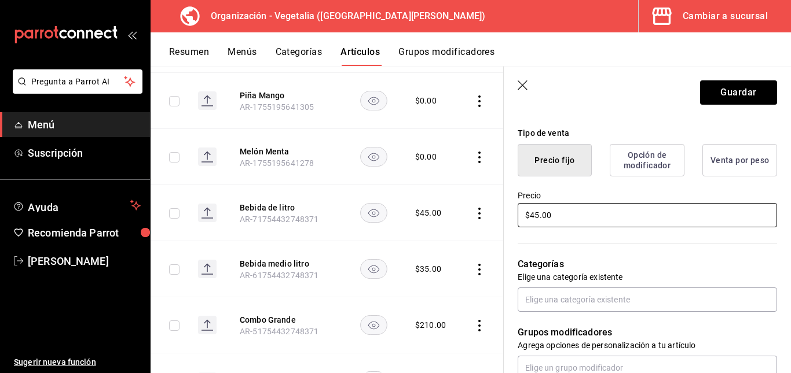
click at [568, 216] on input "$45.00" at bounding box center [647, 215] width 259 height 24
click at [540, 216] on input "$45.00" at bounding box center [647, 215] width 259 height 24
type textarea "x"
type input "$45.00"
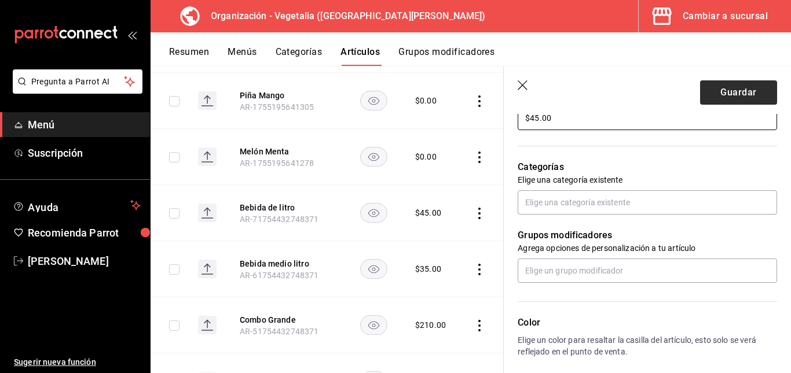
scroll to position [370, 0]
click at [757, 96] on button "Guardar" at bounding box center [738, 92] width 77 height 24
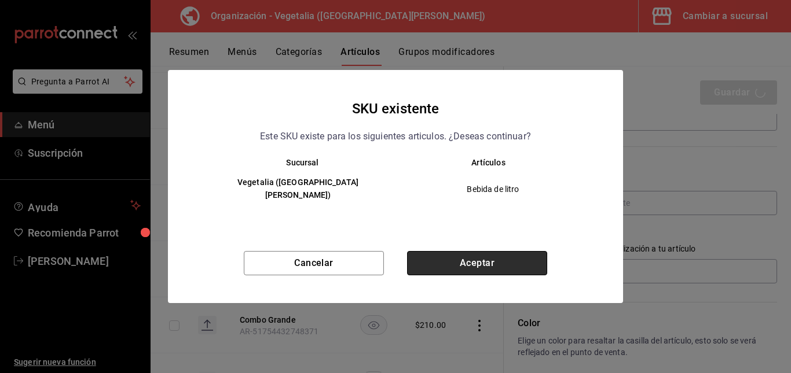
click at [510, 254] on button "Aceptar" at bounding box center [477, 263] width 140 height 24
type textarea "x"
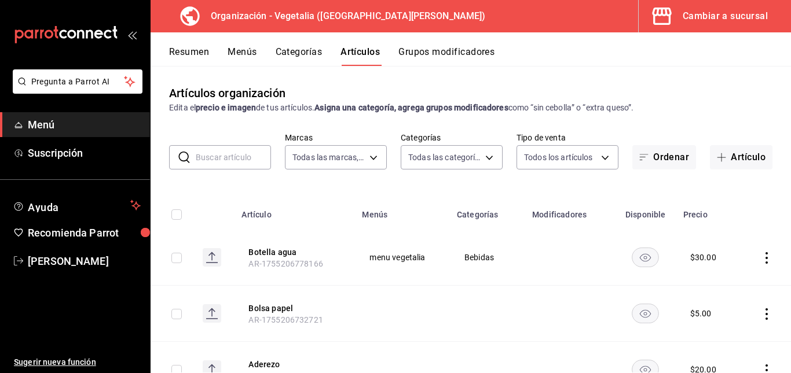
click at [468, 58] on button "Grupos modificadores" at bounding box center [446, 56] width 96 height 20
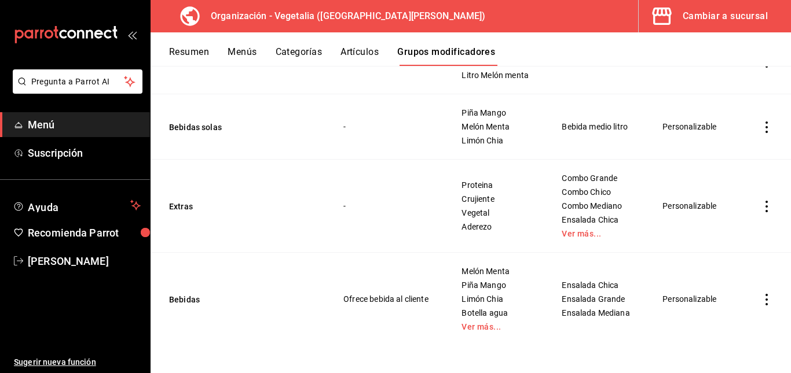
scroll to position [167, 0]
click at [761, 210] on icon "actions" at bounding box center [767, 206] width 12 height 12
click at [725, 234] on span "Editar" at bounding box center [723, 232] width 30 height 12
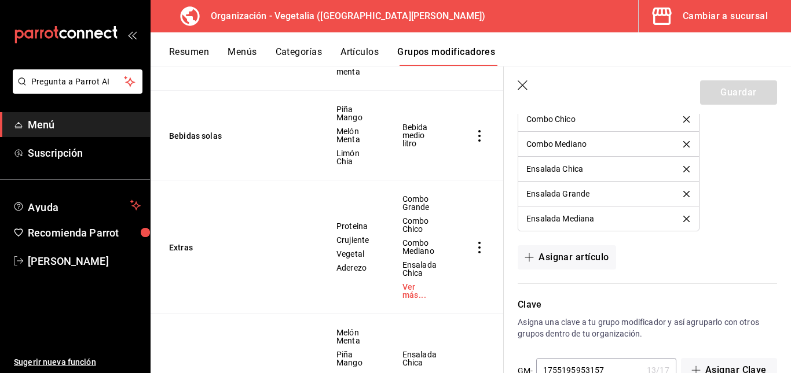
scroll to position [971, 0]
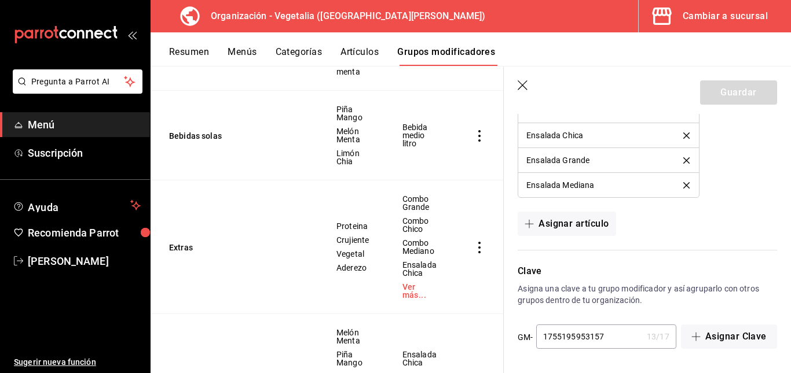
click at [525, 90] on icon "button" at bounding box center [524, 86] width 12 height 12
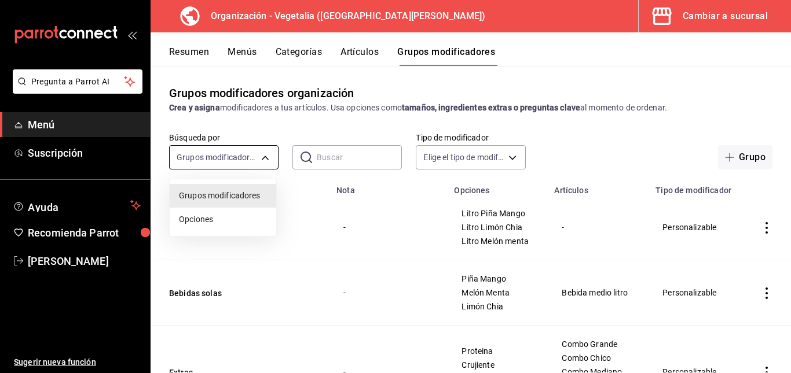
click at [257, 160] on body "Pregunta a Parrot AI Menú Suscripción Ayuda Recomienda Parrot celia vazquez Sug…" at bounding box center [395, 186] width 791 height 373
click at [257, 160] on div at bounding box center [395, 186] width 791 height 373
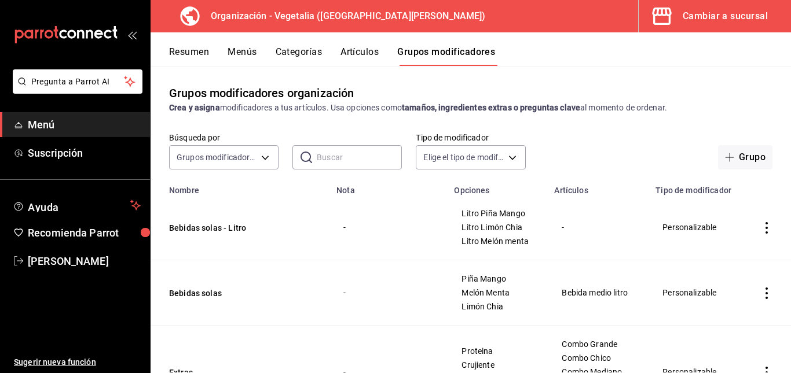
click at [342, 158] on input "text" at bounding box center [359, 157] width 85 height 23
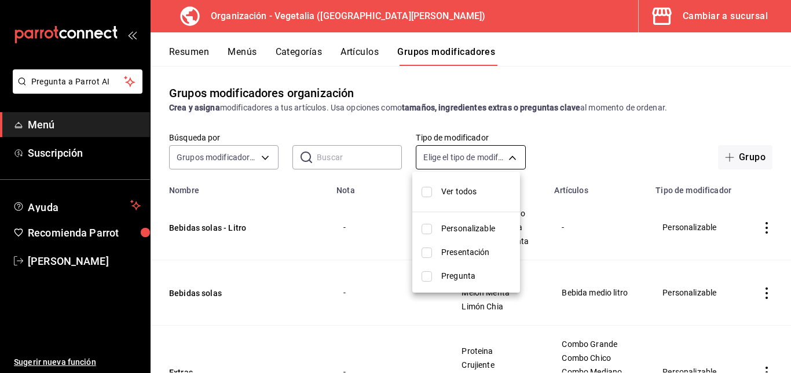
click at [460, 160] on body "Pregunta a Parrot AI Menú Suscripción Ayuda Recomienda Parrot celia vazquez Sug…" at bounding box center [395, 186] width 791 height 373
click at [460, 193] on span "Ver todos" at bounding box center [475, 192] width 69 height 12
type input "CUSTOMIZABLE,PRESENTATION,QUESTION"
checkbox input "true"
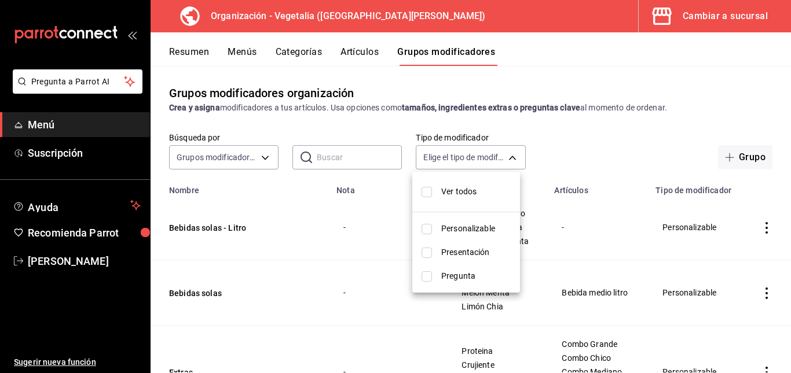
checkbox input "true"
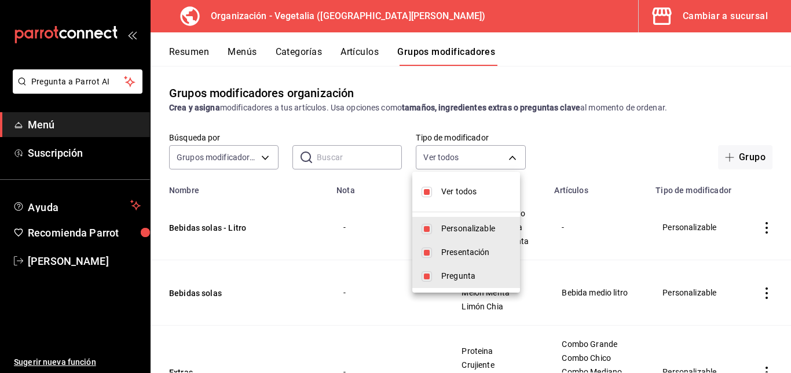
click at [494, 155] on div at bounding box center [395, 186] width 791 height 373
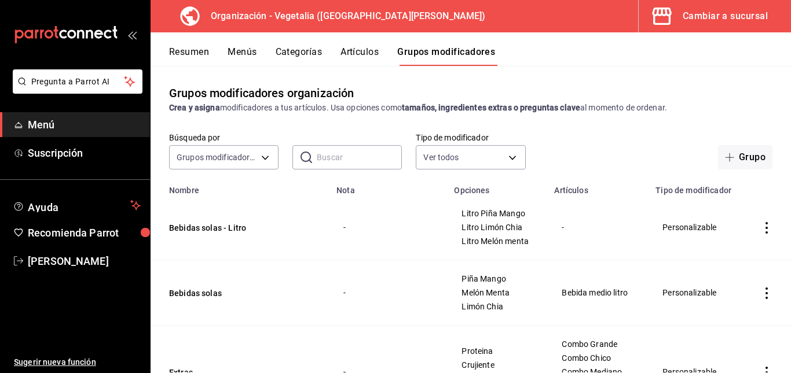
click at [356, 49] on button "Artículos" at bounding box center [359, 56] width 38 height 20
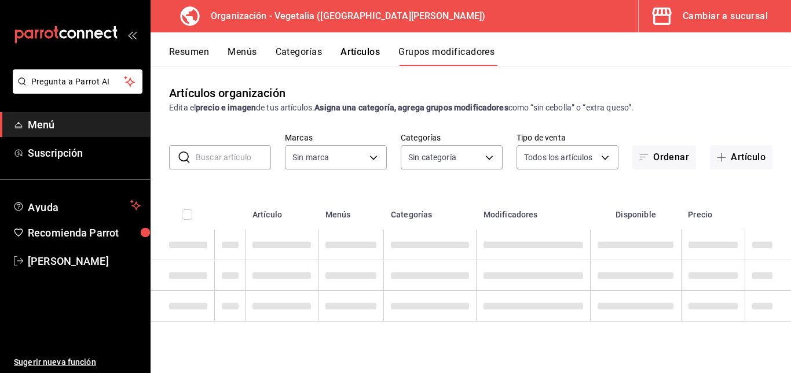
type input "7f1881e1-cfe4-407f-9fc3-412e5e8e1ae4"
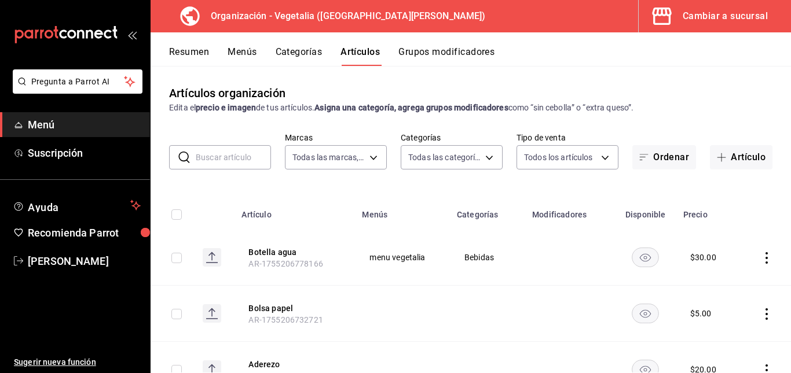
type input "7f1881e1-cfe4-407f-9fc3-412e5e8e1ae4"
type input "188458ff-b826-4e75-afa3-88915c9c0050,1f2442db-5df3-4703-8869-1918ed7c8d78"
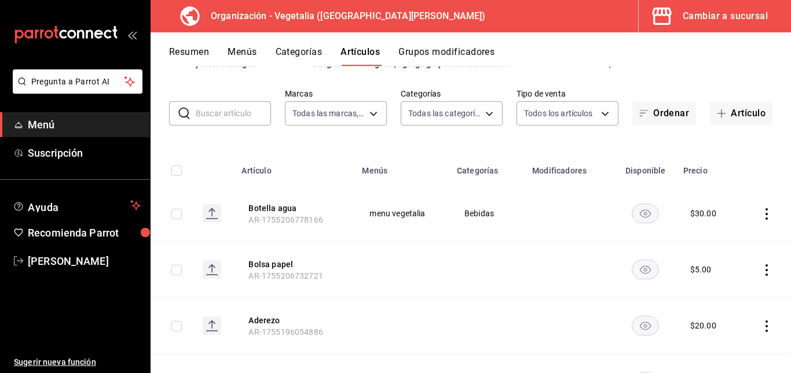
scroll to position [45, 0]
click at [739, 16] on div "Cambiar a sucursal" at bounding box center [725, 16] width 85 height 16
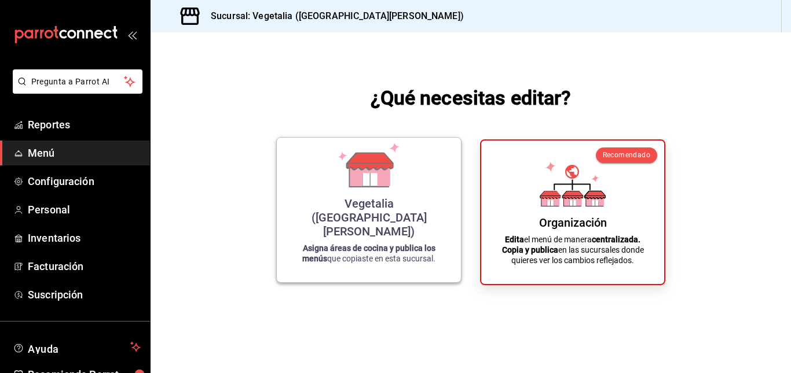
click at [410, 229] on div "Vegetalia ([GEOGRAPHIC_DATA][PERSON_NAME])" at bounding box center [369, 218] width 156 height 42
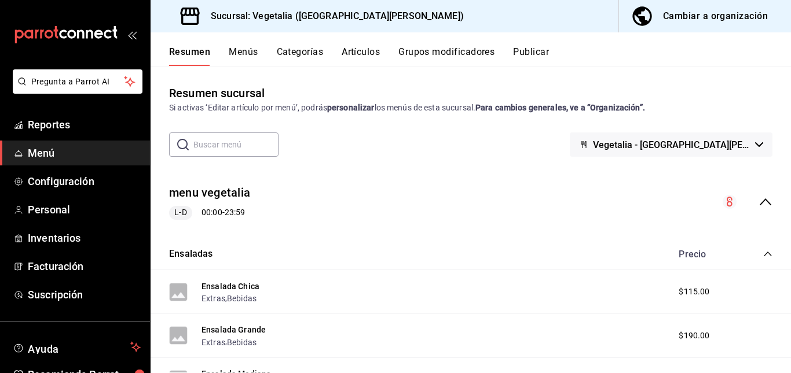
scroll to position [314, 0]
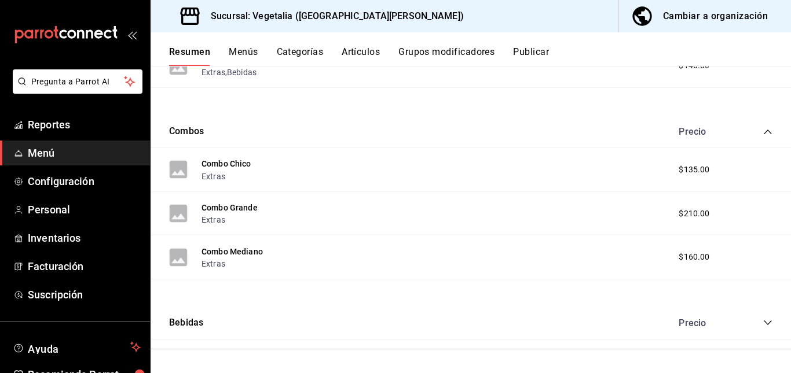
click at [763, 336] on div "Bebidas Precio" at bounding box center [471, 323] width 640 height 32
click at [761, 338] on div "Bebidas Precio" at bounding box center [471, 323] width 640 height 32
click at [761, 340] on div "menu vegetalia L-D 00:00 - 23:59 Ensaladas Precio Ensalada Chica Extras , Bebid…" at bounding box center [471, 100] width 640 height 497
click at [760, 343] on div "menu vegetalia L-D 00:00 - 23:59 Ensaladas Precio Ensalada Chica Extras , Bebid…" at bounding box center [471, 100] width 640 height 497
click at [760, 342] on div "menu vegetalia L-D 00:00 - 23:59 Ensaladas Precio Ensalada Chica Extras , Bebid…" at bounding box center [471, 100] width 640 height 497
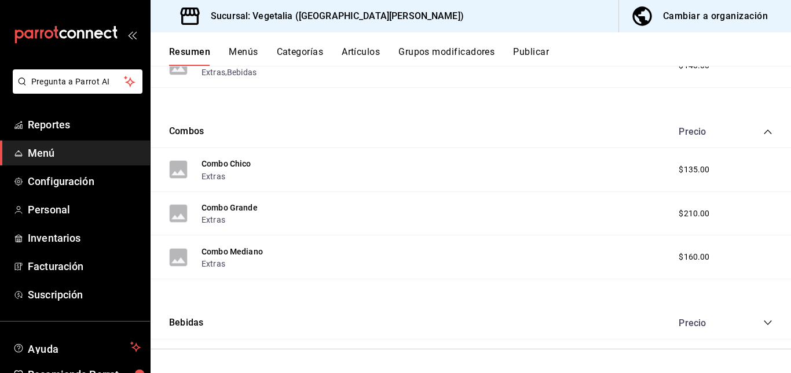
click at [760, 342] on div "menu vegetalia L-D 00:00 - 23:59 Ensaladas Precio Ensalada Chica Extras , Bebid…" at bounding box center [471, 100] width 640 height 497
click at [691, 344] on div "menu vegetalia L-D 00:00 - 23:59 Ensaladas Precio Ensalada Chica Extras , Bebid…" at bounding box center [471, 100] width 640 height 497
click at [758, 342] on div "menu vegetalia L-D 00:00 - 23:59 Ensaladas Precio Ensalada Chica Extras , Bebid…" at bounding box center [471, 100] width 640 height 497
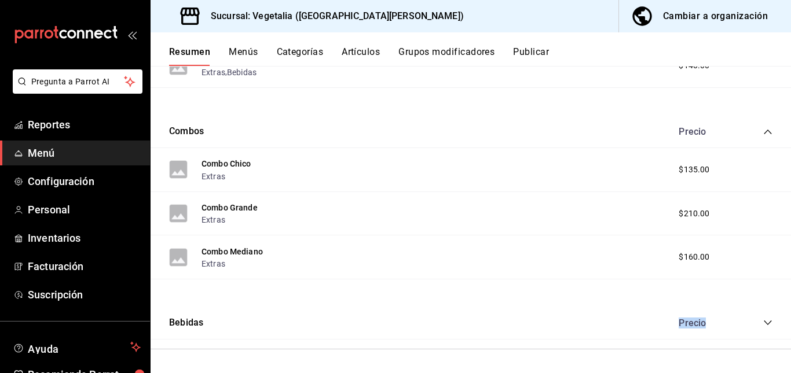
drag, startPoint x: 758, startPoint y: 342, endPoint x: 749, endPoint y: 325, distance: 19.2
click at [749, 325] on div "Precio" at bounding box center [719, 323] width 105 height 11
click at [764, 322] on icon "collapse-category-row" at bounding box center [768, 323] width 8 height 5
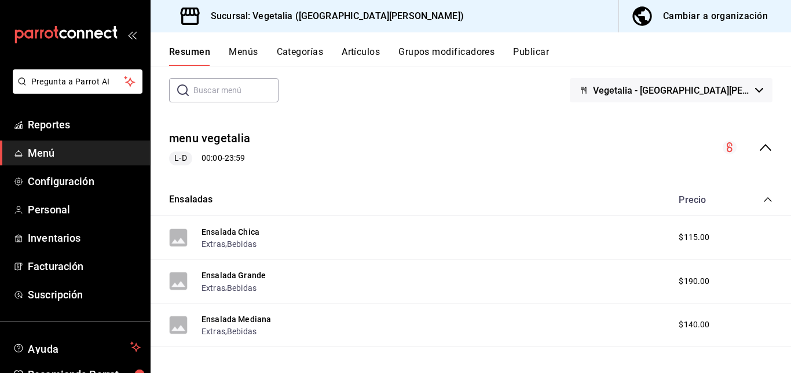
scroll to position [0, 0]
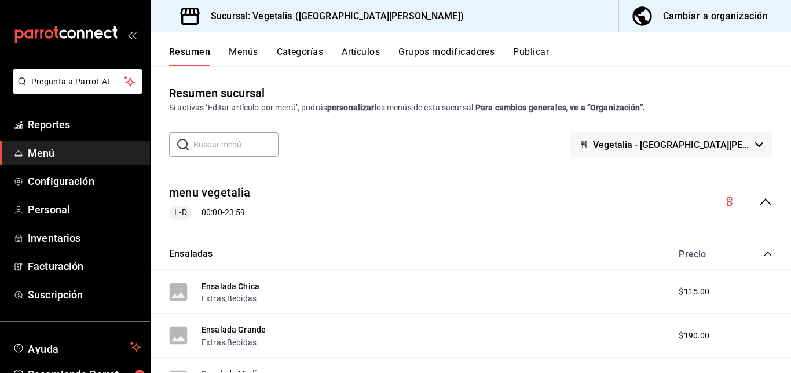
click at [543, 53] on button "Publicar" at bounding box center [531, 56] width 36 height 20
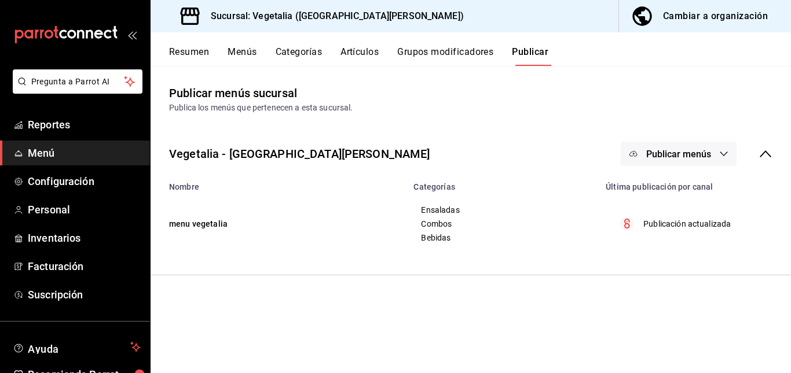
click at [722, 223] on p "Publicación actualizada" at bounding box center [686, 224] width 87 height 12
click at [649, 153] on span "Publicar menús" at bounding box center [678, 154] width 65 height 11
click at [683, 187] on span "Punto de venta" at bounding box center [696, 192] width 56 height 12
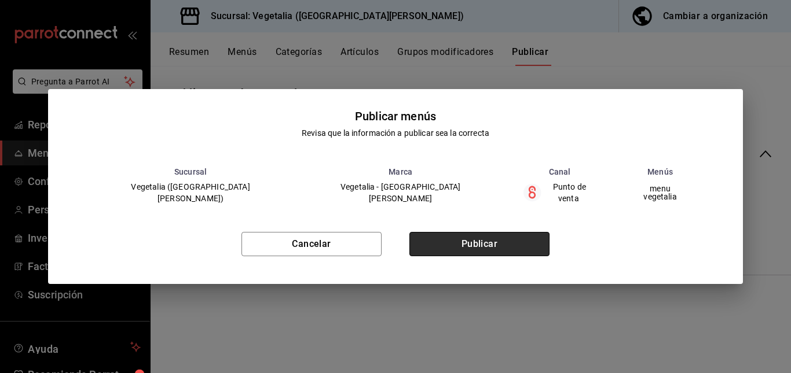
click at [520, 240] on button "Publicar" at bounding box center [479, 244] width 140 height 24
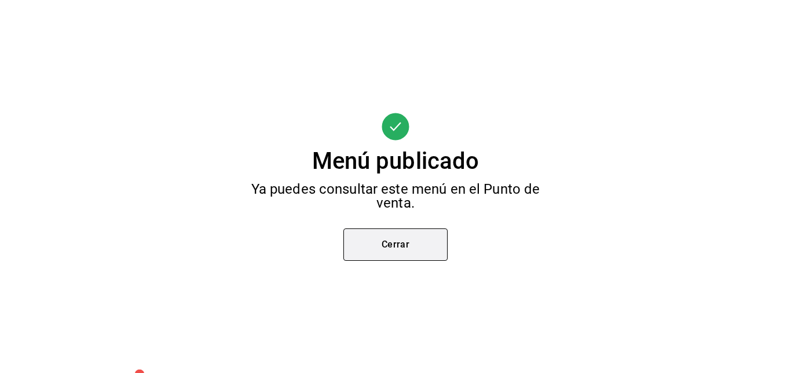
click at [401, 238] on button "Cerrar" at bounding box center [395, 245] width 104 height 32
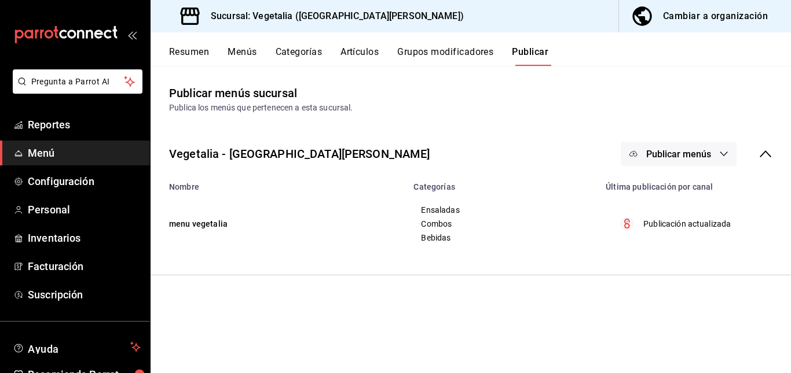
click at [361, 53] on button "Artículos" at bounding box center [359, 56] width 38 height 20
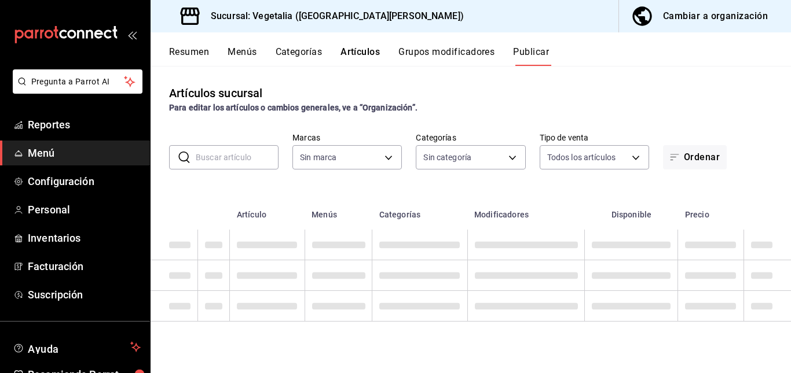
type input "6fc0fab6-dabb-47fd-aa86-78c547d42d02"
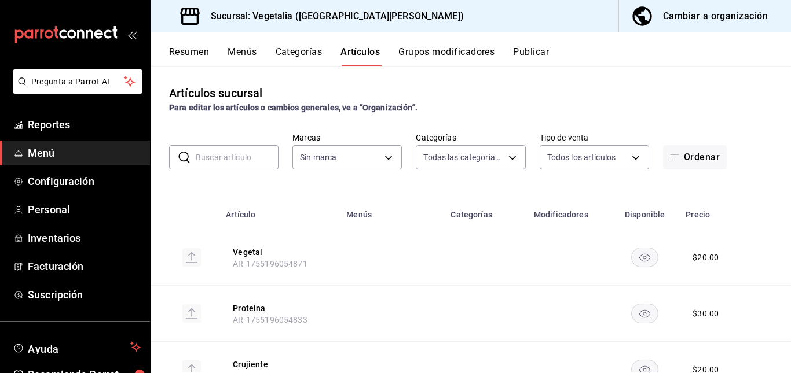
type input "33754903-af68-4026-928d-74ee3c52c857,d00ec3b5-1bdf-45de-a957-4d67b39c8a61,7389d…"
type input "6fc0fab6-dabb-47fd-aa86-78c547d42d02"
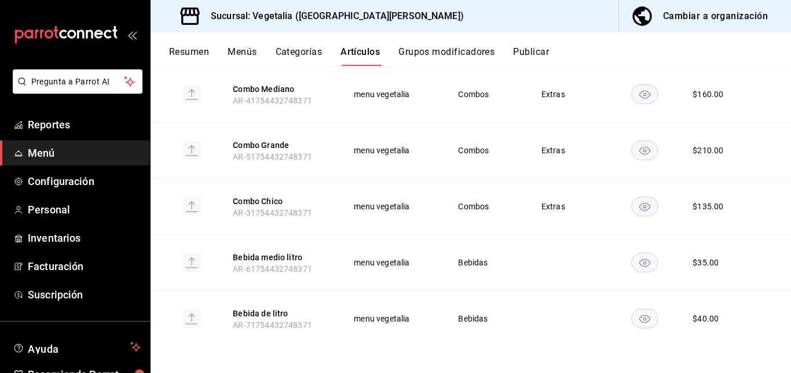
scroll to position [951, 0]
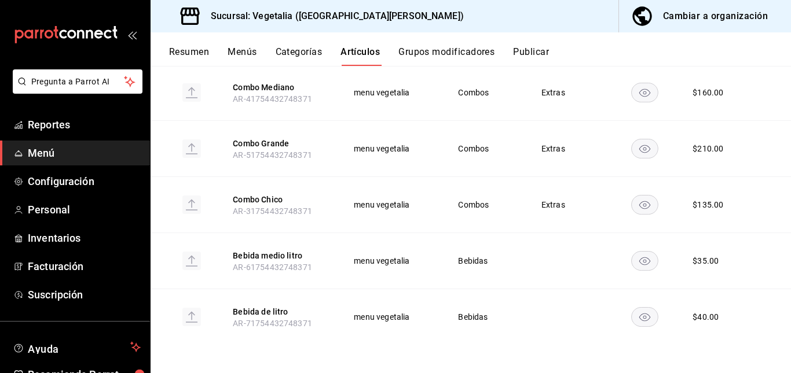
click at [698, 315] on div "$ 40.00" at bounding box center [705, 317] width 26 height 12
click at [194, 318] on rect at bounding box center [191, 317] width 19 height 19
click at [637, 311] on rect "availability-product" at bounding box center [645, 316] width 27 height 19
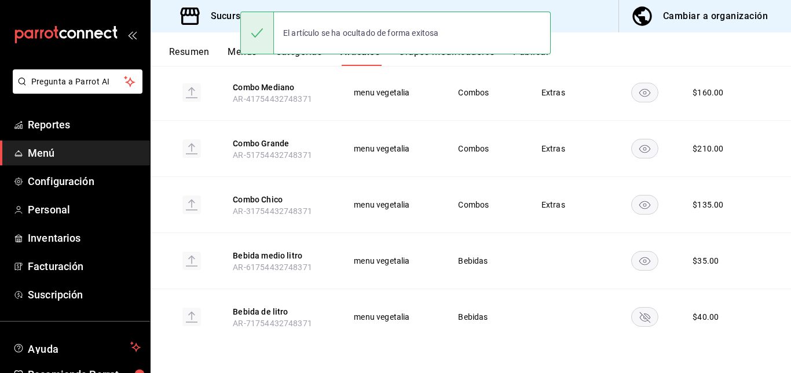
click at [639, 320] on rect "availability-product" at bounding box center [645, 316] width 27 height 19
click at [308, 60] on button "Categorías" at bounding box center [299, 56] width 47 height 20
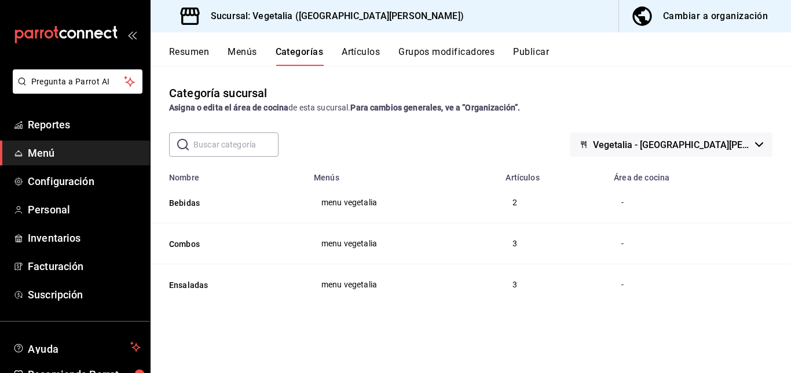
click at [537, 175] on th "Artículos" at bounding box center [552, 174] width 108 height 16
click at [347, 206] on span "menu vegetalia" at bounding box center [402, 203] width 163 height 8
click at [235, 51] on button "Menús" at bounding box center [242, 56] width 29 height 20
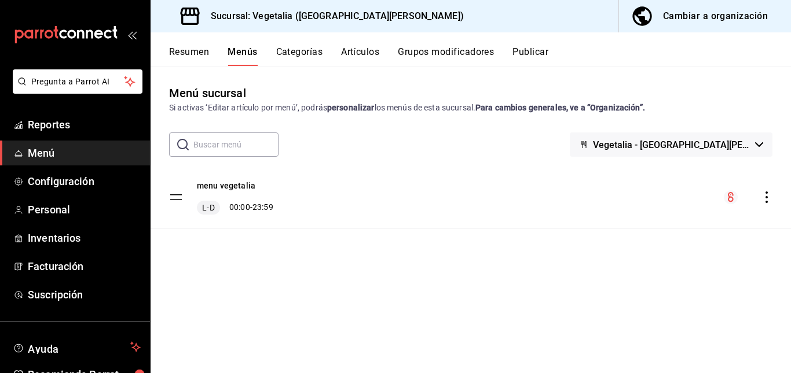
click at [767, 200] on icon "actions" at bounding box center [767, 198] width 12 height 12
click at [677, 224] on span "Previsualizar" at bounding box center [674, 224] width 141 height 12
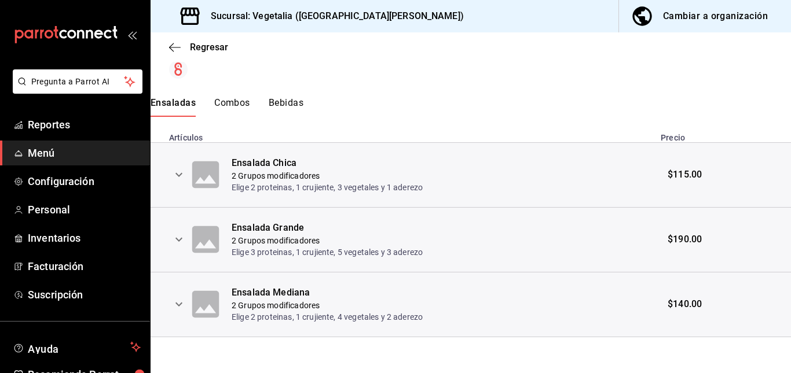
scroll to position [207, 0]
click at [183, 175] on icon "expand row" at bounding box center [179, 174] width 14 height 14
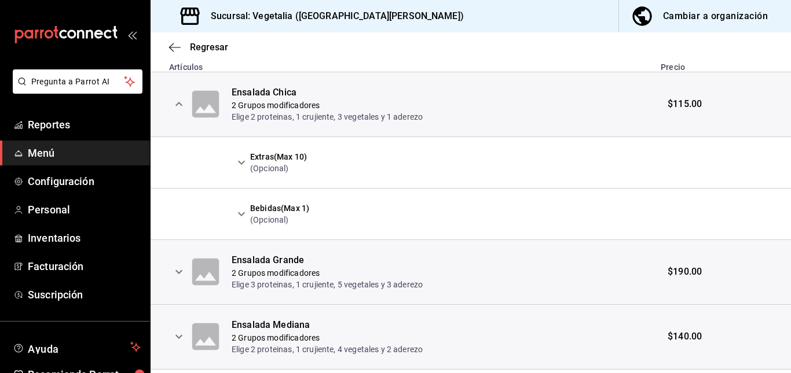
scroll to position [310, 0]
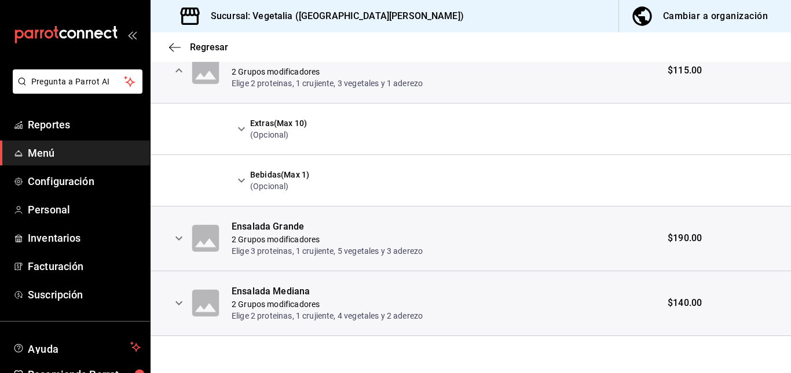
click at [177, 238] on icon "expand row" at bounding box center [178, 239] width 7 height 4
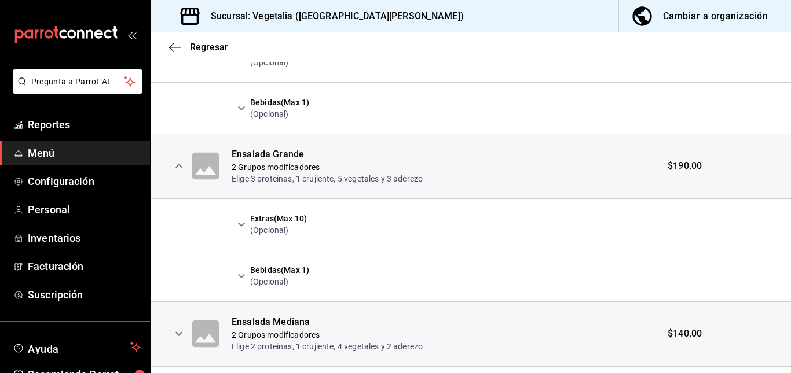
scroll to position [413, 0]
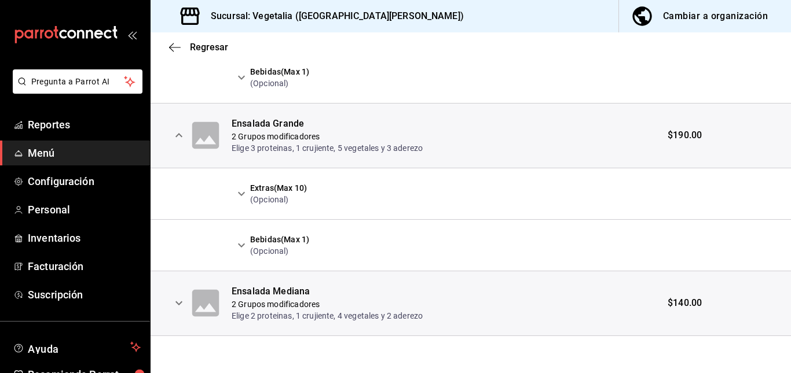
click at [173, 309] on icon "expand row" at bounding box center [179, 303] width 14 height 14
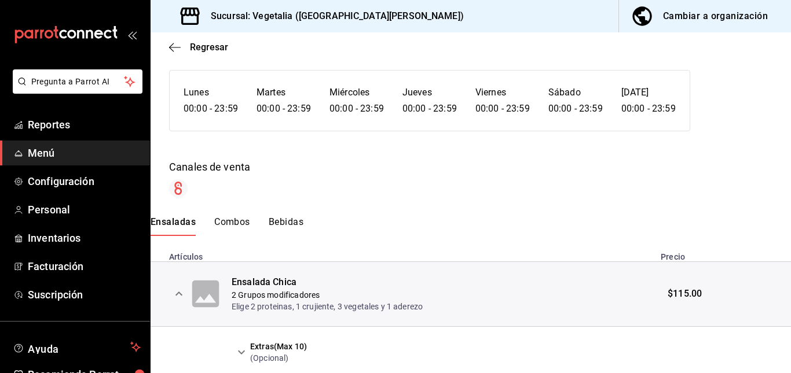
scroll to position [86, 0]
click at [228, 220] on button "Combos" at bounding box center [232, 227] width 36 height 20
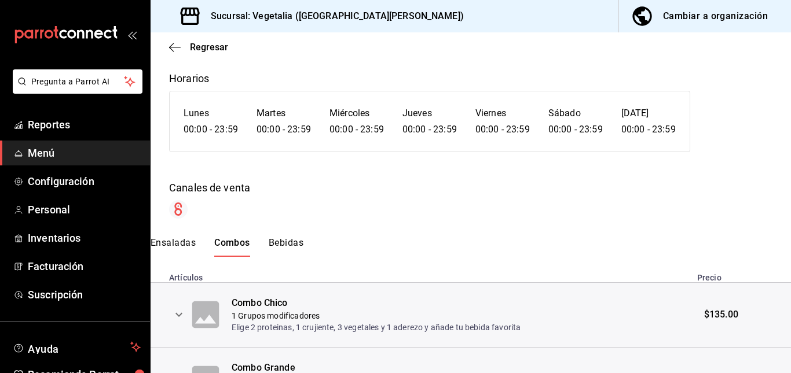
scroll to position [0, 0]
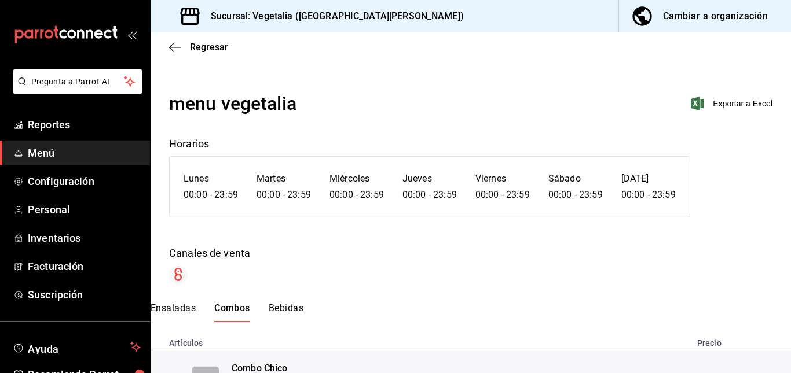
click at [289, 302] on div "menu vegetalia Exportar a Excel Horarios Lunes 00:00 - 23:59 Martes 00:00 - 23:…" at bounding box center [471, 316] width 640 height 453
click at [290, 302] on div "menu vegetalia Exportar a Excel Horarios Lunes 00:00 - 23:59 Martes 00:00 - 23:…" at bounding box center [471, 316] width 640 height 453
click at [241, 299] on div "menu vegetalia Exportar a Excel Horarios Lunes 00:00 - 23:59 Martes 00:00 - 23:…" at bounding box center [471, 316] width 640 height 453
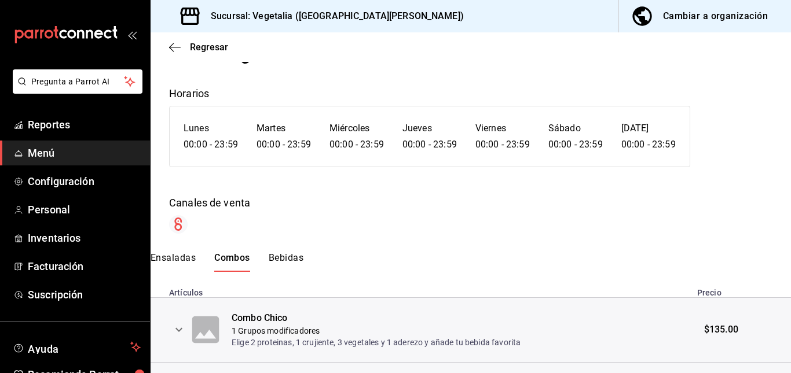
click at [287, 262] on button "Bebidas" at bounding box center [286, 262] width 35 height 20
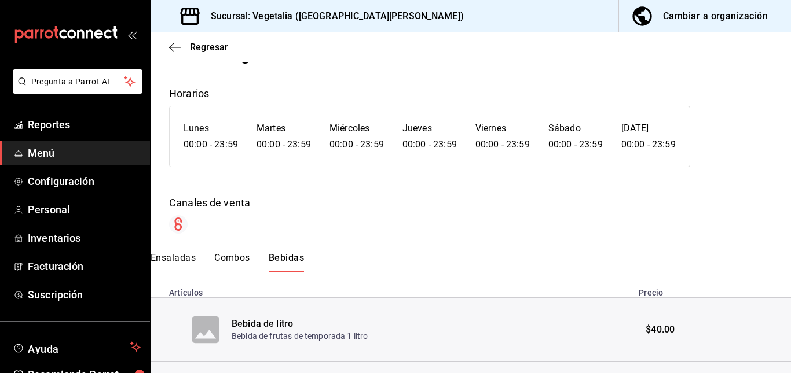
scroll to position [141, 0]
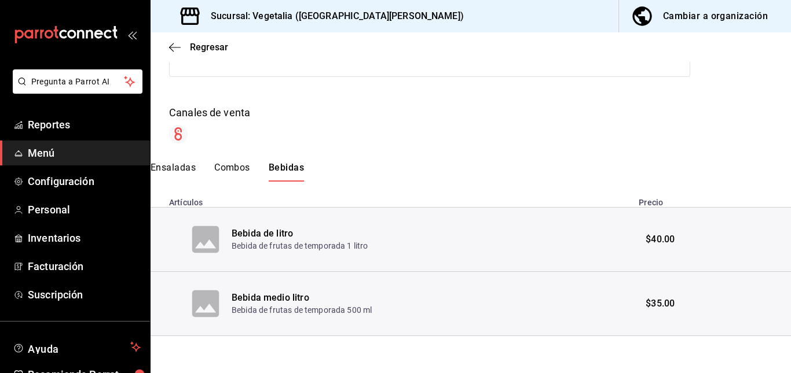
click at [647, 245] on span "$40.00" at bounding box center [660, 239] width 29 height 13
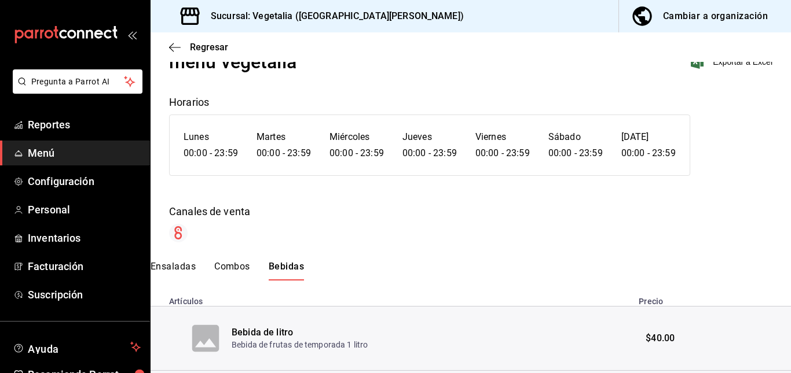
scroll to position [0, 0]
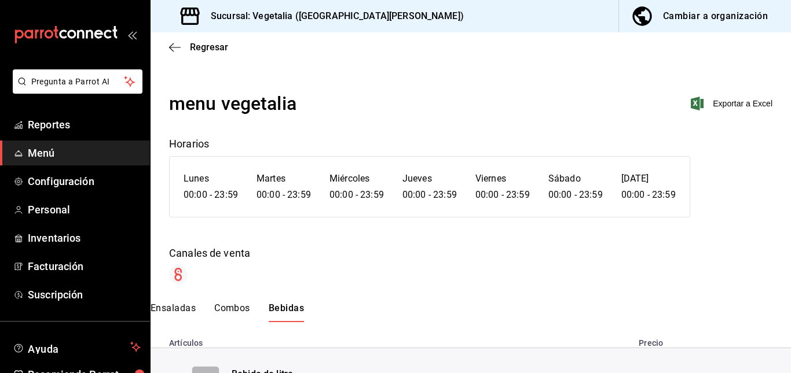
click at [691, 15] on div "Cambiar a organización" at bounding box center [715, 16] width 105 height 16
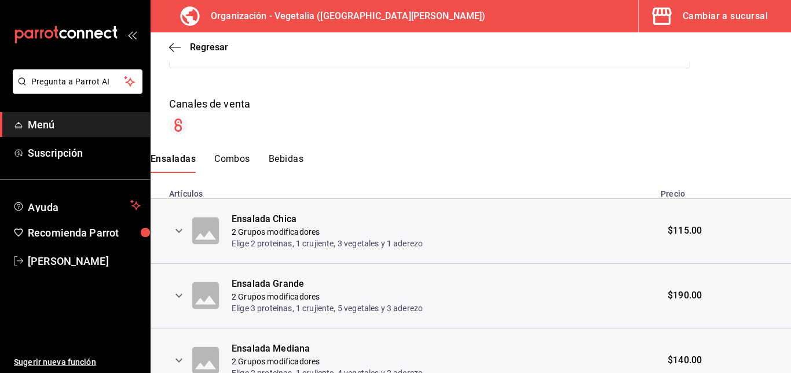
scroll to position [207, 0]
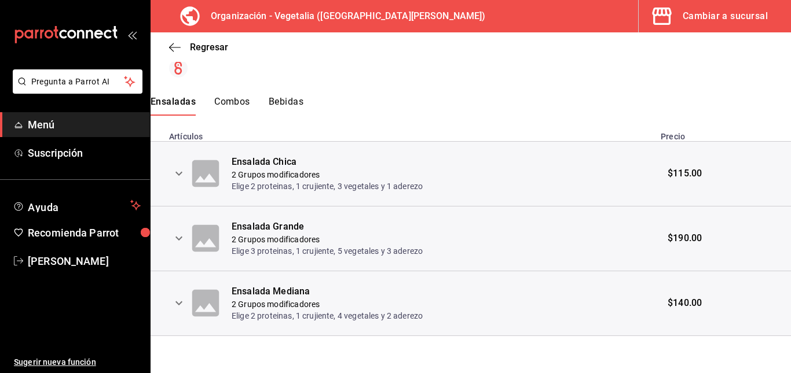
click at [296, 108] on button "Bebidas" at bounding box center [286, 106] width 35 height 20
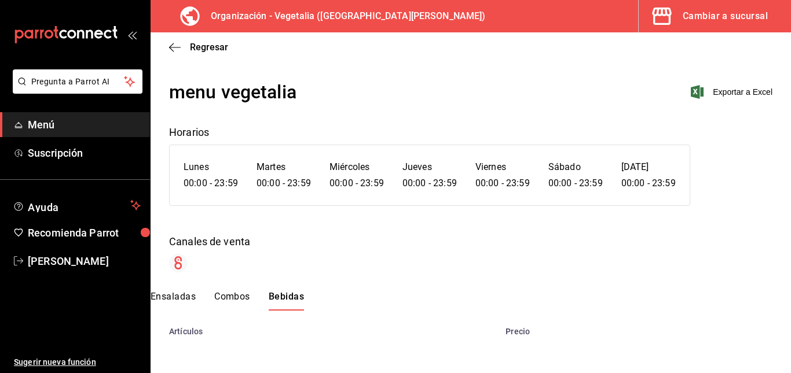
scroll to position [141, 0]
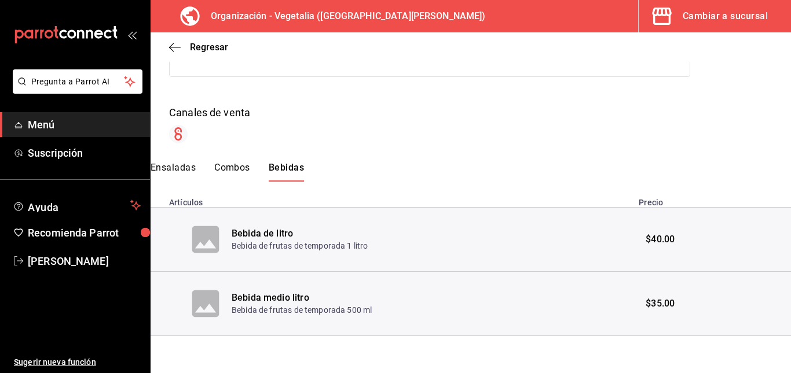
click at [652, 232] on td "$40.00" at bounding box center [711, 240] width 159 height 64
click at [652, 239] on span "$40.00" at bounding box center [660, 239] width 29 height 13
click at [662, 237] on span "$40.00" at bounding box center [660, 239] width 29 height 13
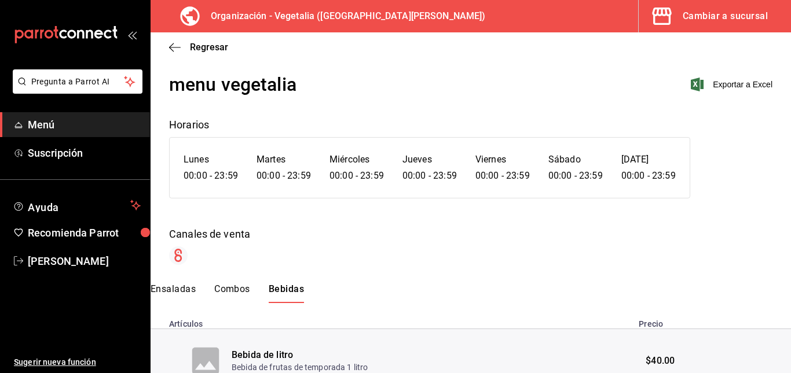
scroll to position [0, 0]
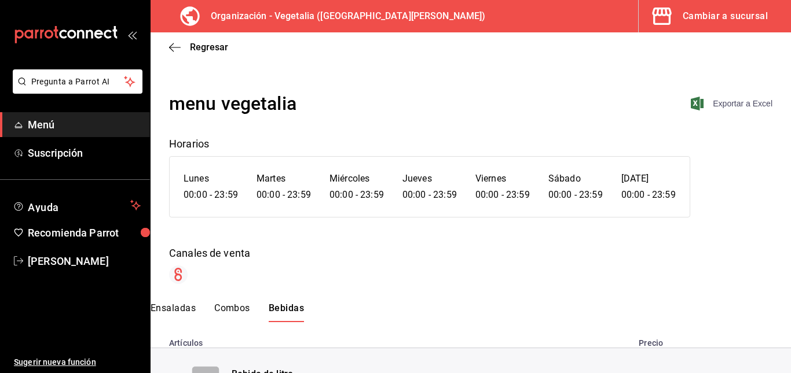
click at [735, 101] on span "Exportar a Excel" at bounding box center [732, 104] width 79 height 14
click at [622, 274] on div at bounding box center [470, 275] width 603 height 19
click at [179, 287] on div "menu vegetalia Exportar a Excel Horarios Lunes 00:00 - 23:59 Martes 00:00 - 23:…" at bounding box center [471, 283] width 640 height 387
click at [219, 228] on div "menu vegetalia Exportar a Excel Horarios Lunes 00:00 - 23:59 Martes 00:00 - 23:…" at bounding box center [471, 187] width 640 height 195
click at [219, 233] on div "menu vegetalia Exportar a Excel Horarios Lunes 00:00 - 23:59 Martes 00:00 - 23:…" at bounding box center [471, 187] width 640 height 195
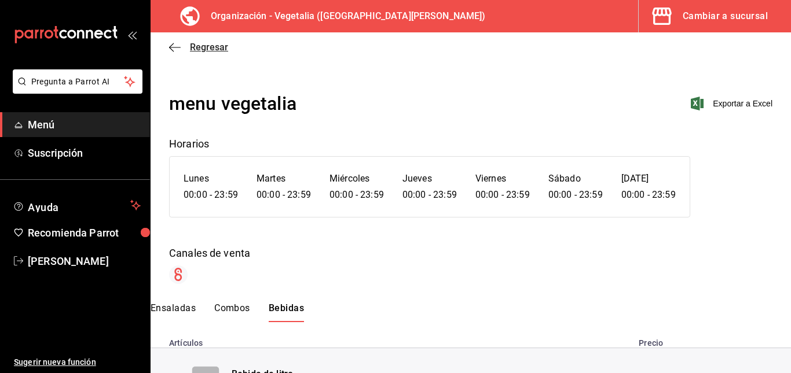
click at [199, 51] on span "Regresar" at bounding box center [209, 47] width 38 height 11
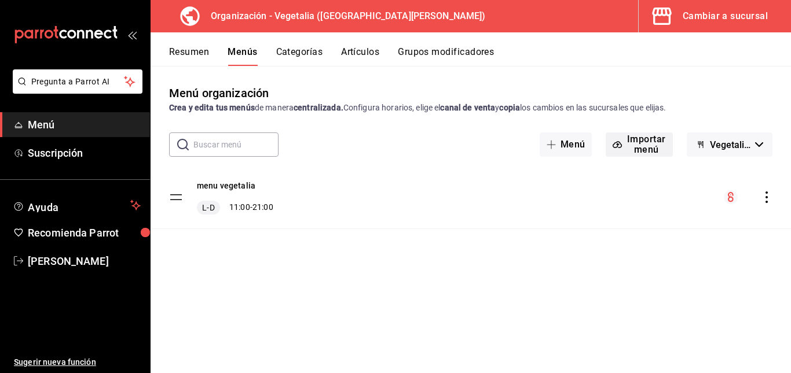
click at [635, 141] on button "Importar menú" at bounding box center [639, 145] width 67 height 24
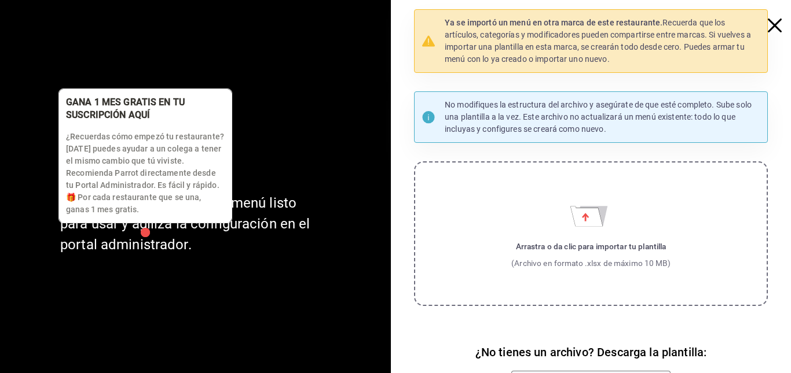
click at [150, 232] on div "button" at bounding box center [145, 232] width 9 height 9
click at [144, 228] on div "button" at bounding box center [145, 232] width 9 height 9
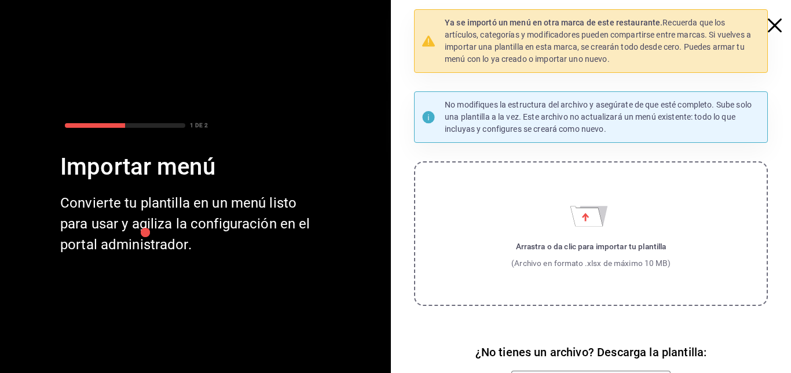
scroll to position [62, 0]
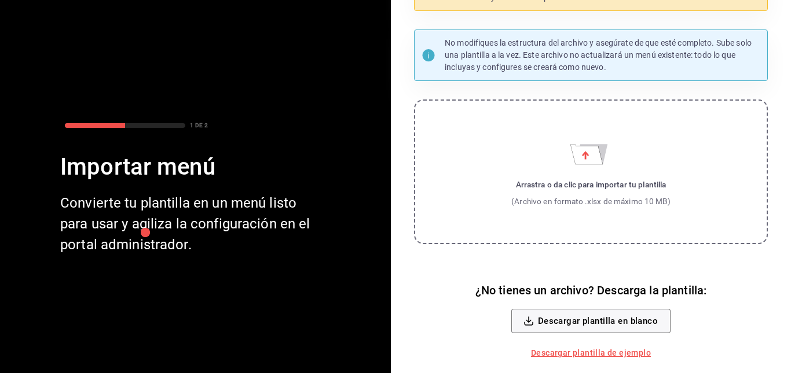
click at [618, 167] on label "Arrastra o da clic para importar tu plantilla (Archivo en formato .xlsx de máxi…" at bounding box center [591, 172] width 354 height 145
click at [0, 0] on input "Arrastra o da clic para importar tu plantilla (Archivo en formato .xlsx de máxi…" at bounding box center [0, 0] width 0 height 0
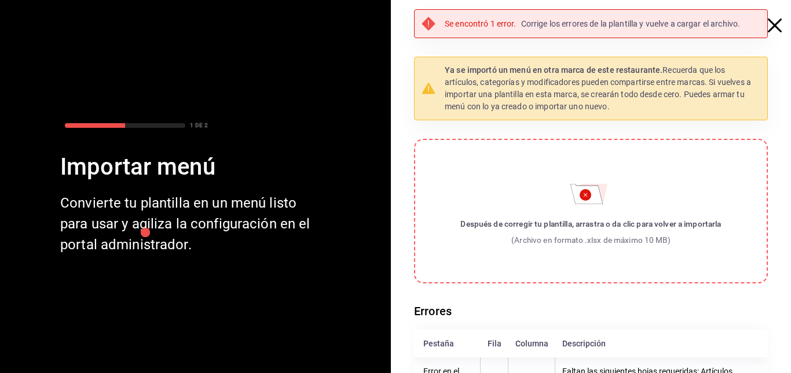
scroll to position [38, 0]
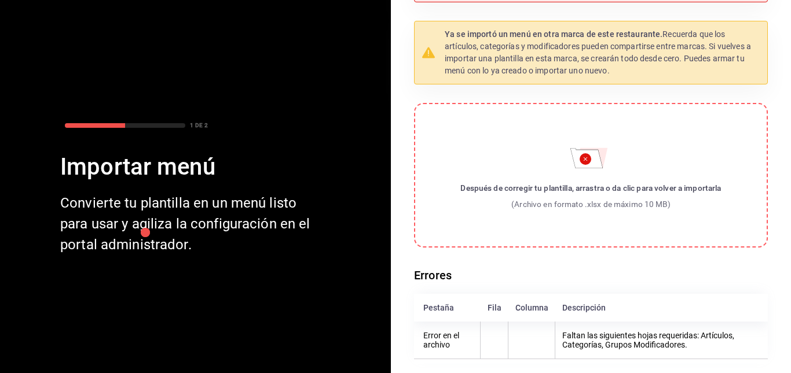
click at [525, 192] on div "Después de corregir tu plantilla, arrastra o da clic para volver a importarla" at bounding box center [590, 188] width 261 height 12
click at [0, 0] on input "Después de corregir tu plantilla, arrastra o da clic para volver a importarla (…" at bounding box center [0, 0] width 0 height 0
click at [457, 340] on th "Error en el archivo" at bounding box center [447, 341] width 67 height 38
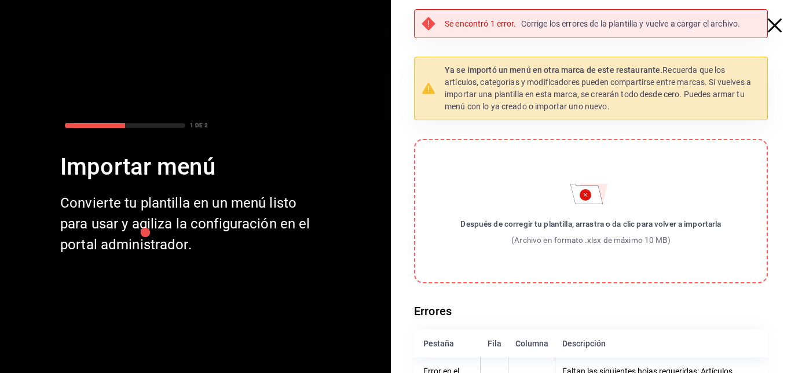
click at [768, 22] on icon "button" at bounding box center [775, 26] width 14 height 14
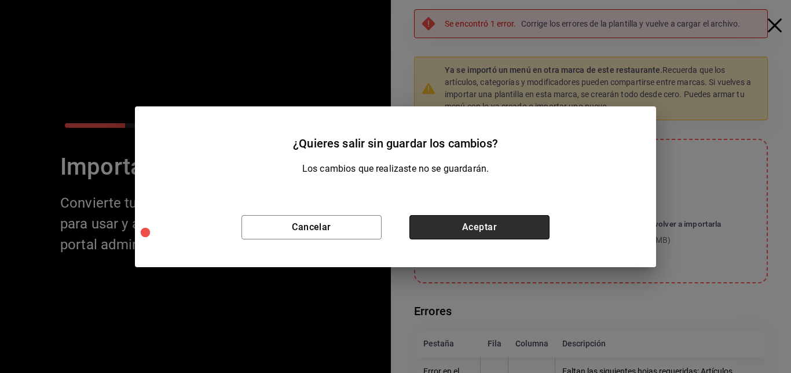
click at [455, 228] on button "Aceptar" at bounding box center [479, 227] width 140 height 24
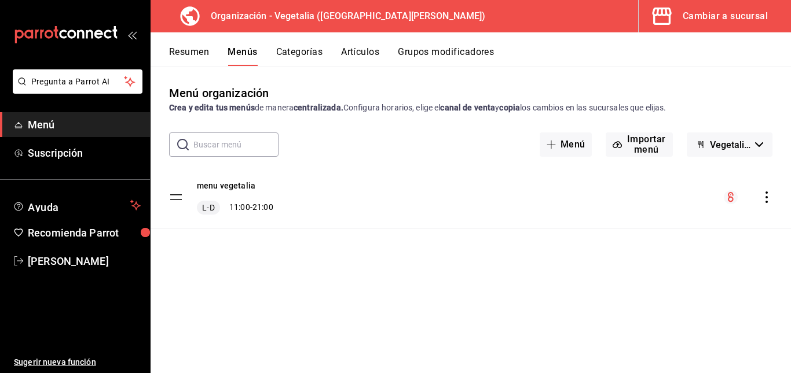
click at [765, 195] on icon "actions" at bounding box center [767, 198] width 12 height 12
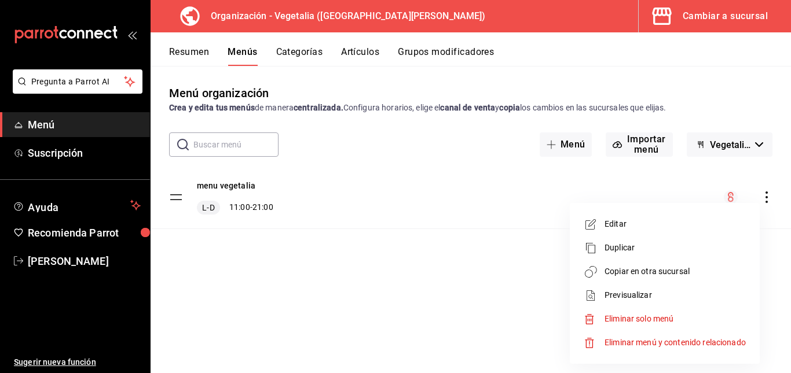
click at [632, 296] on span "Previsualizar" at bounding box center [674, 295] width 141 height 12
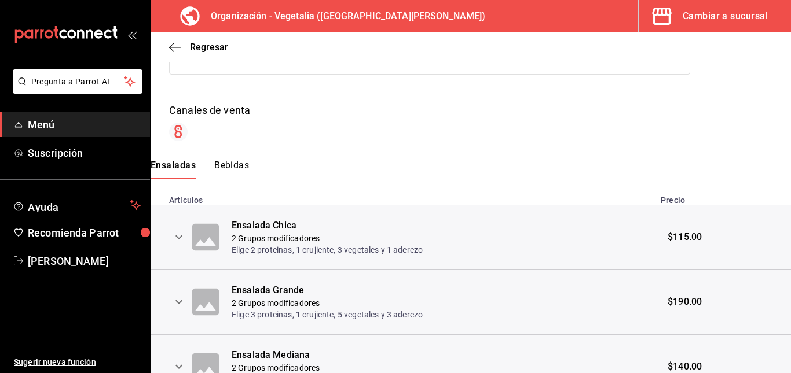
scroll to position [207, 0]
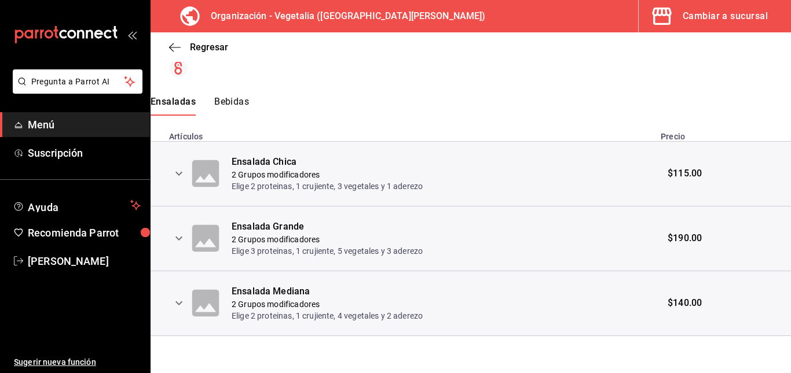
click at [228, 98] on button "Bebidas" at bounding box center [231, 106] width 35 height 20
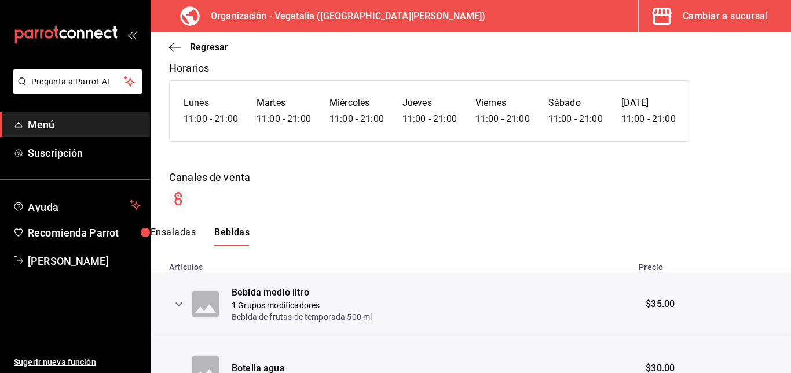
scroll to position [75, 0]
click at [169, 49] on icon "button" at bounding box center [175, 47] width 12 height 10
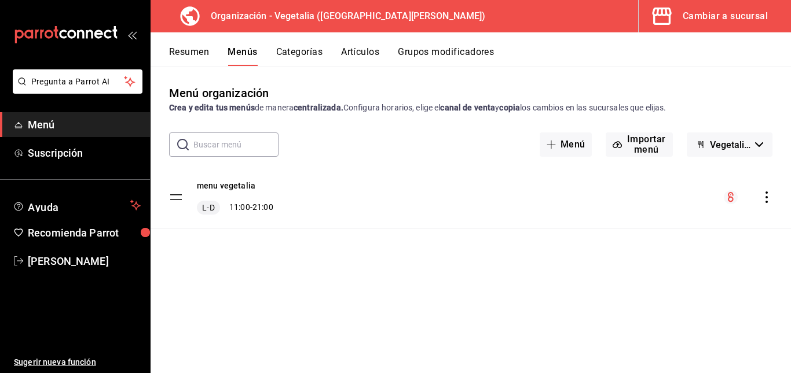
click at [764, 189] on div "menu vegetalia L-D 11:00 - 21:00" at bounding box center [471, 197] width 640 height 63
click at [766, 196] on icon "actions" at bounding box center [767, 198] width 12 height 12
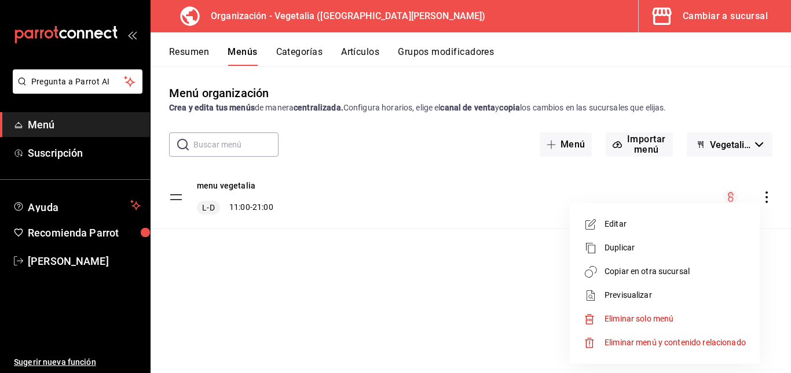
click at [612, 221] on span "Editar" at bounding box center [674, 224] width 141 height 12
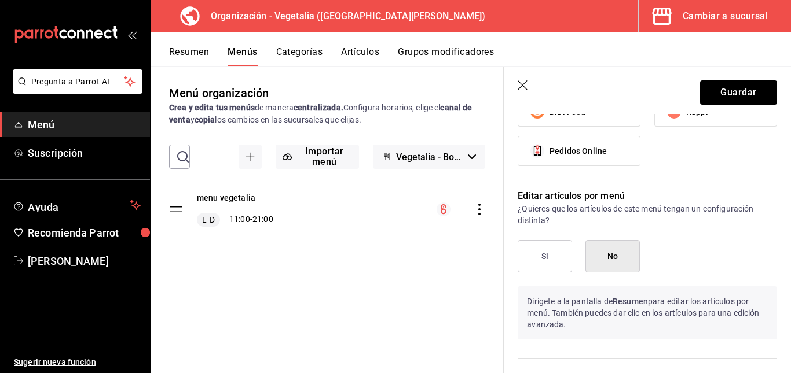
scroll to position [580, 0]
click at [560, 252] on button "Si" at bounding box center [545, 256] width 54 height 32
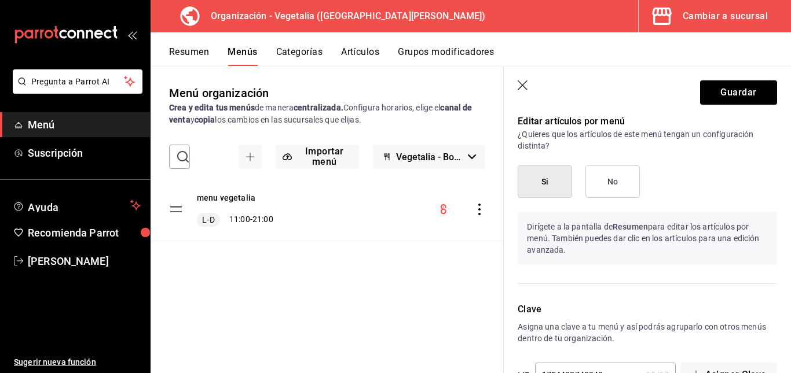
scroll to position [655, 0]
click at [597, 179] on button "No" at bounding box center [612, 180] width 54 height 32
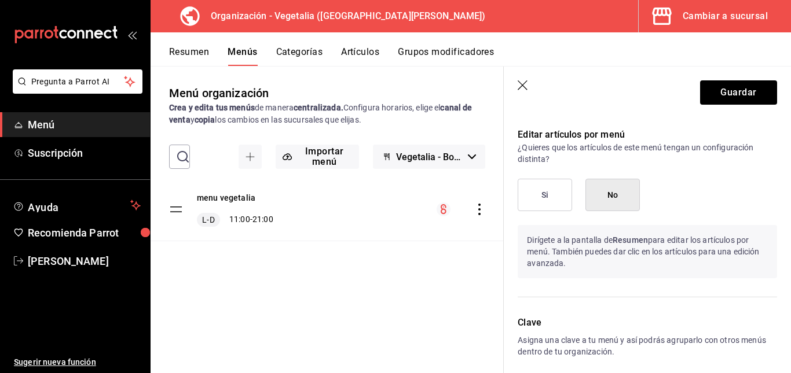
scroll to position [638, 0]
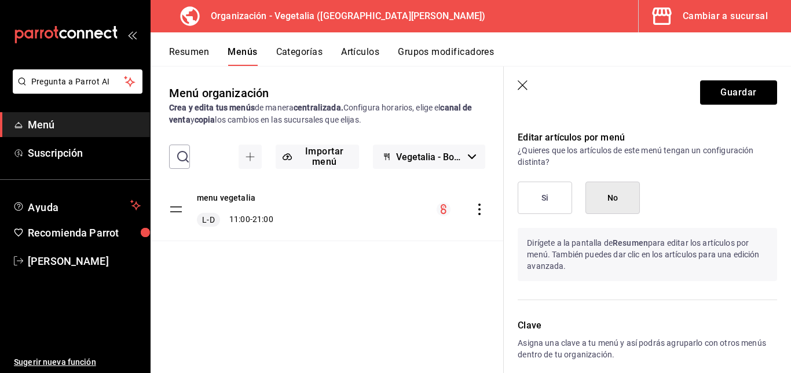
click at [525, 89] on icon "button" at bounding box center [524, 86] width 12 height 12
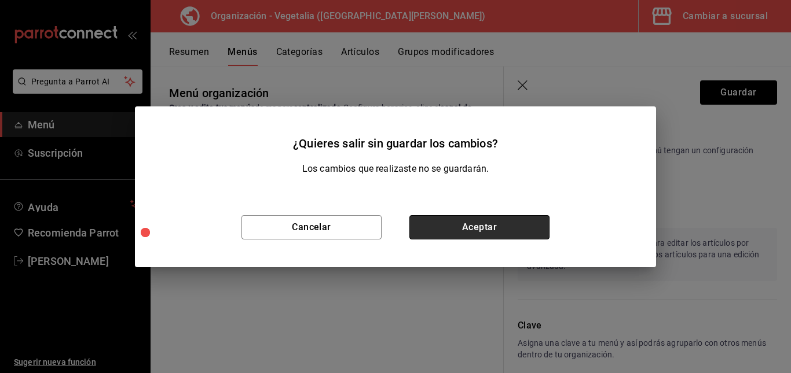
click at [456, 225] on button "Aceptar" at bounding box center [479, 227] width 140 height 24
checkbox input "false"
type input "1755579384074"
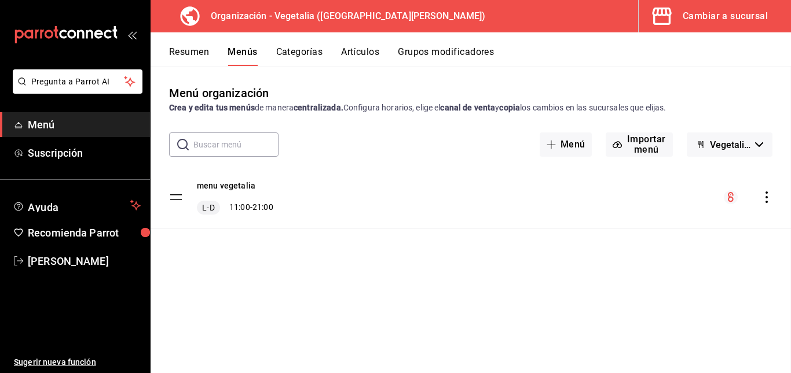
checkbox input "false"
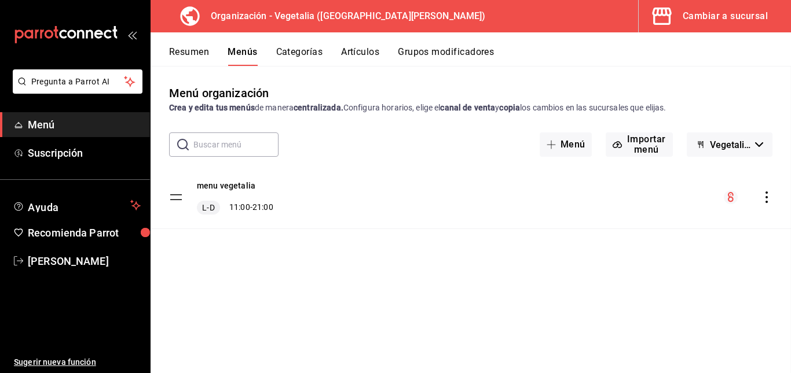
checkbox input "false"
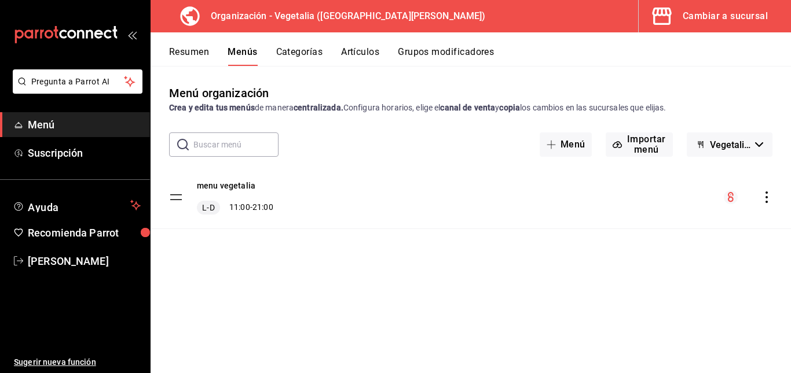
click at [193, 56] on button "Resumen" at bounding box center [189, 56] width 40 height 20
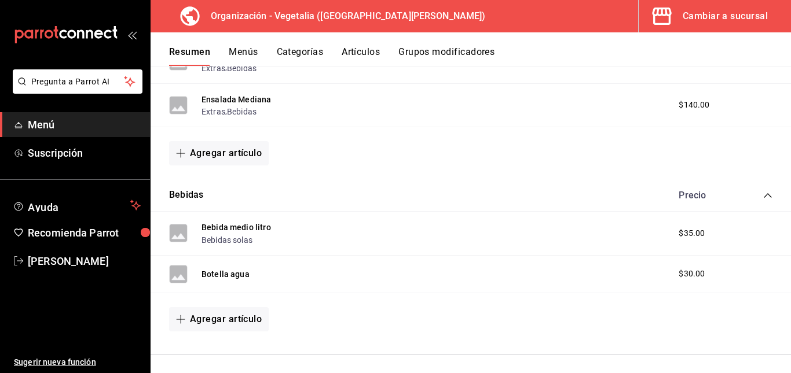
scroll to position [298, 0]
click at [763, 199] on icon "collapse-category-row" at bounding box center [767, 196] width 9 height 9
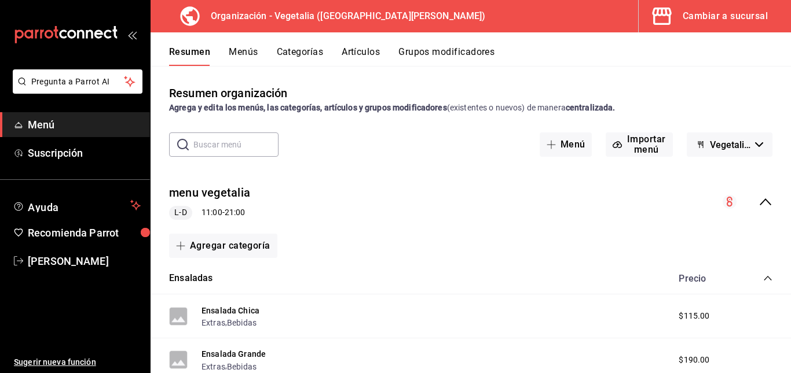
scroll to position [171, 0]
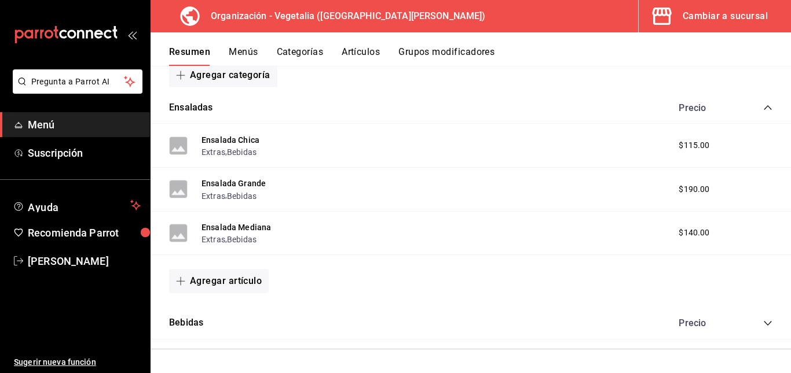
click at [763, 324] on icon "collapse-category-row" at bounding box center [767, 323] width 9 height 9
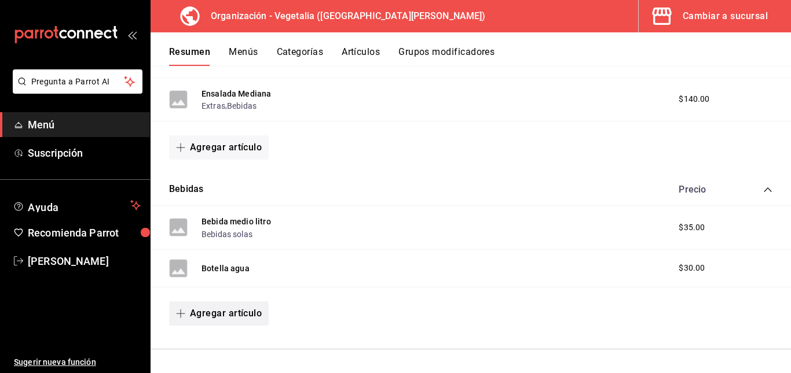
click at [212, 318] on button "Agregar artículo" at bounding box center [219, 314] width 100 height 24
click at [229, 346] on li "Artículo nuevo" at bounding box center [214, 345] width 91 height 28
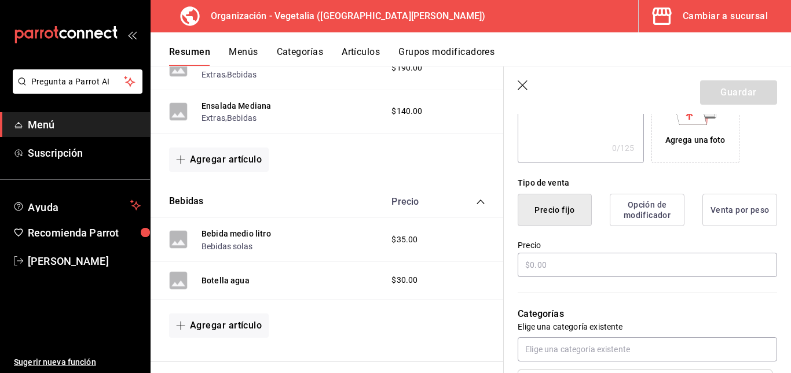
scroll to position [224, 0]
type input "bebida de litro"
click at [552, 252] on div "Precio" at bounding box center [647, 259] width 259 height 39
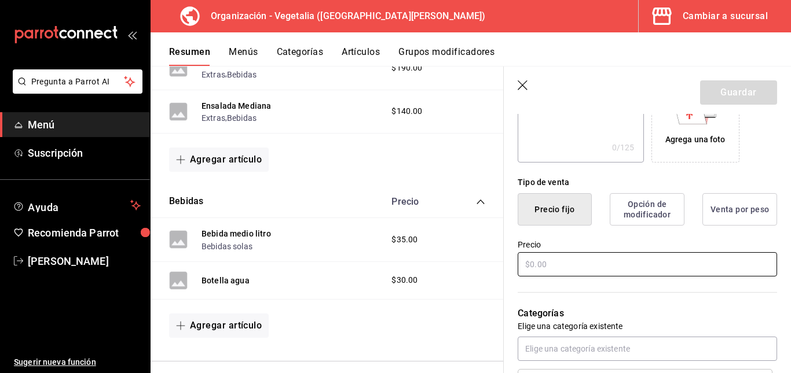
click at [552, 256] on input "text" at bounding box center [647, 264] width 259 height 24
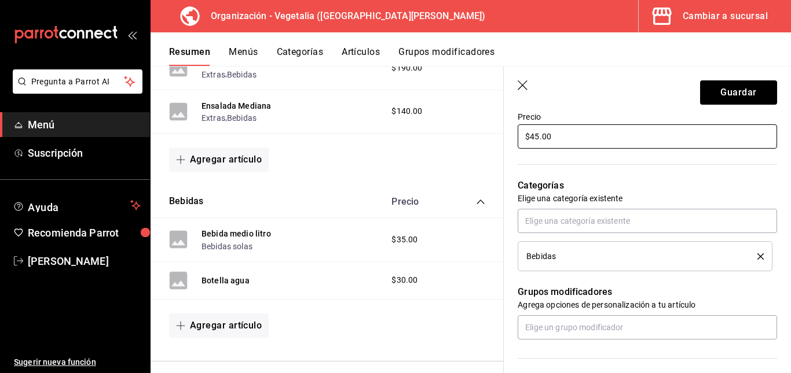
scroll to position [353, 0]
type input "$45.00"
click at [589, 223] on input "text" at bounding box center [647, 220] width 259 height 24
click at [589, 222] on input "text" at bounding box center [647, 220] width 259 height 24
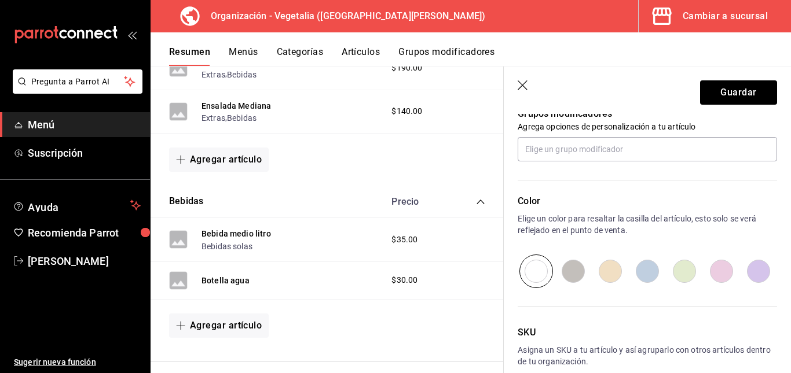
scroll to position [531, 0]
click at [730, 87] on button "Guardar" at bounding box center [738, 92] width 77 height 24
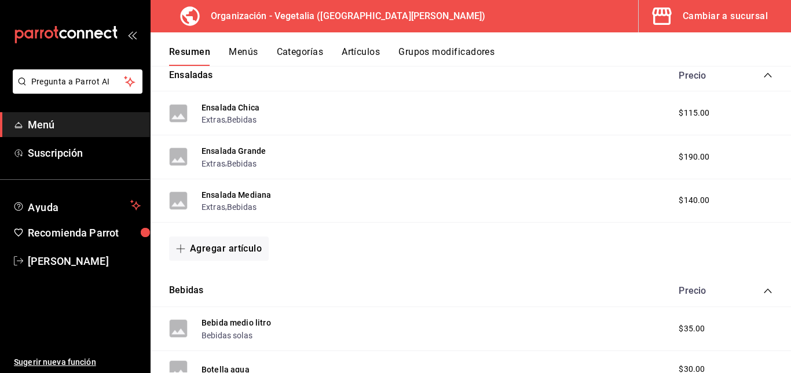
scroll to position [342, 0]
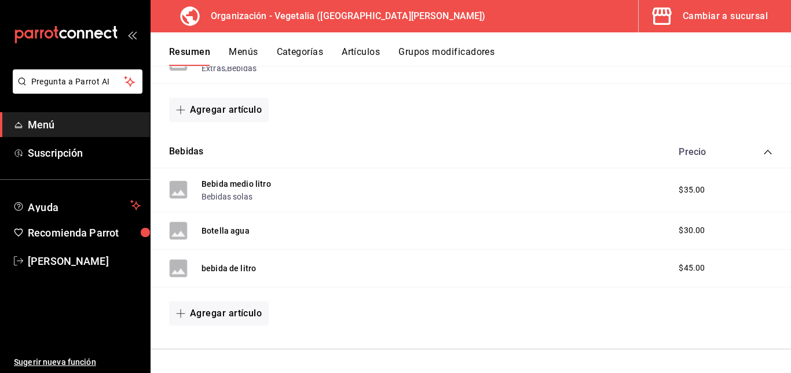
click at [679, 193] on span "$35.00" at bounding box center [692, 190] width 26 height 12
click at [254, 56] on button "Menús" at bounding box center [243, 56] width 29 height 20
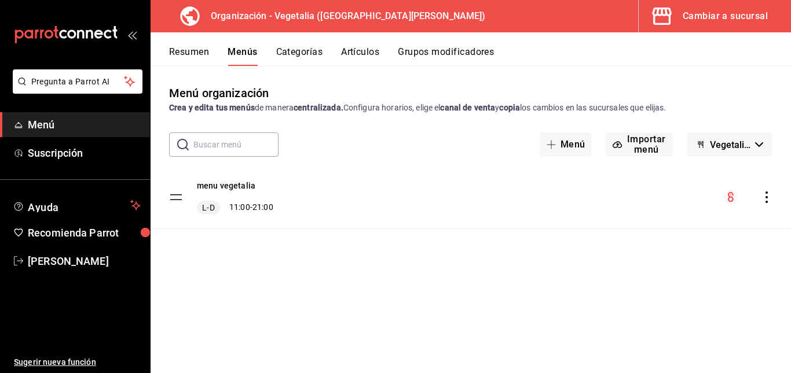
click at [287, 47] on button "Categorías" at bounding box center [299, 56] width 47 height 20
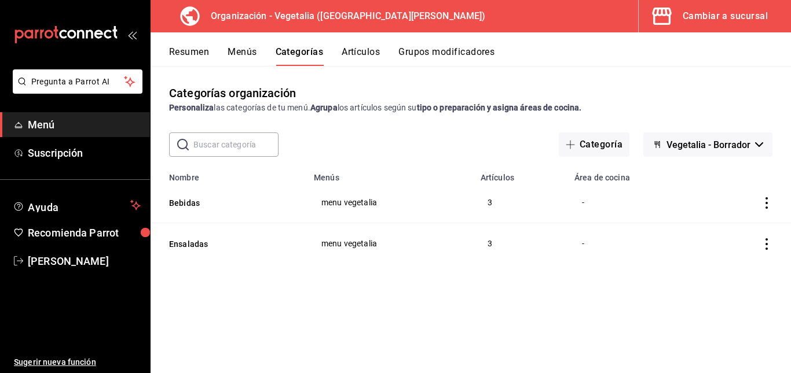
click at [348, 59] on button "Artículos" at bounding box center [361, 56] width 38 height 20
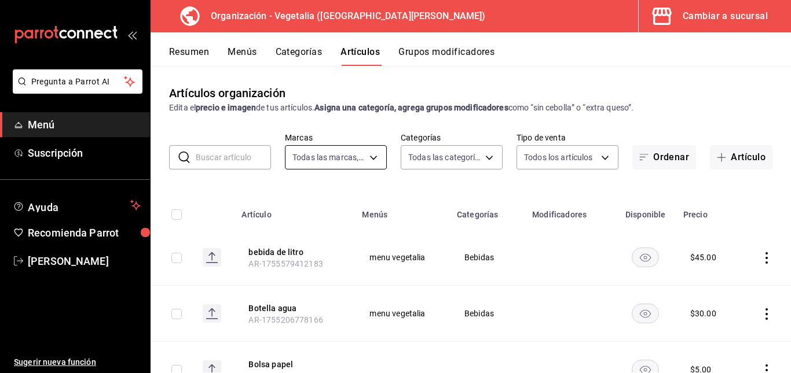
type input "7f1881e1-cfe4-407f-9fc3-412e5e8e1ae4"
type input "188458ff-b826-4e75-afa3-88915c9c0050,1f2442db-5df3-4703-8869-1918ed7c8d78"
click at [684, 20] on div "Cambiar a sucursal" at bounding box center [725, 16] width 85 height 16
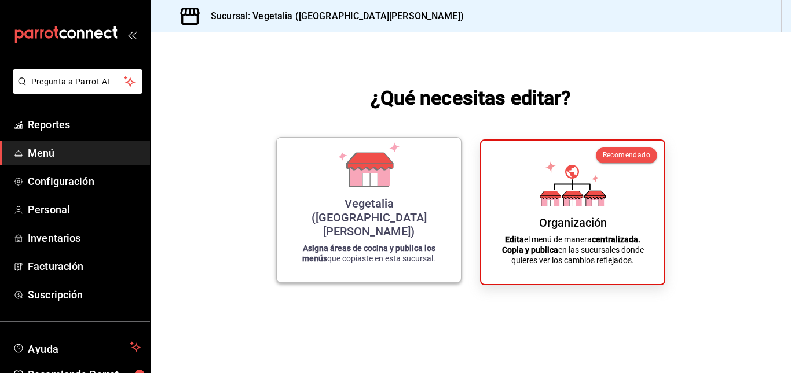
click at [383, 218] on div "Vegetalia (Plaza San Diego) Asigna áreas de cocina y publica los menús que copi…" at bounding box center [369, 210] width 156 height 126
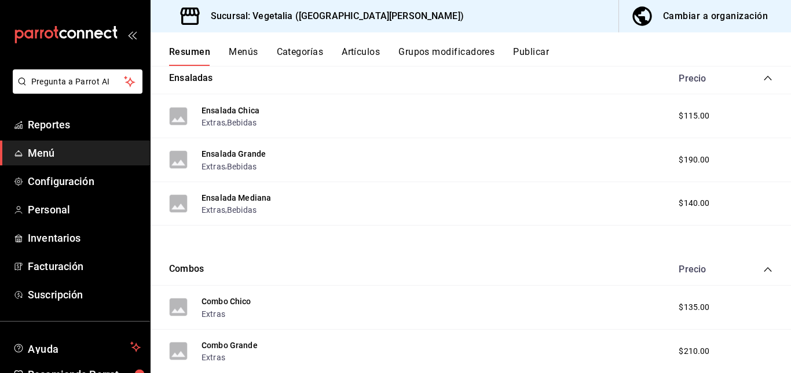
scroll to position [314, 0]
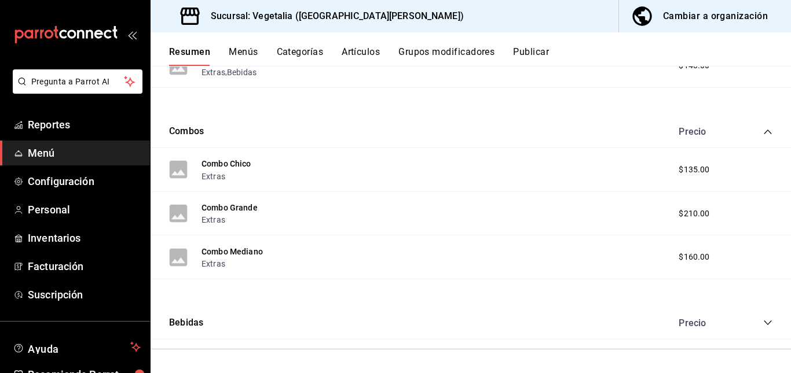
click at [755, 317] on div "Bebidas Precio" at bounding box center [471, 323] width 640 height 32
click at [763, 320] on icon "collapse-category-row" at bounding box center [767, 322] width 9 height 9
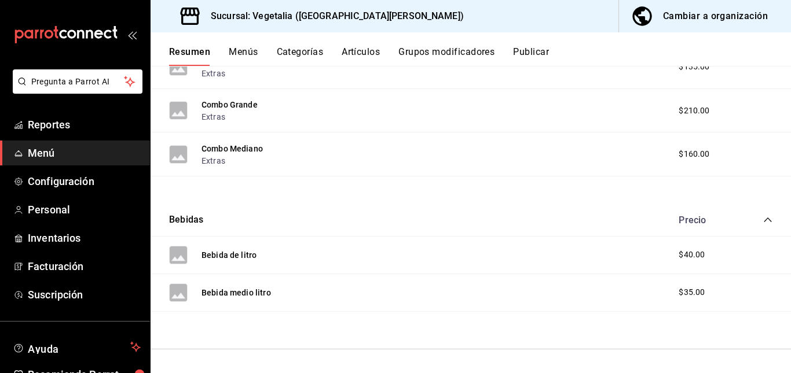
click at [680, 253] on span "$40.00" at bounding box center [692, 255] width 26 height 12
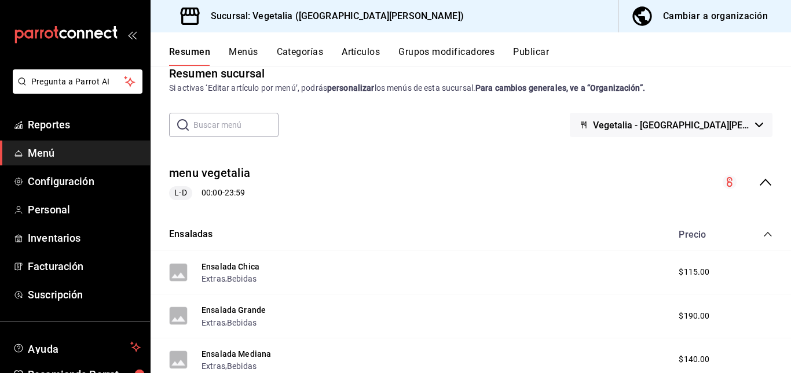
scroll to position [0, 0]
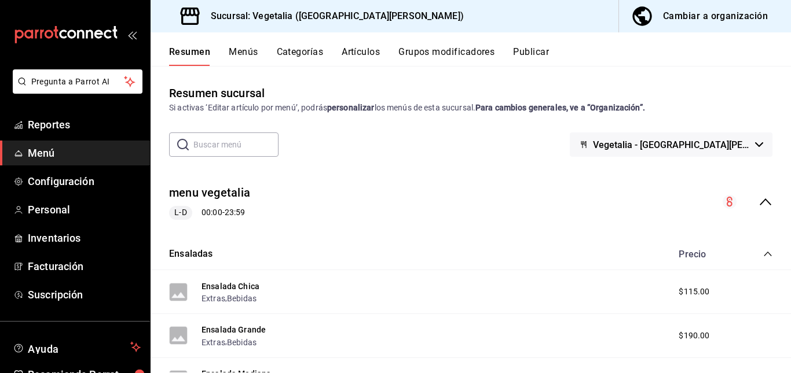
click at [736, 17] on div "Cambiar a organización" at bounding box center [715, 16] width 105 height 16
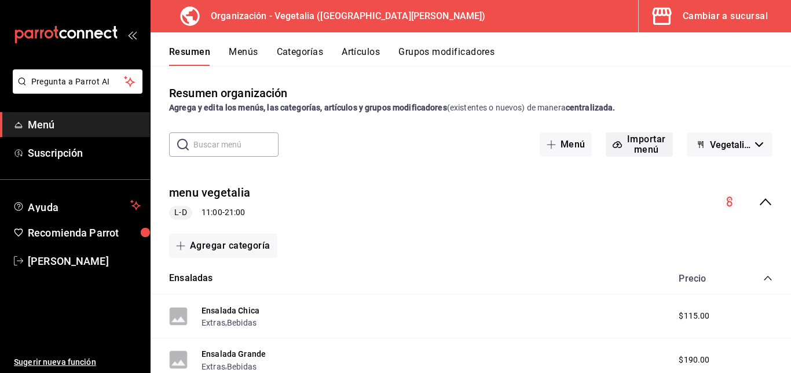
click at [643, 145] on button "Importar menú" at bounding box center [639, 145] width 67 height 24
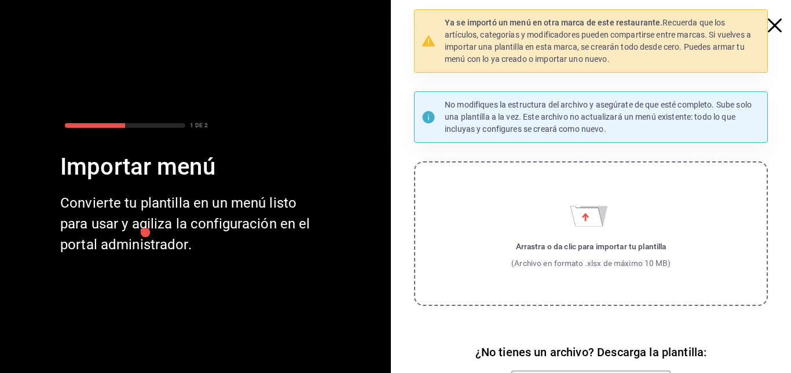
click at [771, 25] on icon "button" at bounding box center [775, 26] width 14 height 14
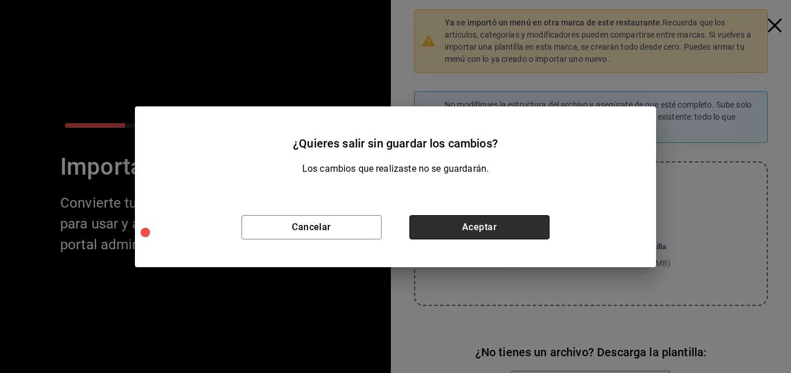
click at [461, 217] on button "Aceptar" at bounding box center [479, 227] width 140 height 24
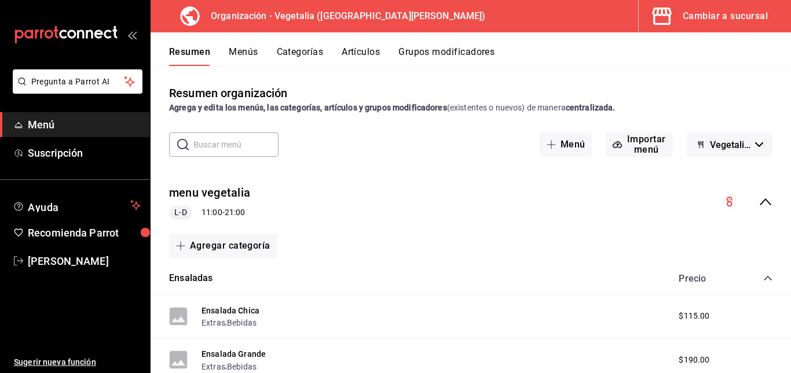
click at [254, 47] on button "Menús" at bounding box center [243, 56] width 29 height 20
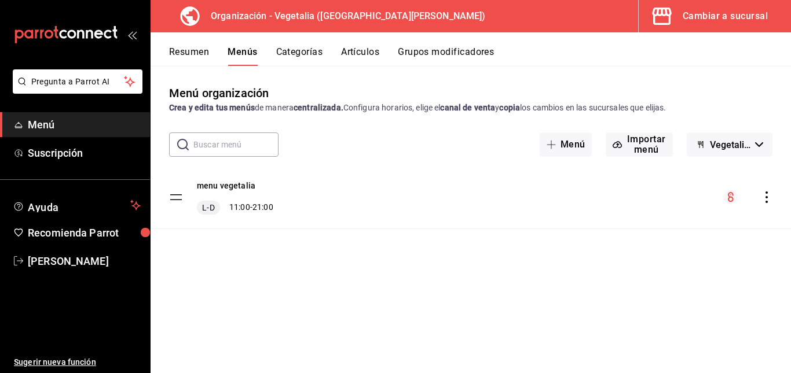
click at [289, 57] on button "Categorías" at bounding box center [299, 56] width 47 height 20
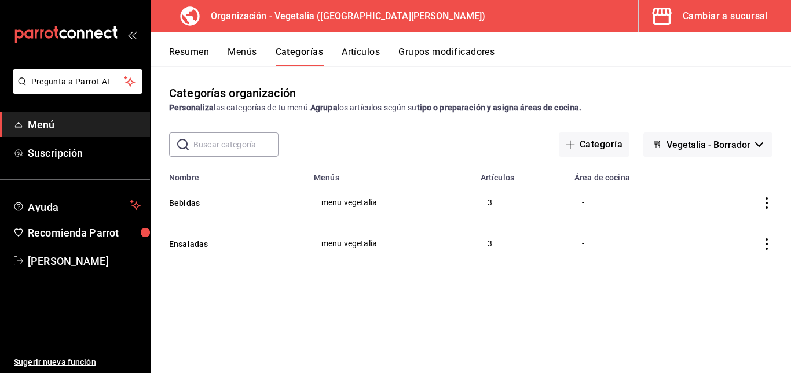
click at [361, 58] on button "Artículos" at bounding box center [361, 56] width 38 height 20
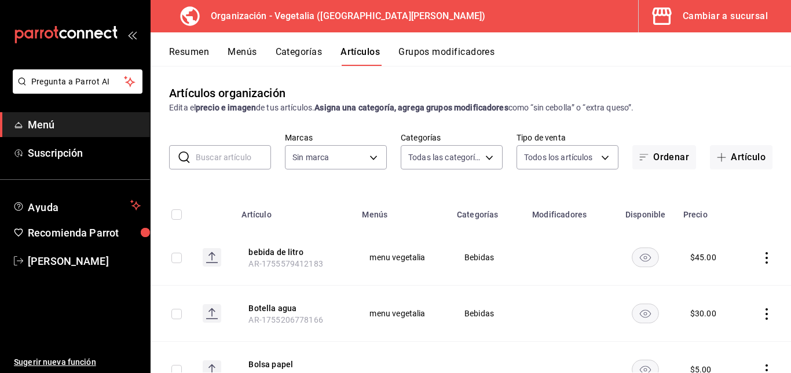
type input "188458ff-b826-4e75-afa3-88915c9c0050,1f2442db-5df3-4703-8869-1918ed7c8d78"
type input "7f1881e1-cfe4-407f-9fc3-412e5e8e1ae4"
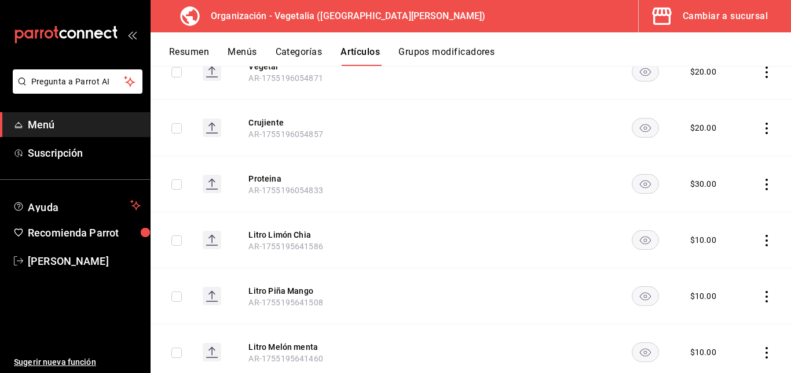
scroll to position [410, 0]
click at [442, 52] on button "Grupos modificadores" at bounding box center [446, 56] width 96 height 20
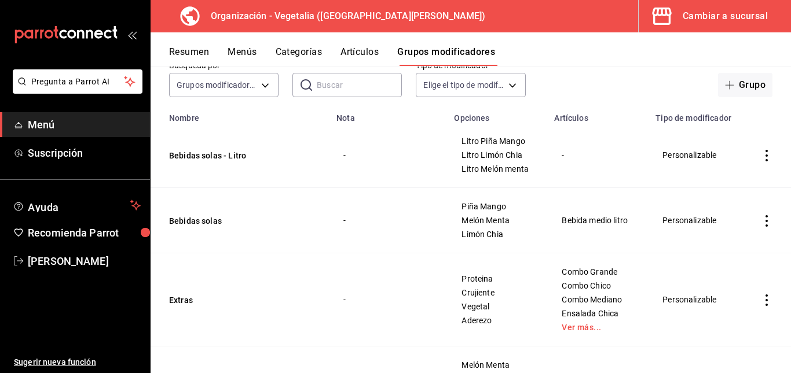
scroll to position [167, 0]
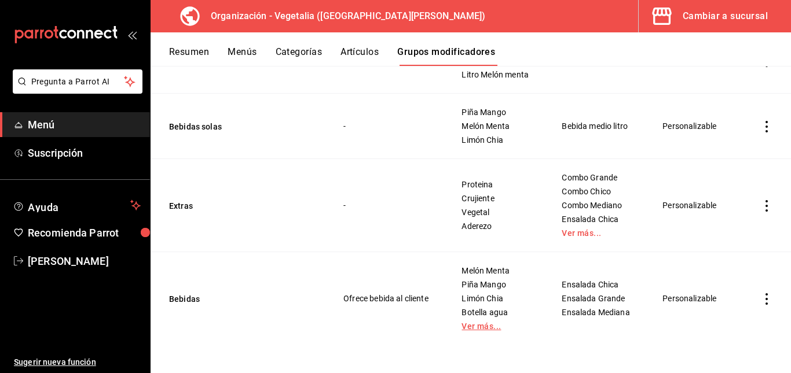
click at [479, 324] on link "Ver más..." at bounding box center [496, 326] width 71 height 8
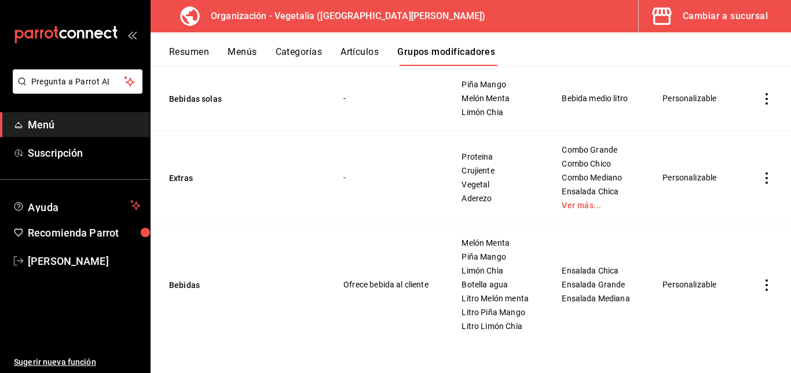
scroll to position [0, 0]
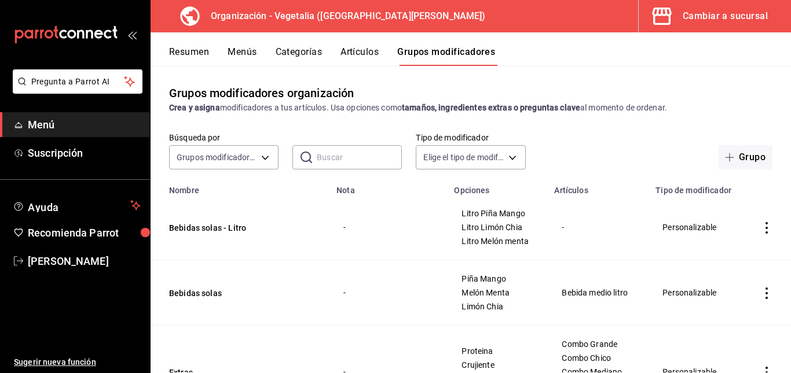
click at [725, 14] on div "Cambiar a sucursal" at bounding box center [725, 16] width 85 height 16
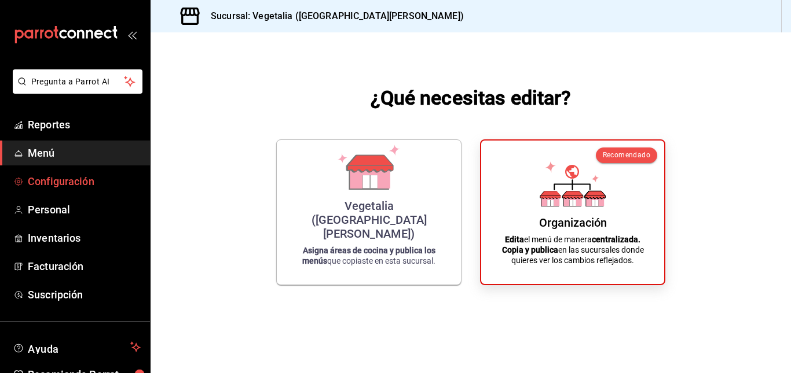
scroll to position [64, 0]
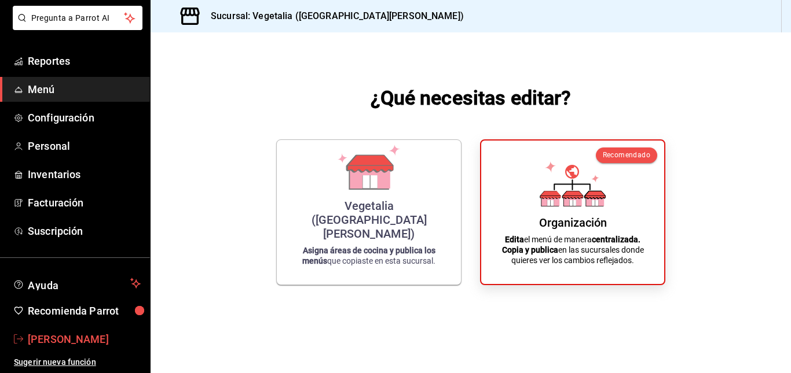
click at [100, 340] on span "celia vazquez" at bounding box center [84, 340] width 113 height 16
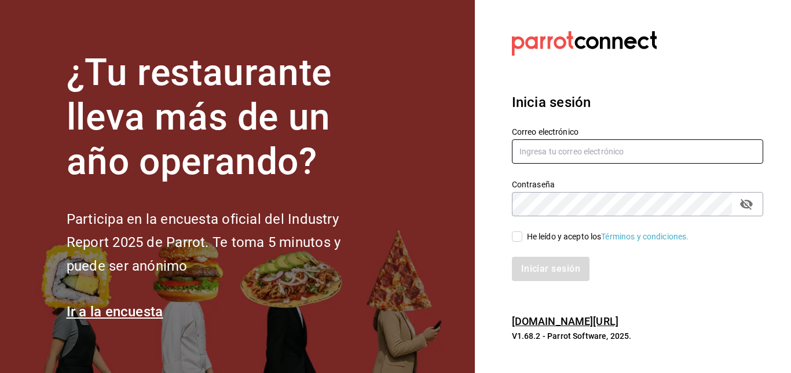
click at [565, 155] on input "text" at bounding box center [637, 152] width 251 height 24
type input "yobalpedro@gmail.com"
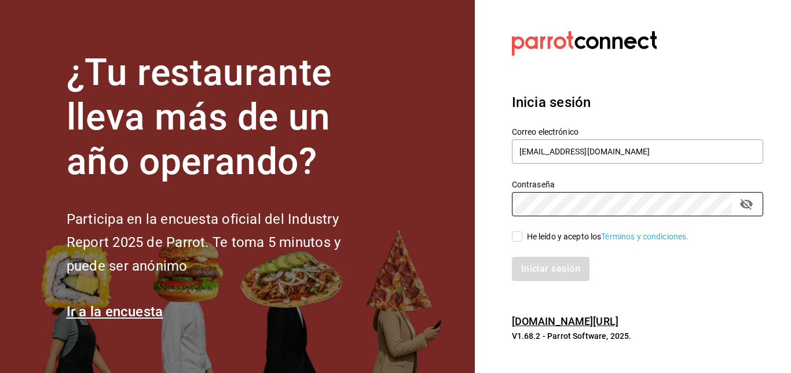
click at [520, 238] on input "He leído y acepto los Términos y condiciones." at bounding box center [517, 237] width 10 height 10
checkbox input "true"
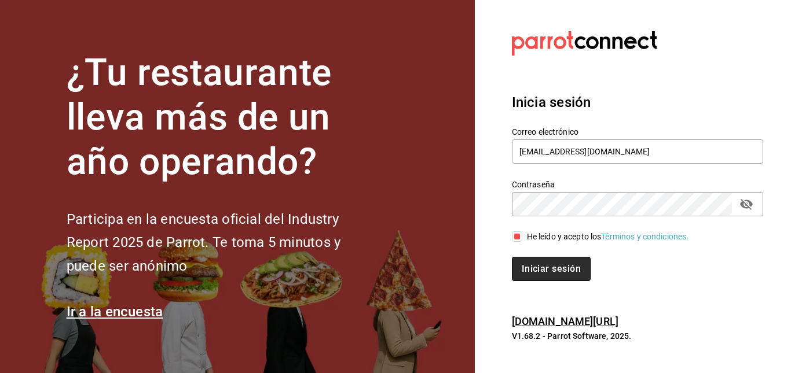
click at [548, 264] on button "Iniciar sesión" at bounding box center [551, 269] width 79 height 24
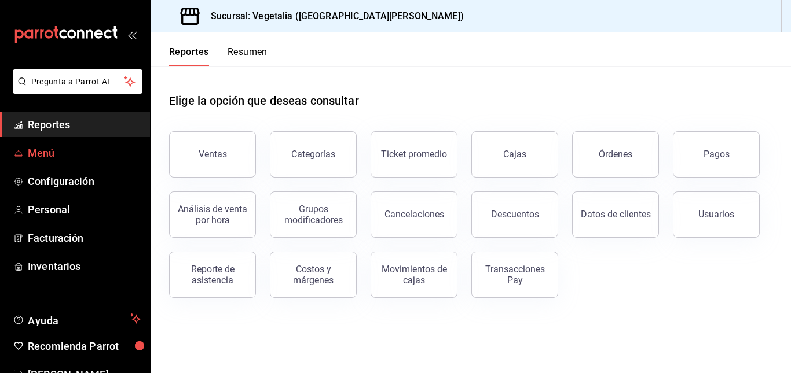
click at [71, 153] on span "Menú" at bounding box center [84, 153] width 113 height 16
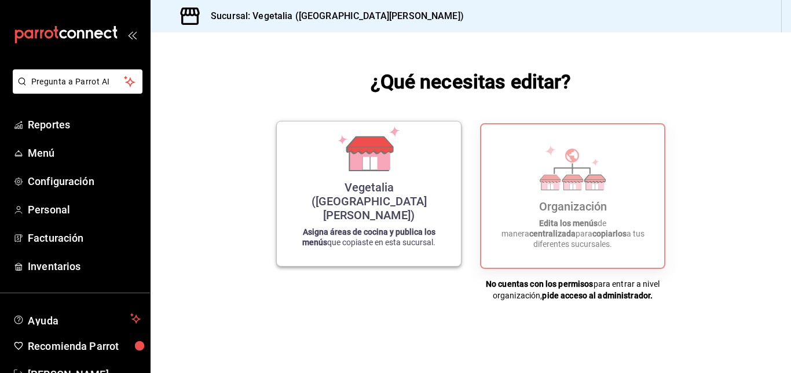
click at [340, 171] on icon at bounding box center [369, 148] width 66 height 45
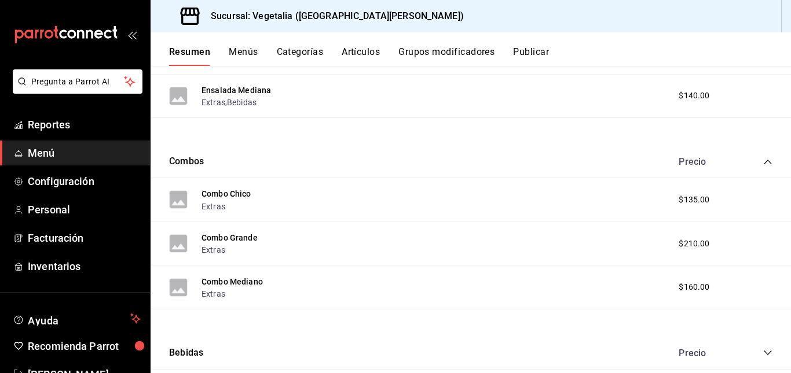
scroll to position [314, 0]
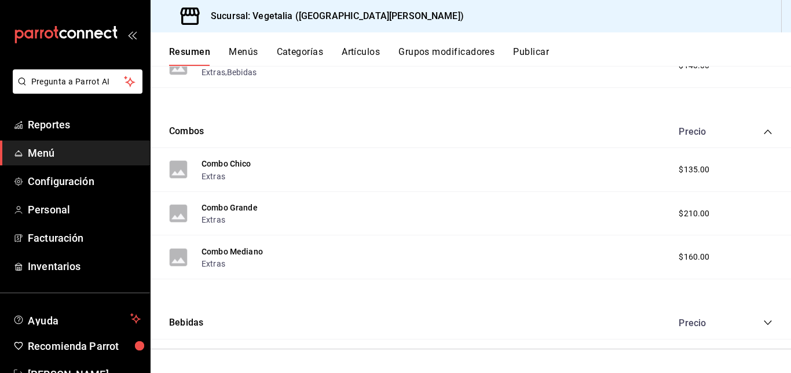
click at [764, 322] on icon "collapse-category-row" at bounding box center [768, 323] width 8 height 5
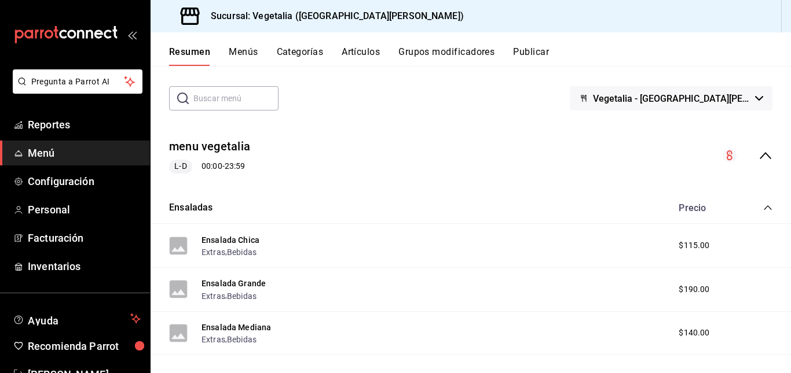
scroll to position [0, 0]
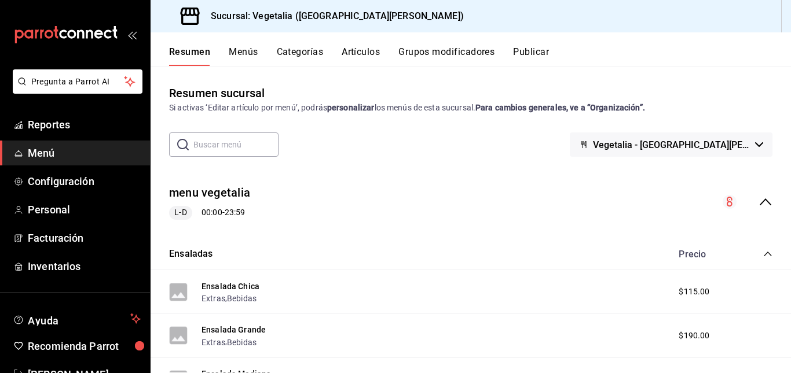
click at [530, 51] on button "Publicar" at bounding box center [531, 56] width 36 height 20
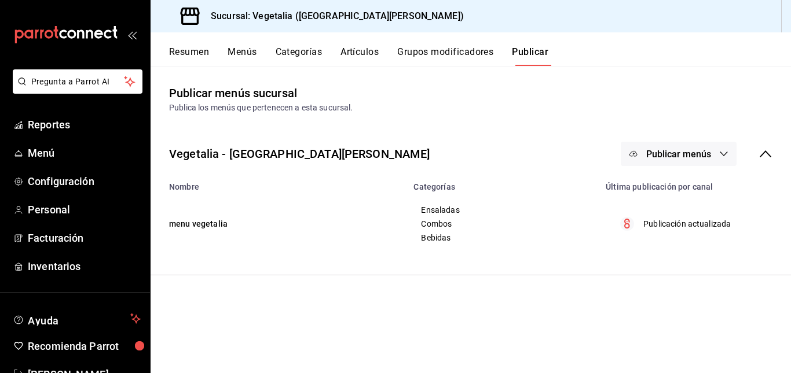
click at [688, 157] on span "Publicar menús" at bounding box center [678, 154] width 65 height 11
click at [689, 194] on span "Punto de venta" at bounding box center [696, 192] width 56 height 12
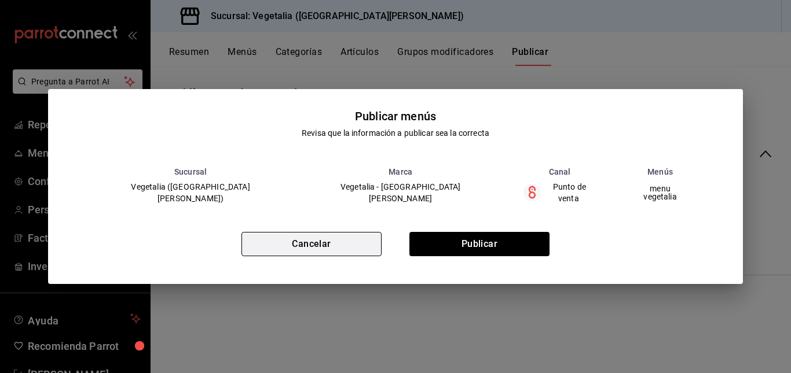
click at [329, 243] on button "Cancelar" at bounding box center [311, 244] width 140 height 24
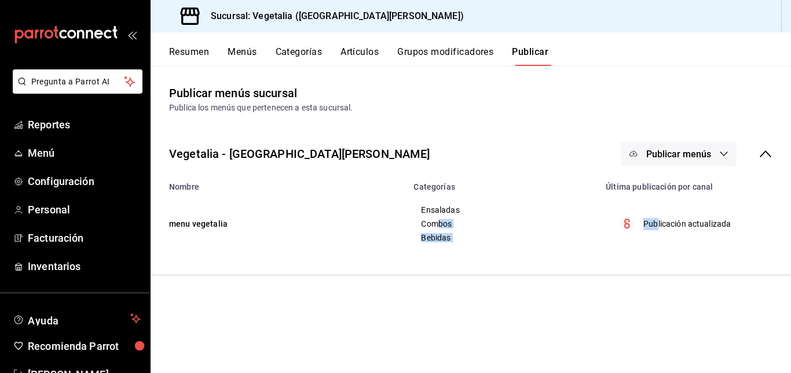
drag, startPoint x: 656, startPoint y: 228, endPoint x: 437, endPoint y: 221, distance: 219.5
click at [437, 221] on tr "menu vegetalia Ensaladas Combos Bebidas Publicación actualizada" at bounding box center [471, 224] width 640 height 65
drag, startPoint x: 437, startPoint y: 221, endPoint x: 413, endPoint y: 245, distance: 33.6
click at [413, 245] on td "Ensaladas Combos Bebidas" at bounding box center [502, 224] width 192 height 65
click at [447, 51] on button "Grupos modificadores" at bounding box center [445, 56] width 96 height 20
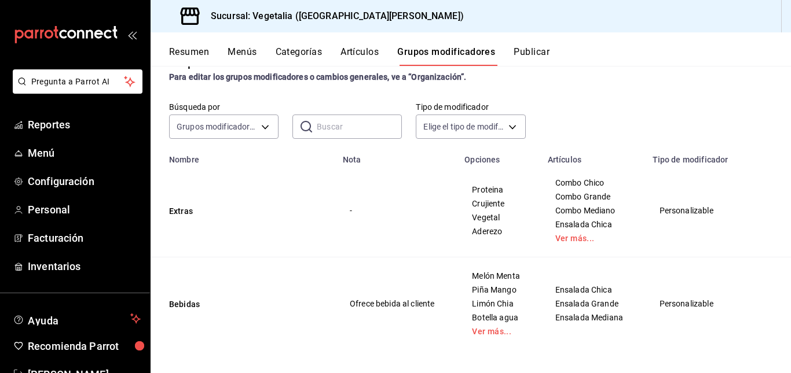
scroll to position [82, 0]
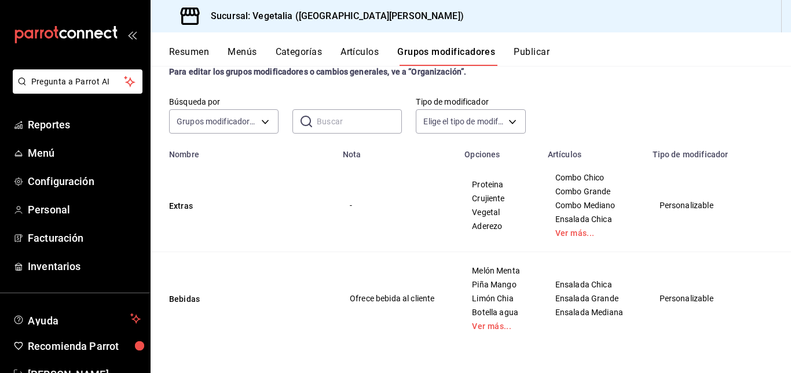
click at [359, 53] on button "Artículos" at bounding box center [359, 56] width 38 height 20
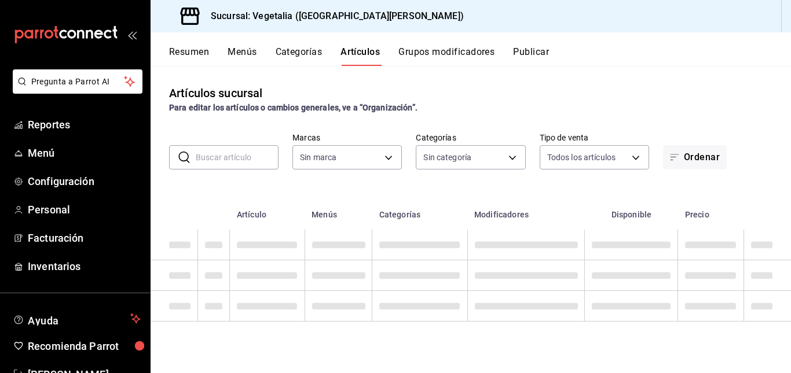
type input "6fc0fab6-dabb-47fd-aa86-78c547d42d02"
type input "33754903-af68-4026-928d-74ee3c52c857,d00ec3b5-1bdf-45de-a957-4d67b39c8a61,7389d…"
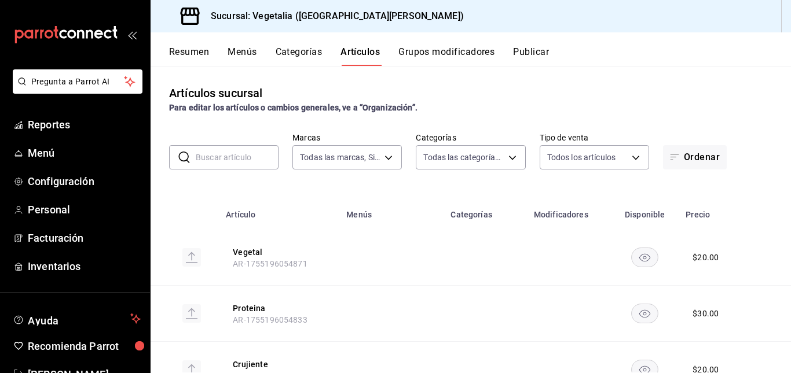
click at [305, 54] on button "Categorías" at bounding box center [299, 56] width 47 height 20
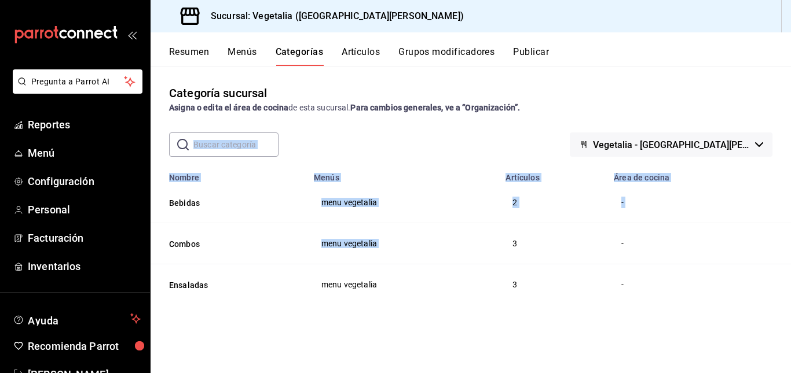
drag, startPoint x: 510, startPoint y: 249, endPoint x: 254, endPoint y: 143, distance: 277.5
click at [254, 143] on div "Categoría sucursal Asigna o edita el área de cocina de esta sucursal. Para camb…" at bounding box center [471, 219] width 640 height 307
click at [254, 143] on input "text" at bounding box center [235, 144] width 85 height 23
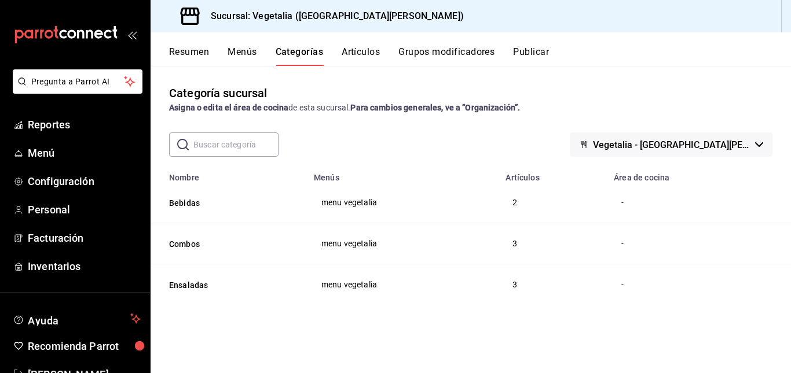
click at [254, 143] on input "text" at bounding box center [235, 144] width 85 height 23
click at [688, 149] on span "Vegetalia - [GEOGRAPHIC_DATA][PERSON_NAME]" at bounding box center [671, 145] width 157 height 11
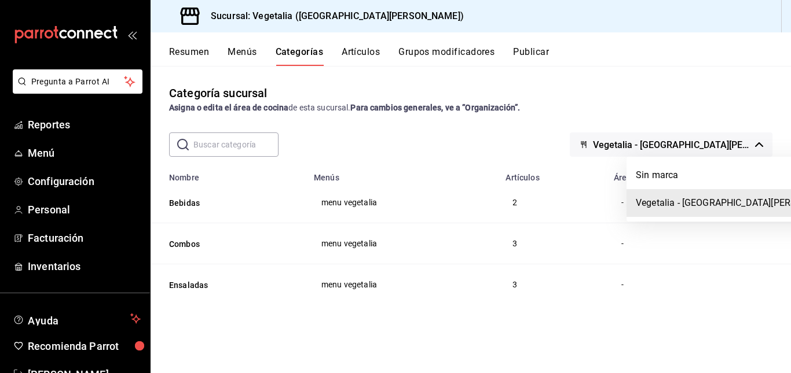
click at [232, 142] on div at bounding box center [395, 186] width 791 height 373
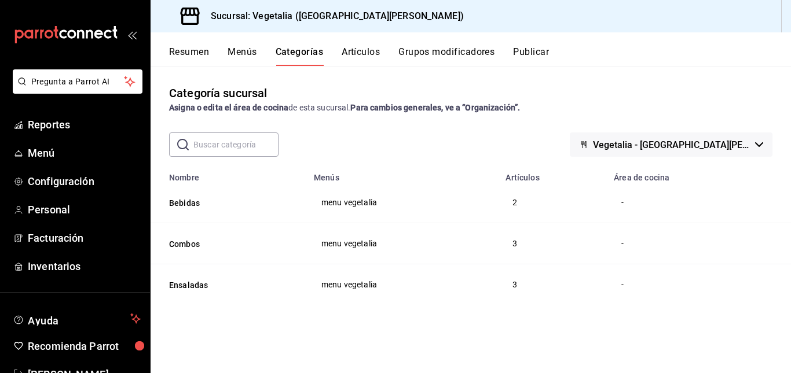
click at [232, 142] on div "Sin marca Vegetalia - [GEOGRAPHIC_DATA][PERSON_NAME]" at bounding box center [395, 186] width 791 height 373
click at [232, 142] on input "text" at bounding box center [235, 144] width 85 height 23
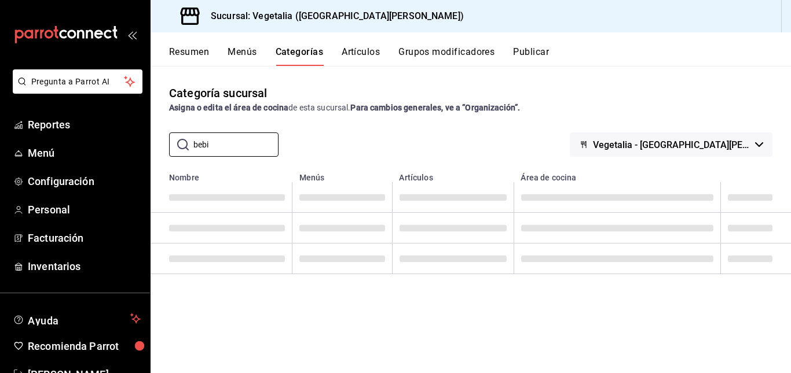
type input "bebi"
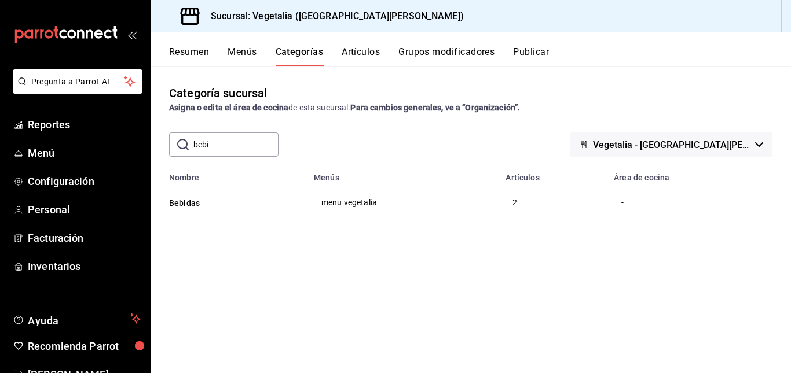
click at [254, 57] on button "Menús" at bounding box center [242, 56] width 29 height 20
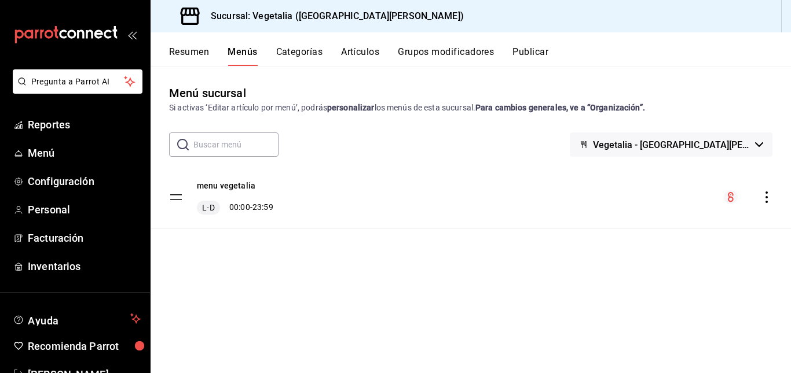
click at [177, 201] on div "menu vegetalia L-D 00:00 - 23:59" at bounding box center [221, 197] width 104 height 35
click at [177, 201] on tbody "menu vegetalia L-D 00:00 - 23:59" at bounding box center [471, 197] width 640 height 63
click at [768, 201] on icon "actions" at bounding box center [767, 198] width 12 height 12
click at [690, 230] on span "Previsualizar" at bounding box center [674, 224] width 141 height 12
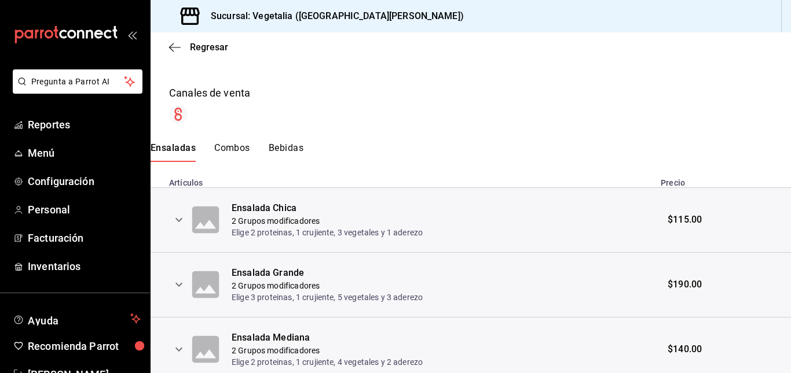
scroll to position [207, 0]
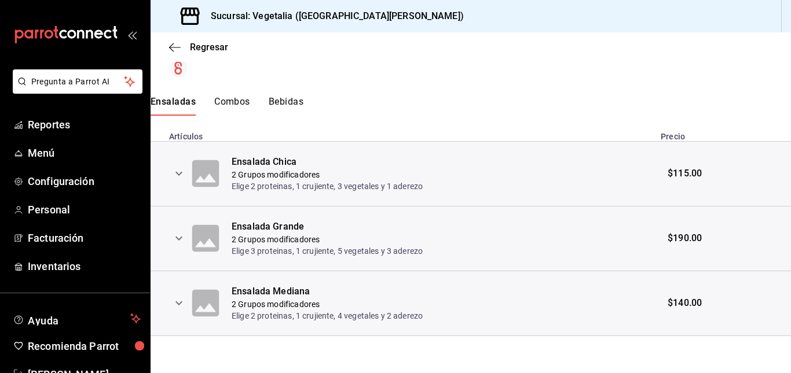
click at [179, 305] on icon "expand row" at bounding box center [178, 304] width 7 height 4
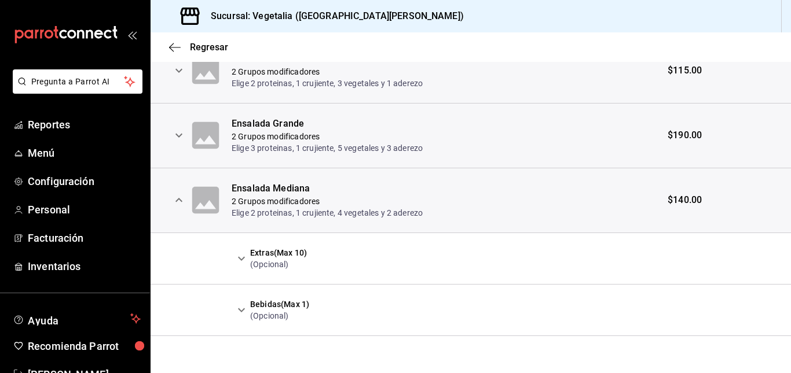
click at [241, 255] on icon "expand row" at bounding box center [241, 259] width 14 height 14
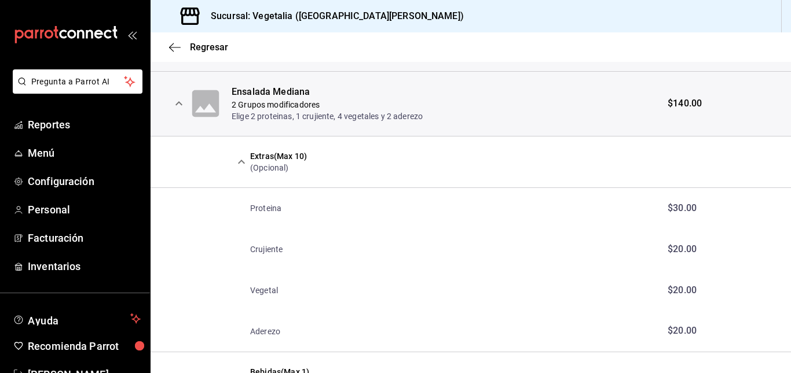
scroll to position [475, 0]
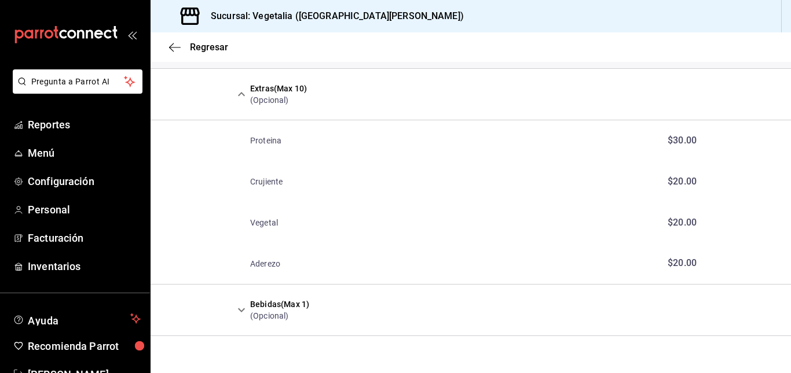
click at [245, 310] on icon "expand row" at bounding box center [241, 310] width 14 height 14
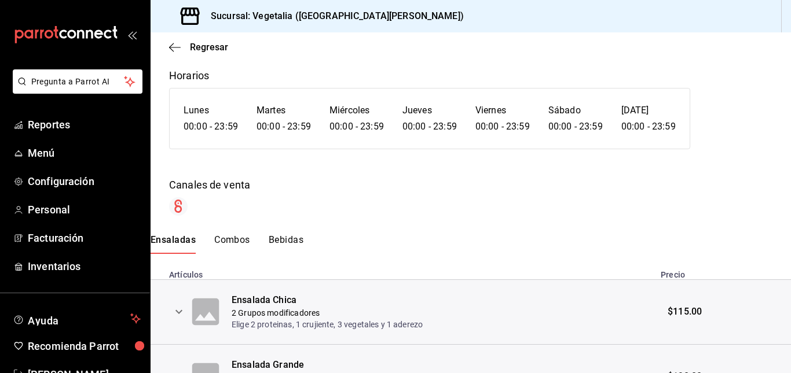
scroll to position [68, 0]
click at [242, 239] on button "Combos" at bounding box center [232, 245] width 36 height 20
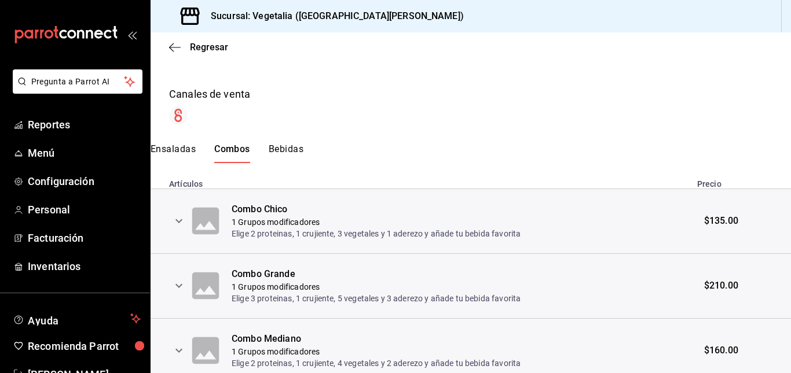
scroll to position [160, 0]
click at [179, 227] on icon "expand row" at bounding box center [179, 221] width 14 height 14
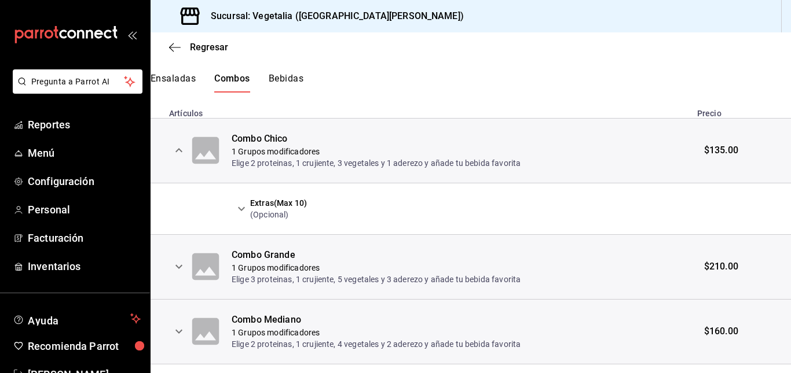
scroll to position [233, 0]
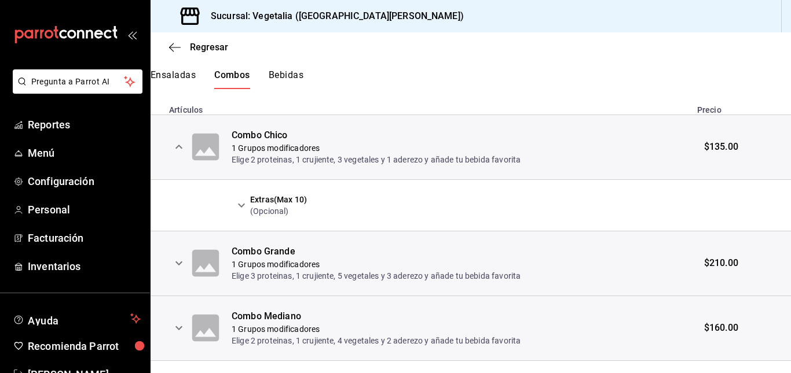
click at [245, 209] on icon "expand row" at bounding box center [241, 206] width 14 height 14
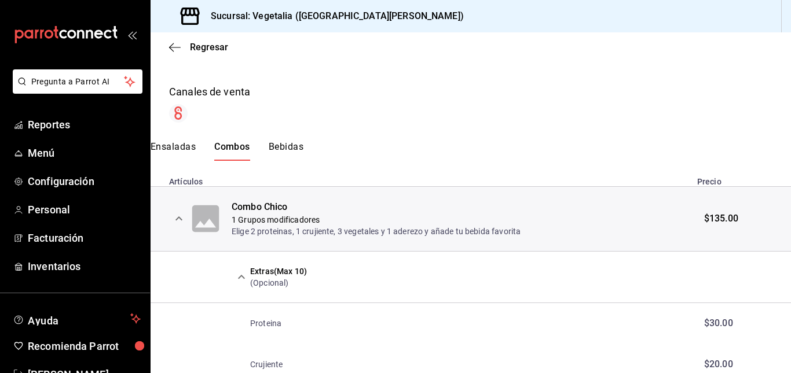
scroll to position [161, 0]
click at [283, 153] on button "Bebidas" at bounding box center [286, 152] width 35 height 20
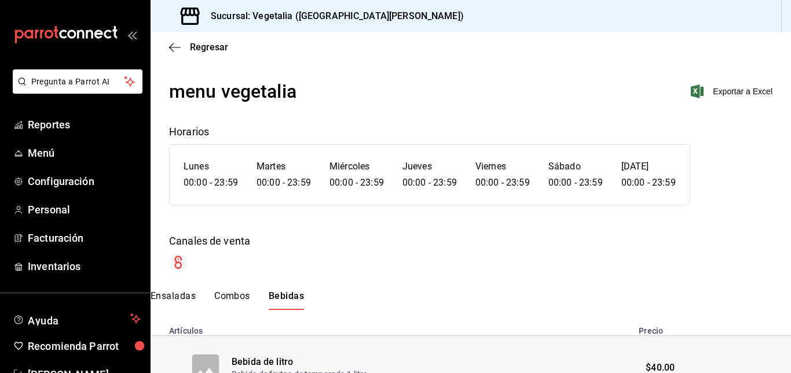
scroll to position [141, 0]
